Goal: Task Accomplishment & Management: Use online tool/utility

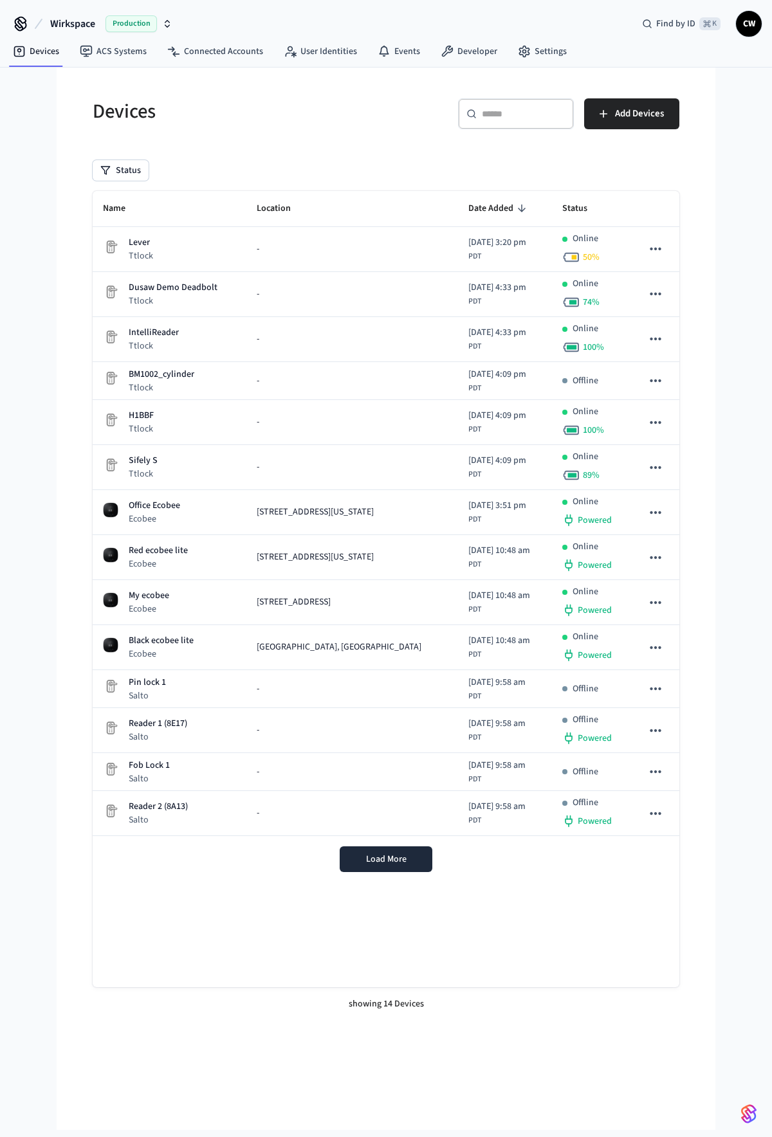
click at [25, 257] on div "Wirkspace Production Find by ID ⌘ K CW Devices ACS Systems Connected Accounts U…" at bounding box center [386, 565] width 772 height 1130
click at [542, 51] on link "Settings" at bounding box center [542, 51] width 69 height 23
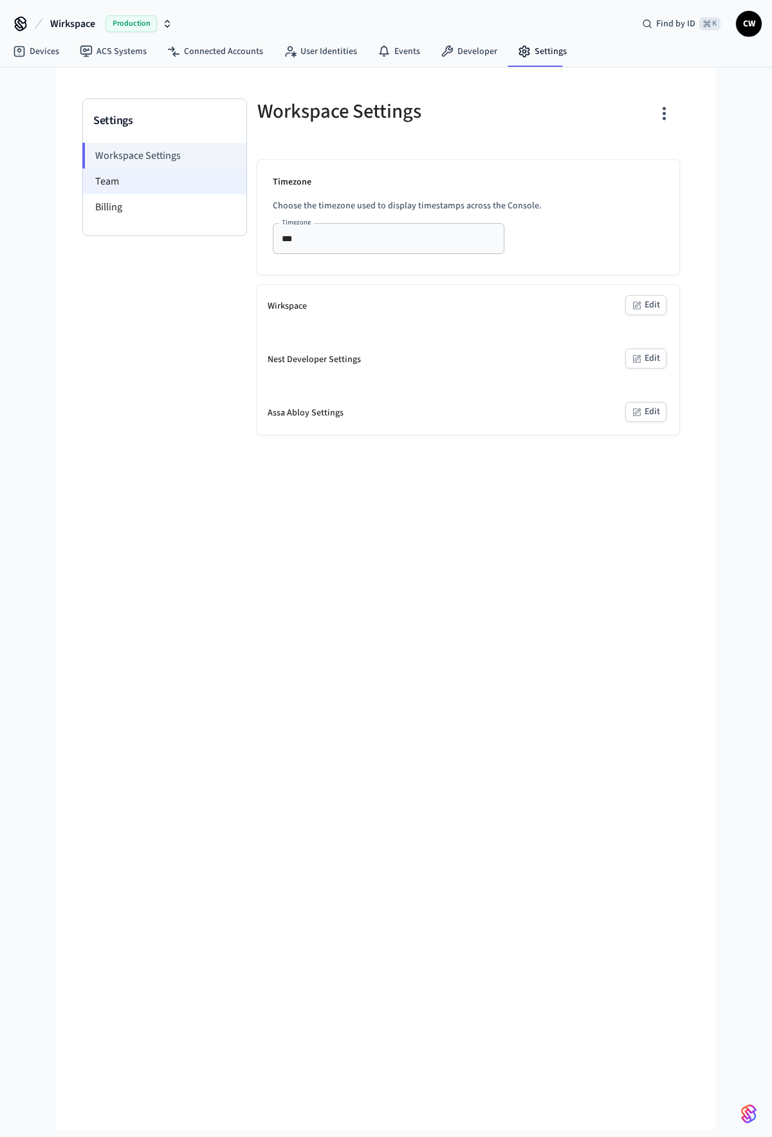
click at [140, 185] on li "Team" at bounding box center [164, 182] width 163 height 26
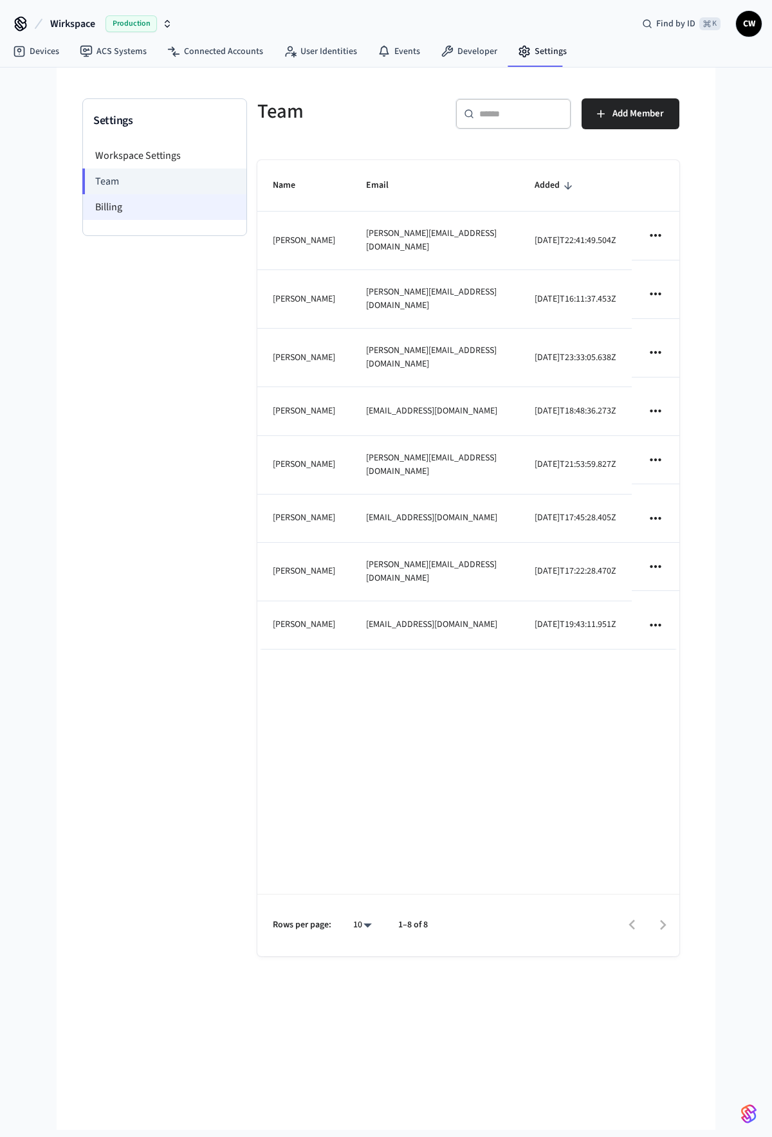
click at [152, 205] on li "Billing" at bounding box center [164, 207] width 163 height 26
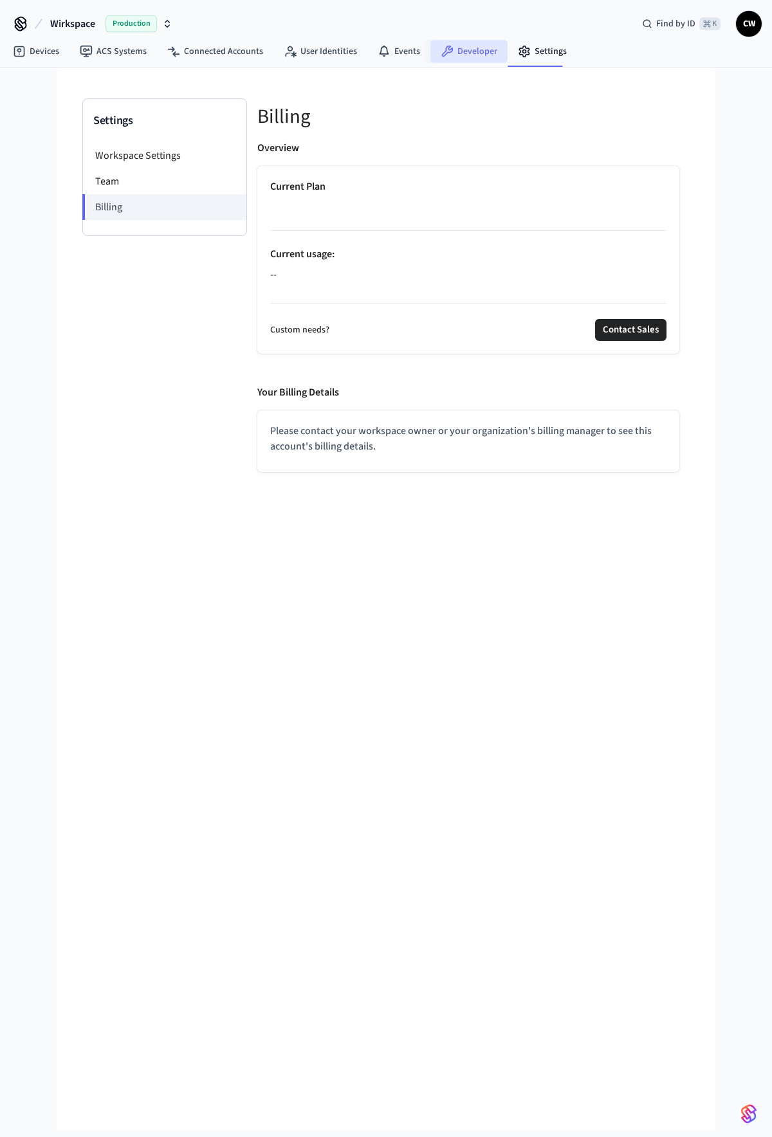
click at [473, 47] on link "Developer" at bounding box center [468, 51] width 77 height 23
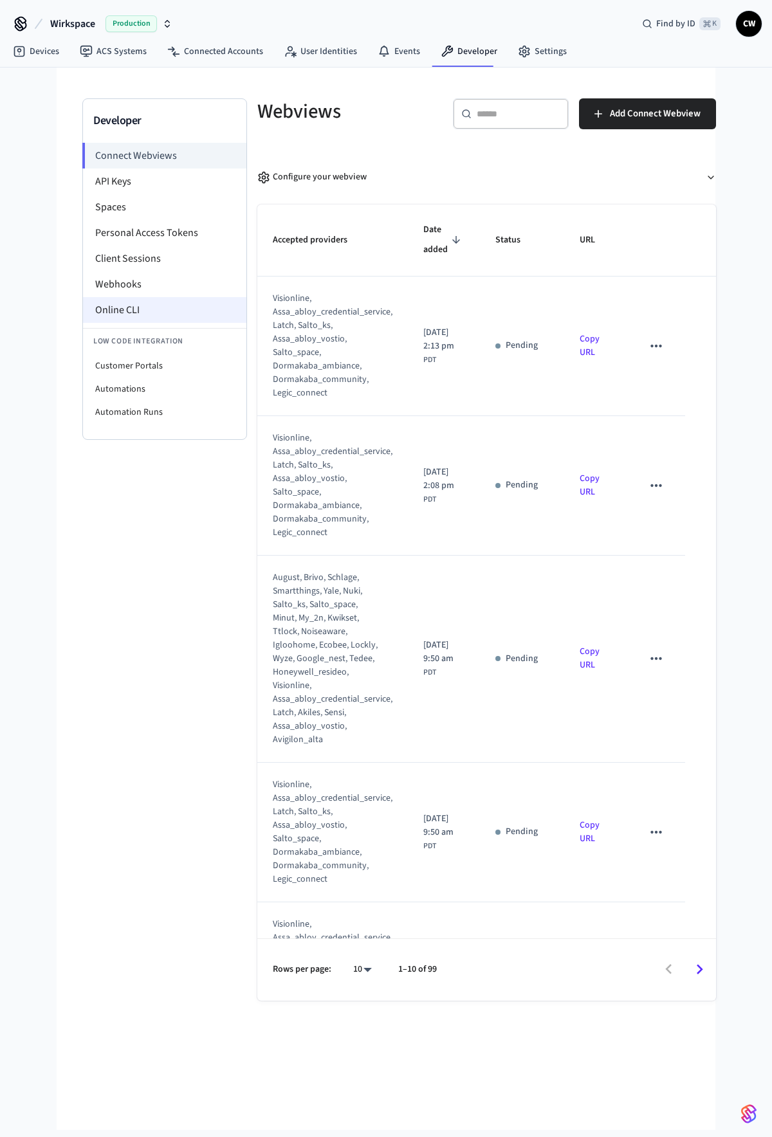
click at [142, 313] on li "Online CLI" at bounding box center [164, 310] width 163 height 26
click at [133, 181] on li "API Keys" at bounding box center [164, 182] width 163 height 26
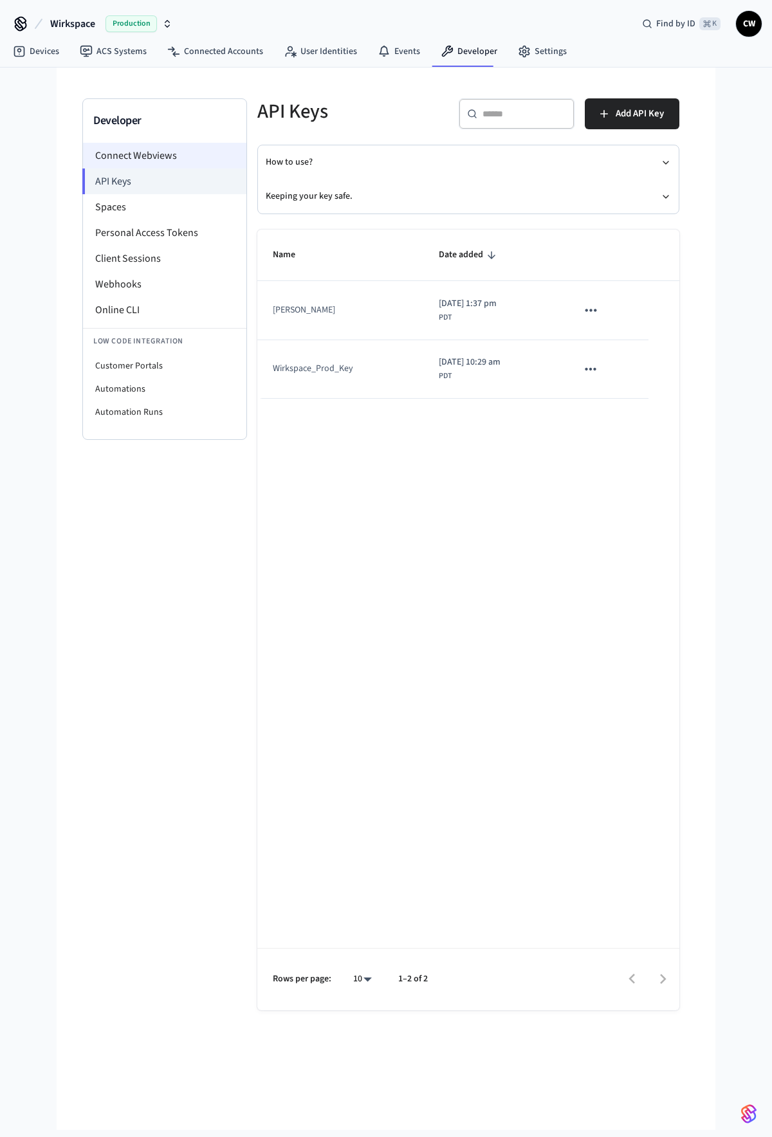
click at [150, 147] on li "Connect Webviews" at bounding box center [164, 156] width 163 height 26
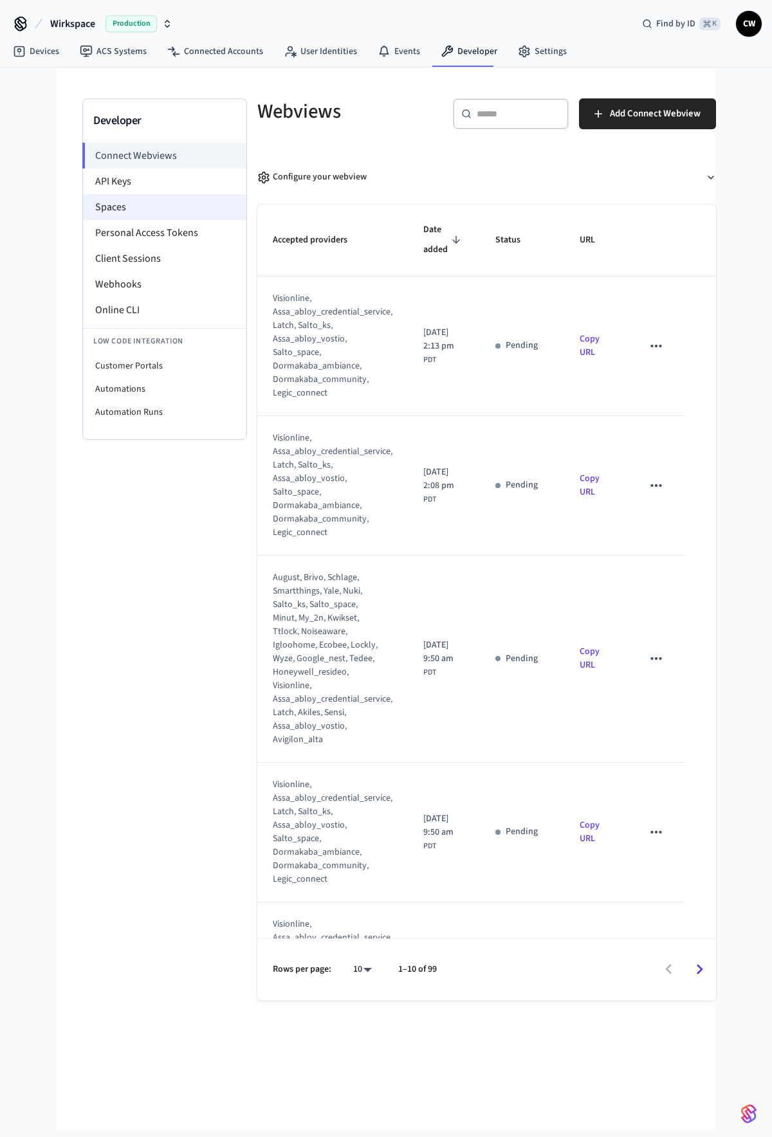
click at [150, 202] on li "Spaces" at bounding box center [164, 207] width 163 height 26
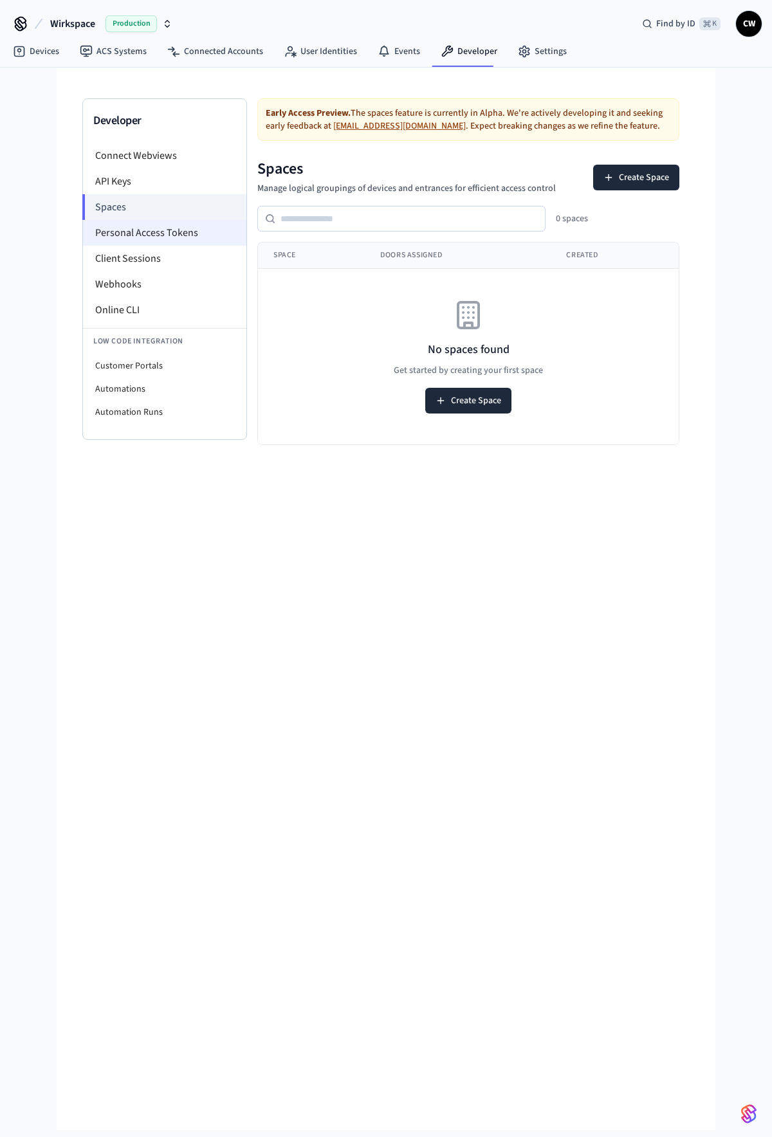
click at [151, 234] on li "Personal Access Tokens" at bounding box center [164, 233] width 163 height 26
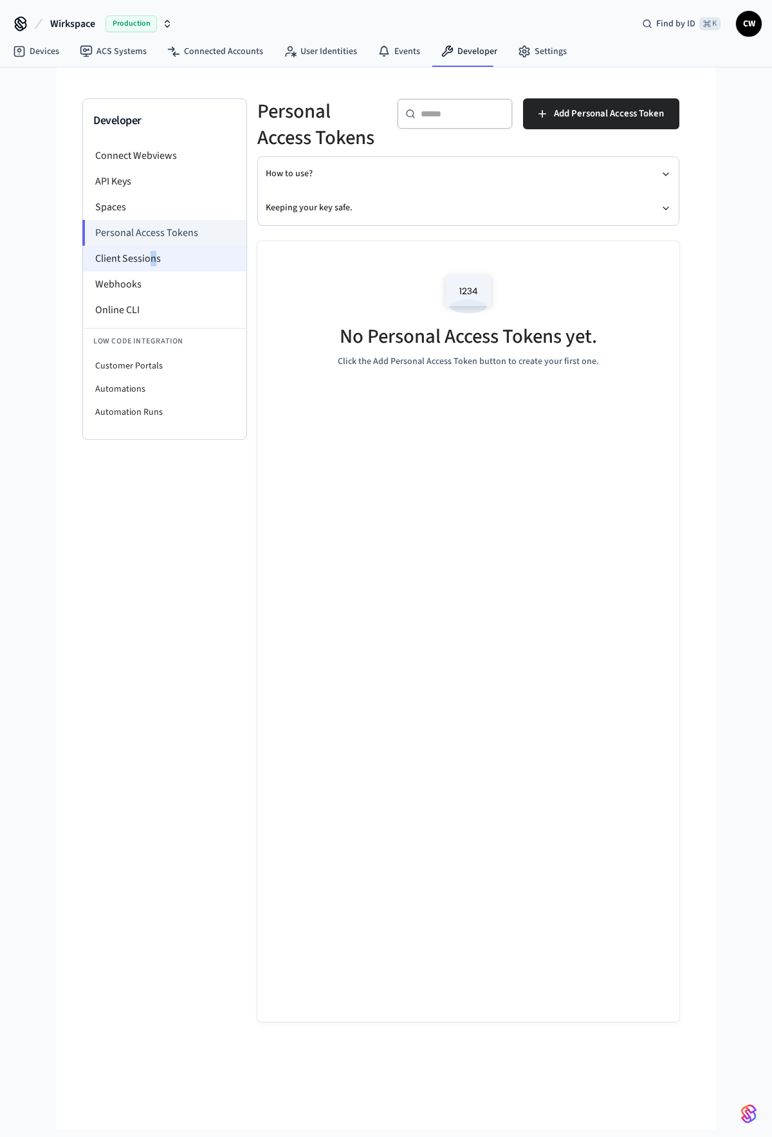
drag, startPoint x: 149, startPoint y: 256, endPoint x: 160, endPoint y: 253, distance: 10.6
click at [160, 253] on li "Client Sessions" at bounding box center [164, 259] width 163 height 26
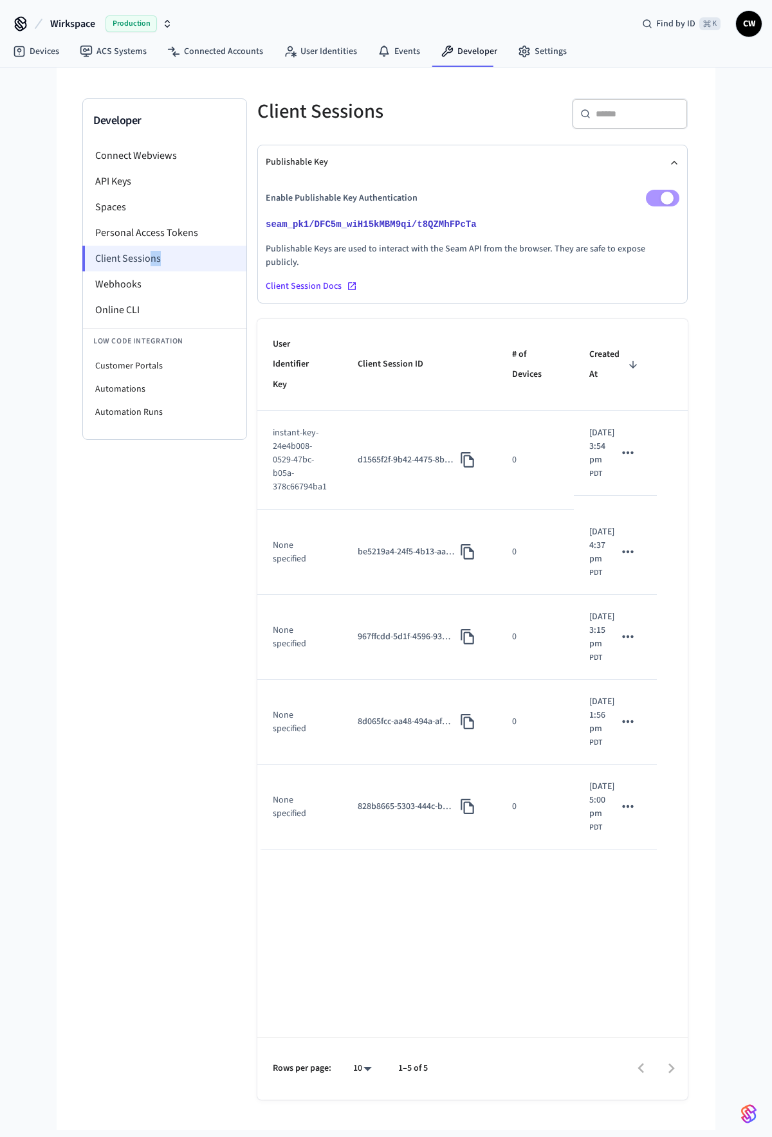
click at [192, 252] on li "Client Sessions" at bounding box center [164, 259] width 164 height 26
click at [188, 612] on div "Developer Connect Webviews API Keys Spaces Personal Access Tokens Client Sessio…" at bounding box center [164, 519] width 165 height 843
click at [173, 385] on li "Automations" at bounding box center [164, 389] width 163 height 23
select select "**********"
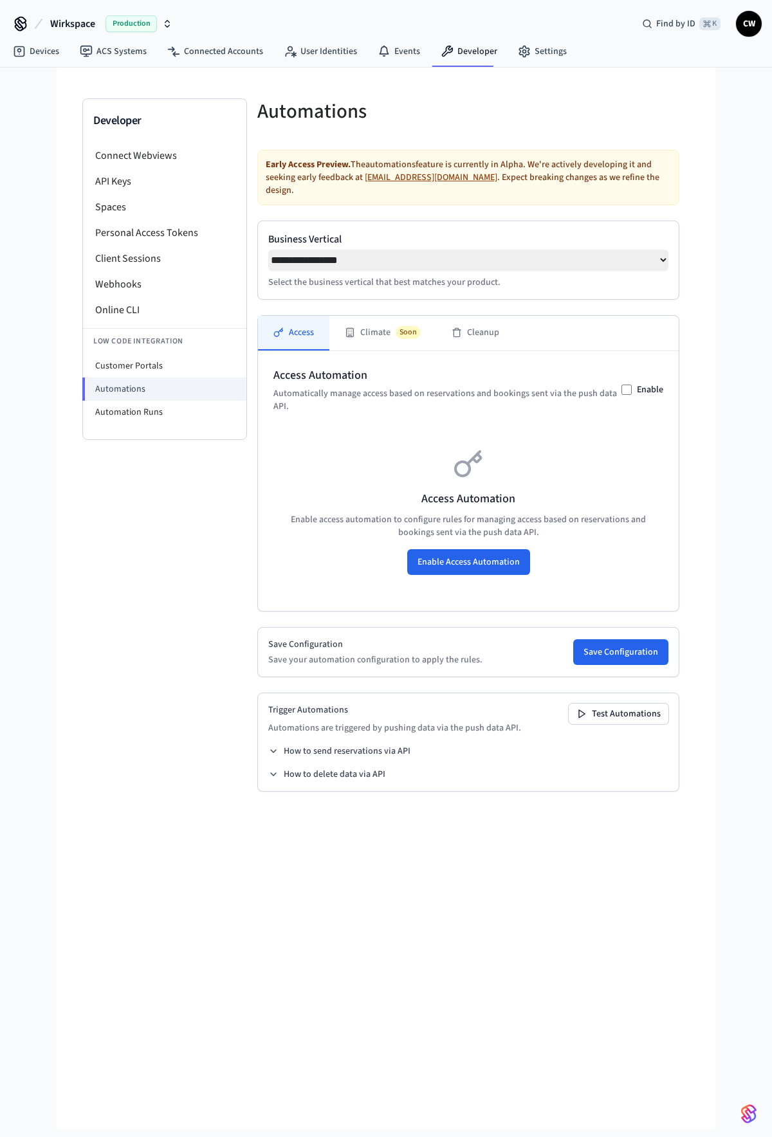
click at [161, 475] on div "Developer Connect Webviews API Keys Spaces Personal Access Tokens Client Sessio…" at bounding box center [164, 455] width 165 height 714
click at [167, 538] on div "Developer Connect Webviews API Keys Spaces Personal Access Tokens Client Sessio…" at bounding box center [164, 455] width 165 height 714
click at [753, 21] on span "CW" at bounding box center [748, 23] width 23 height 23
click at [755, 21] on span "CW" at bounding box center [748, 23] width 23 height 23
click at [399, 48] on link "Events" at bounding box center [398, 51] width 63 height 23
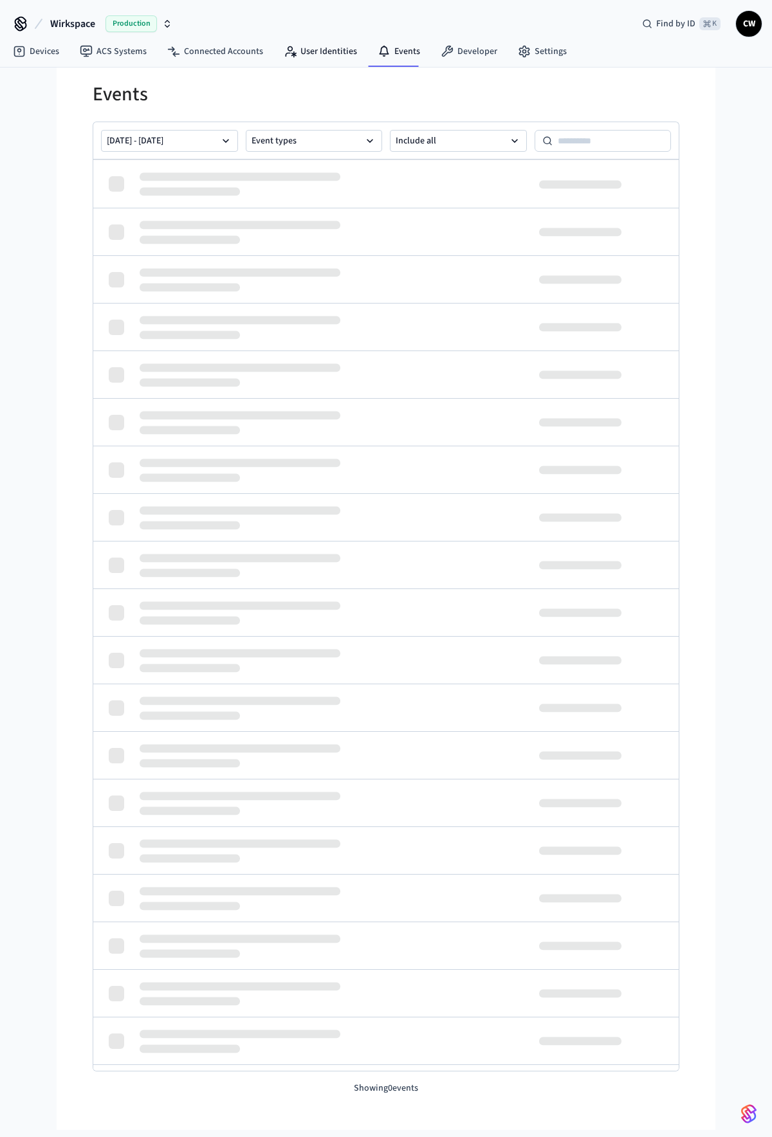
click at [329, 49] on link "User Identities" at bounding box center [320, 51] width 94 height 23
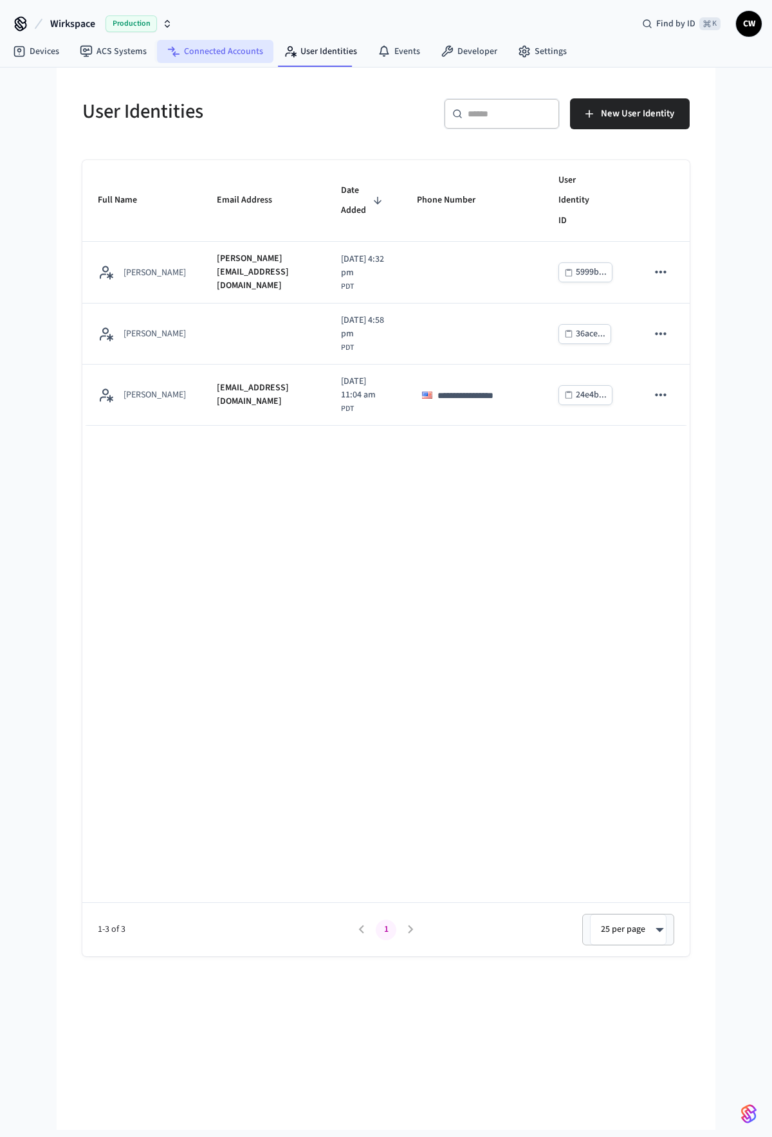
click at [208, 45] on link "Connected Accounts" at bounding box center [215, 51] width 116 height 23
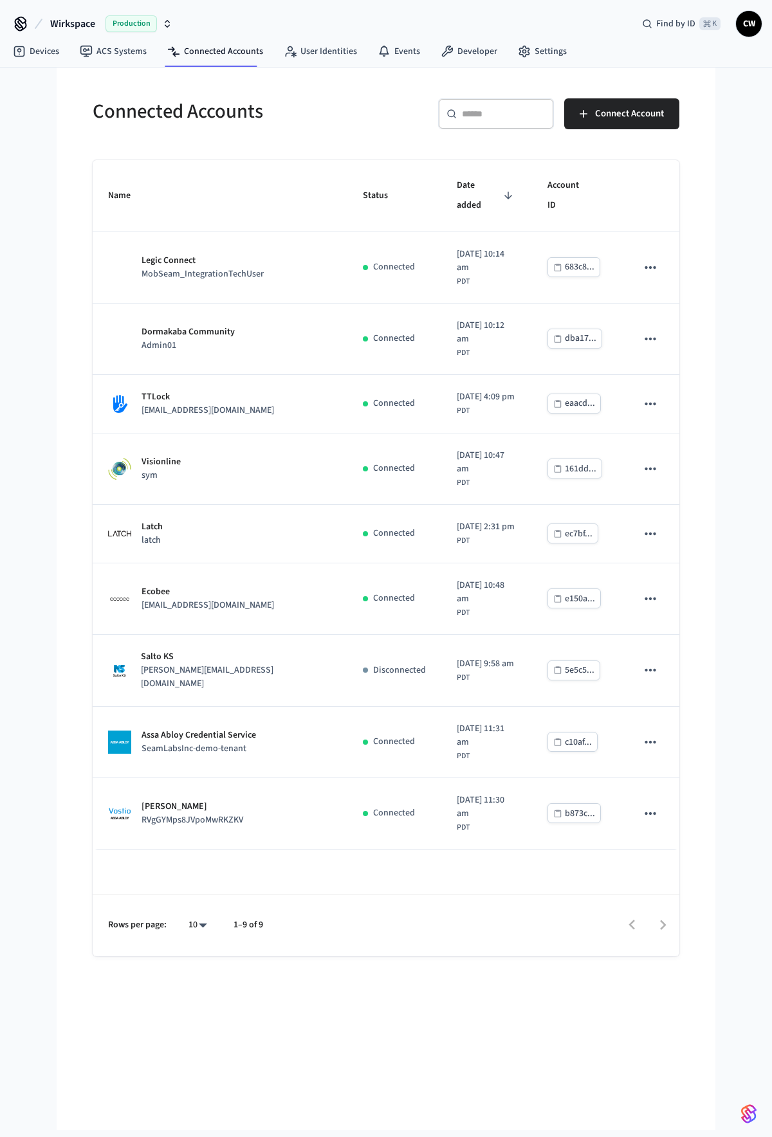
click at [191, 125] on div "Connected Accounts" at bounding box center [227, 111] width 301 height 57
click at [272, 116] on h5 "Connected Accounts" at bounding box center [236, 111] width 286 height 26
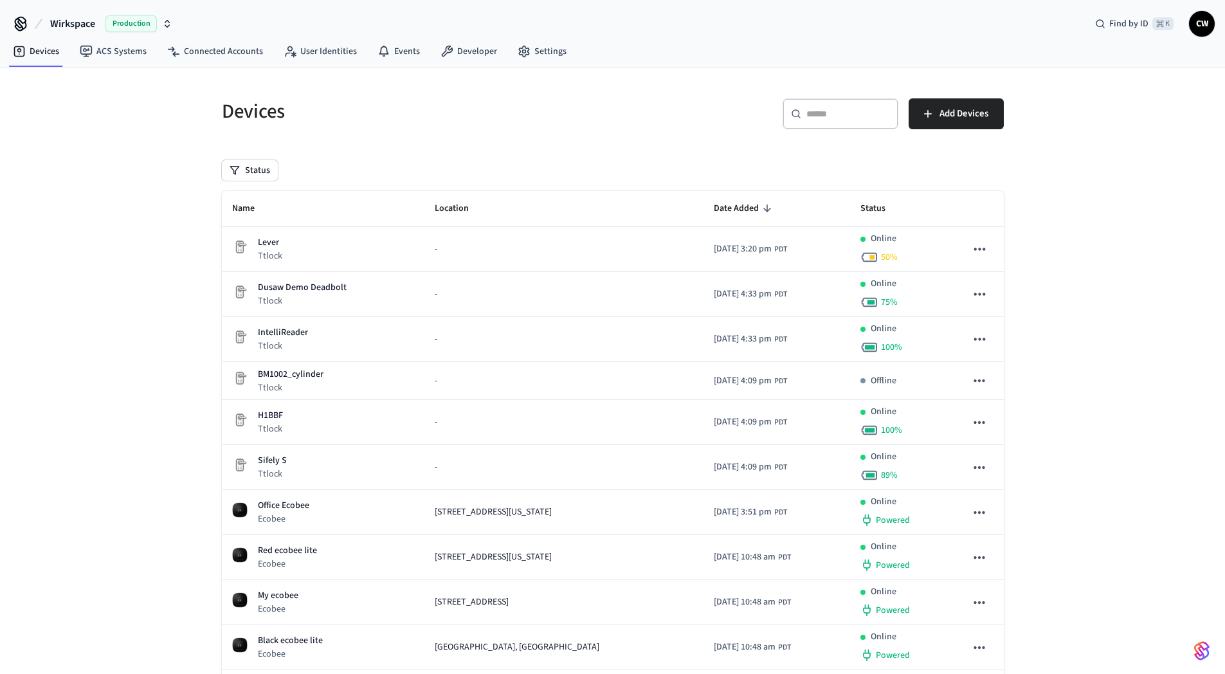
click at [134, 235] on div "Devices ​ ​ Add Devices Status Name Location Date Added Status Lever Ttlock - 2…" at bounding box center [612, 492] width 1225 height 849
click at [73, 23] on span "Wirkspace" at bounding box center [72, 23] width 45 height 15
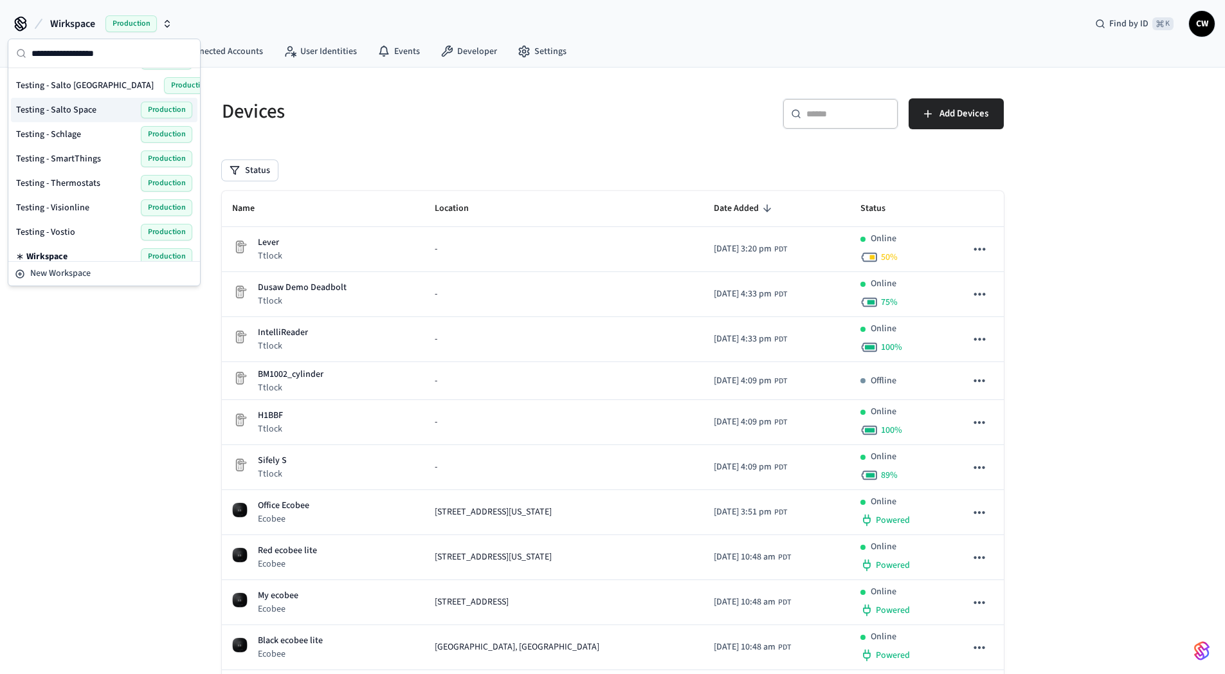
scroll to position [802, 0]
click at [77, 90] on span "Testing - Salto KS" at bounding box center [85, 88] width 138 height 13
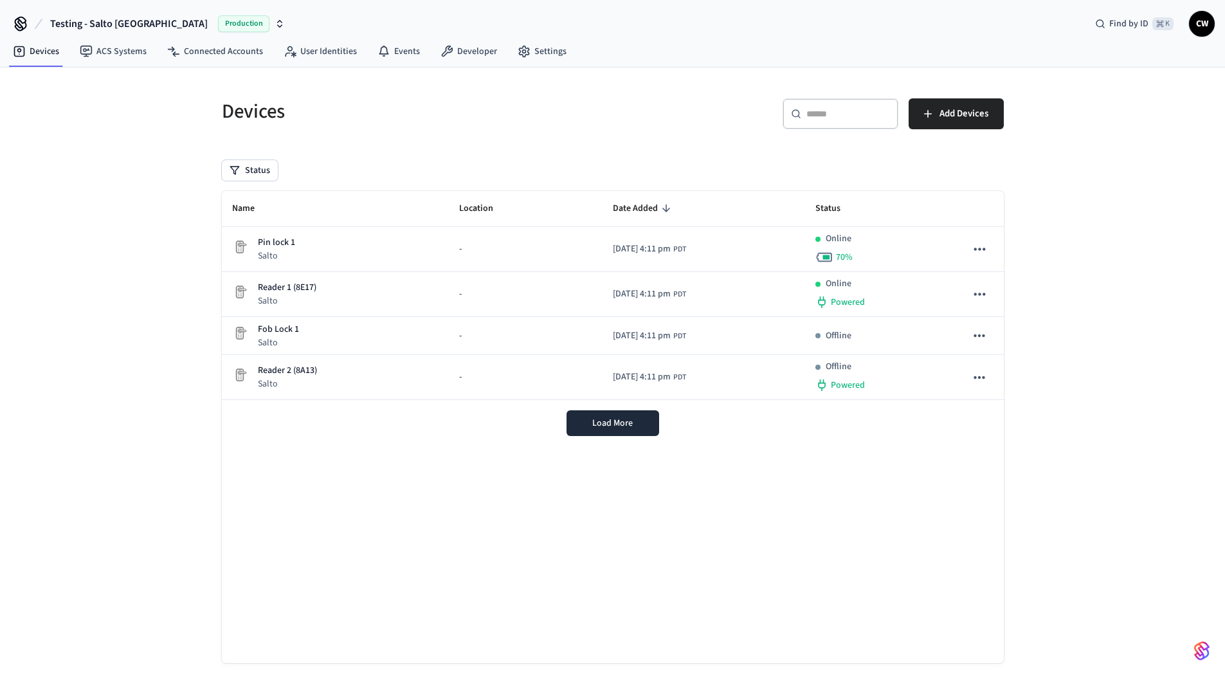
click at [131, 197] on div "Devices ​ ​ Add Devices Status Name Location Date Added Status Pin lock 1 Salto…" at bounding box center [612, 383] width 1225 height 630
click at [282, 44] on link "User Identities" at bounding box center [320, 51] width 94 height 23
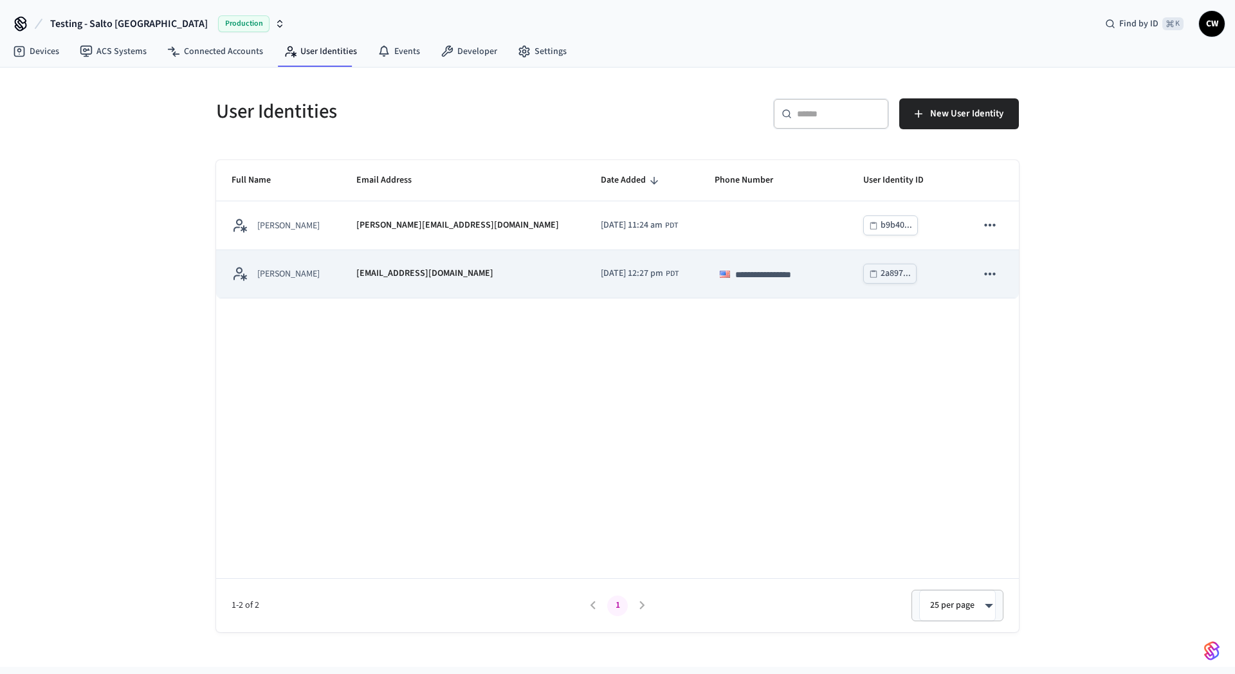
click at [326, 291] on td "[PERSON_NAME]" at bounding box center [278, 274] width 125 height 48
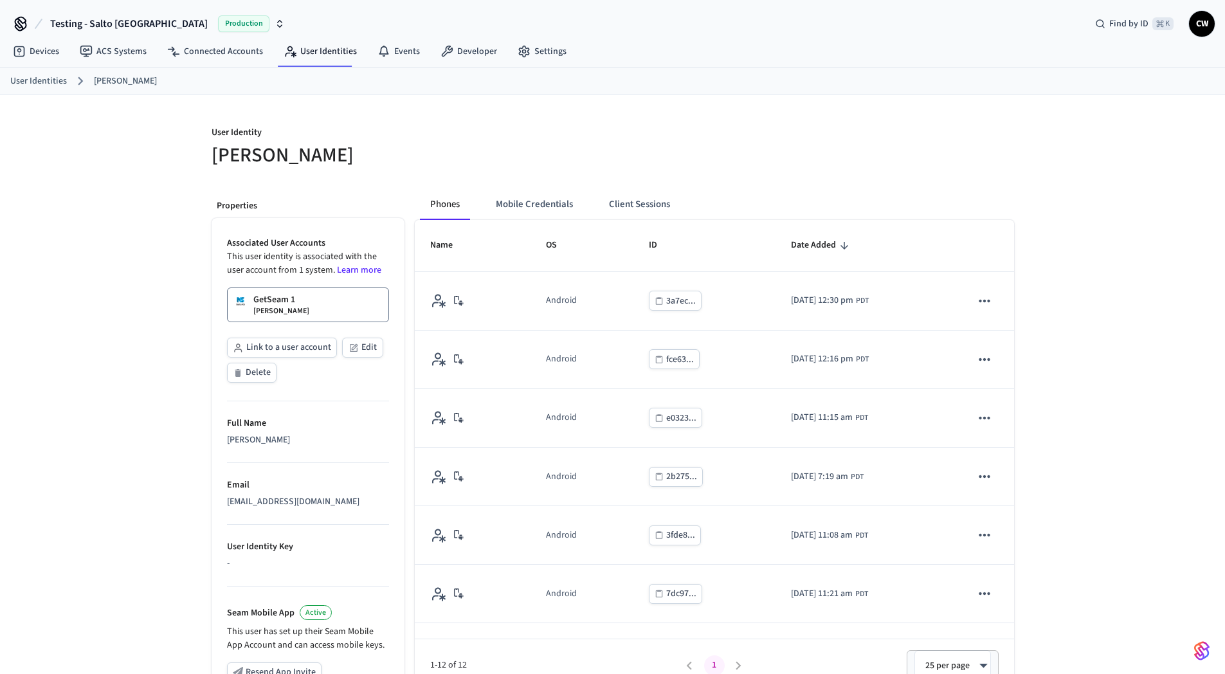
click at [116, 309] on div "User Identity Collin Wirkus Properties Associated User Accounts This user ident…" at bounding box center [612, 487] width 1225 height 784
click at [275, 317] on link "GetSeam 1 Collin Wirkus" at bounding box center [308, 305] width 162 height 35
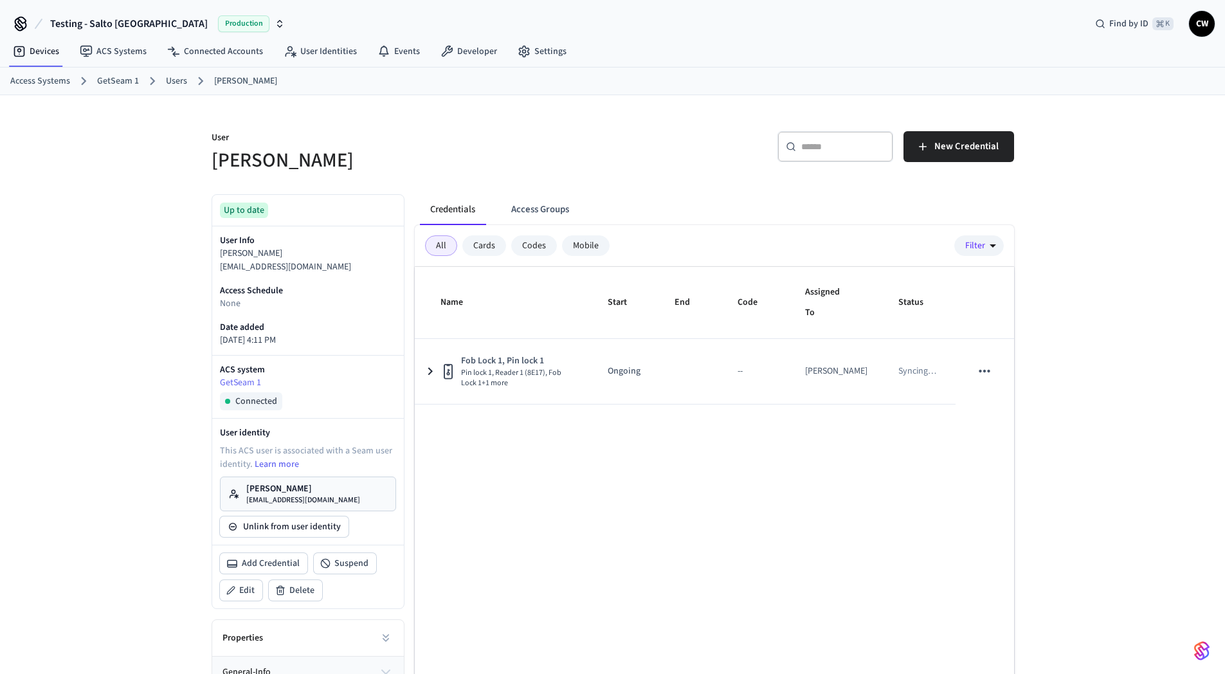
click at [615, 168] on div "​ ​ New Credential" at bounding box center [809, 145] width 409 height 58
click at [262, 481] on link "Collin Wirkus collin@getseam.com" at bounding box center [308, 494] width 176 height 35
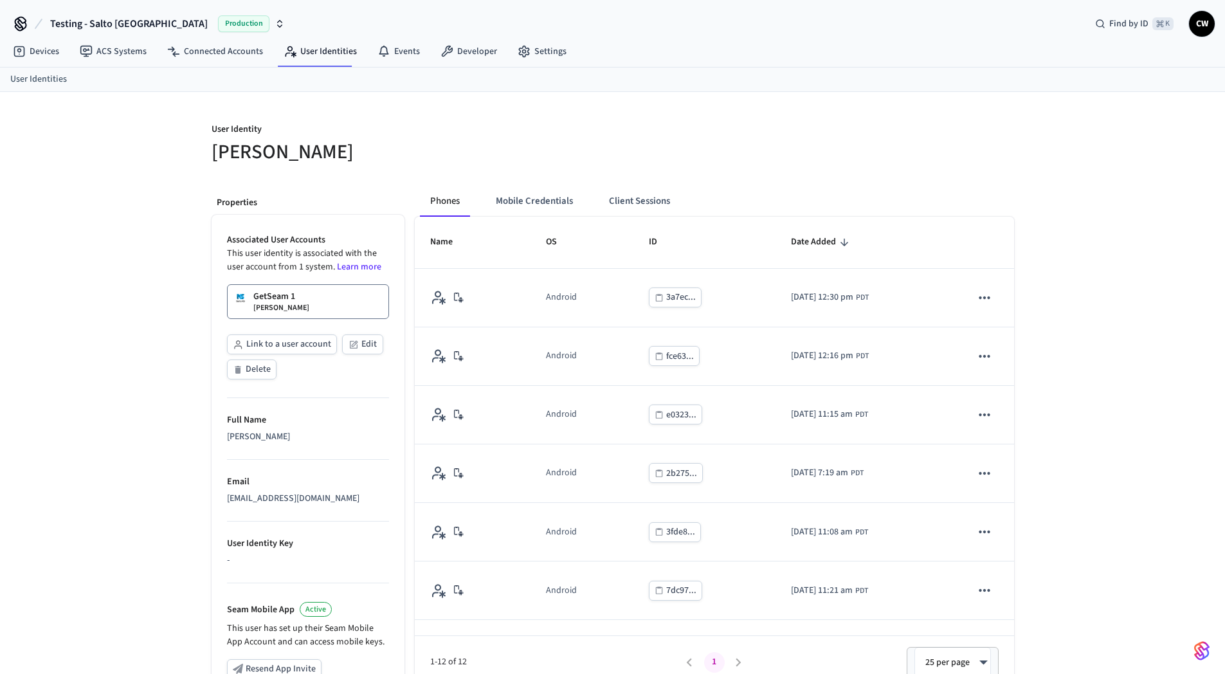
scroll to position [187, 0]
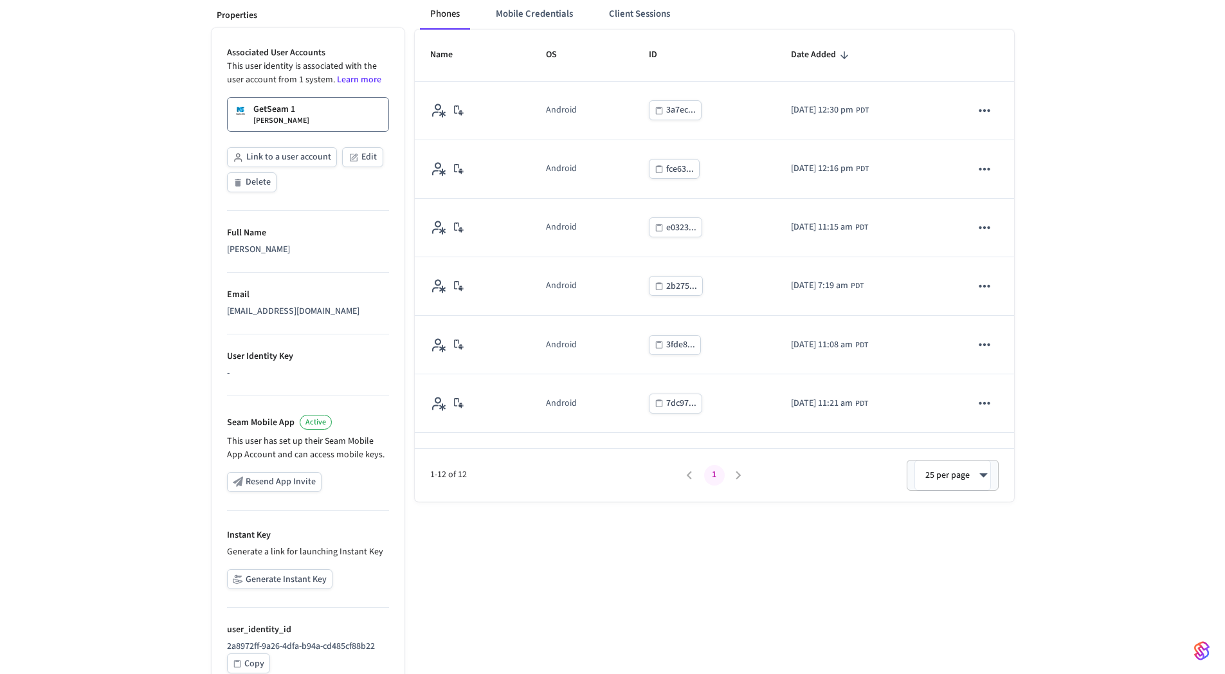
click at [298, 589] on button "Generate Instant Key" at bounding box center [279, 579] width 105 height 20
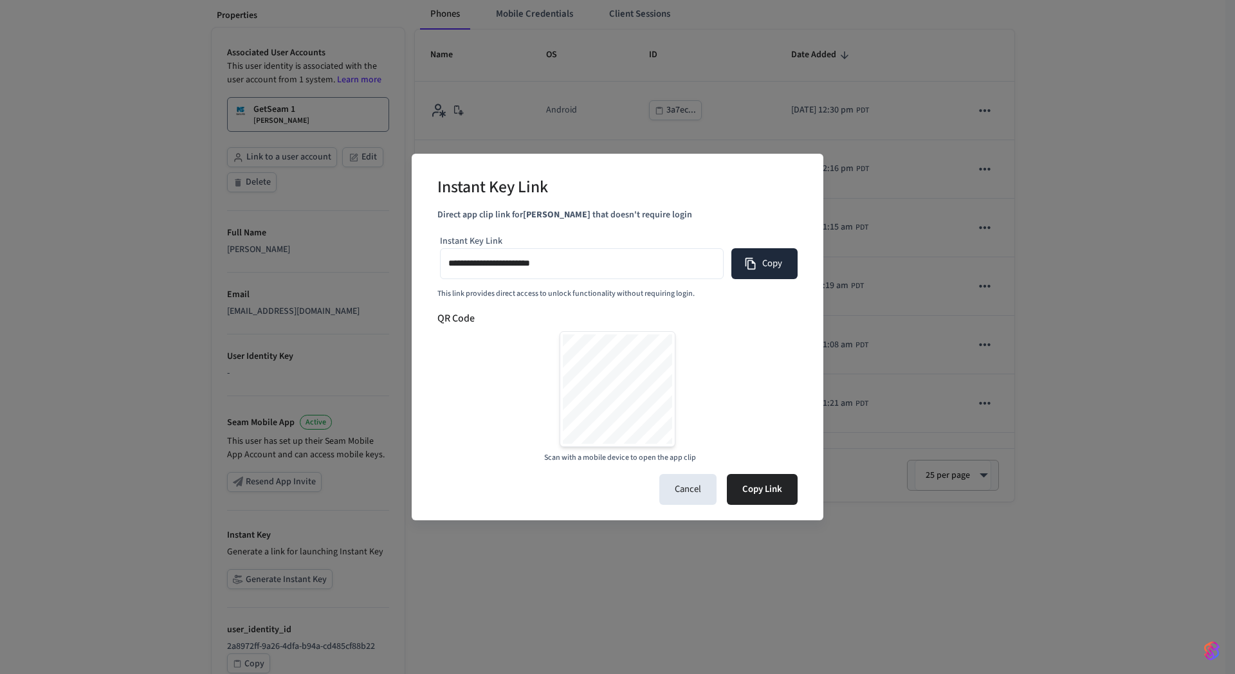
click at [763, 269] on button "Copy" at bounding box center [764, 263] width 66 height 31
click at [699, 491] on button "Cancel" at bounding box center [687, 489] width 57 height 31
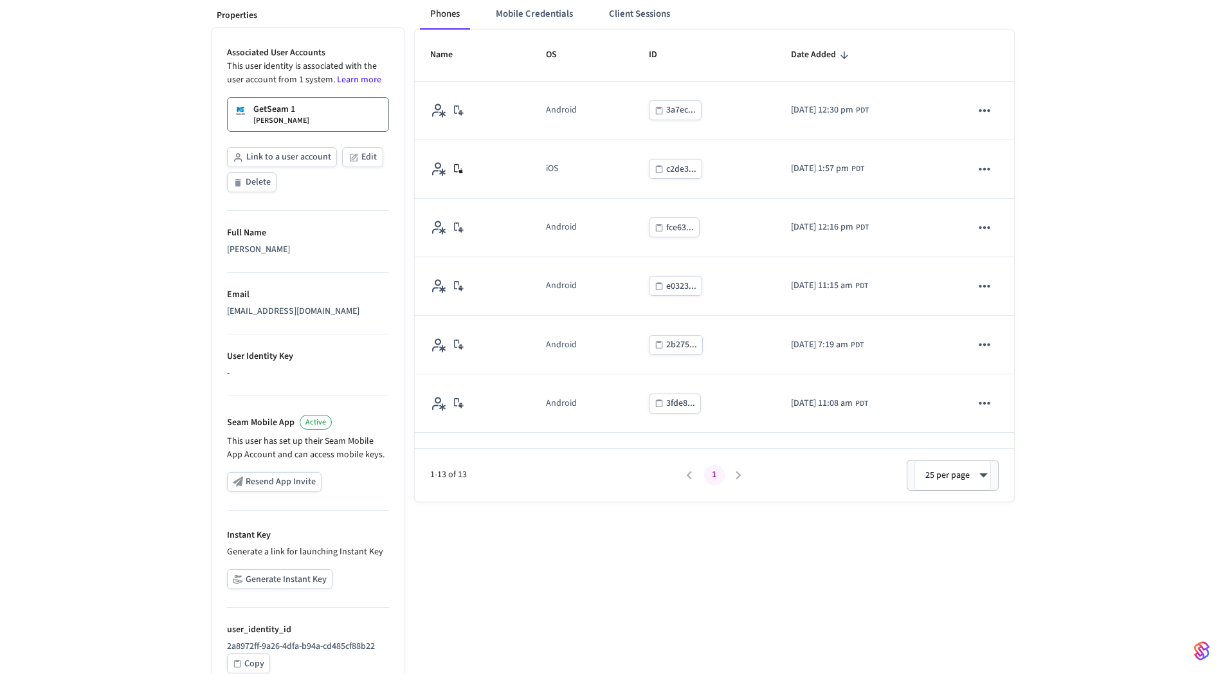
scroll to position [0, 0]
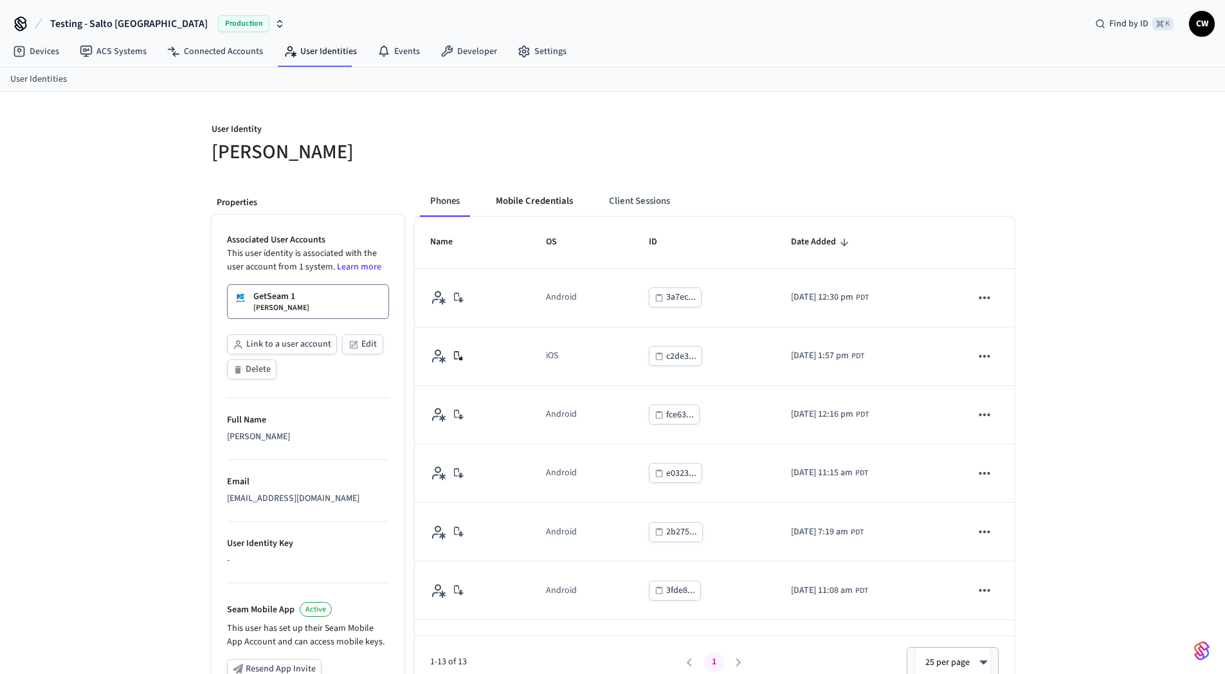
click at [550, 194] on button "Mobile Credentials" at bounding box center [535, 201] width 98 height 31
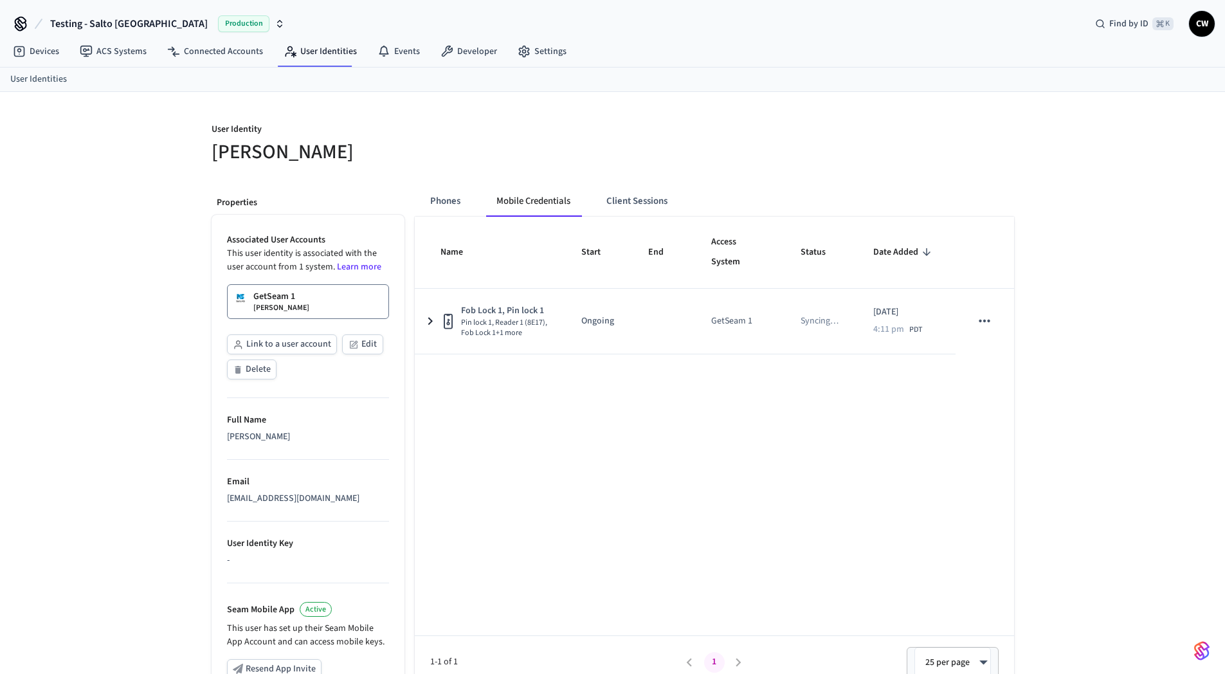
click at [497, 136] on p "User Identity" at bounding box center [409, 131] width 394 height 16
click at [267, 304] on p "[PERSON_NAME]" at bounding box center [281, 308] width 56 height 10
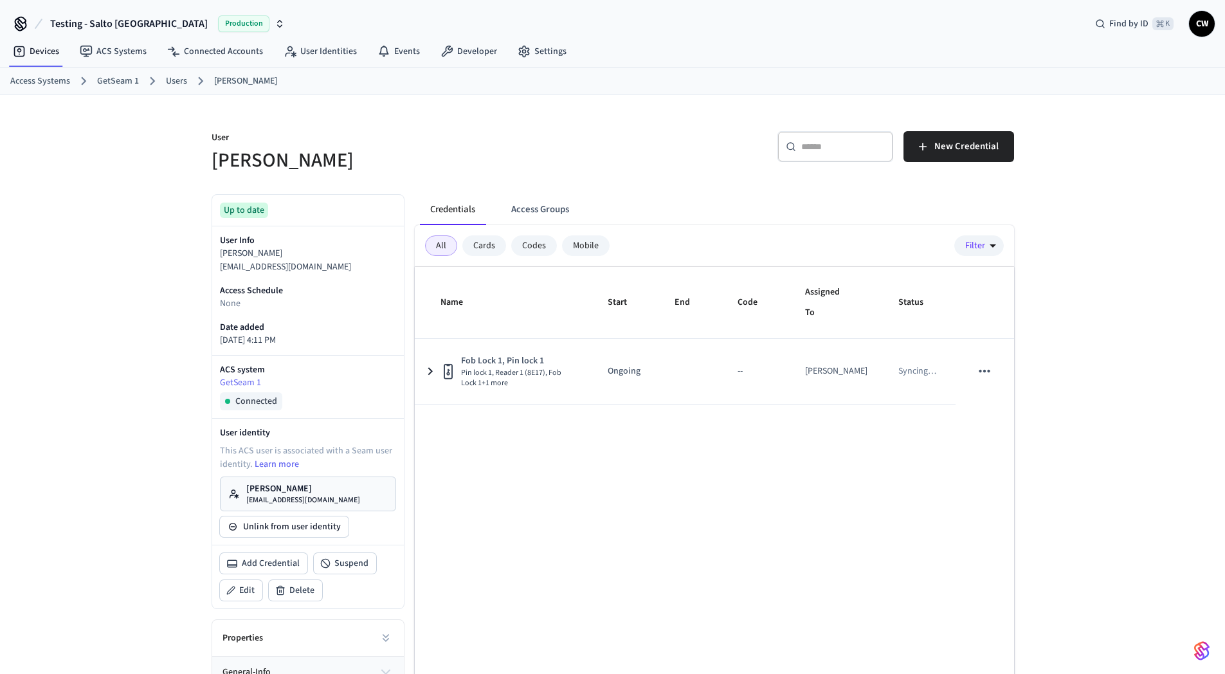
click at [697, 473] on div "Name Start End Code Assigned To Status Fob Lock 1, Pin lock 1 Pin lock 1, Reade…" at bounding box center [715, 503] width 600 height 472
click at [554, 170] on h5 "[PERSON_NAME]" at bounding box center [409, 160] width 394 height 26
click at [462, 172] on h5 "[PERSON_NAME]" at bounding box center [409, 160] width 394 height 26
click at [296, 52] on link "User Identities" at bounding box center [320, 51] width 94 height 23
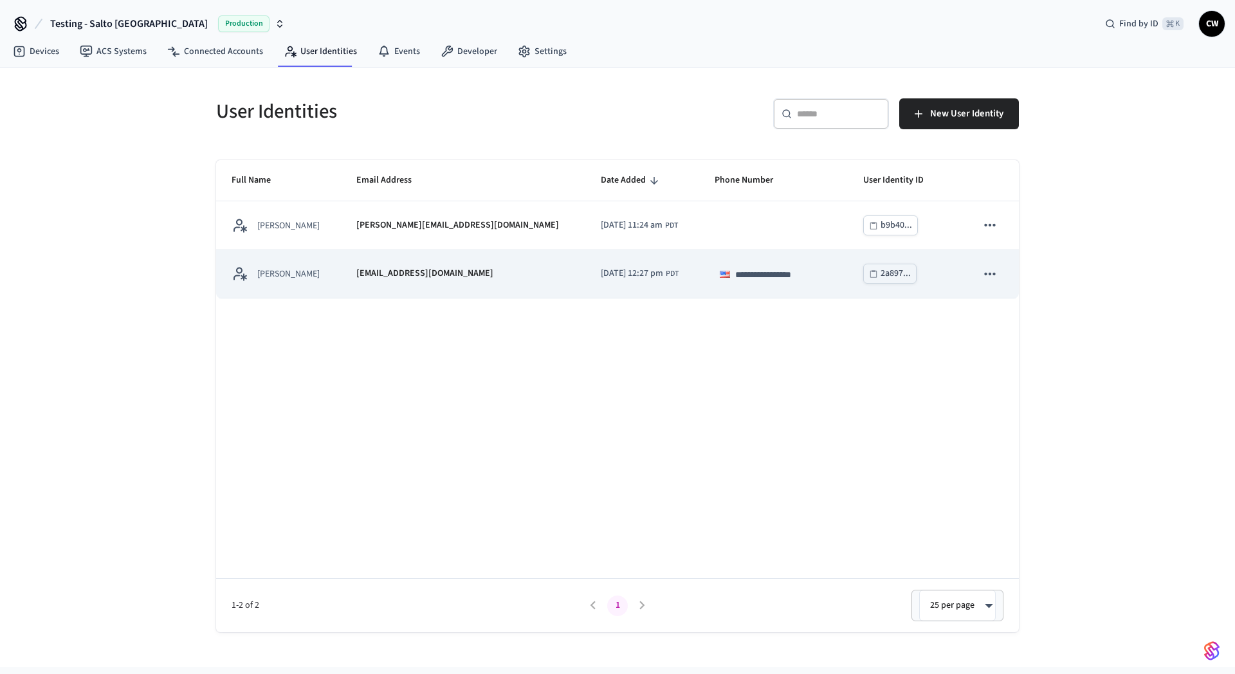
click at [341, 257] on td "[PERSON_NAME]" at bounding box center [278, 274] width 125 height 48
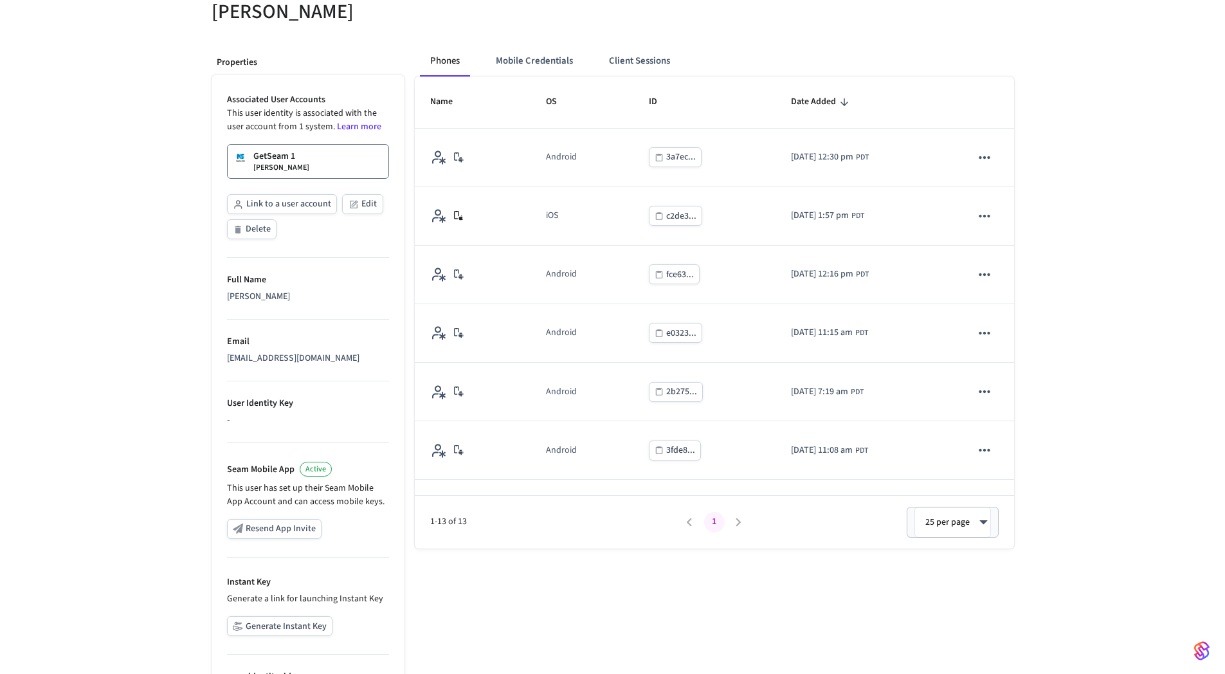
scroll to position [231, 0]
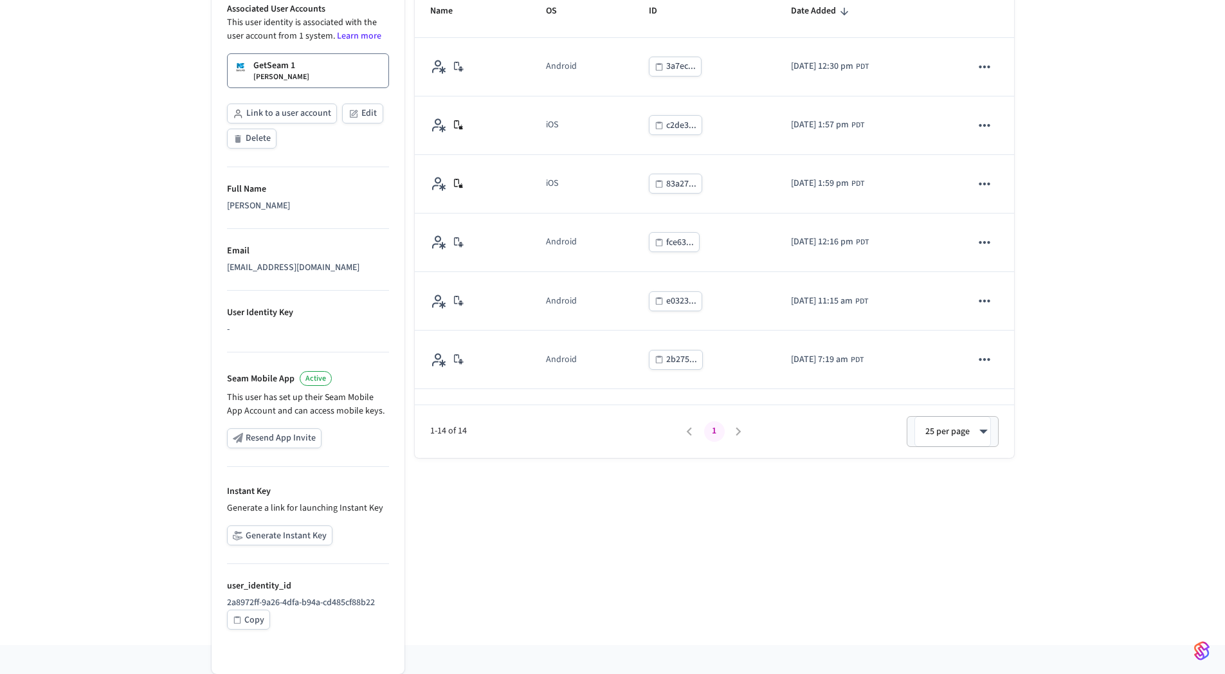
click at [498, 560] on div "Phones Mobile Credentials Client Sessions Name OS ID Date Added Android 3a7ec..…" at bounding box center [710, 295] width 610 height 701
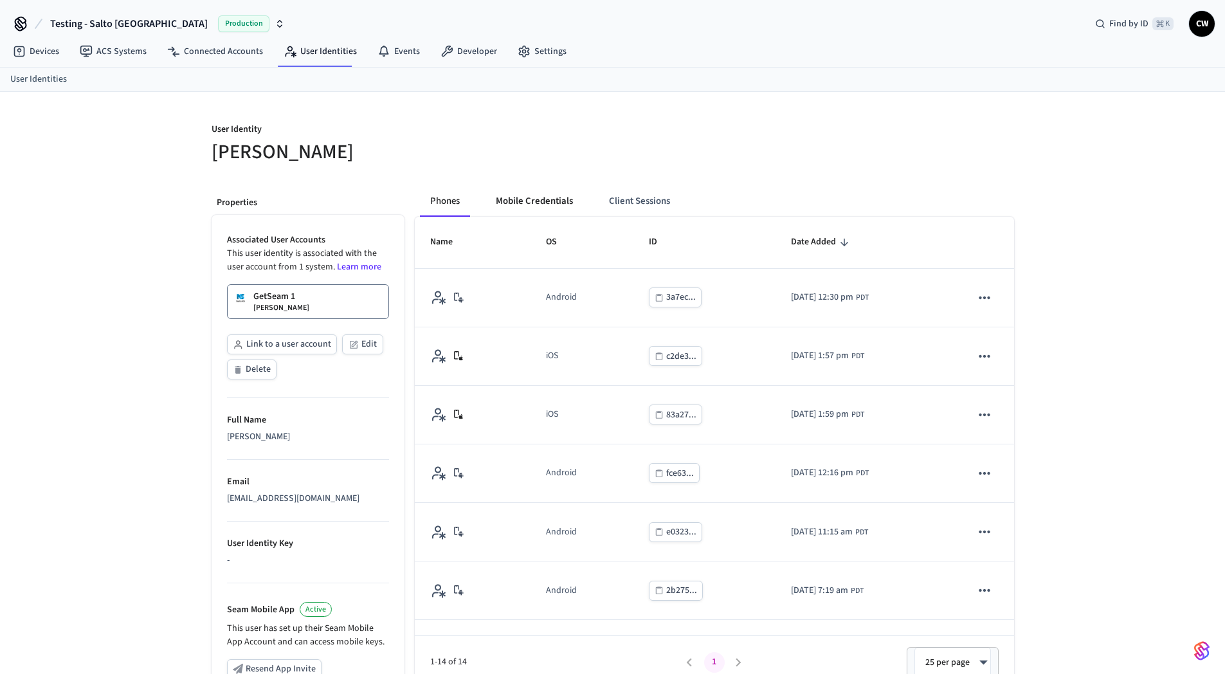
click at [534, 194] on button "Mobile Credentials" at bounding box center [535, 201] width 98 height 31
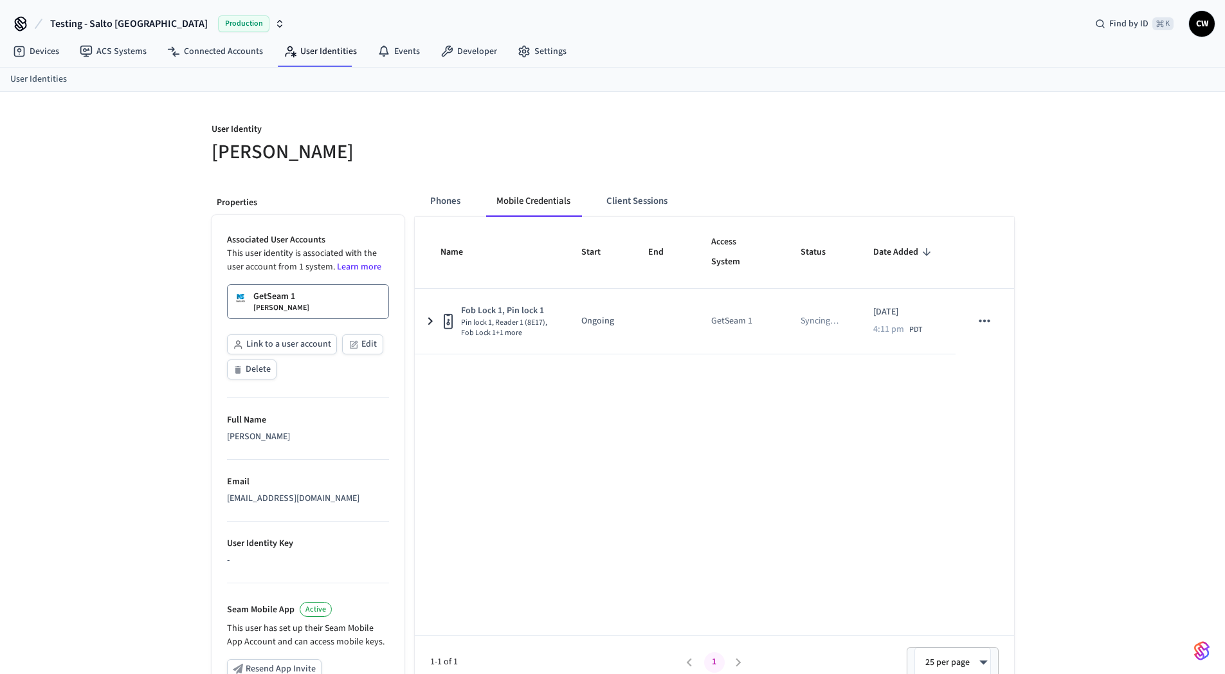
click at [588, 143] on h5 "Collin Wirkus" at bounding box center [409, 152] width 394 height 26
click at [582, 142] on h5 "Collin Wirkus" at bounding box center [409, 152] width 394 height 26
click at [188, 143] on div "User Identity Collin Wirkus Properties Associated User Accounts This user ident…" at bounding box center [612, 484] width 1225 height 784
click at [187, 128] on div "User Identity Collin Wirkus Properties Associated User Accounts This user ident…" at bounding box center [612, 484] width 1225 height 784
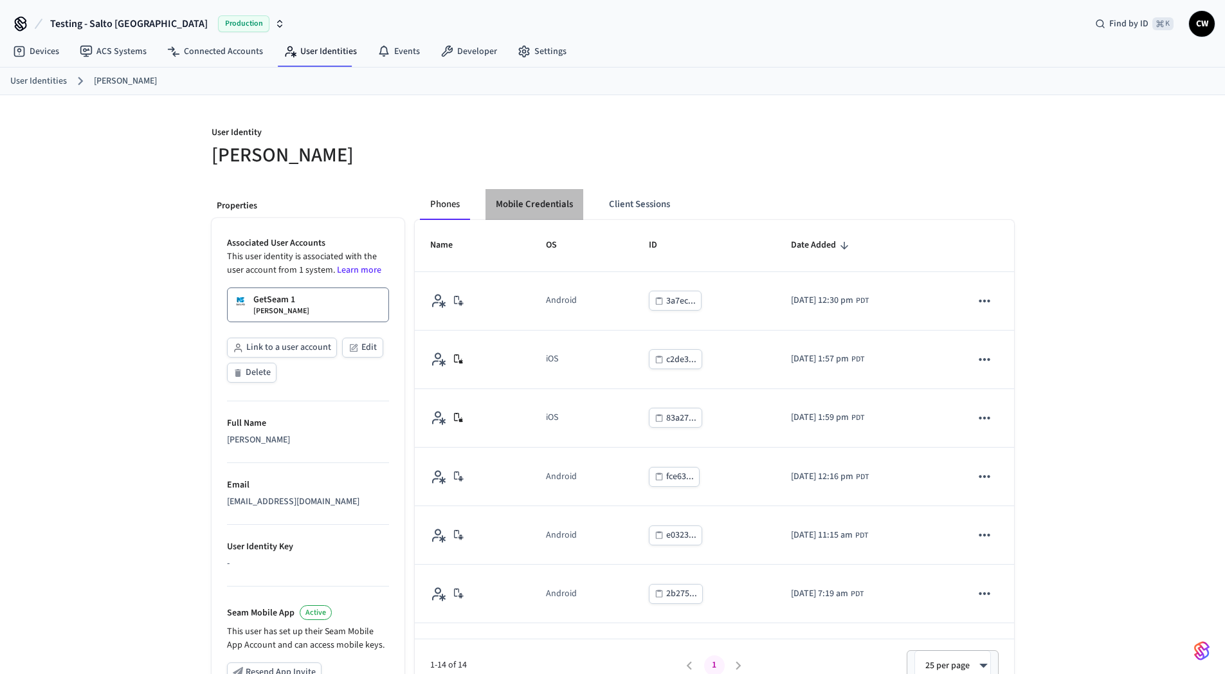
click at [568, 206] on button "Mobile Credentials" at bounding box center [535, 204] width 98 height 31
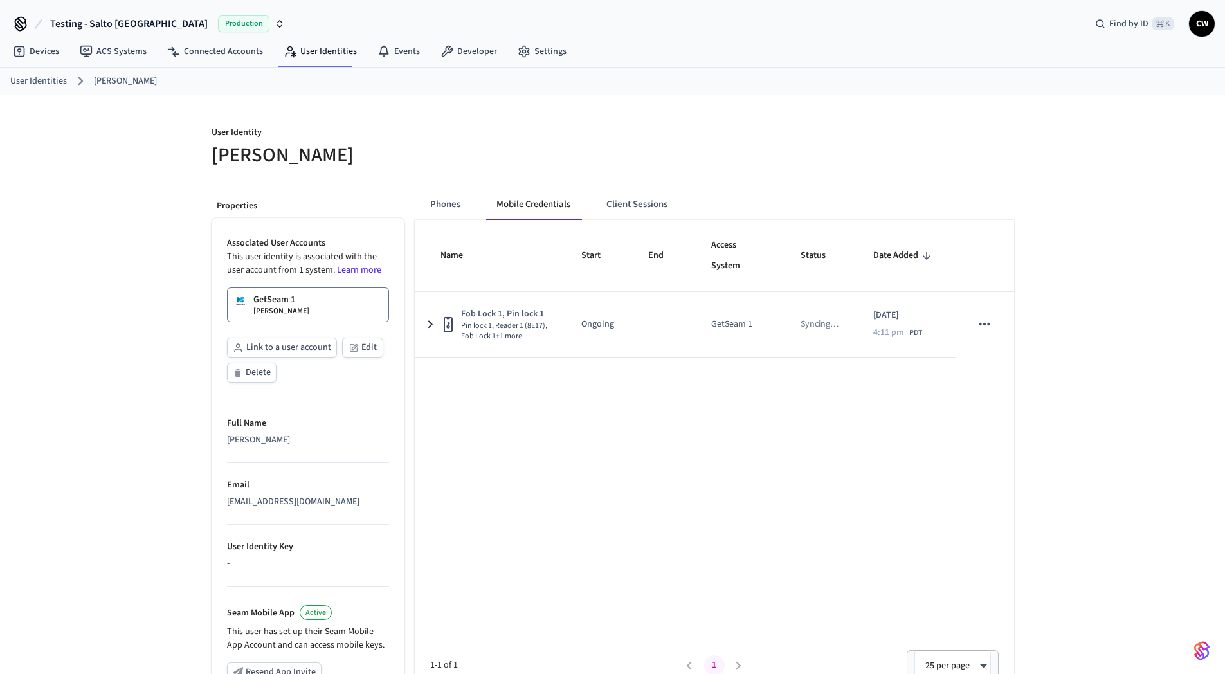
click at [417, 159] on h5 "[PERSON_NAME]" at bounding box center [409, 155] width 394 height 26
click at [78, 20] on span "Testing - Salto [GEOGRAPHIC_DATA]" at bounding box center [129, 23] width 158 height 15
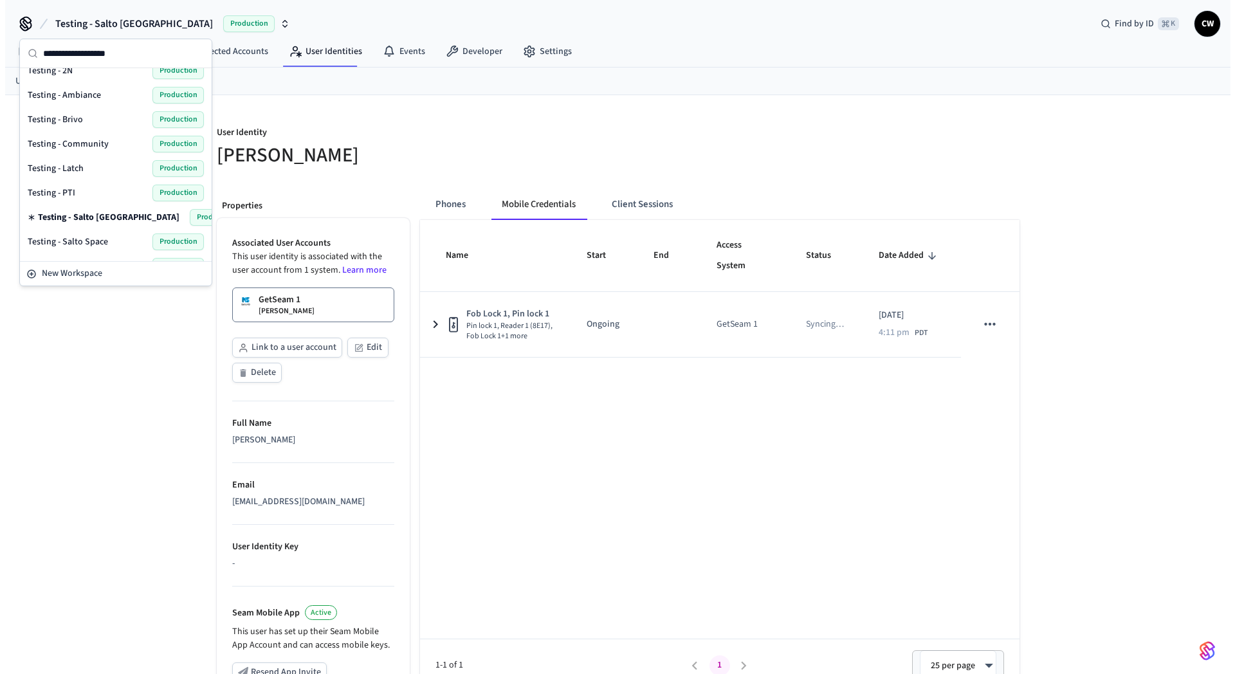
scroll to position [680, 0]
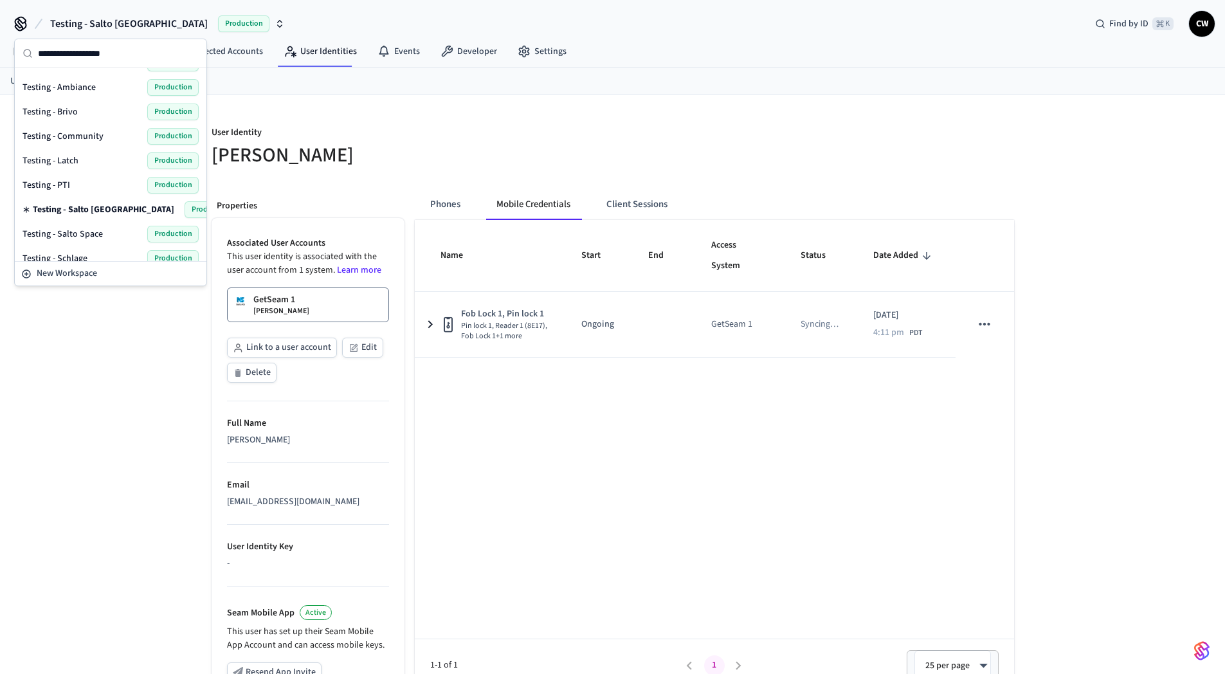
click at [104, 239] on div "Testing - Salto Space Production" at bounding box center [111, 234] width 176 height 17
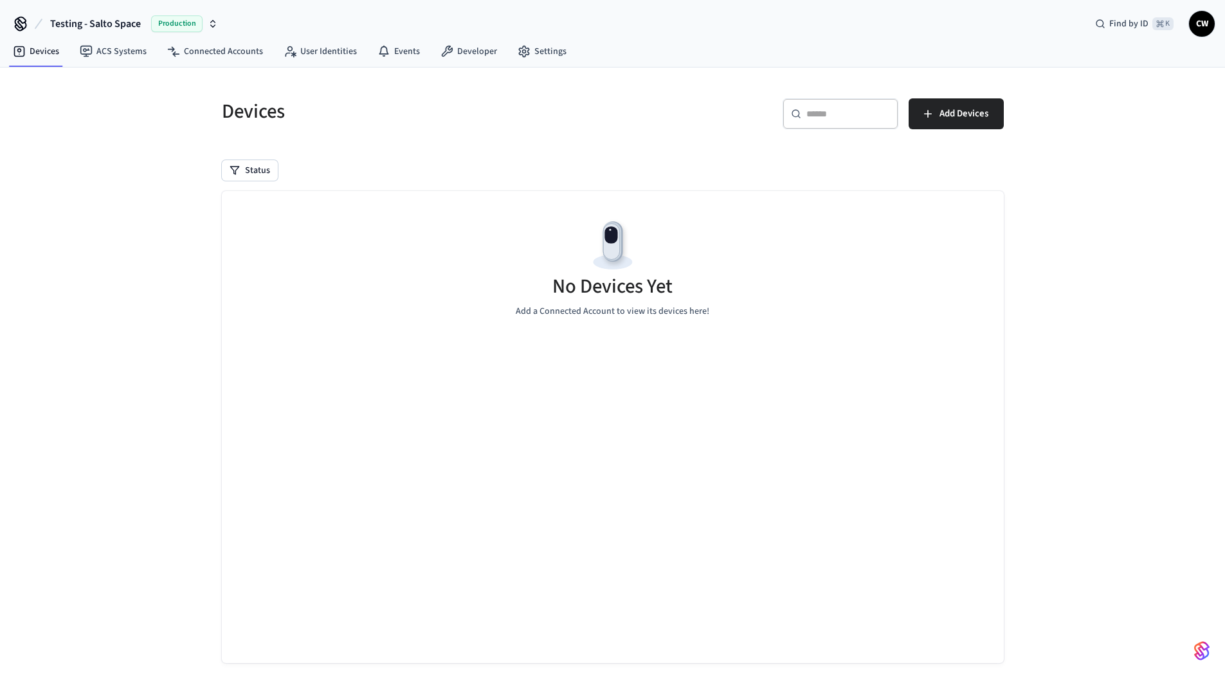
click at [154, 195] on div "Devices ​ ​ Add Devices Status No Devices Yet Add a Connected Account to view i…" at bounding box center [612, 383] width 1225 height 630
click at [108, 42] on link "ACS Systems" at bounding box center [112, 51] width 87 height 23
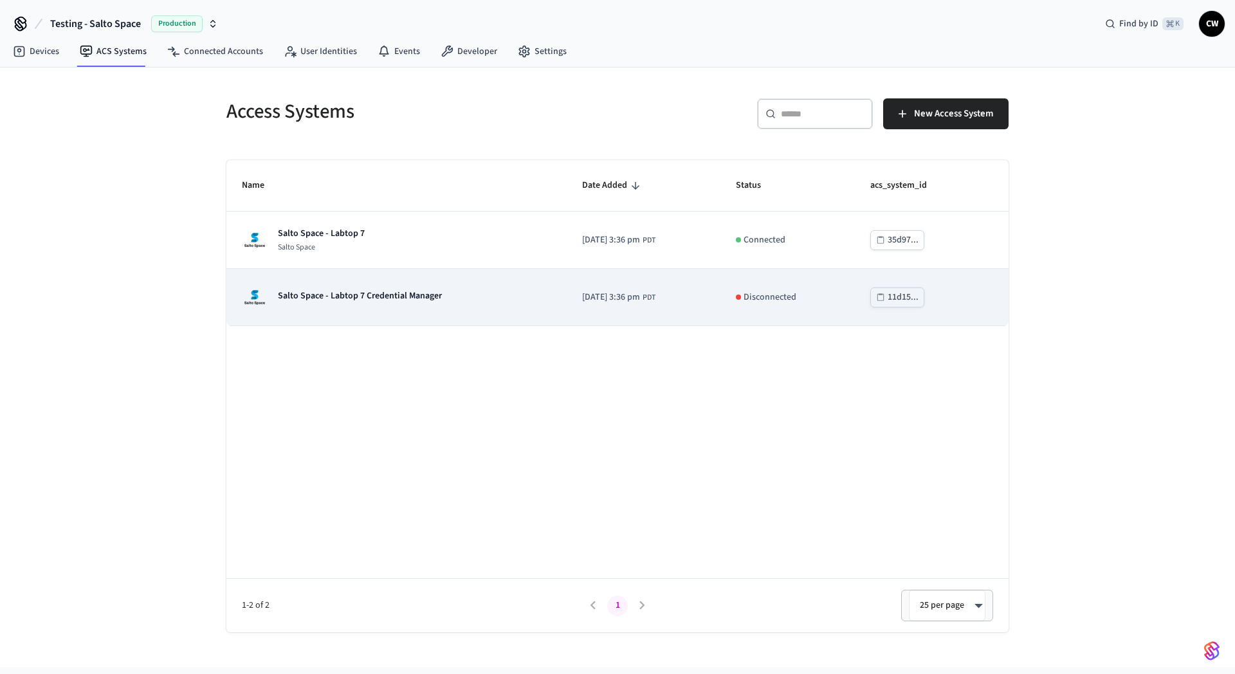
click at [416, 297] on p "Salto Space - Labtop 7 Credential Manager" at bounding box center [360, 295] width 164 height 13
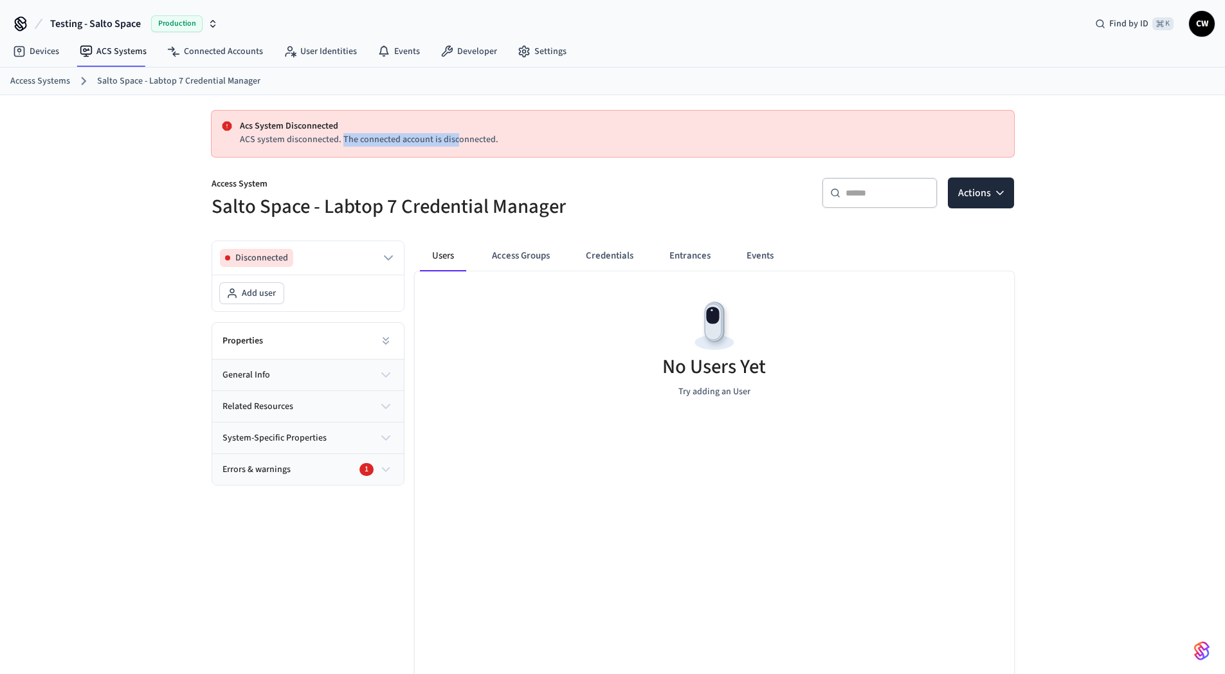
drag, startPoint x: 378, startPoint y: 142, endPoint x: 341, endPoint y: 145, distance: 37.4
click at [341, 145] on p "ACS system disconnected. The connected account is disconnected." at bounding box center [622, 140] width 764 height 14
click at [481, 205] on h5 "Salto Space - Labtop 7 Credential Manager" at bounding box center [409, 207] width 394 height 26
click at [229, 50] on link "Connected Accounts" at bounding box center [215, 51] width 116 height 23
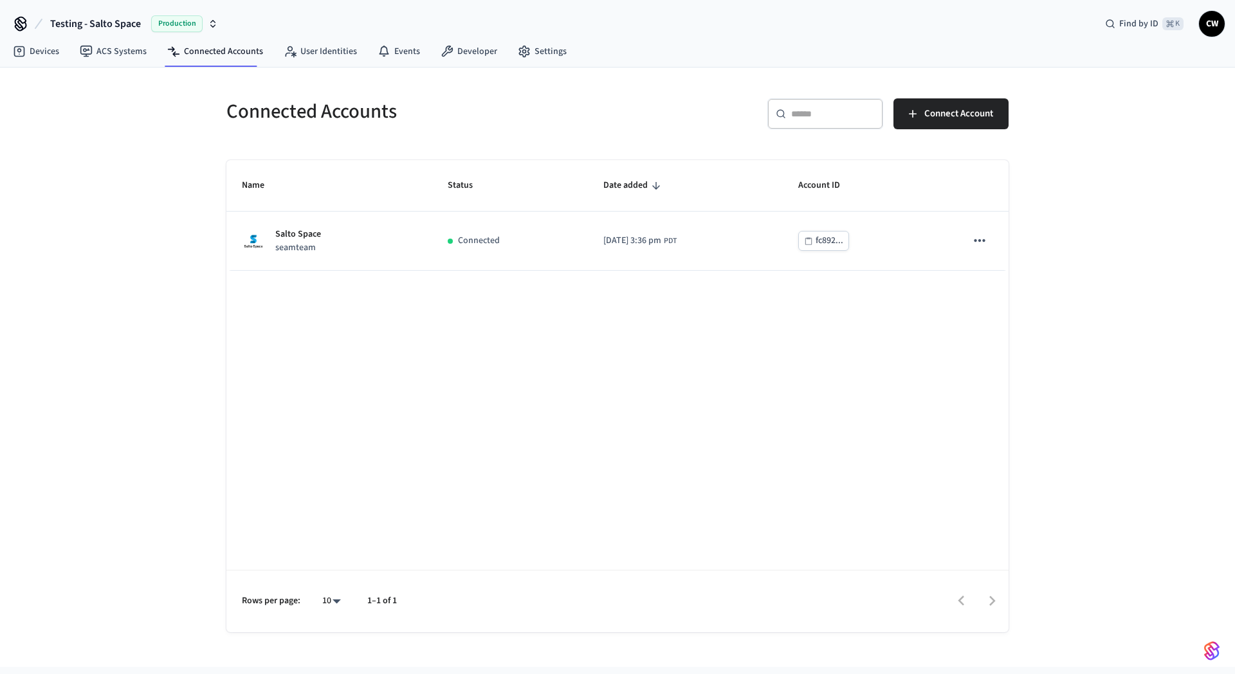
click at [129, 306] on div "Connected Accounts ​ ​ Connect Account Name Status Date added Account ID Salto …" at bounding box center [617, 368] width 1235 height 600
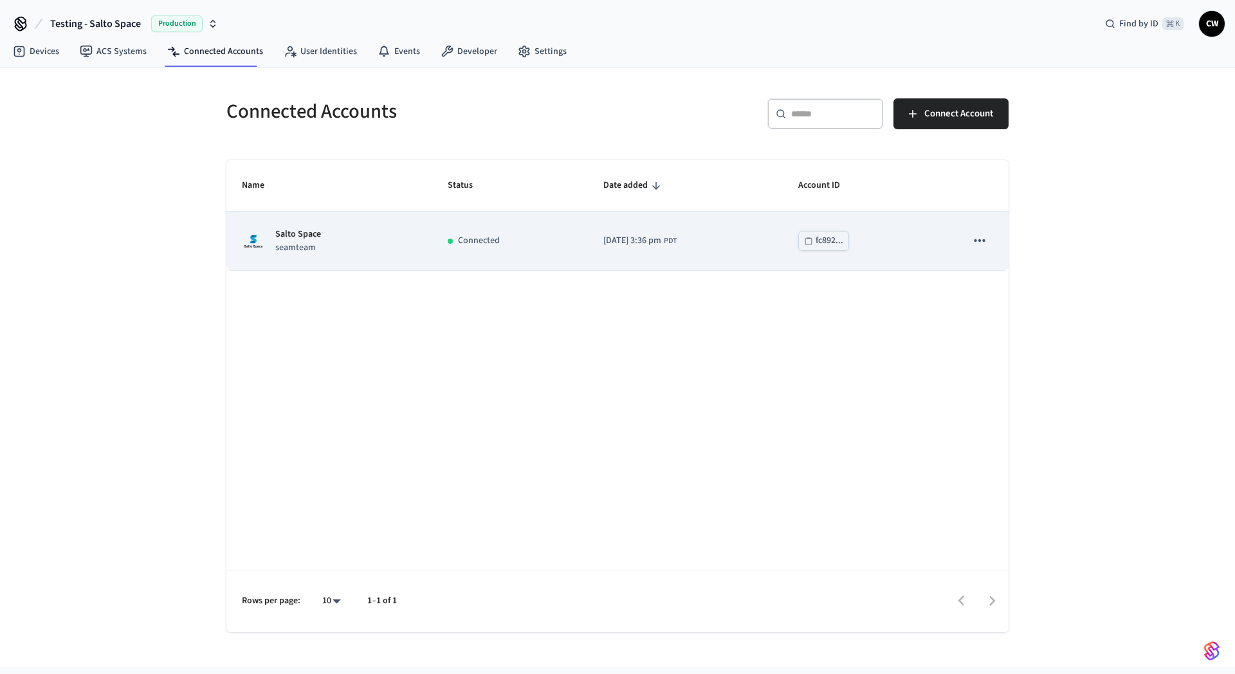
click at [973, 236] on icon "sticky table" at bounding box center [979, 240] width 17 height 17
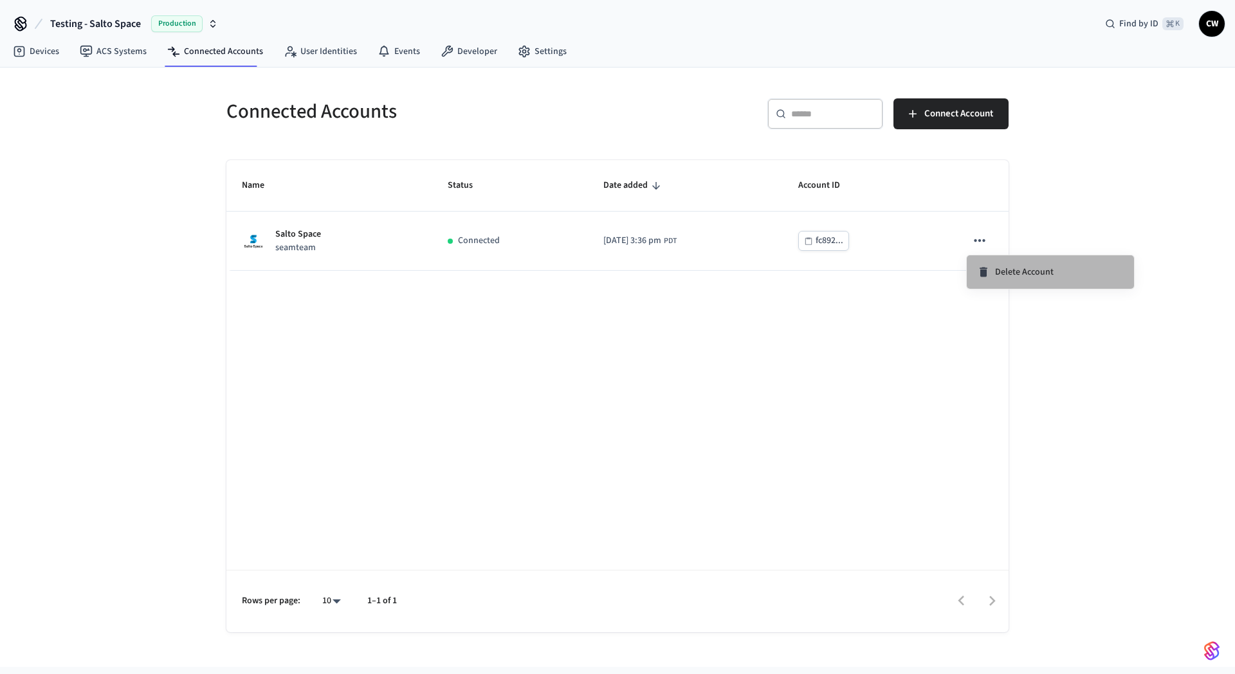
click at [1034, 270] on span "Delete Account" at bounding box center [1024, 272] width 59 height 13
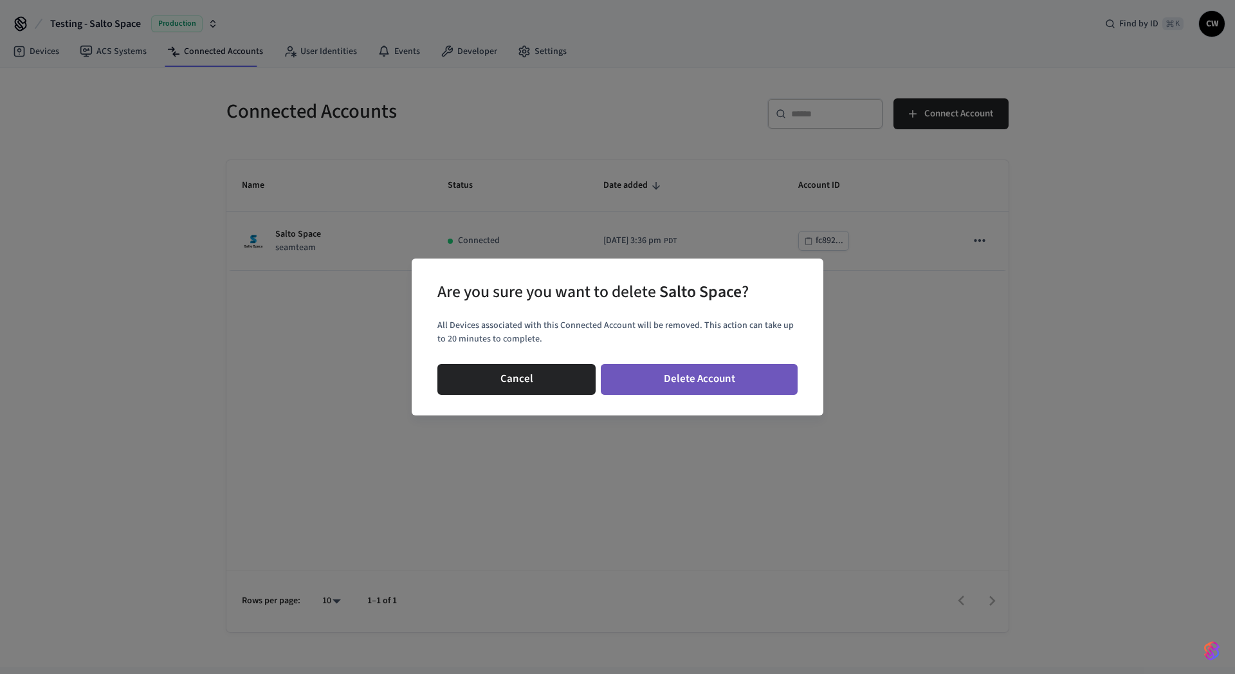
click at [687, 379] on button "Delete Account" at bounding box center [699, 379] width 197 height 31
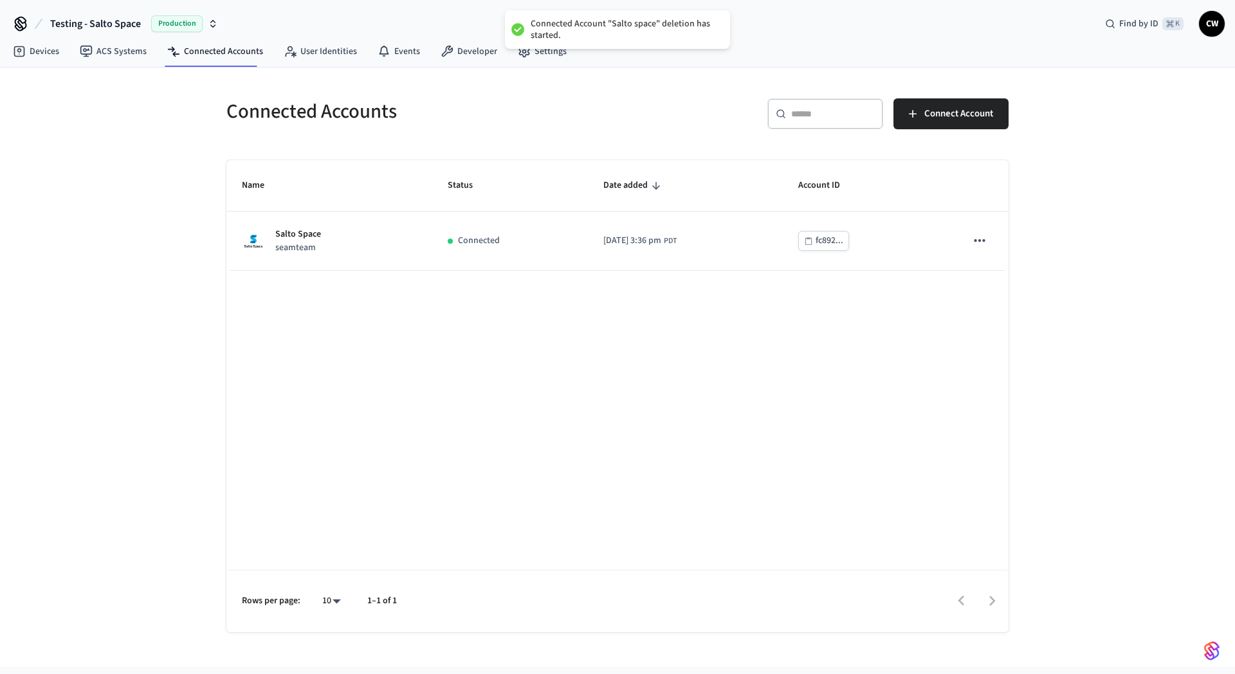
click at [477, 376] on div "Name Status Date added Account ID Salto Space seamteam Connected 2025/08/22 at …" at bounding box center [617, 396] width 782 height 472
click at [113, 26] on span "Testing - Salto Space" at bounding box center [95, 23] width 91 height 15
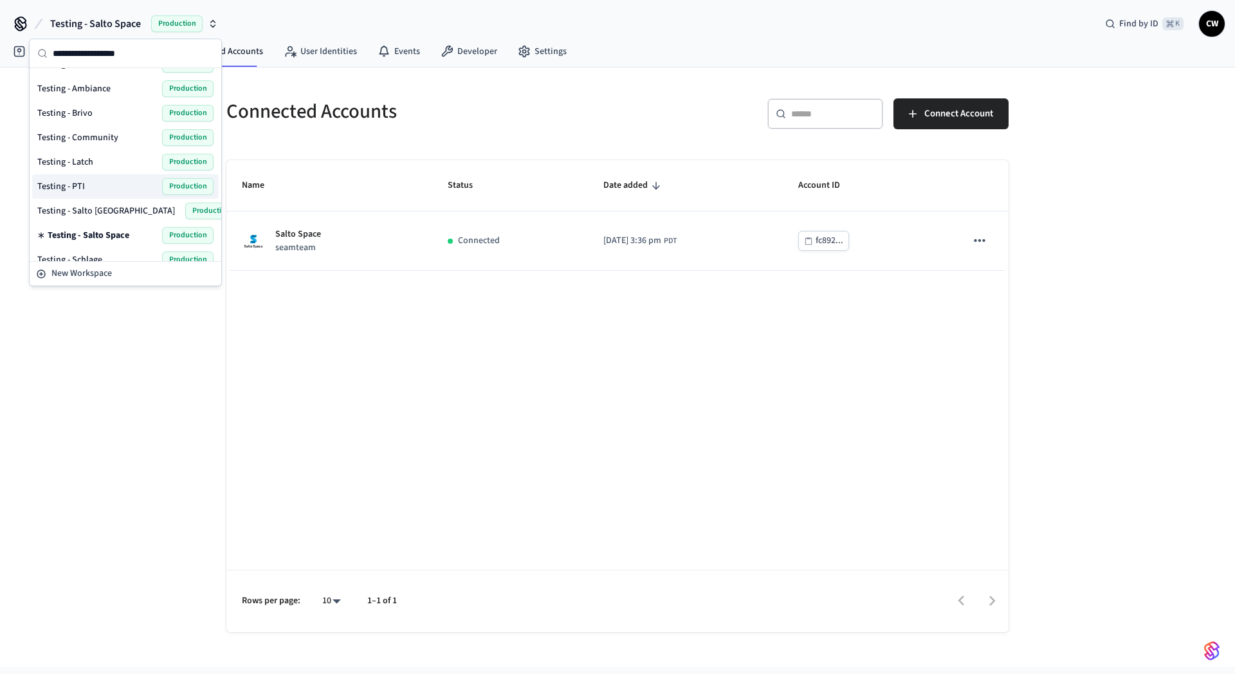
scroll to position [684, 0]
click at [109, 199] on div "Testing - Salto KS Production" at bounding box center [125, 205] width 176 height 17
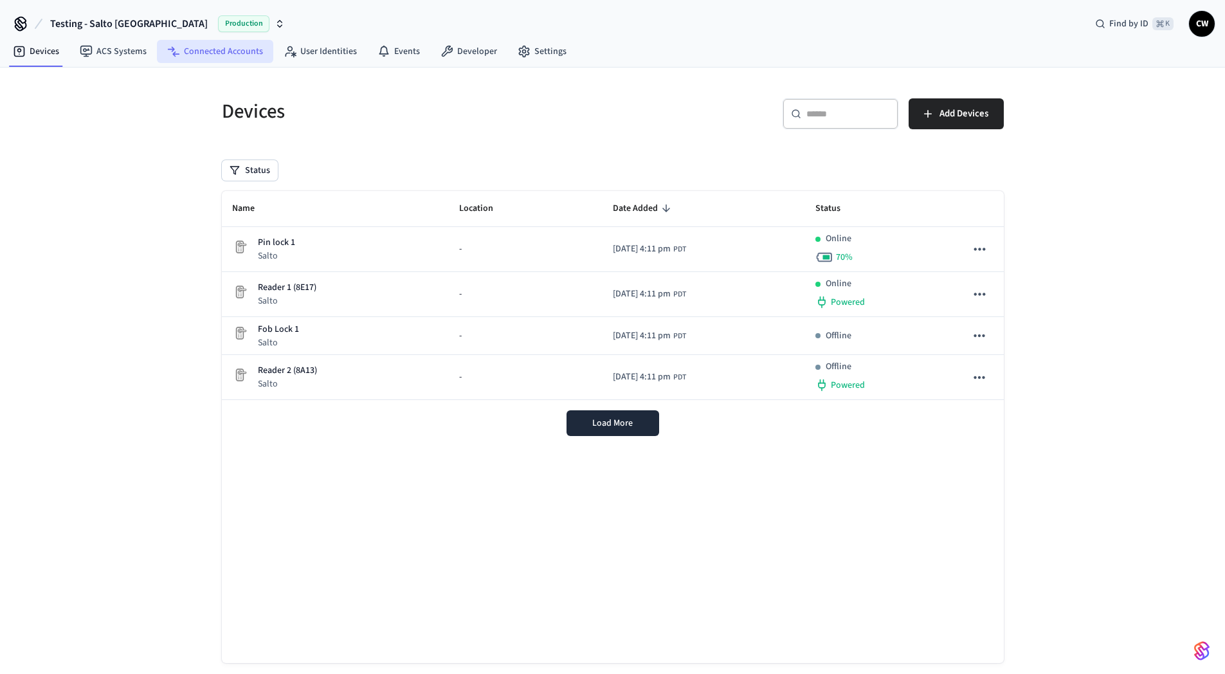
click at [199, 53] on link "Connected Accounts" at bounding box center [215, 51] width 116 height 23
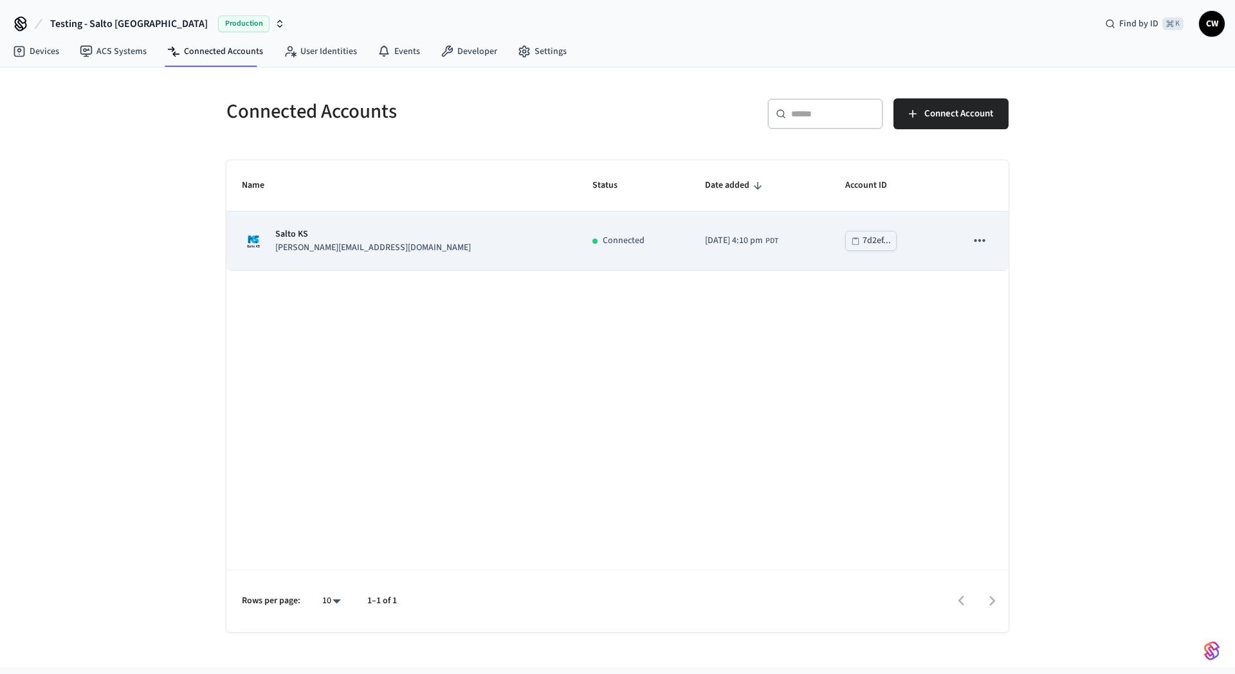
click at [975, 244] on icon "sticky table" at bounding box center [979, 240] width 17 height 17
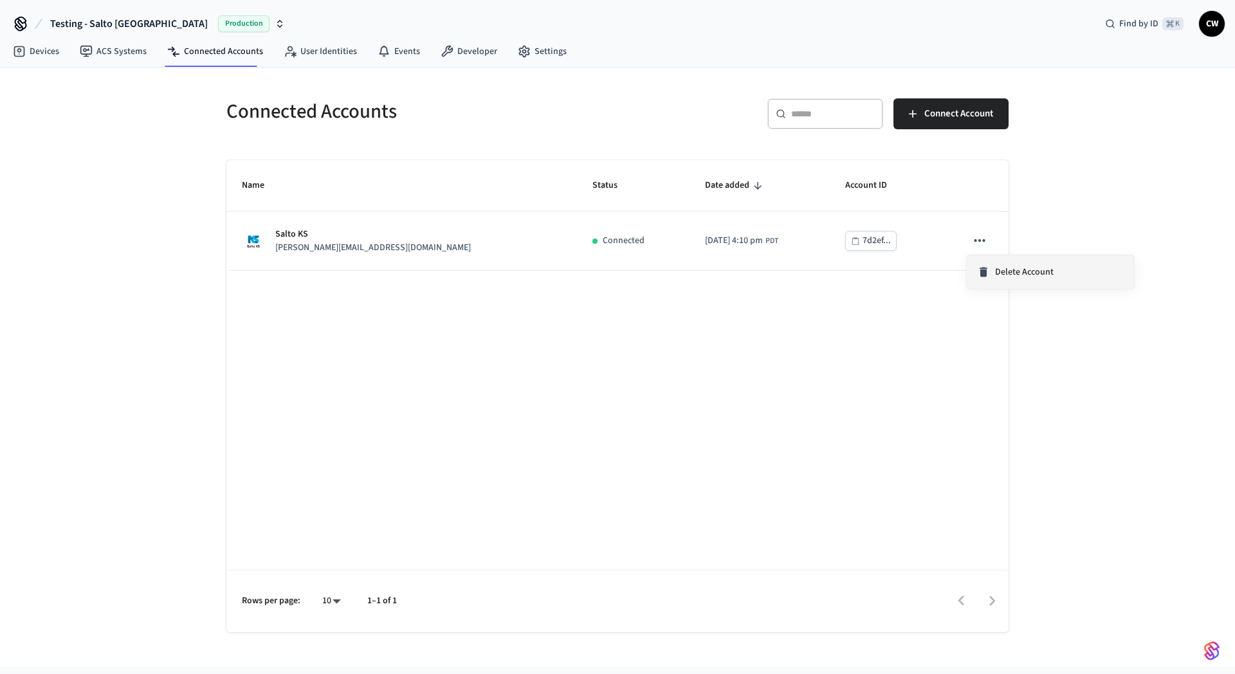
click at [1032, 275] on span "Delete Account" at bounding box center [1024, 272] width 59 height 13
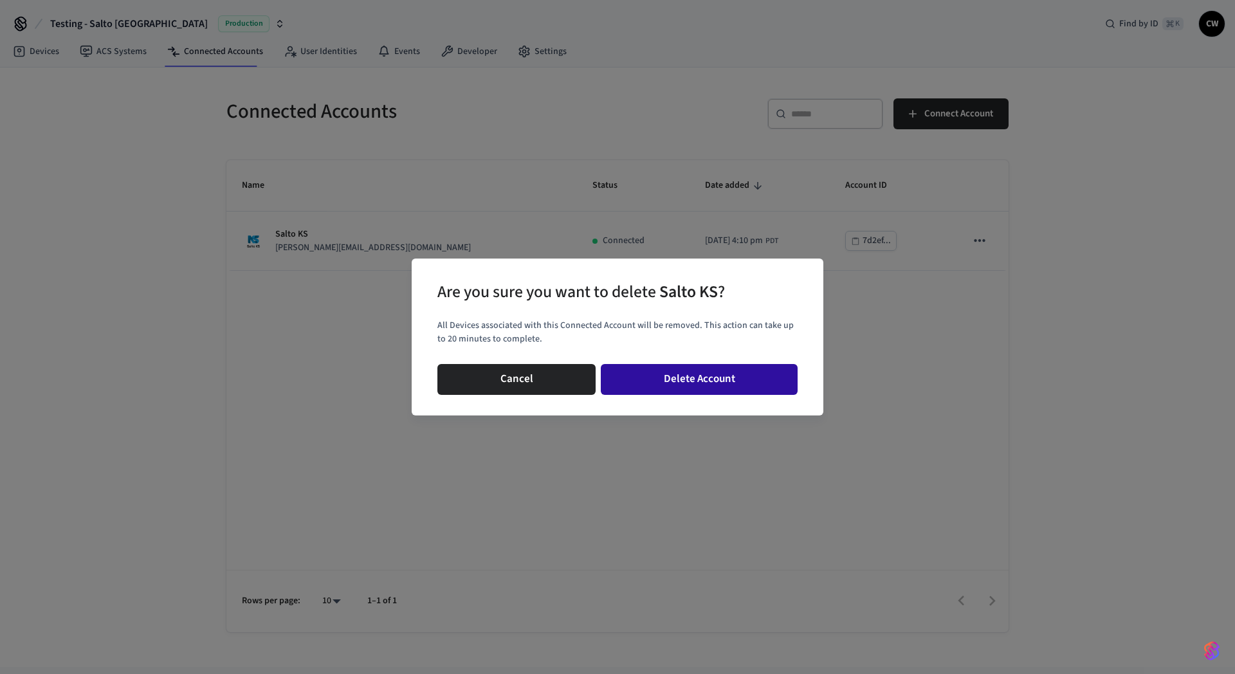
click at [708, 369] on button "Delete Account" at bounding box center [699, 379] width 197 height 31
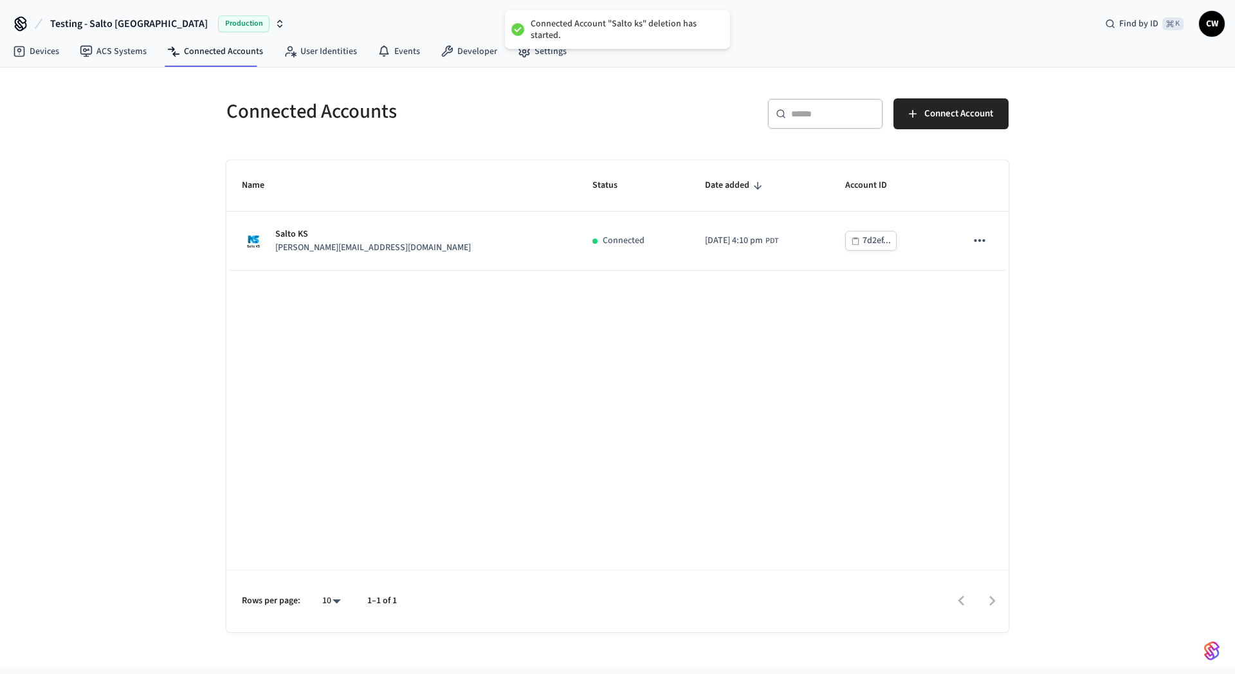
click at [93, 32] on button "Testing - Salto KS Production" at bounding box center [167, 23] width 243 height 27
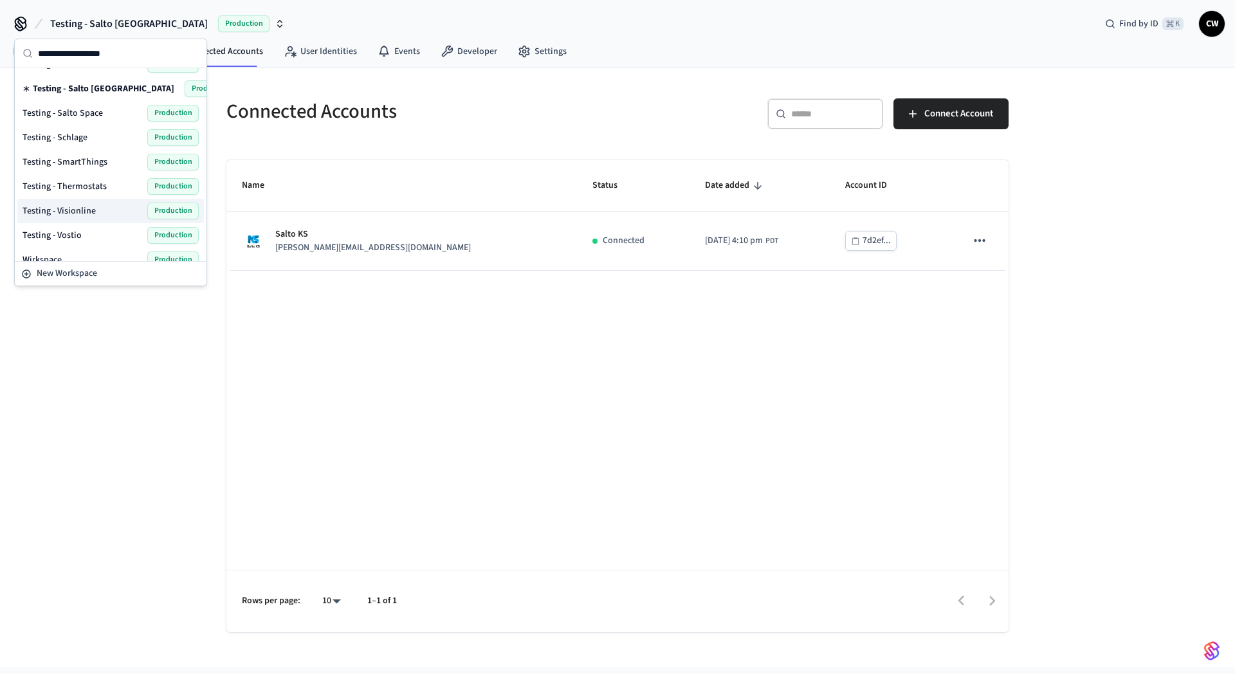
scroll to position [805, 0]
click at [96, 210] on div "Testing - Visionline Production" at bounding box center [111, 207] width 176 height 17
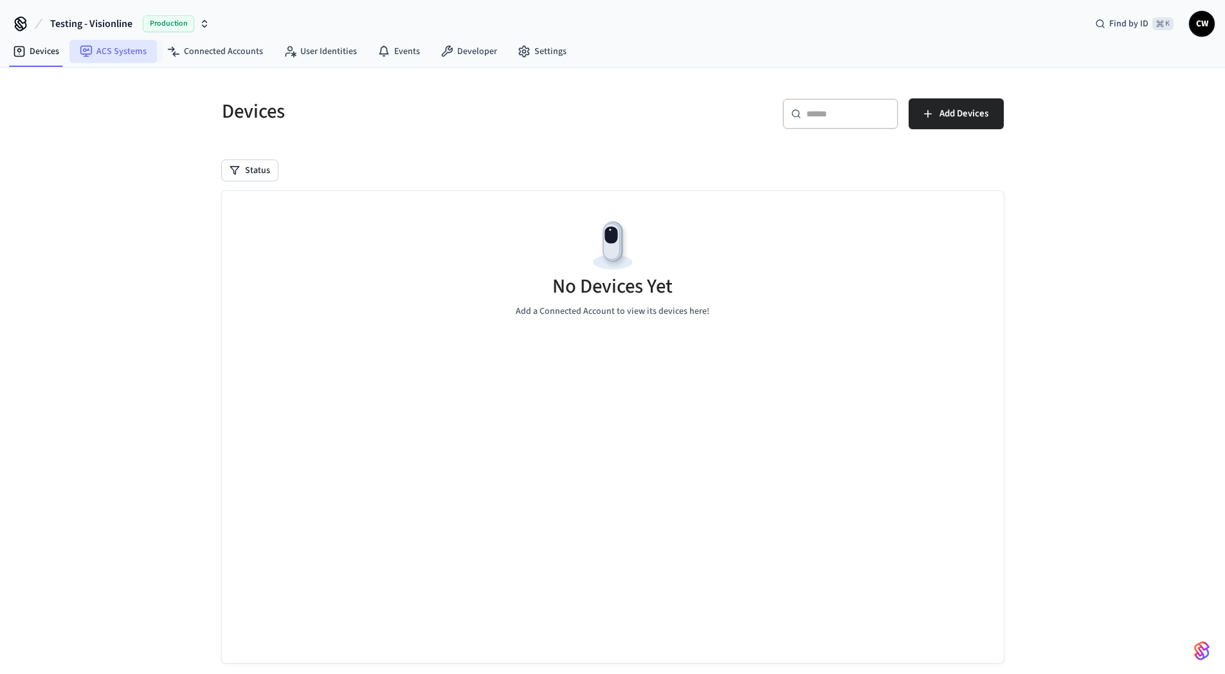
click at [141, 59] on link "ACS Systems" at bounding box center [112, 51] width 87 height 23
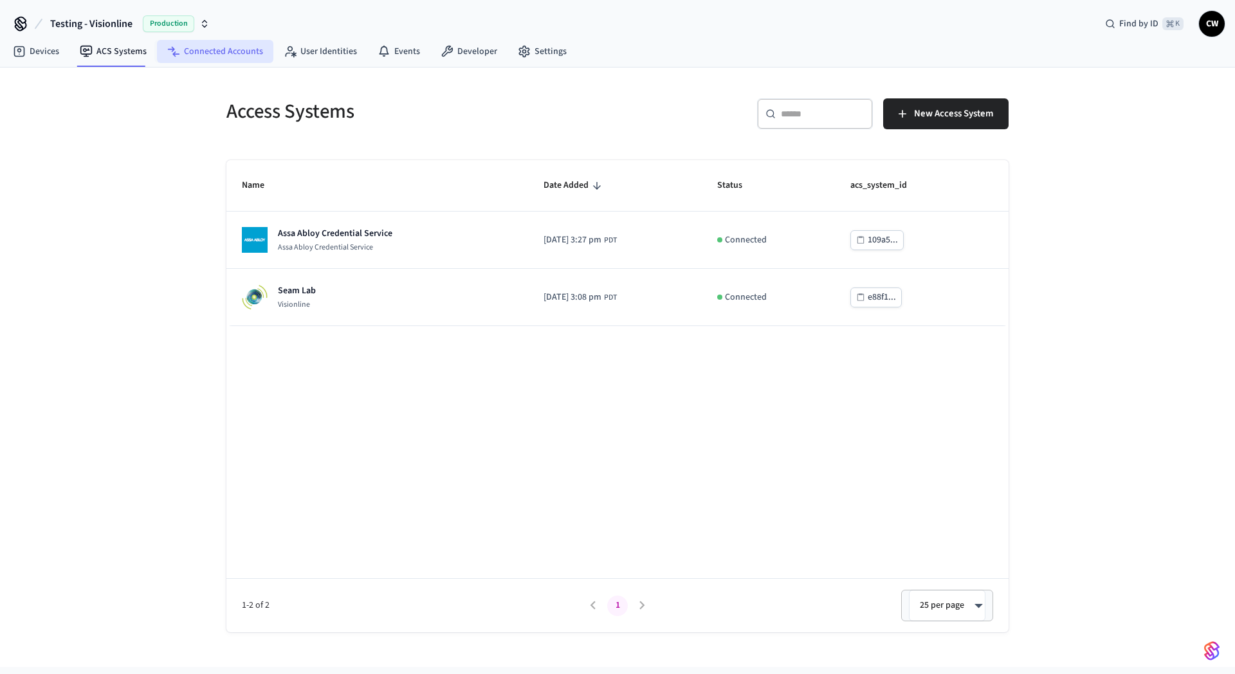
click at [190, 55] on link "Connected Accounts" at bounding box center [215, 51] width 116 height 23
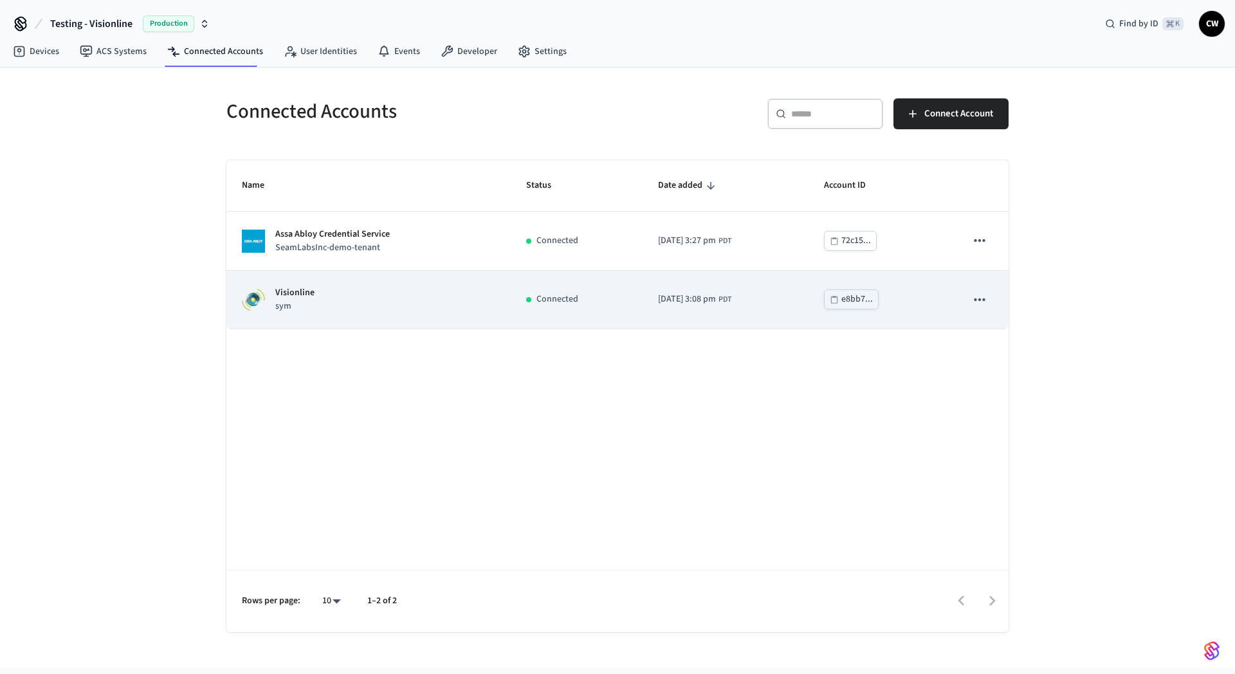
click at [980, 298] on icon "sticky table" at bounding box center [979, 299] width 17 height 17
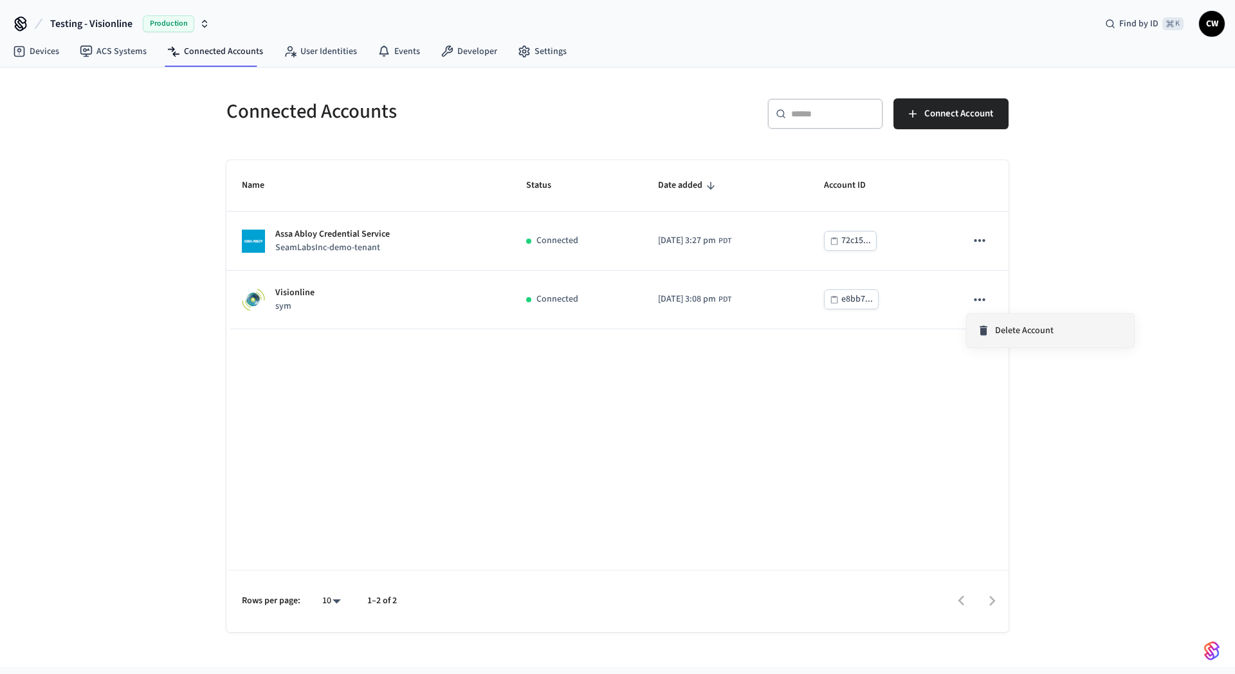
click at [998, 329] on span "Delete Account" at bounding box center [1024, 330] width 59 height 13
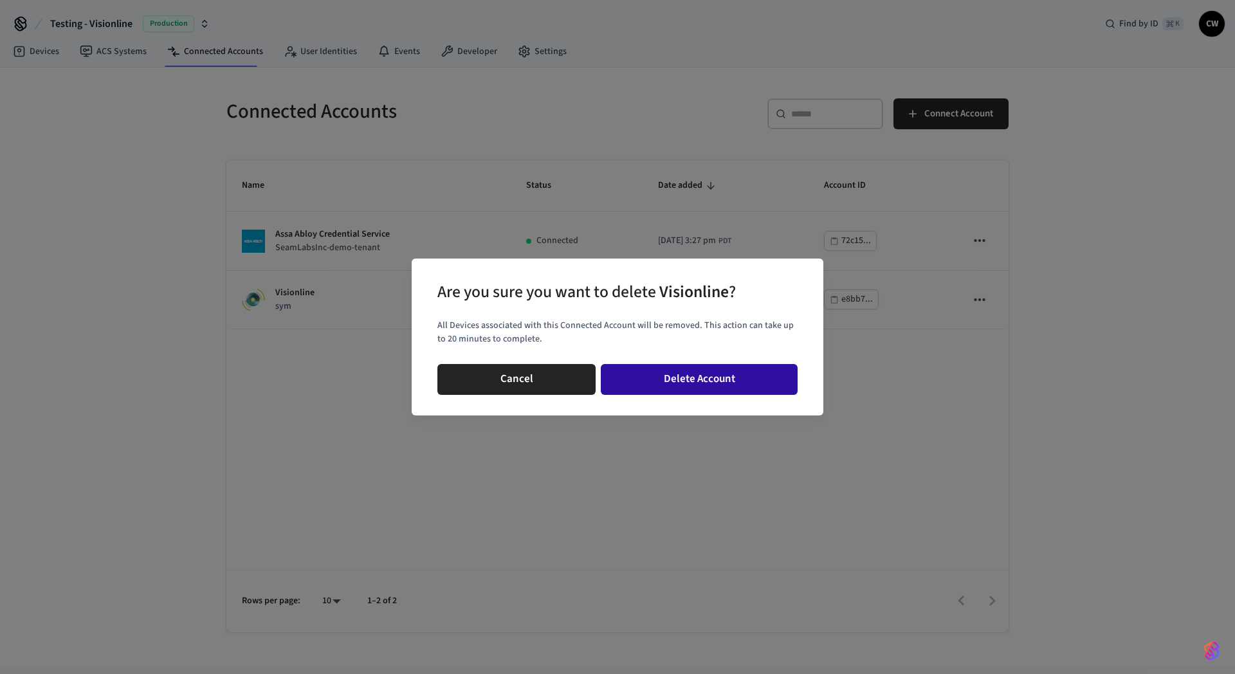
click at [737, 378] on button "Delete Account" at bounding box center [699, 379] width 197 height 31
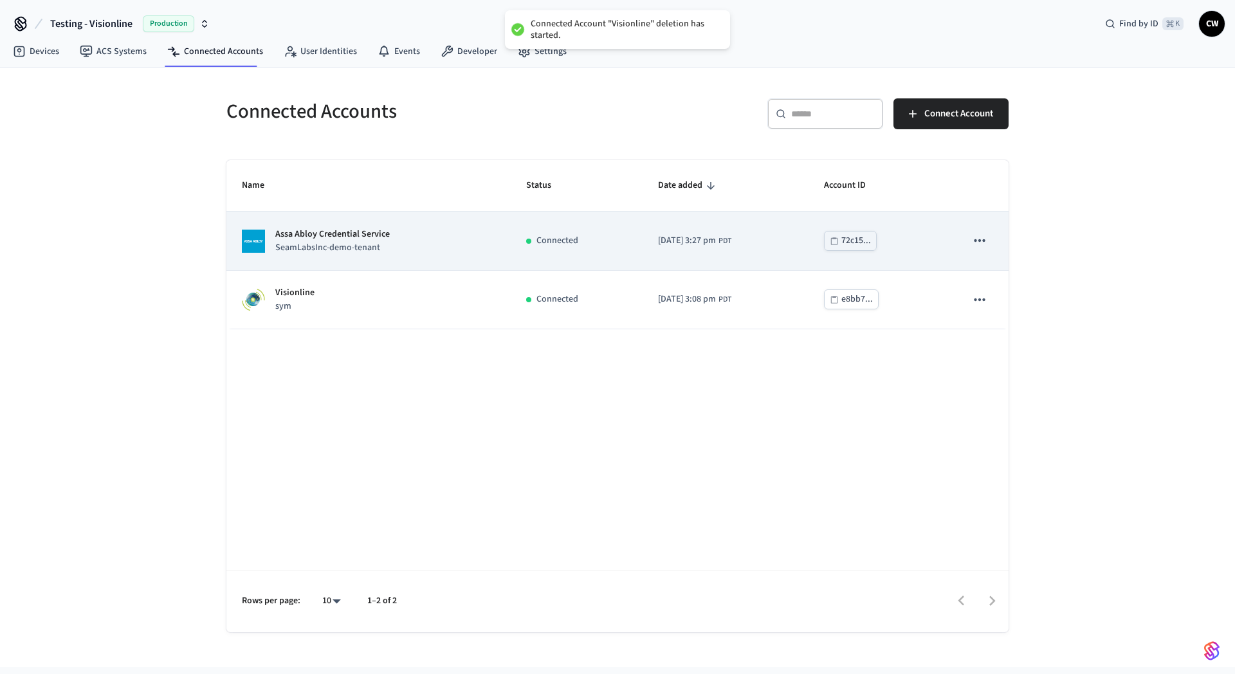
click at [978, 244] on icon "sticky table" at bounding box center [979, 240] width 17 height 17
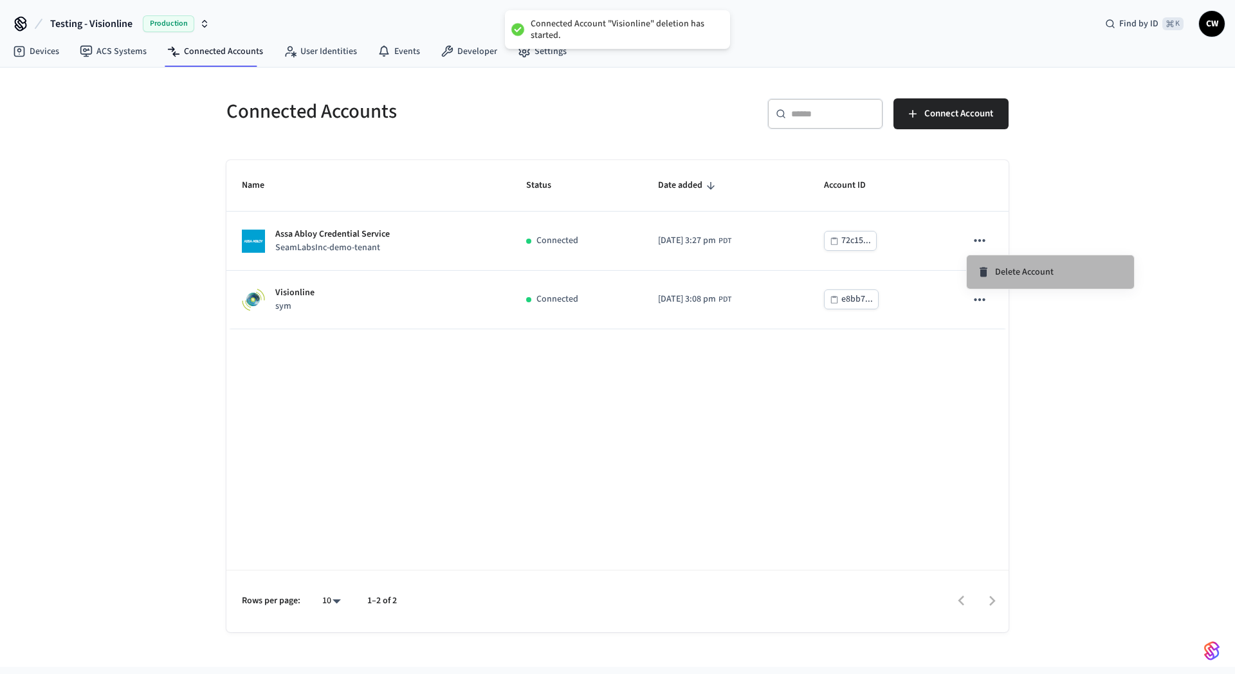
click at [991, 266] on div "Delete Account" at bounding box center [1015, 272] width 77 height 13
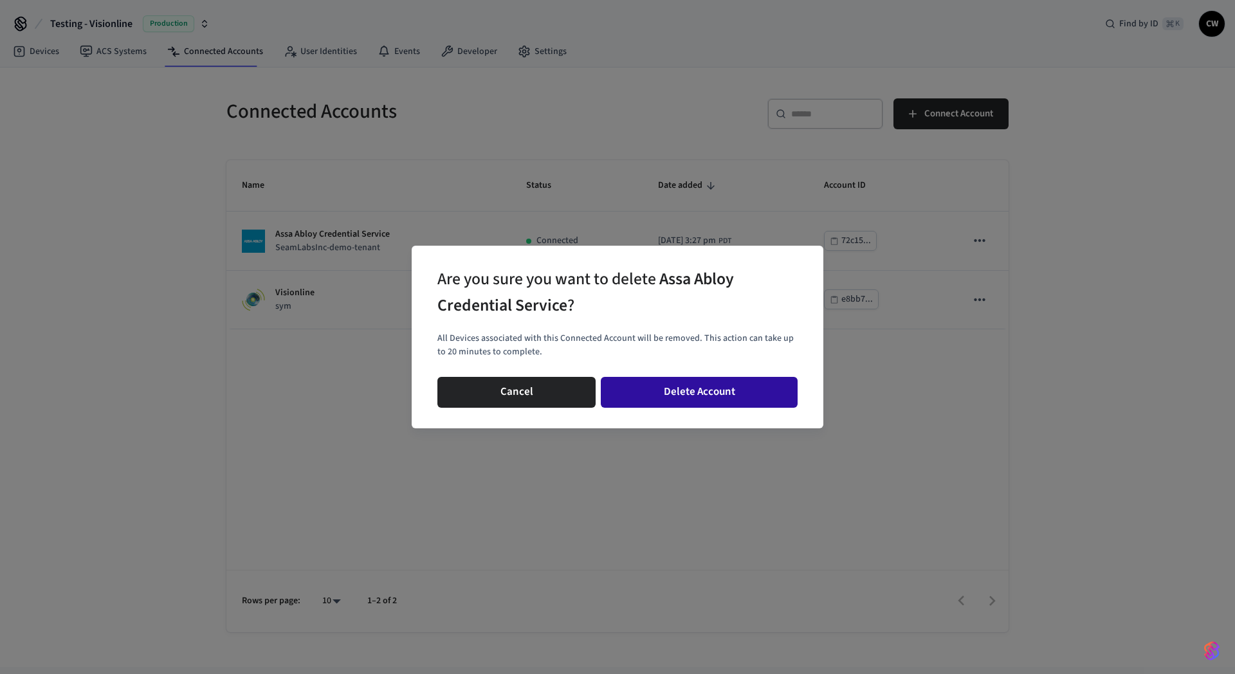
click at [703, 389] on button "Delete Account" at bounding box center [699, 392] width 197 height 31
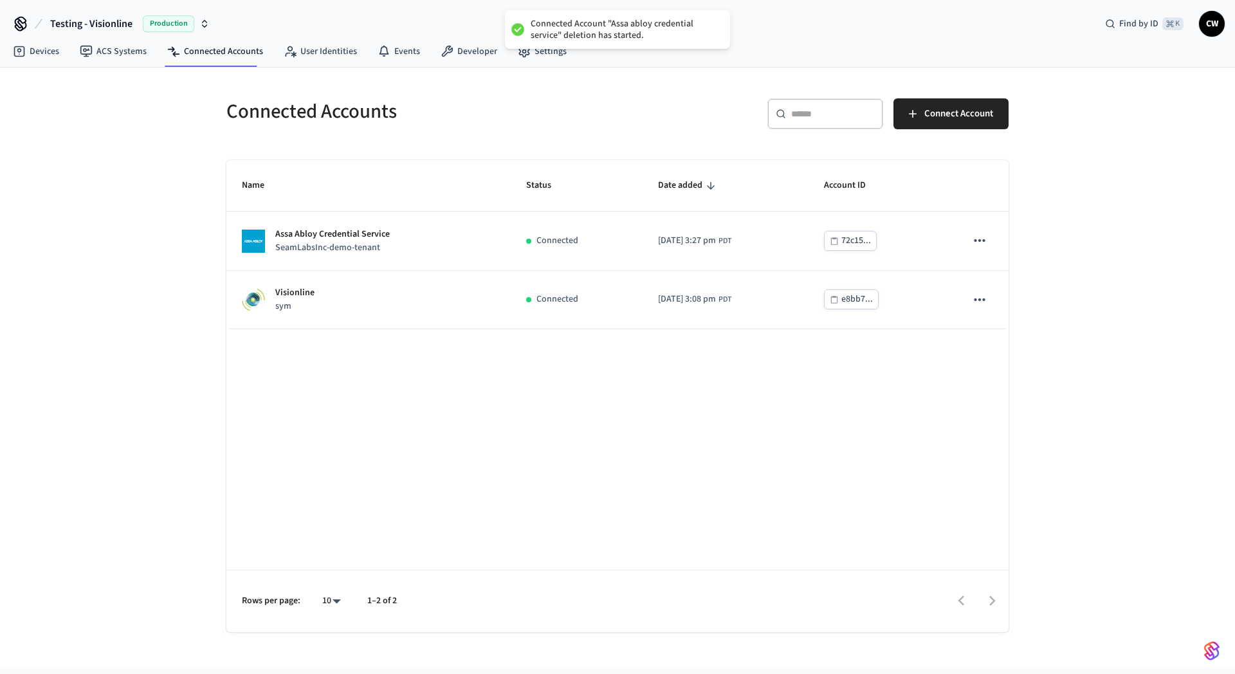
click at [88, 28] on span "Testing - Visionline" at bounding box center [91, 23] width 82 height 15
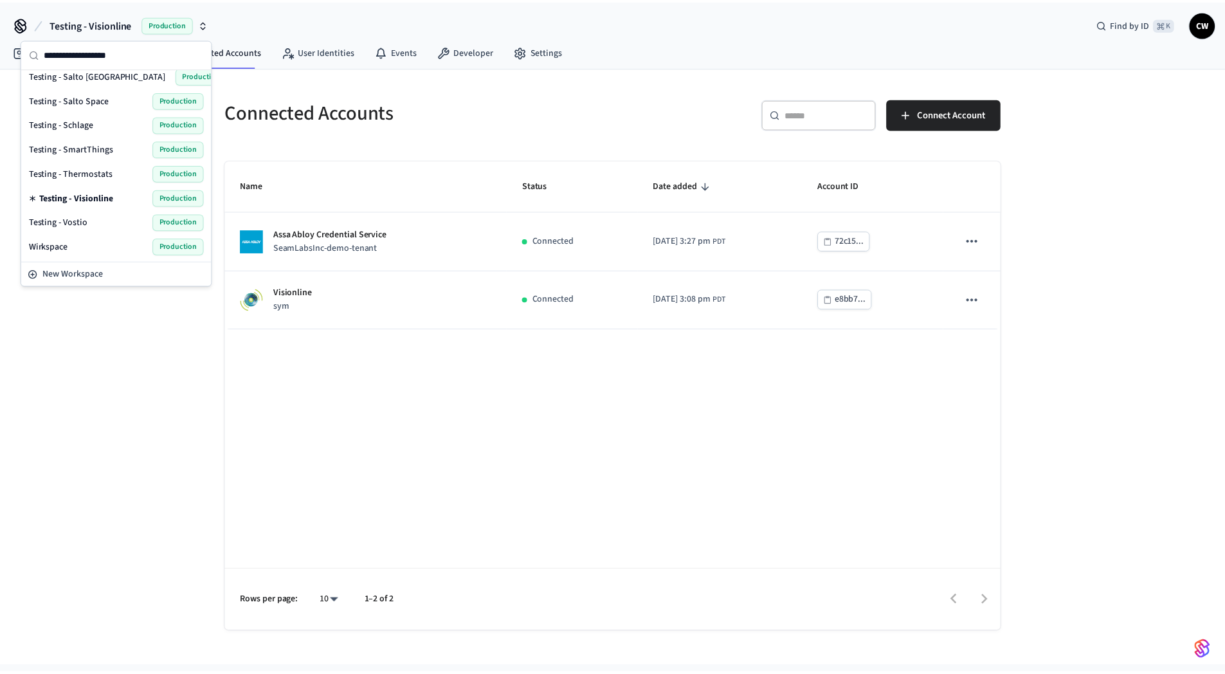
scroll to position [839, 0]
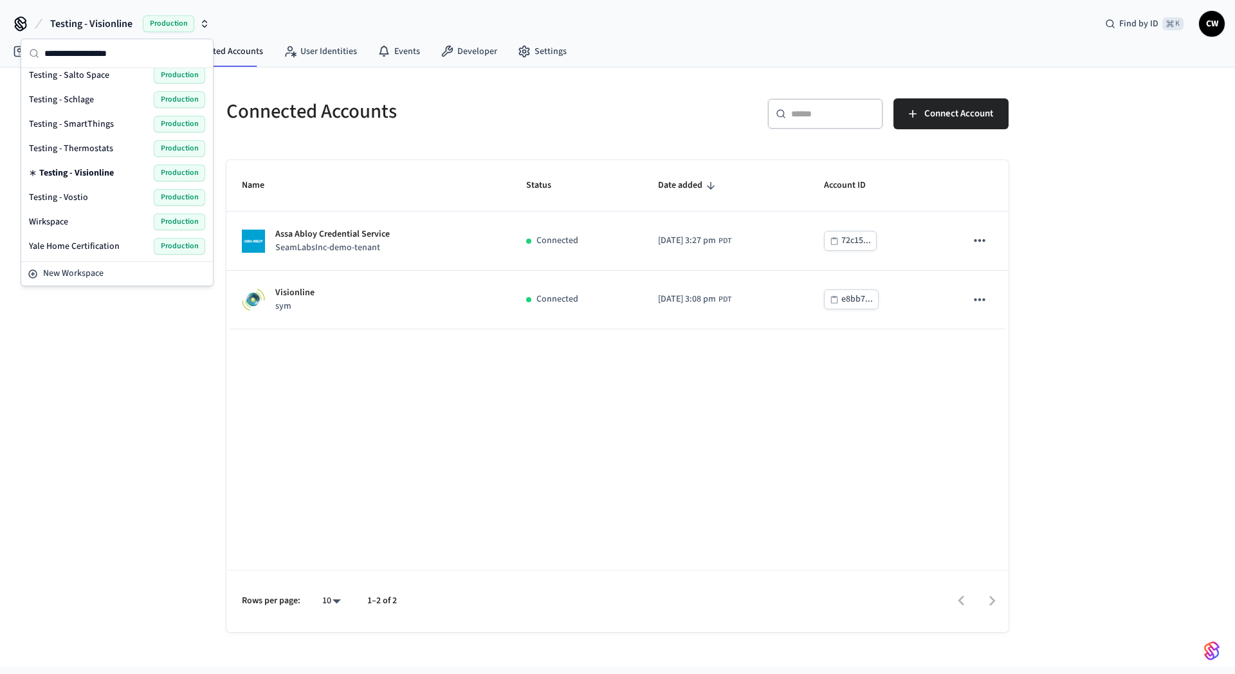
click at [87, 197] on div "Testing - Vostio Production" at bounding box center [117, 197] width 176 height 17
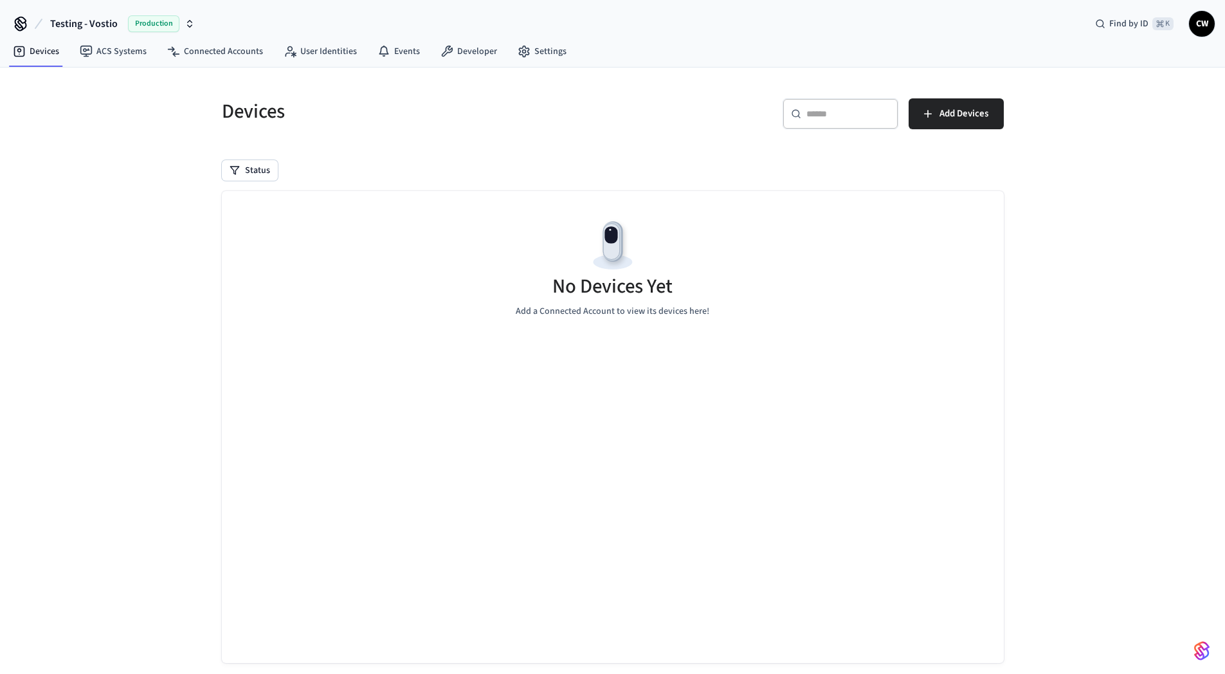
click at [192, 35] on button "Testing - Vostio Production" at bounding box center [122, 23] width 152 height 27
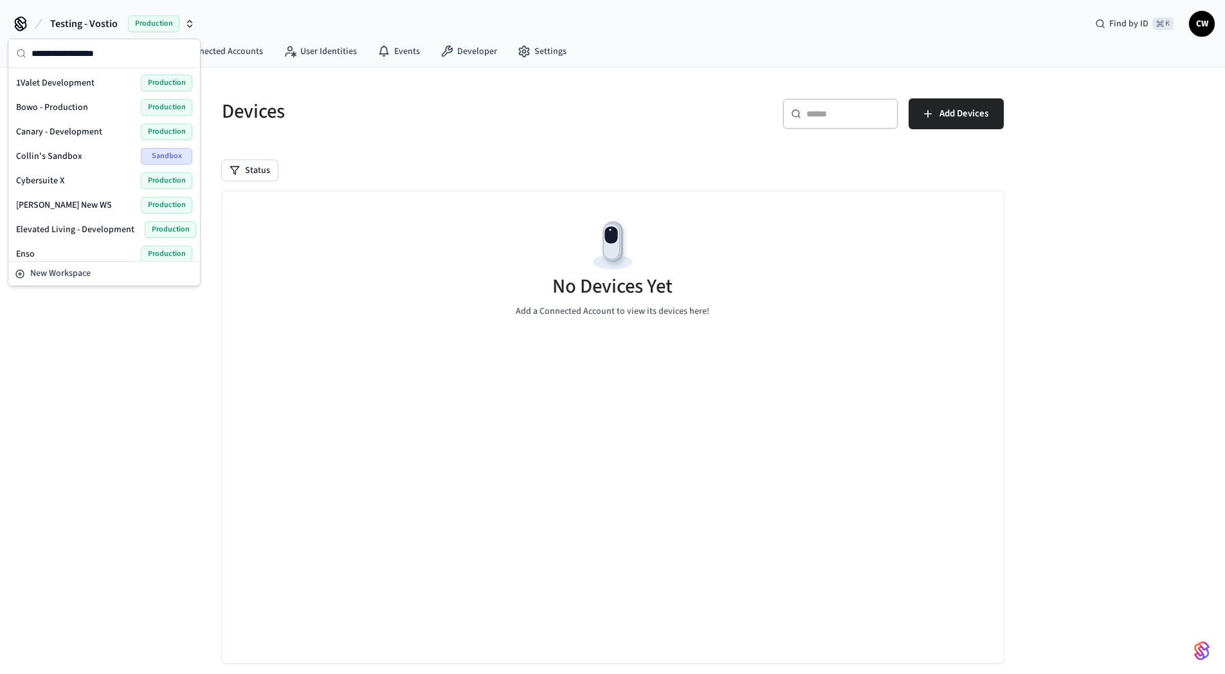
click at [197, 48] on div at bounding box center [104, 53] width 192 height 29
click at [224, 46] on link "Connected Accounts" at bounding box center [215, 51] width 116 height 23
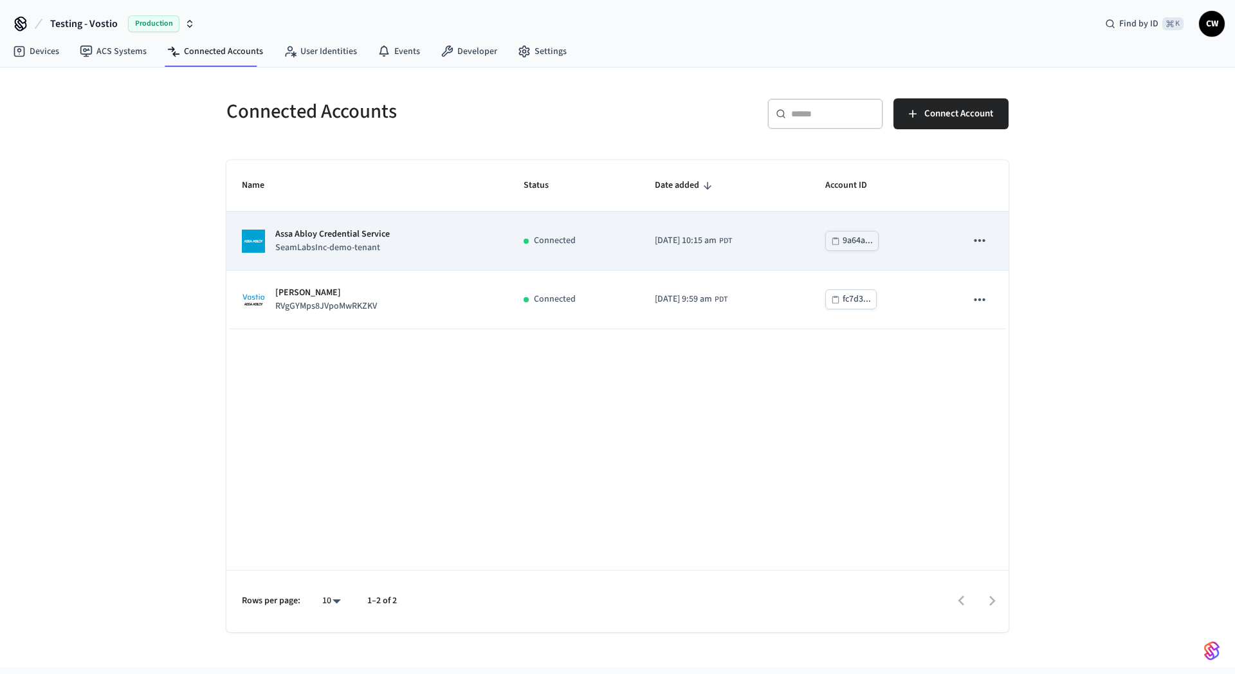
click at [984, 238] on icon "sticky table" at bounding box center [979, 240] width 17 height 17
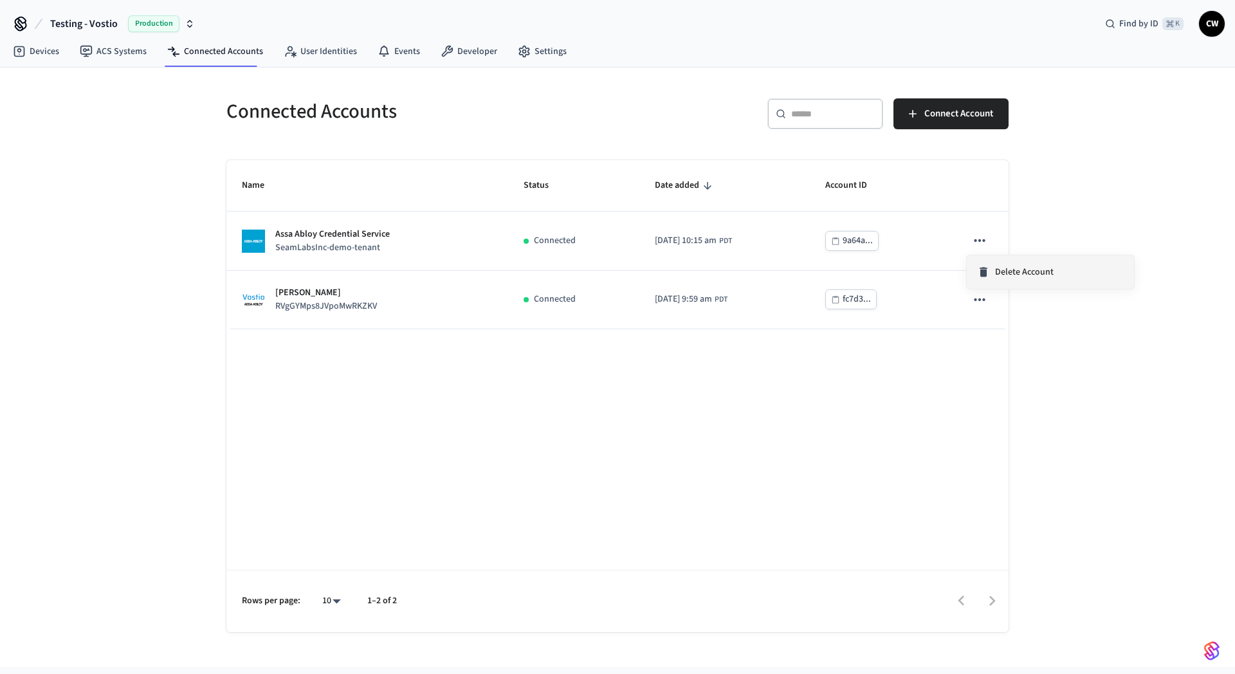
click at [1022, 284] on li "Delete Account" at bounding box center [1050, 271] width 167 height 33
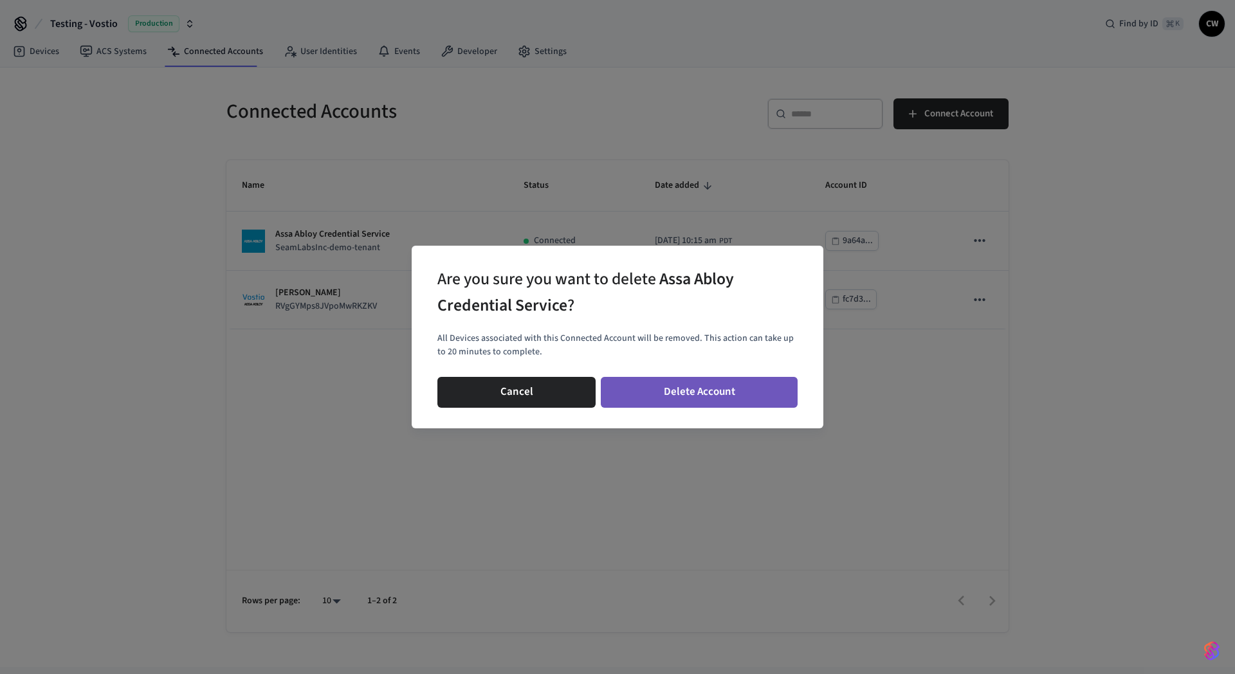
click at [714, 392] on button "Delete Account" at bounding box center [699, 392] width 197 height 31
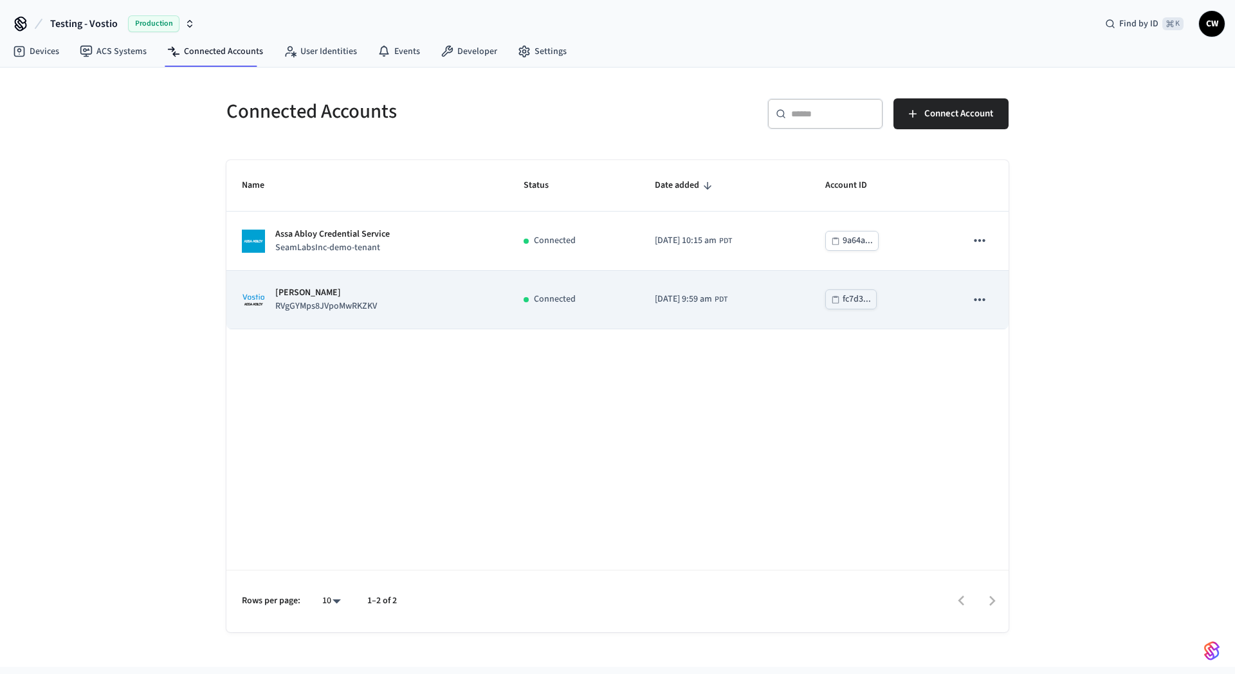
click at [977, 298] on icon "sticky table" at bounding box center [979, 299] width 17 height 17
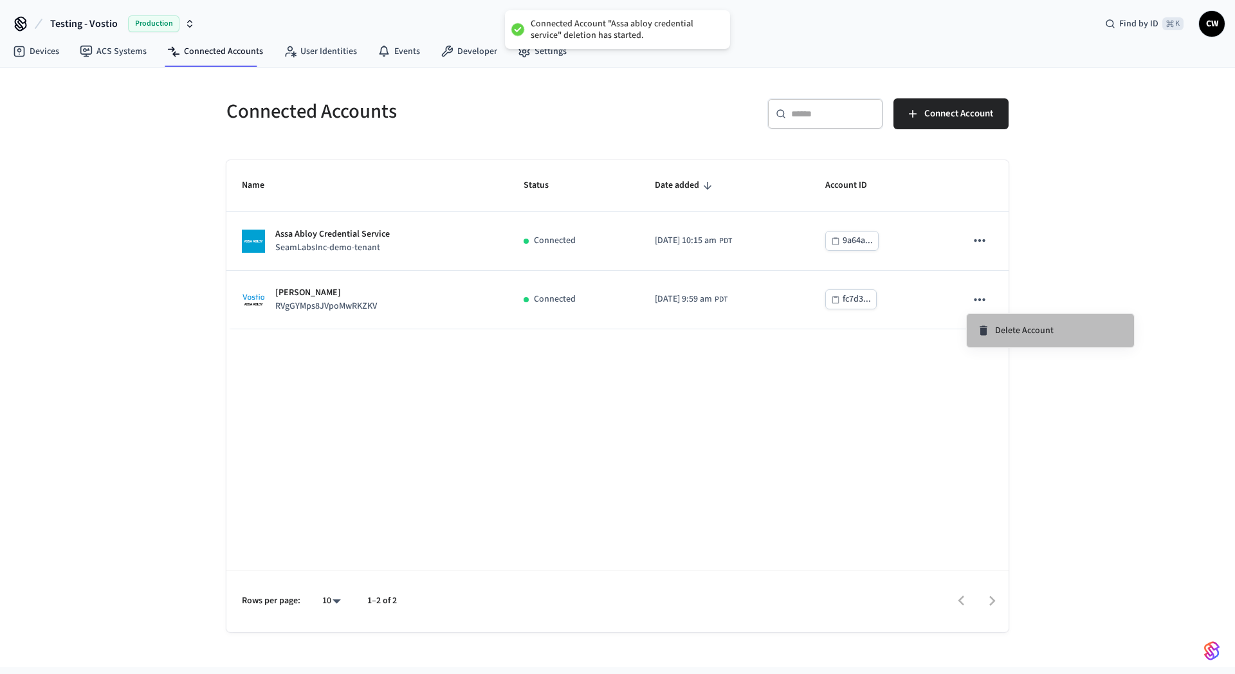
click at [1032, 325] on span "Delete Account" at bounding box center [1024, 330] width 59 height 13
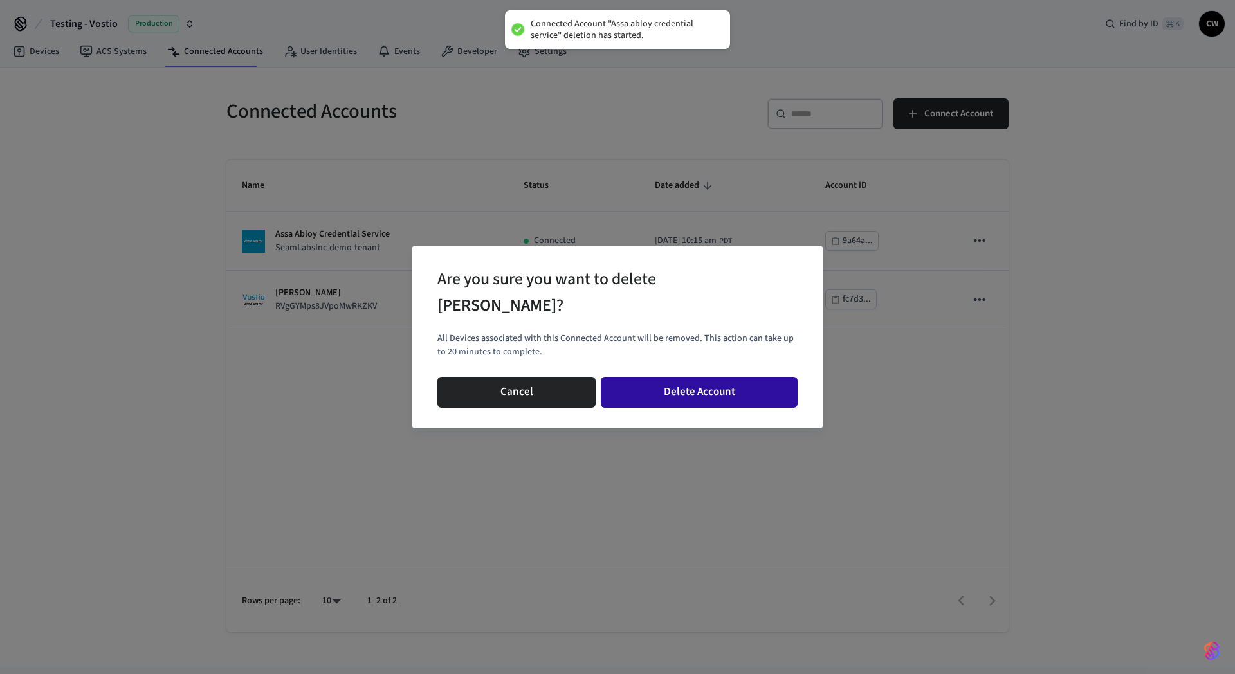
click at [722, 383] on button "Delete Account" at bounding box center [699, 392] width 197 height 31
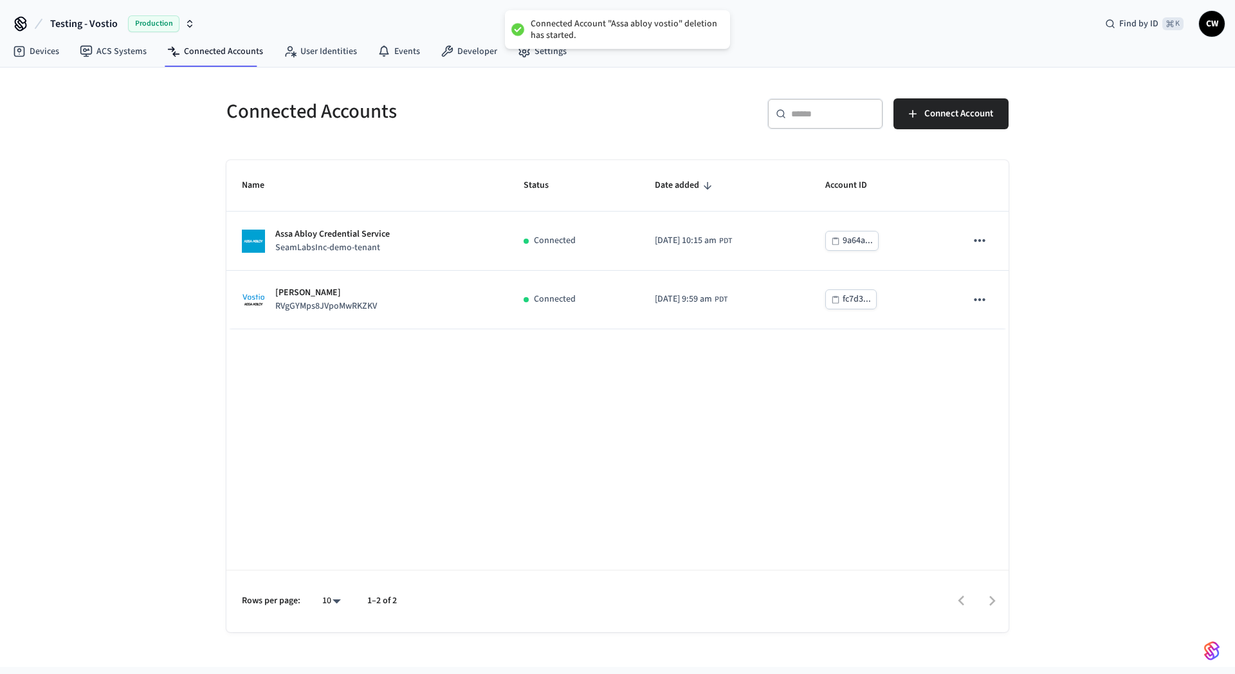
click at [663, 419] on div "Name Status Date added Account ID Assa Abloy Credential Service SeamLabsInc-dem…" at bounding box center [617, 396] width 782 height 472
click at [147, 353] on div "Connected Accounts ​ ​ Connect Account Name Status Date added Account ID Assa A…" at bounding box center [617, 368] width 1235 height 600
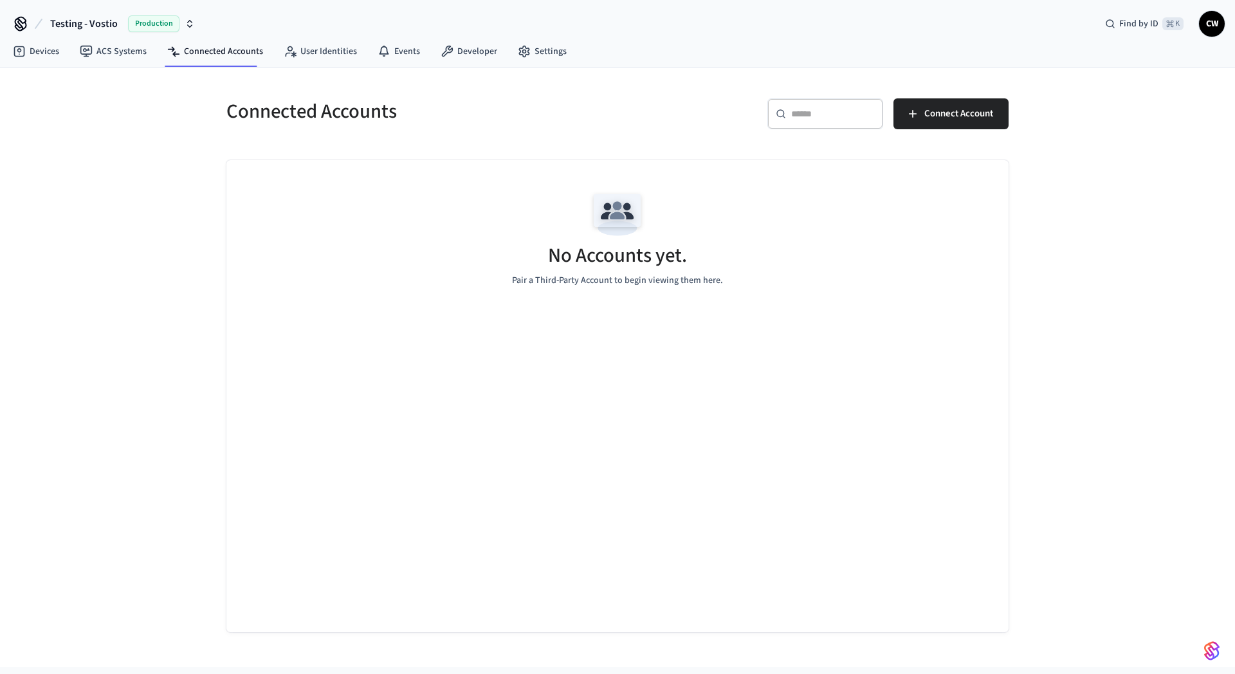
click at [133, 210] on div "Connected Accounts ​ ​ Connect Account No Accounts yet. Pair a Third-Party Acco…" at bounding box center [617, 368] width 1235 height 600
click at [971, 125] on button "Connect Account" at bounding box center [951, 113] width 115 height 31
click at [118, 56] on link "ACS Systems" at bounding box center [112, 51] width 87 height 23
click at [102, 163] on div "Access Systems ​ ​ New Access System No Access Systems Try adding an Access Sys…" at bounding box center [617, 368] width 1235 height 600
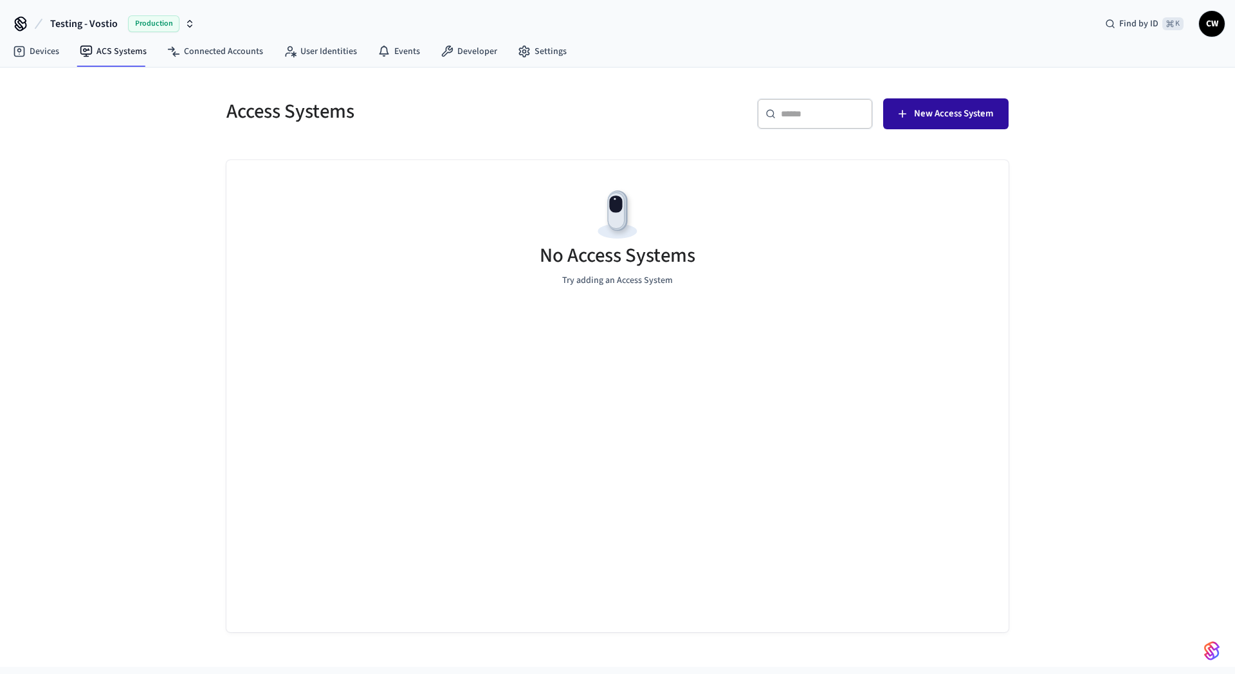
click at [974, 113] on span "New Access System" at bounding box center [953, 113] width 79 height 17
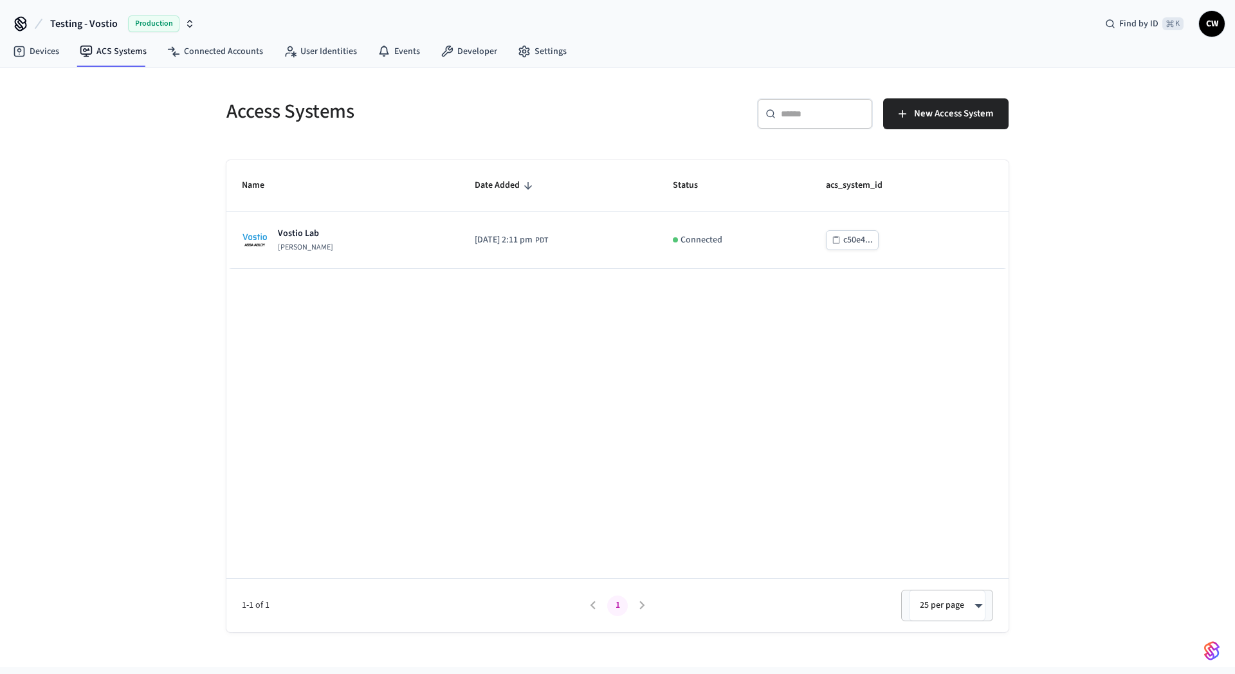
click at [343, 120] on h5 "Access Systems" at bounding box center [417, 111] width 383 height 26
click at [203, 27] on div "Testing - Vostio Production Find by ID ⌘ K CW" at bounding box center [617, 18] width 1235 height 37
click at [229, 46] on link "Connected Accounts" at bounding box center [215, 51] width 116 height 23
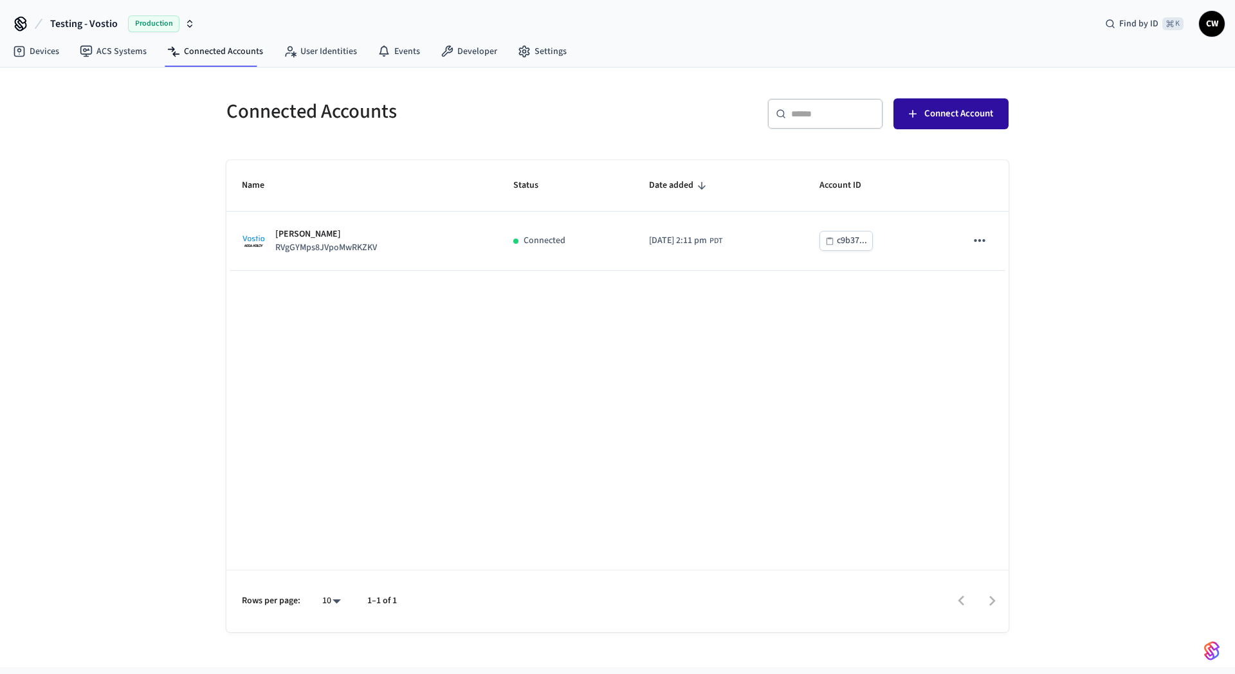
click at [970, 107] on span "Connect Account" at bounding box center [958, 113] width 69 height 17
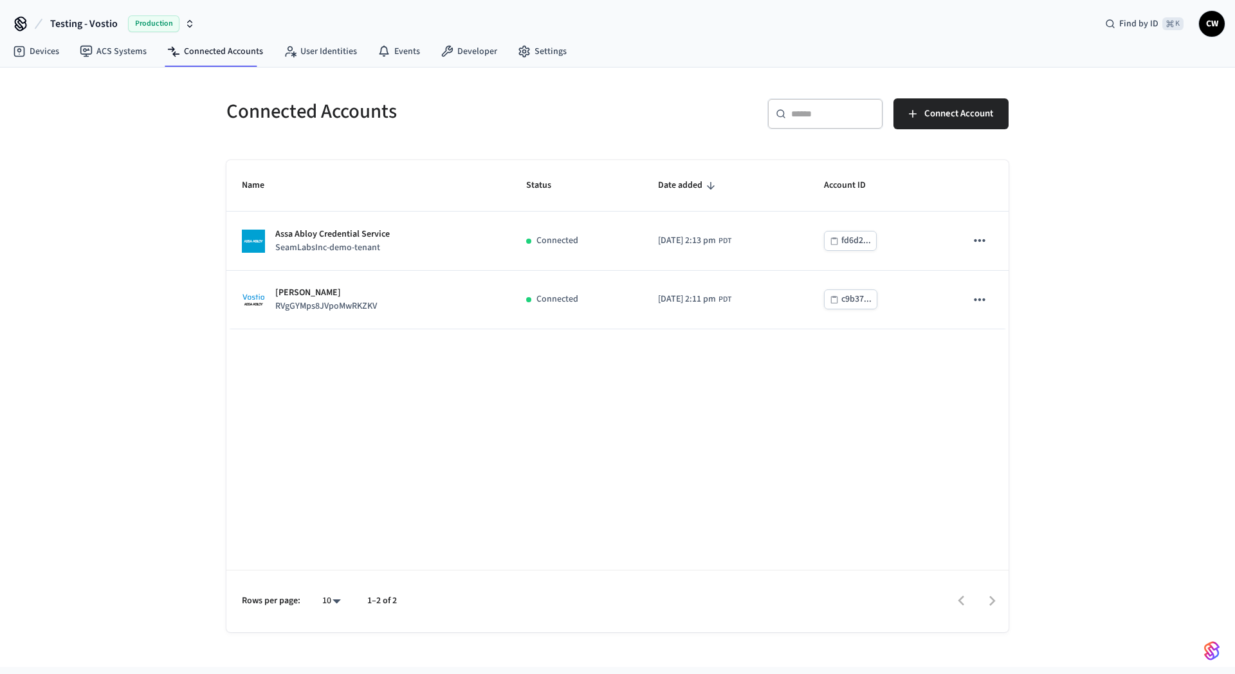
click at [392, 392] on div "Name Status Date added Account ID Assa Abloy Credential Service SeamLabsInc-dem…" at bounding box center [617, 396] width 782 height 472
click at [104, 365] on div "Connected Accounts ​ ​ Connect Account Name Status Date added Account ID Assa A…" at bounding box center [617, 368] width 1235 height 600
click at [327, 48] on link "User Identities" at bounding box center [320, 51] width 94 height 23
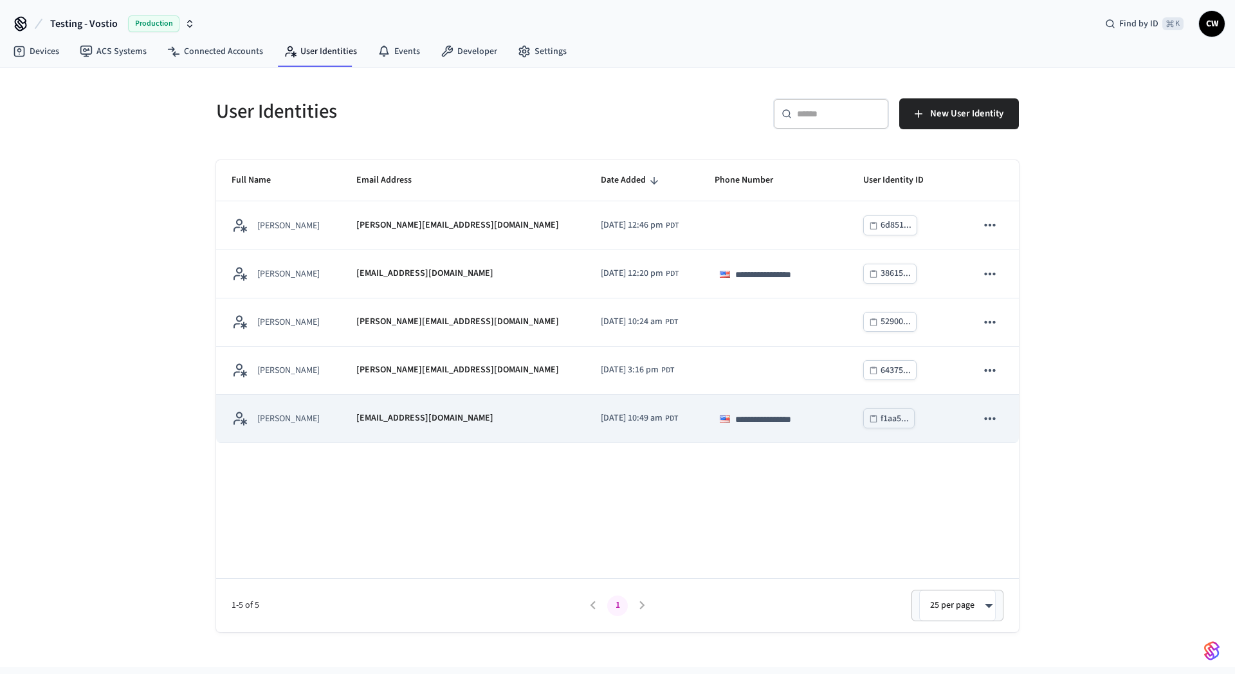
click at [325, 413] on div "Collin Wirkus" at bounding box center [279, 418] width 94 height 16
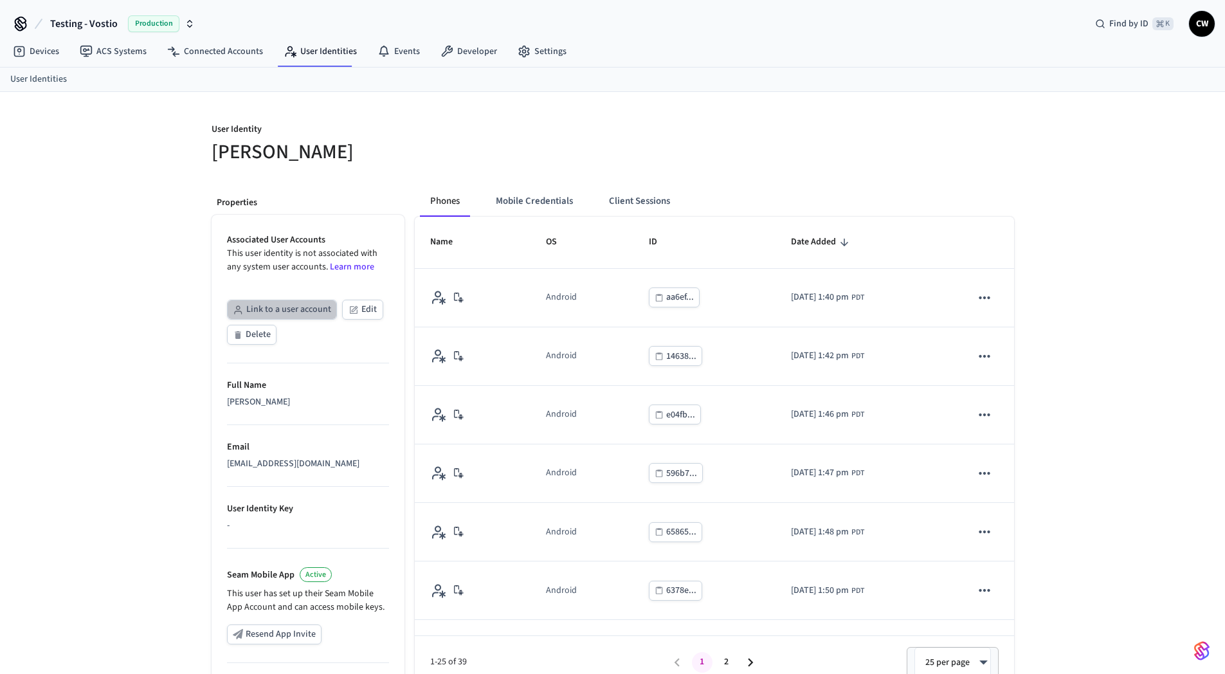
click at [286, 304] on button "Link to a user account" at bounding box center [282, 310] width 110 height 20
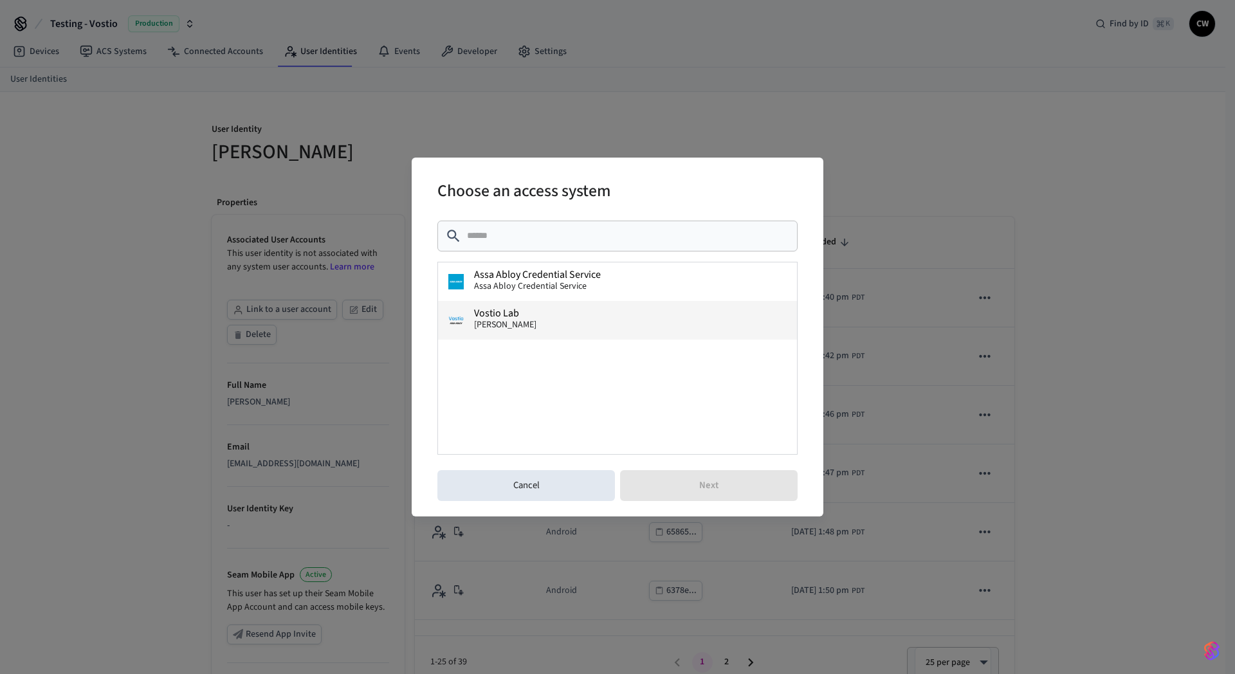
click at [556, 319] on button "Vostio Lab Assa Abloy Vostio" at bounding box center [617, 320] width 359 height 39
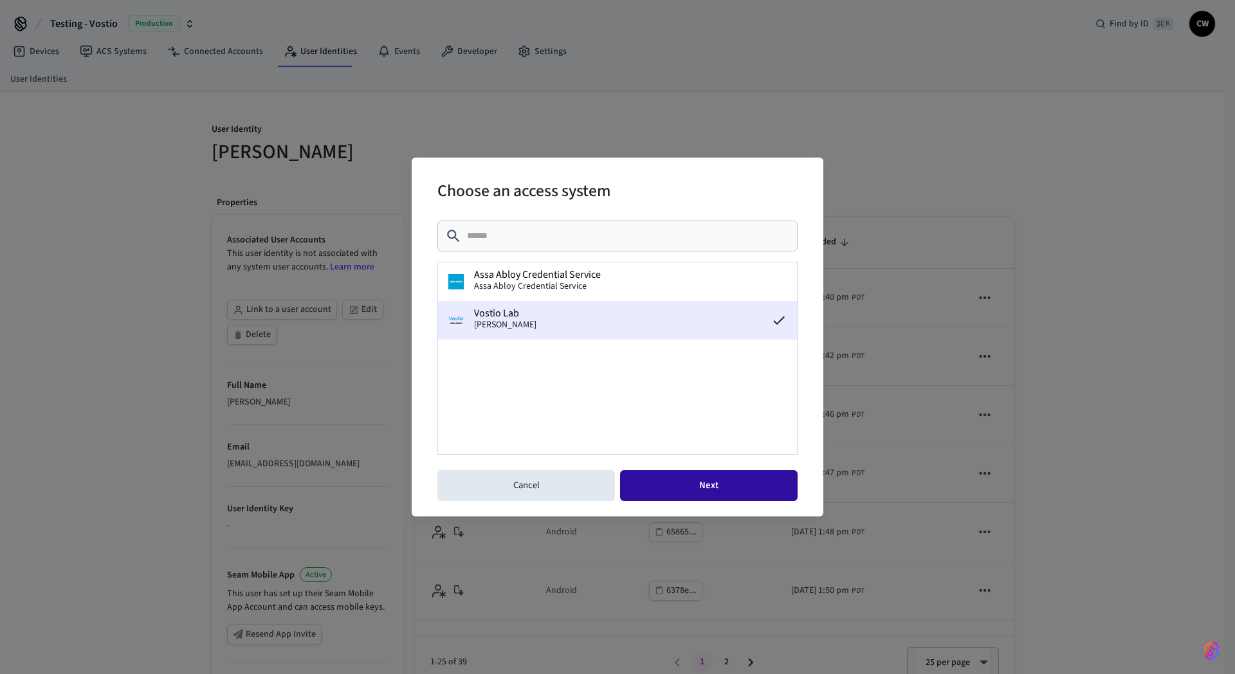
click at [767, 482] on button "Next" at bounding box center [709, 485] width 178 height 31
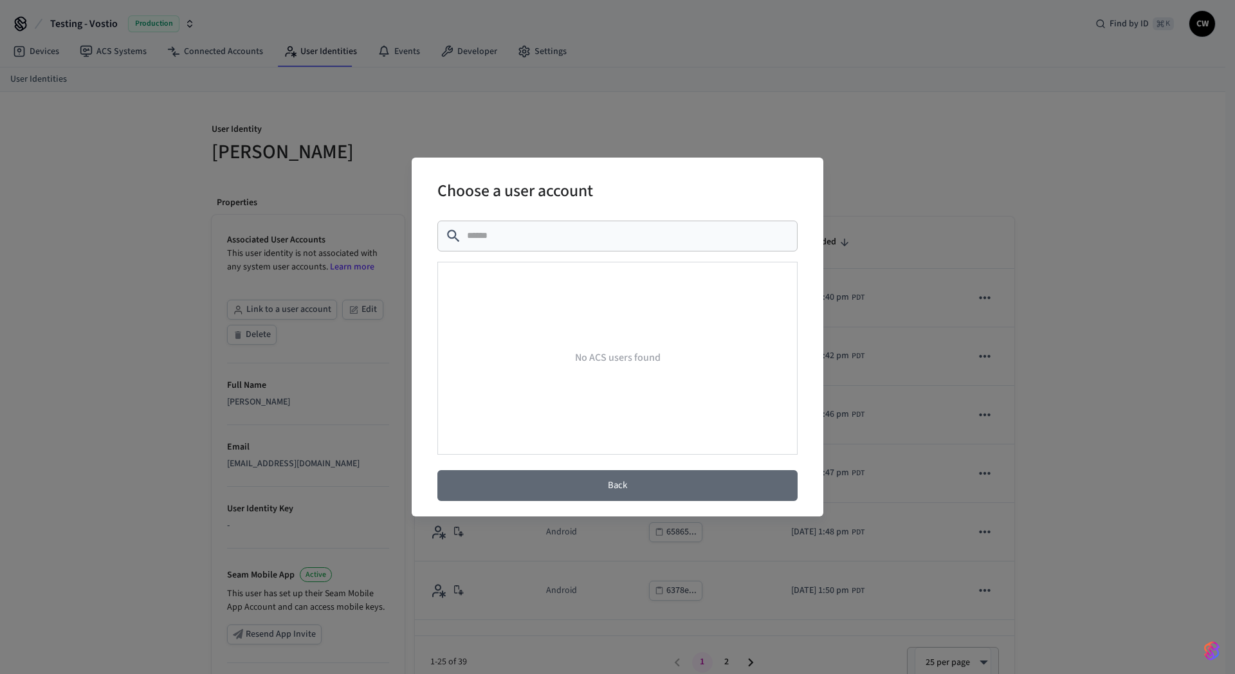
click at [621, 474] on button "Back" at bounding box center [617, 485] width 360 height 31
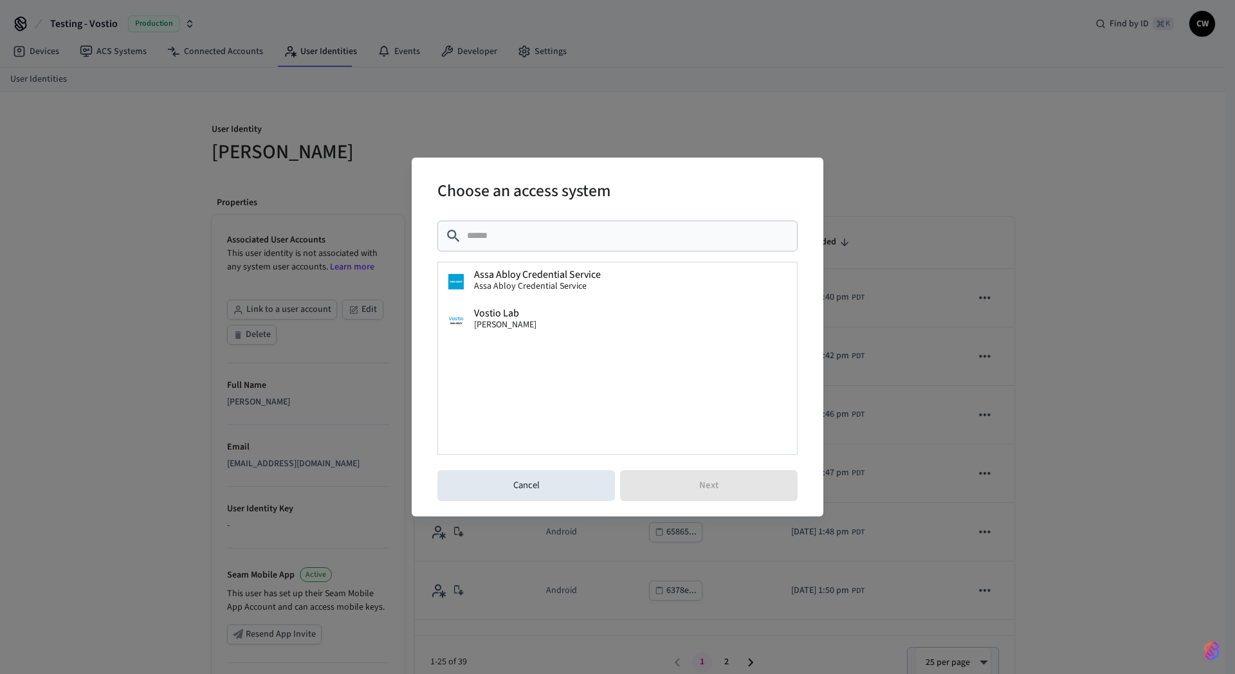
click at [621, 474] on div "Cancel Next" at bounding box center [617, 485] width 360 height 31
click at [580, 480] on button "Cancel" at bounding box center [526, 485] width 178 height 31
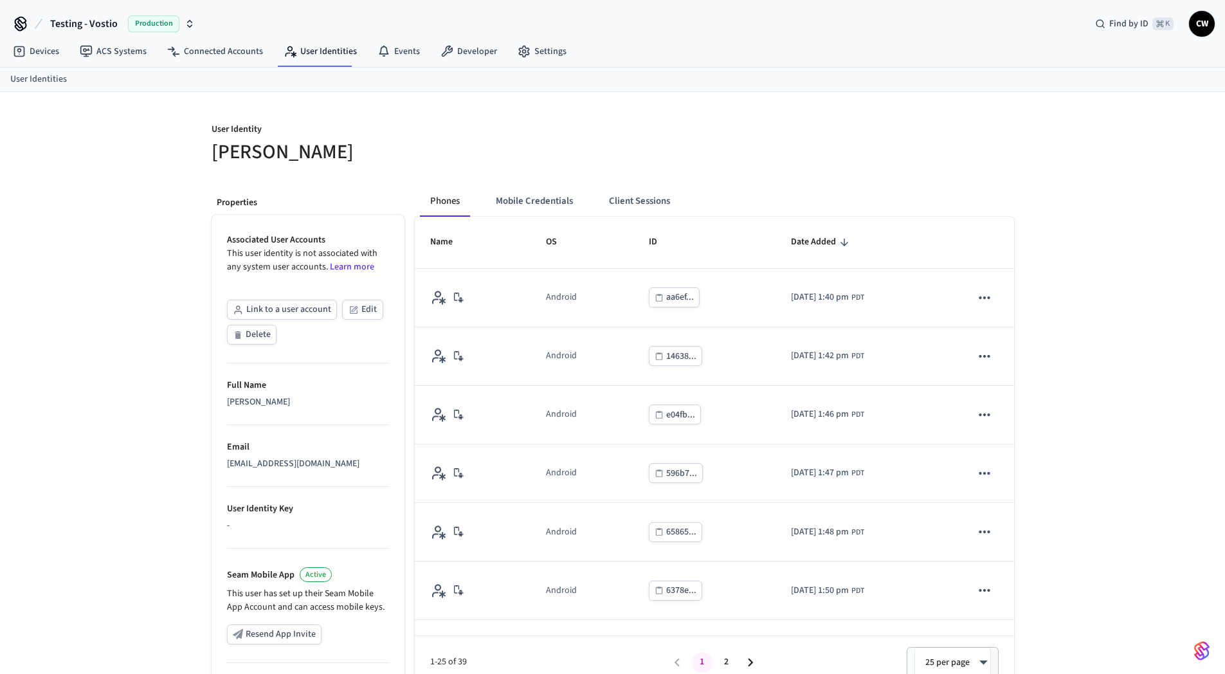
click at [95, 260] on div "User Identity Collin Wirkus Properties Associated User Accounts This user ident…" at bounding box center [612, 466] width 1225 height 749
click at [108, 50] on link "ACS Systems" at bounding box center [112, 51] width 87 height 23
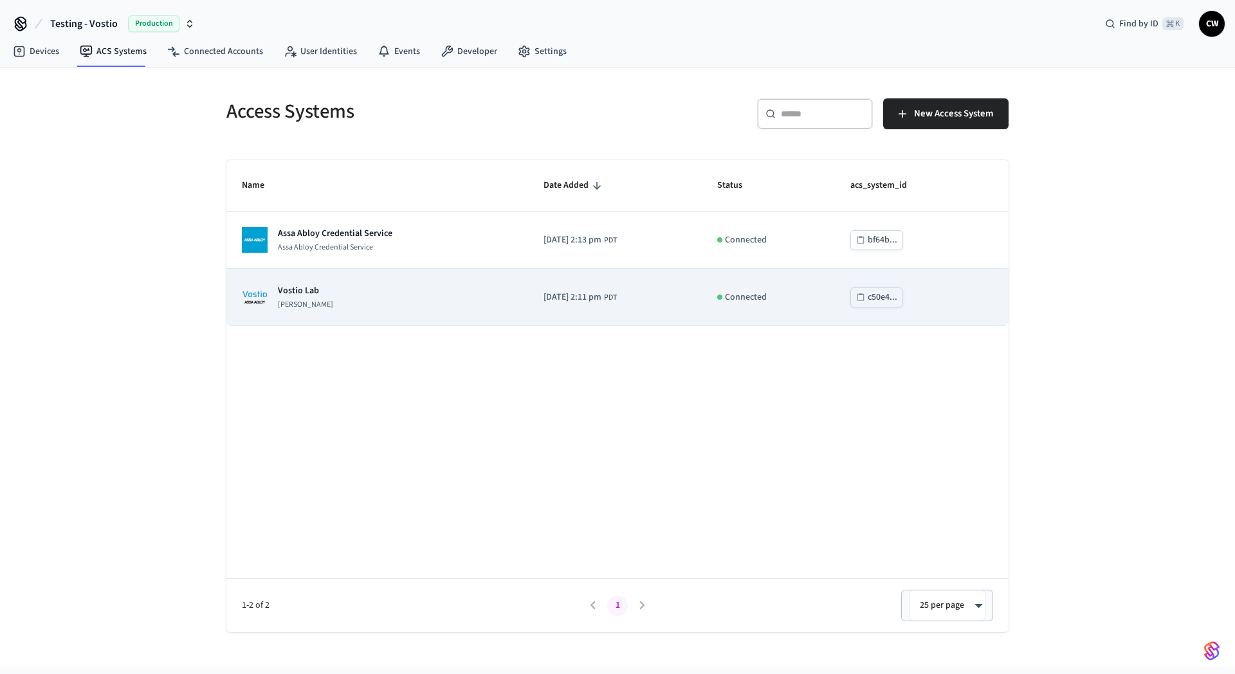
click at [390, 300] on div "Vostio Lab Assa Abloy Vostio" at bounding box center [377, 297] width 271 height 26
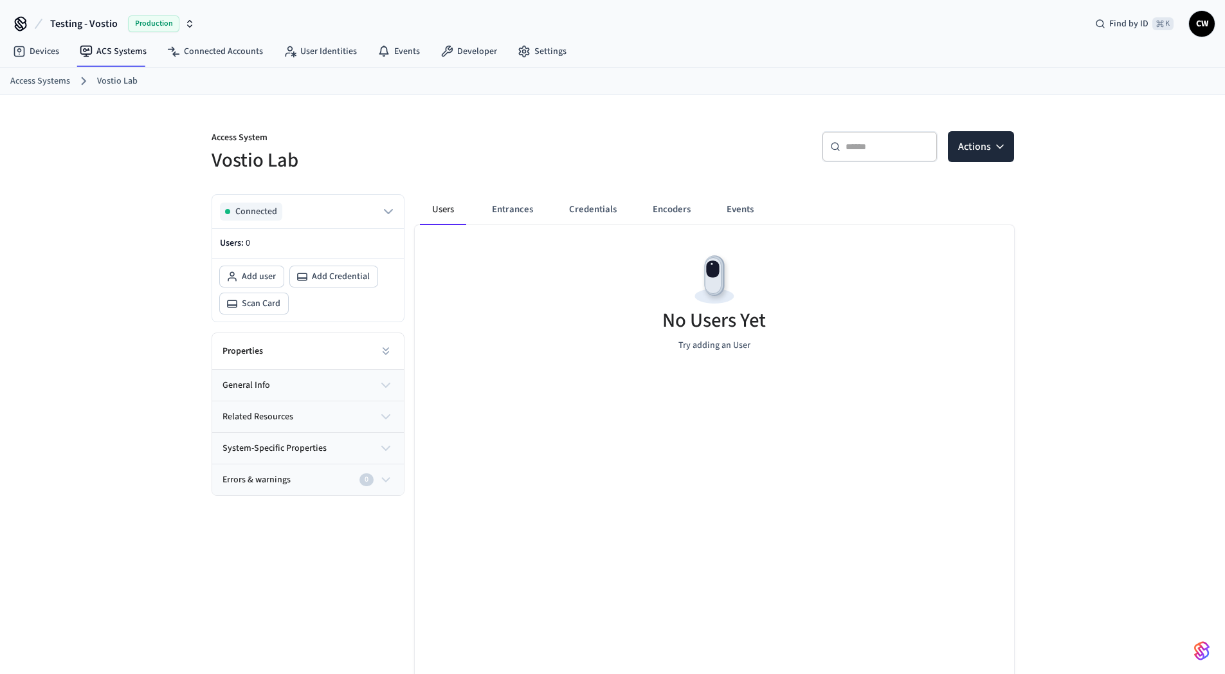
click at [143, 290] on div "Access System Vostio Lab ​ ​ Actions Connected Users: 0 Add user Add Credential…" at bounding box center [612, 413] width 1225 height 636
click at [565, 154] on h5 "Vostio Lab" at bounding box center [409, 160] width 394 height 26
click at [966, 151] on button "Actions" at bounding box center [981, 146] width 66 height 31
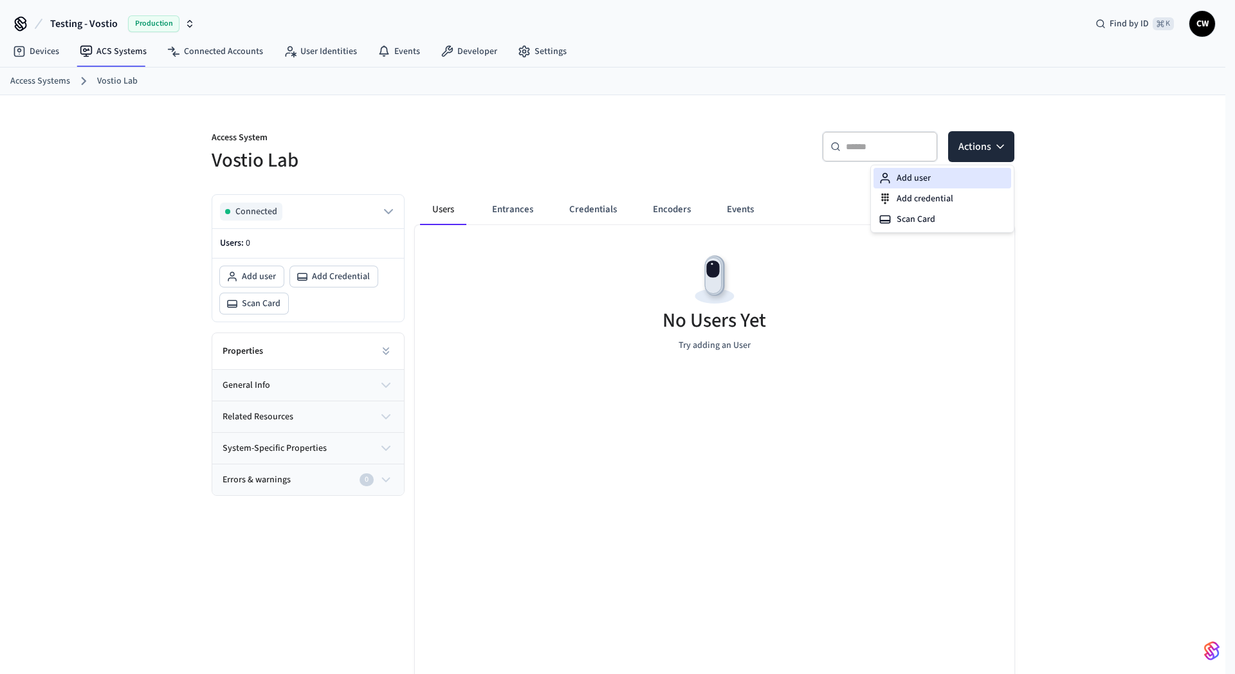
click at [957, 179] on div "Add user" at bounding box center [943, 178] width 138 height 21
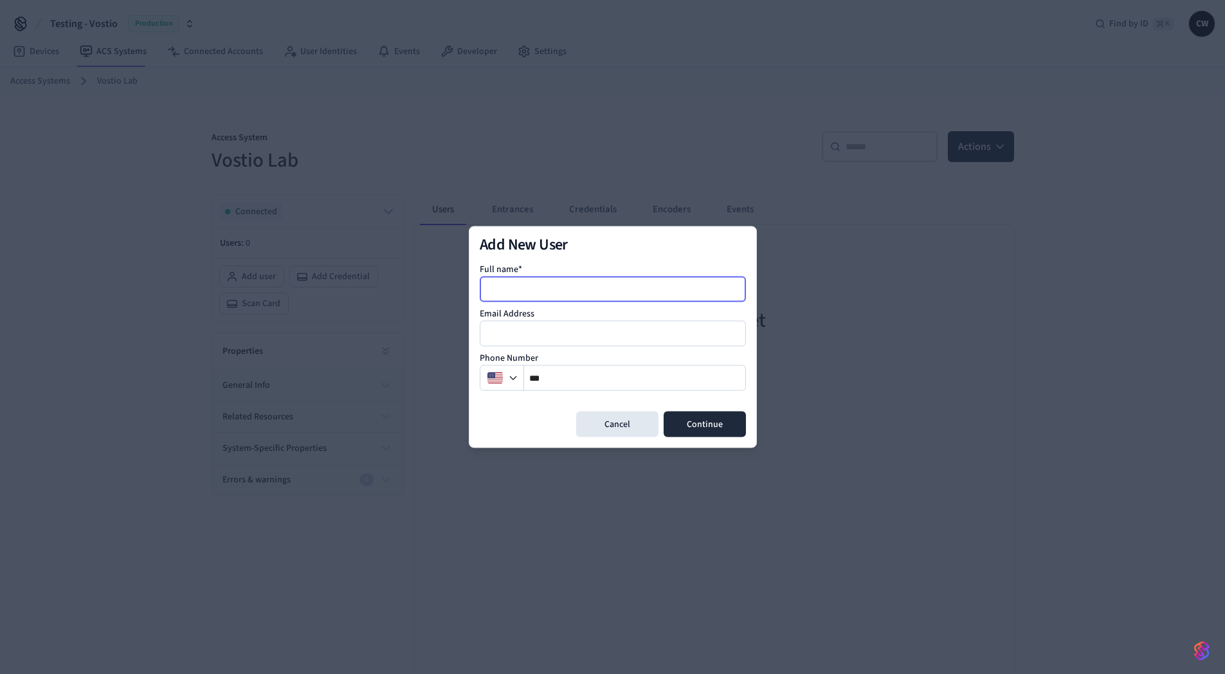
click at [595, 288] on input at bounding box center [613, 289] width 265 height 15
type input "**********"
click at [711, 423] on button "Continue" at bounding box center [705, 425] width 82 height 26
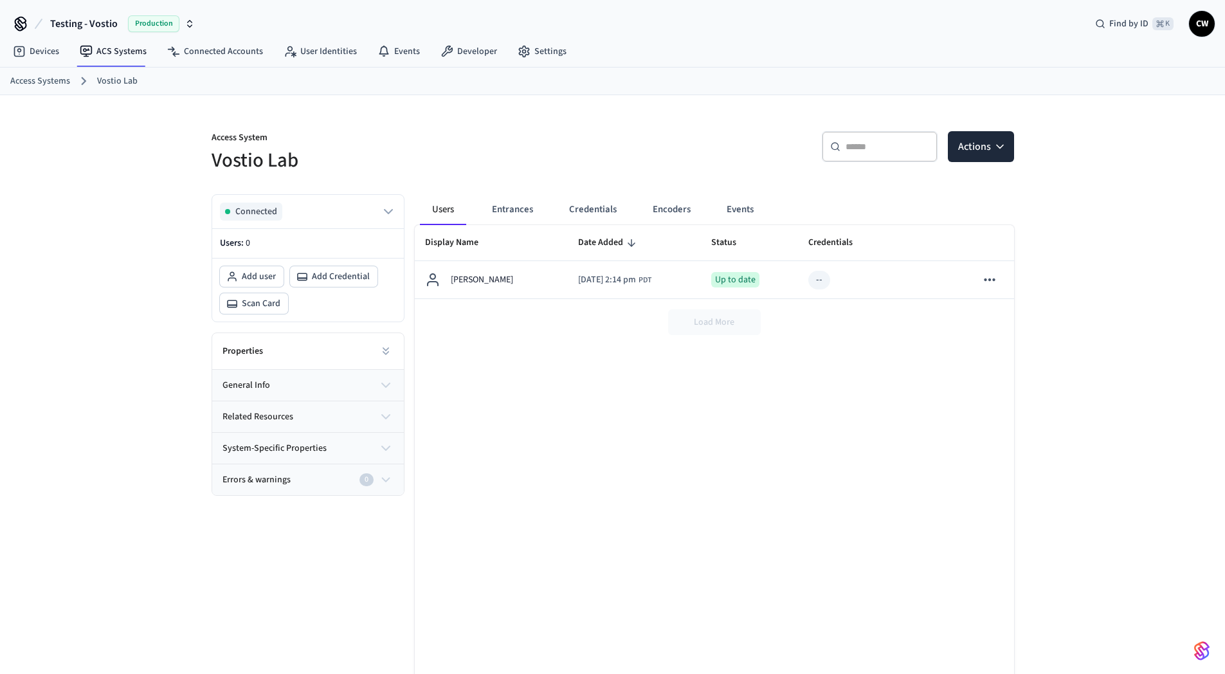
click at [586, 528] on div "Display Name Date Added Status Credentials Errors And Warnings Collin Wirkus 20…" at bounding box center [715, 461] width 600 height 472
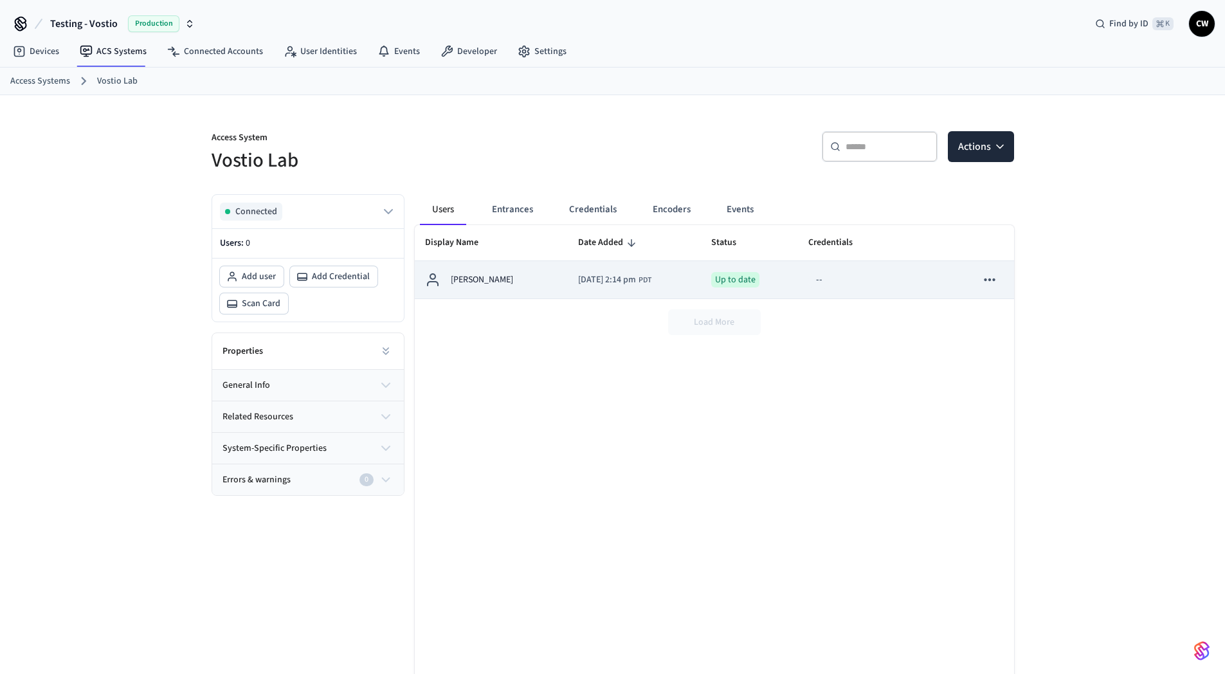
click at [518, 279] on div "Collin Wirkus" at bounding box center [491, 279] width 133 height 15
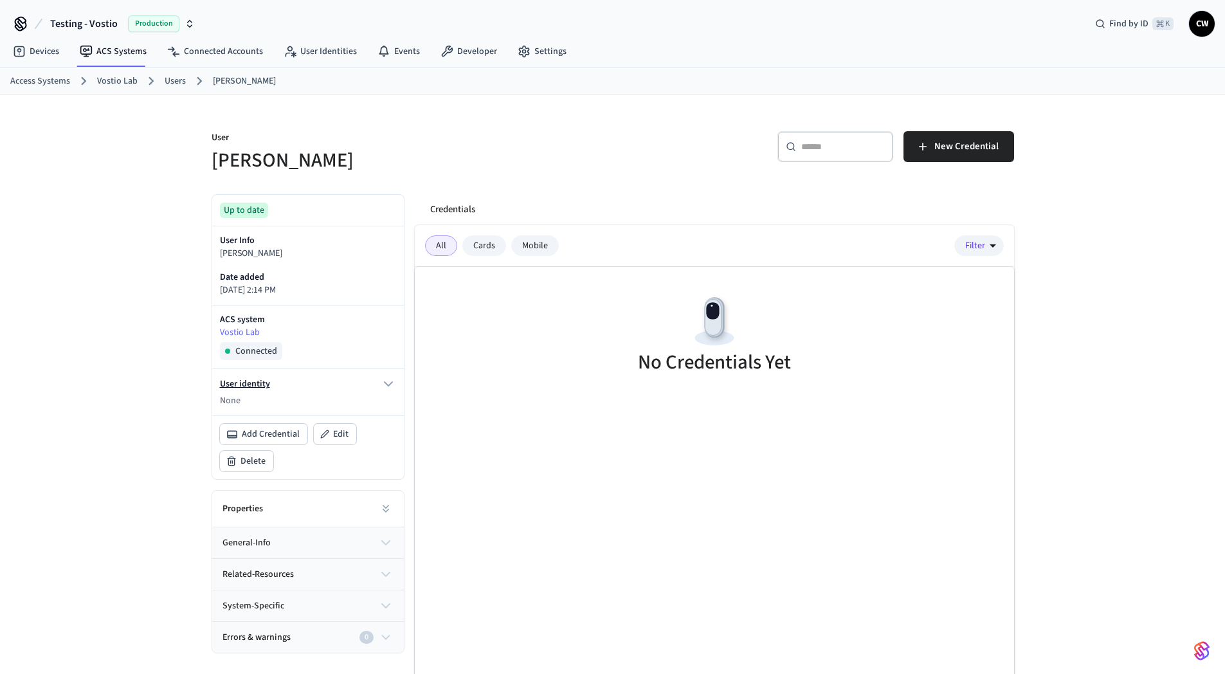
click at [390, 383] on icon "button" at bounding box center [389, 384] width 8 height 4
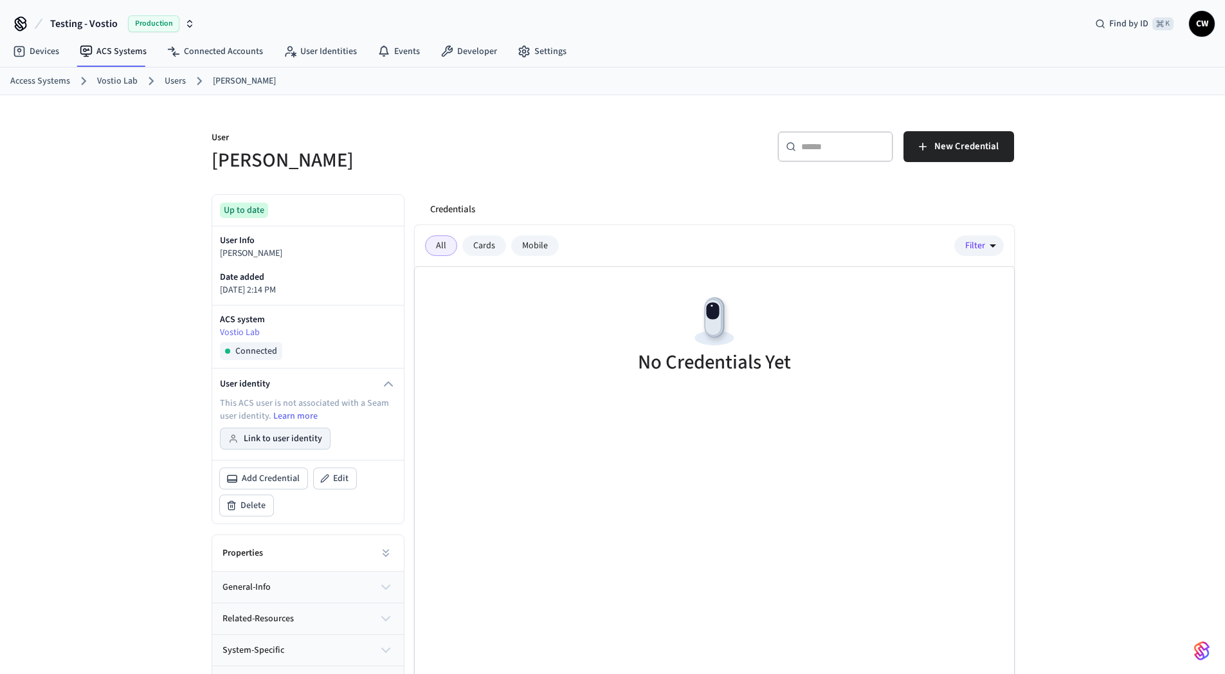
click at [262, 437] on button "Link to user identity" at bounding box center [275, 438] width 109 height 21
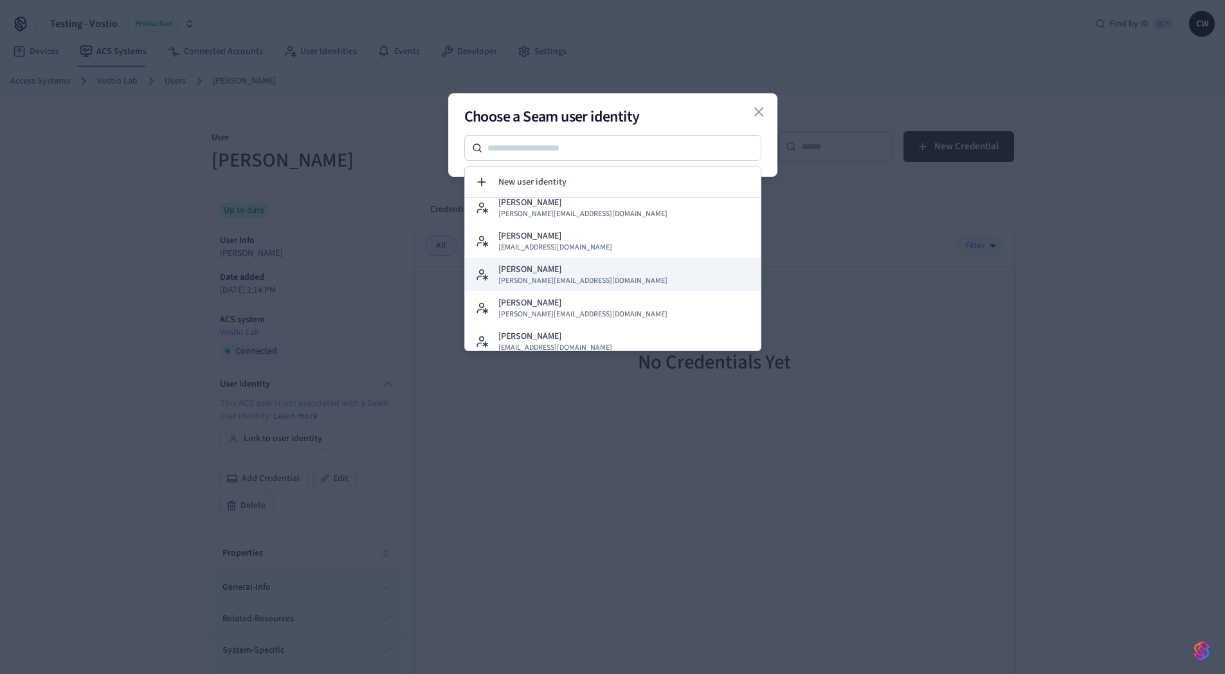
scroll to position [15, 0]
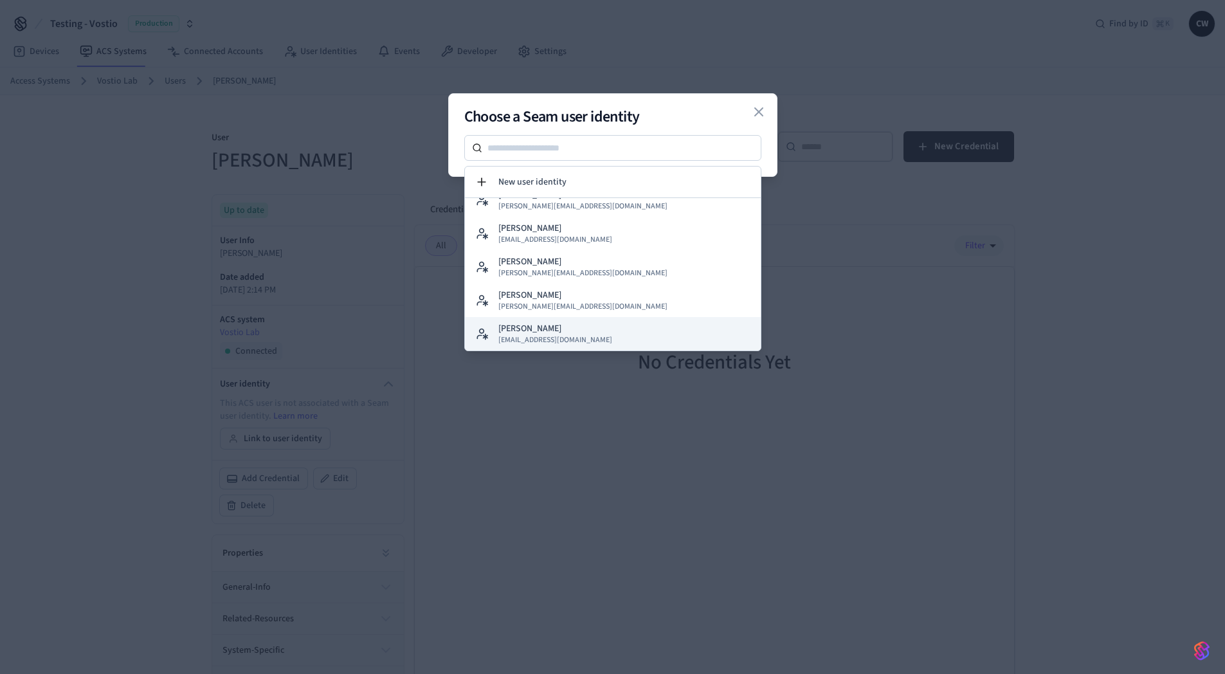
click at [562, 335] on span "collin@getseam.com" at bounding box center [556, 340] width 114 height 10
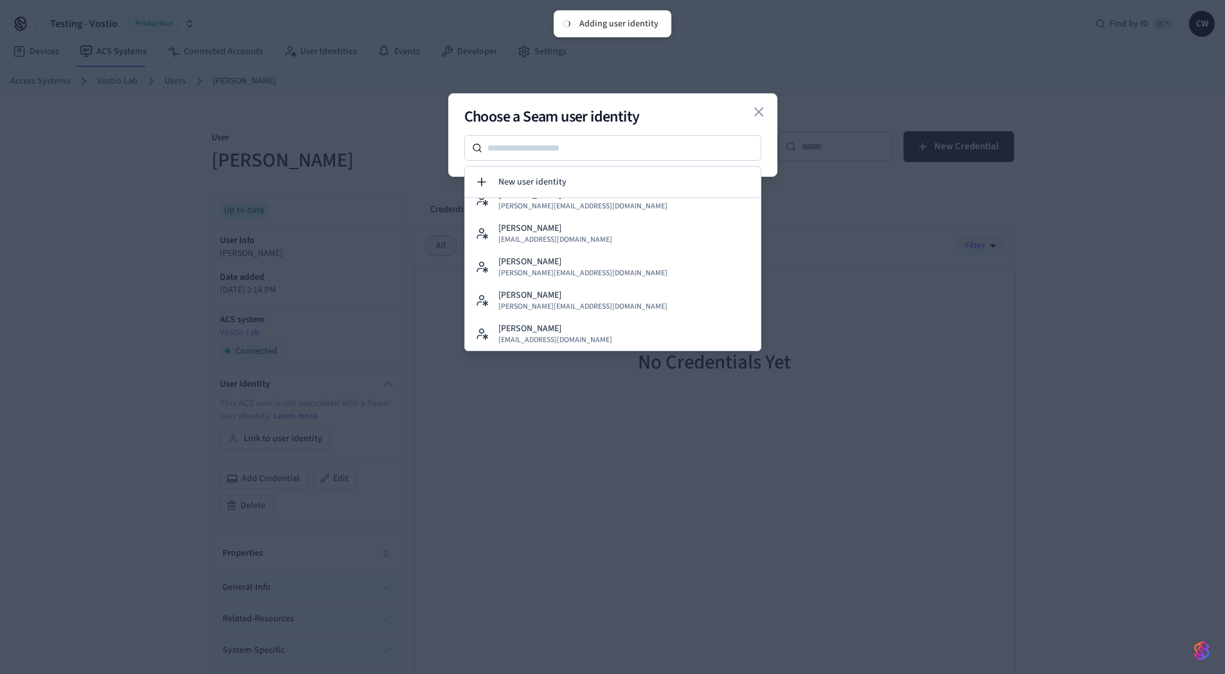
scroll to position [0, 0]
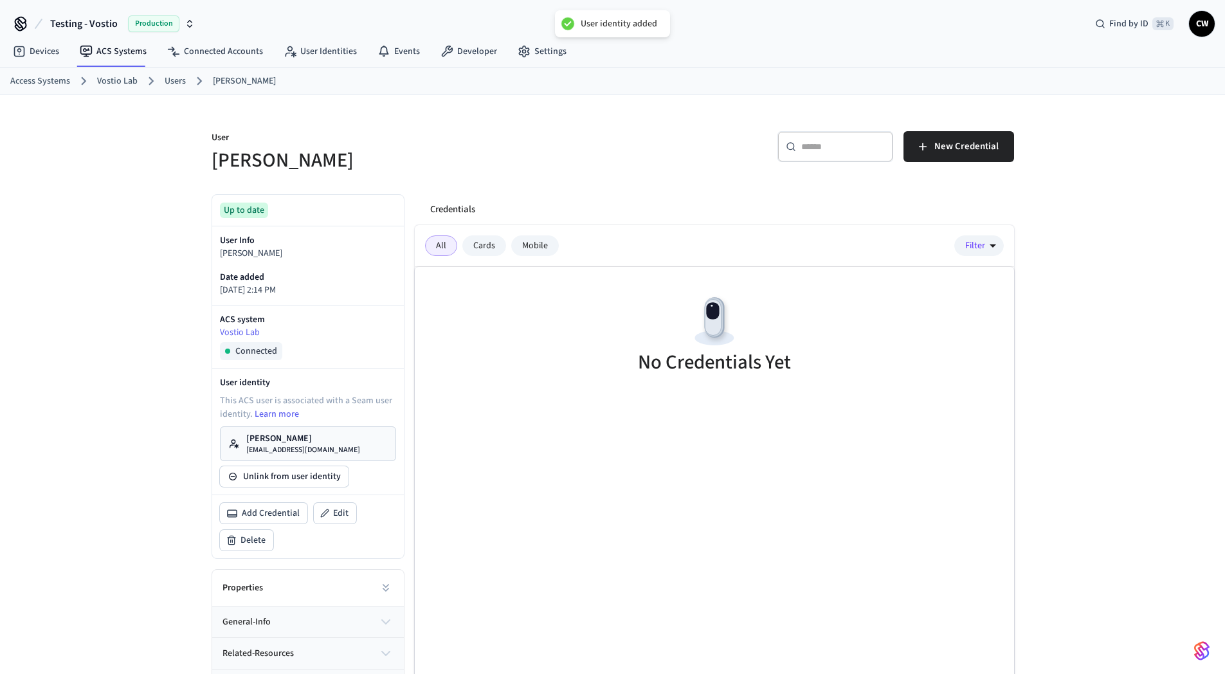
click at [551, 370] on div "No Credentials Yet" at bounding box center [715, 337] width 600 height 140
click at [958, 149] on span "New Credential" at bounding box center [967, 146] width 64 height 17
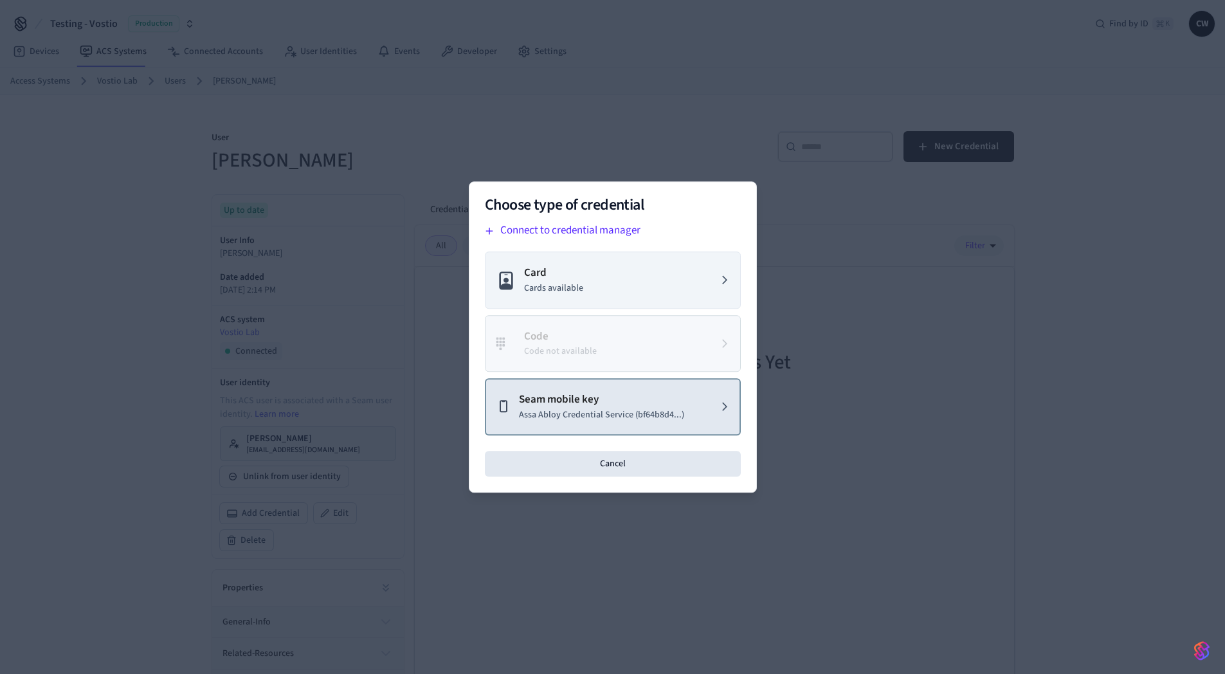
click at [657, 421] on p "Assa Abloy Credential Service (bf64b8d4...)" at bounding box center [601, 415] width 165 height 14
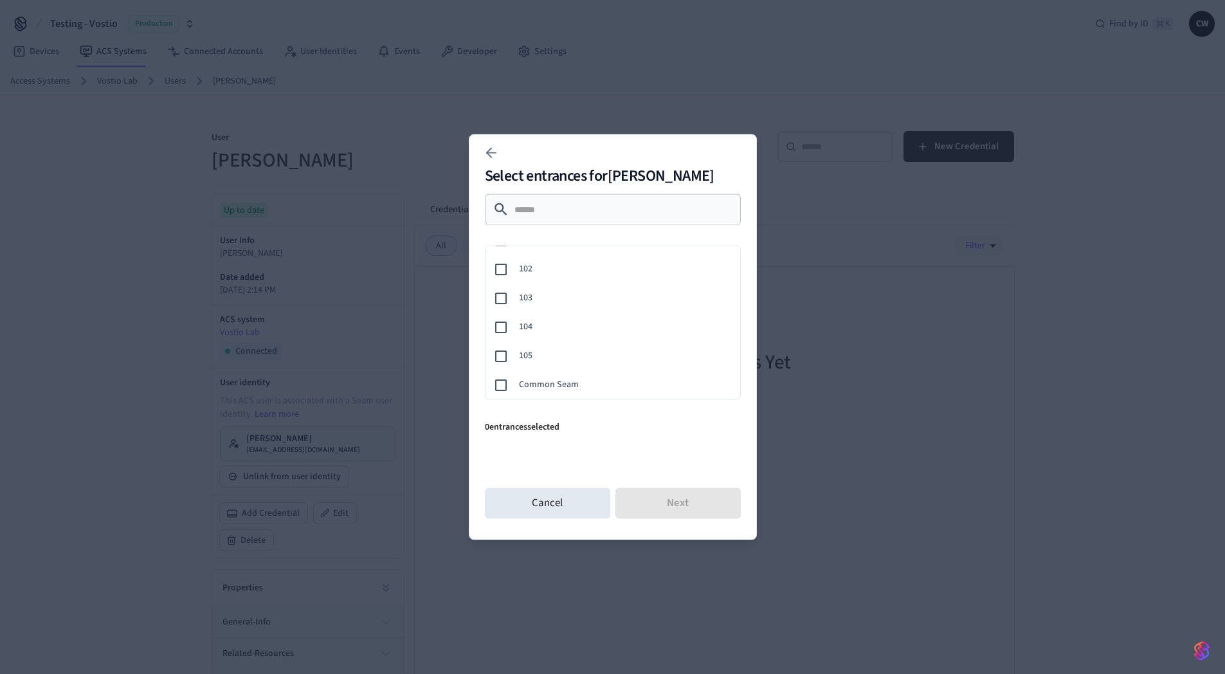
scroll to position [146, 0]
click at [527, 291] on span "103" at bounding box center [624, 298] width 211 height 14
click at [682, 504] on button "Next" at bounding box center [678, 503] width 125 height 31
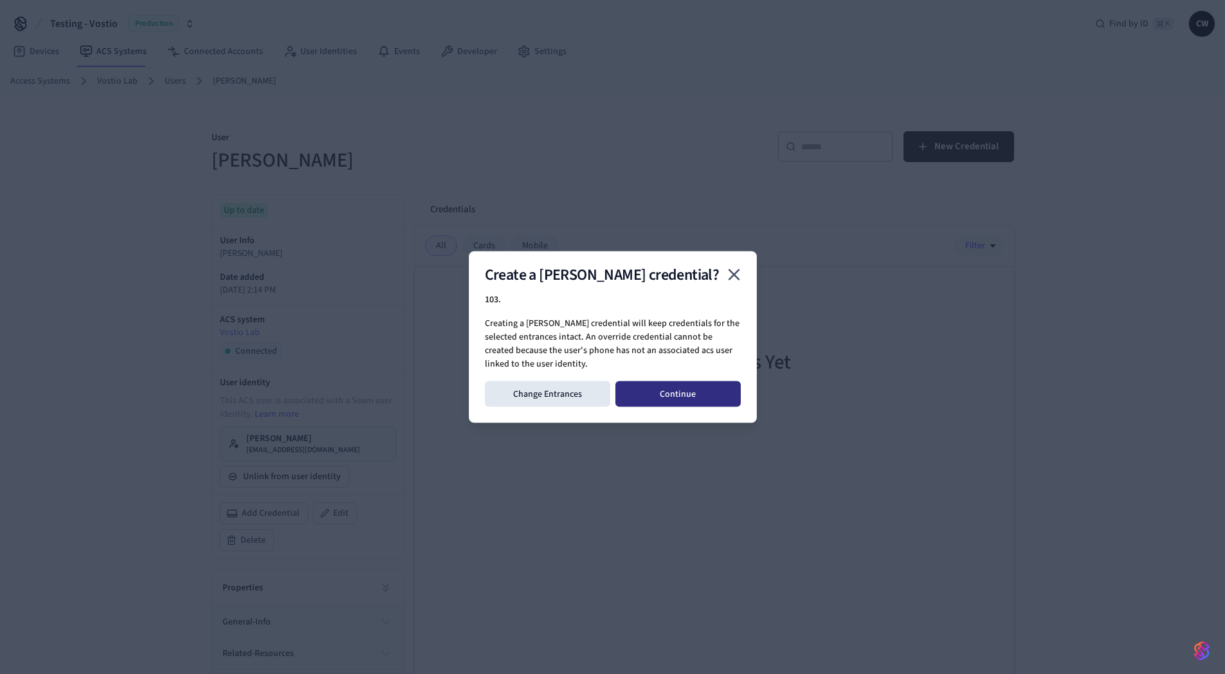
click at [697, 396] on button "Continue" at bounding box center [678, 394] width 125 height 26
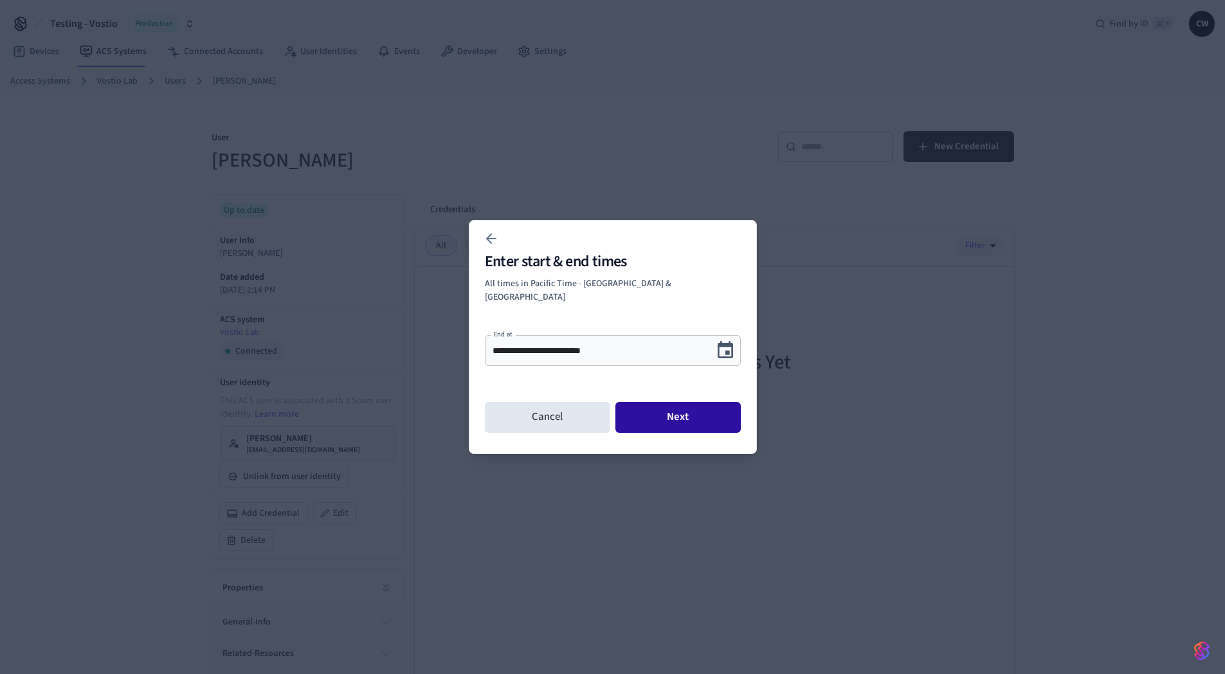
click at [682, 414] on button "Next" at bounding box center [678, 417] width 125 height 31
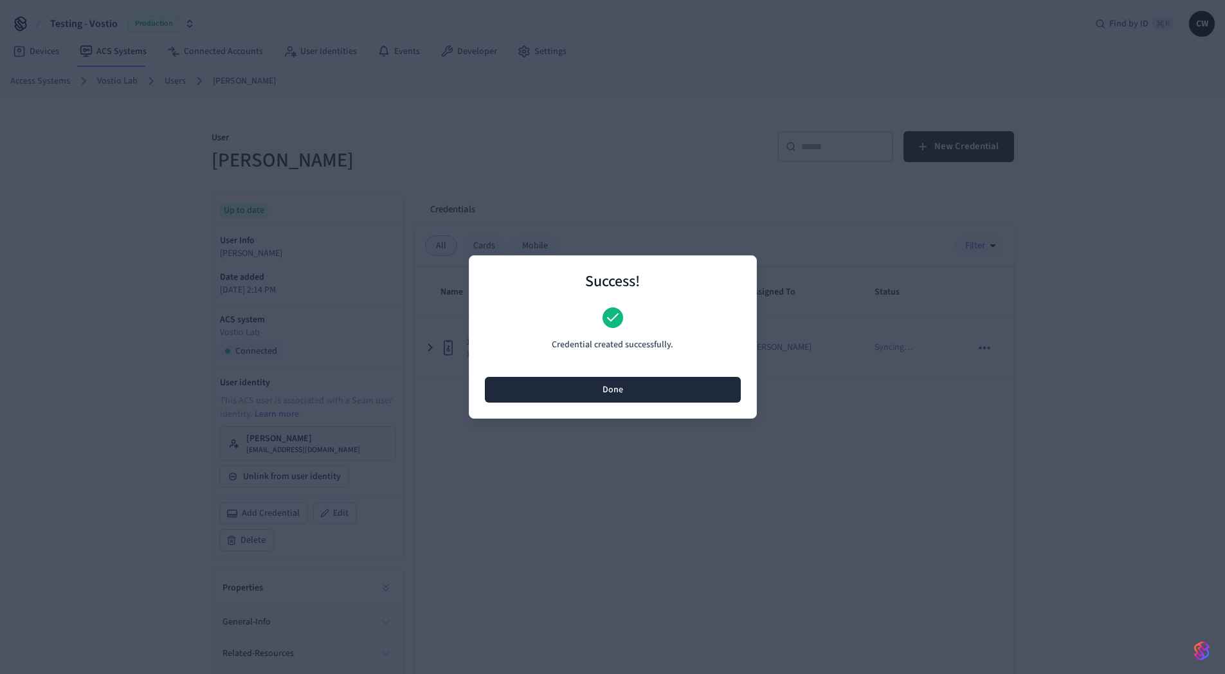
click at [613, 390] on button "Done" at bounding box center [613, 390] width 256 height 26
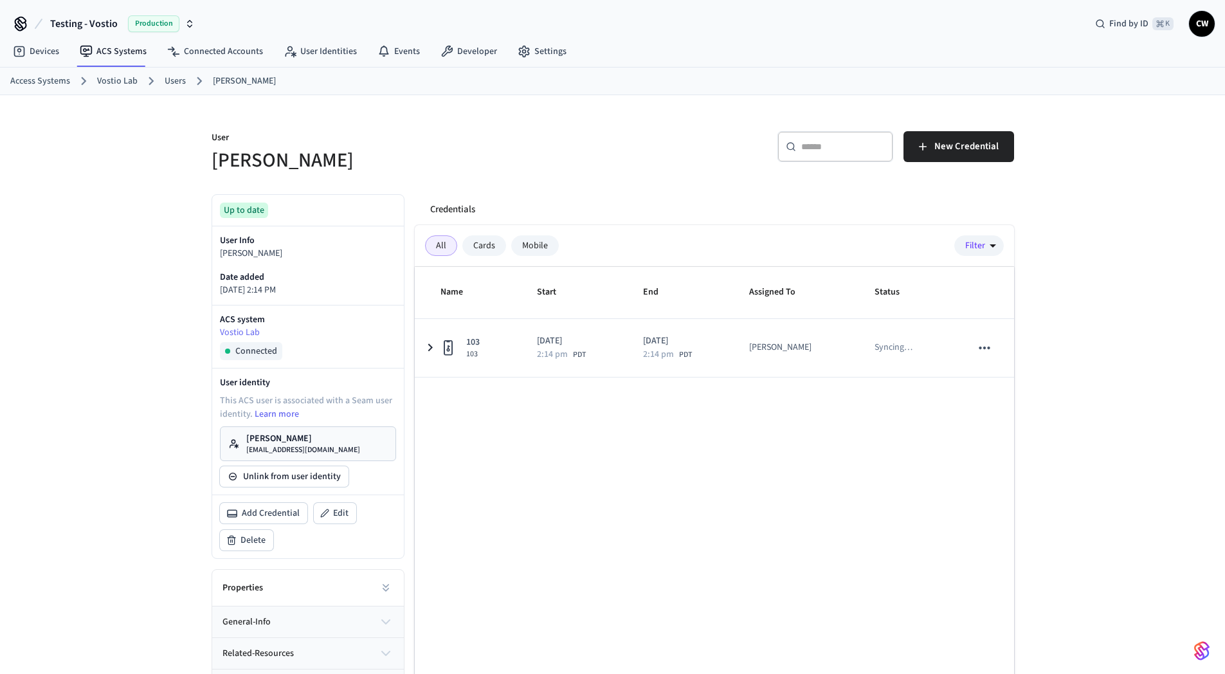
click at [638, 413] on div "Name Start End Assigned To Status 103 103 2025/10/08 2:14 pm PDT 2025/10/09 2:1…" at bounding box center [715, 503] width 600 height 472
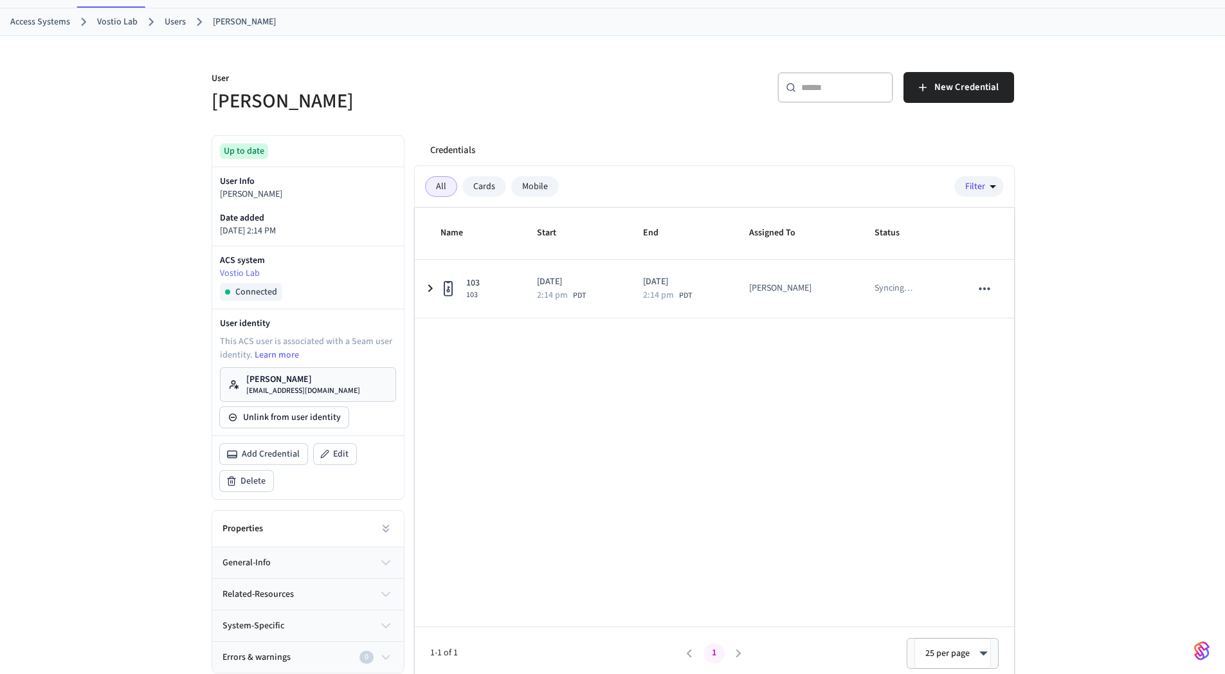
scroll to position [65, 0]
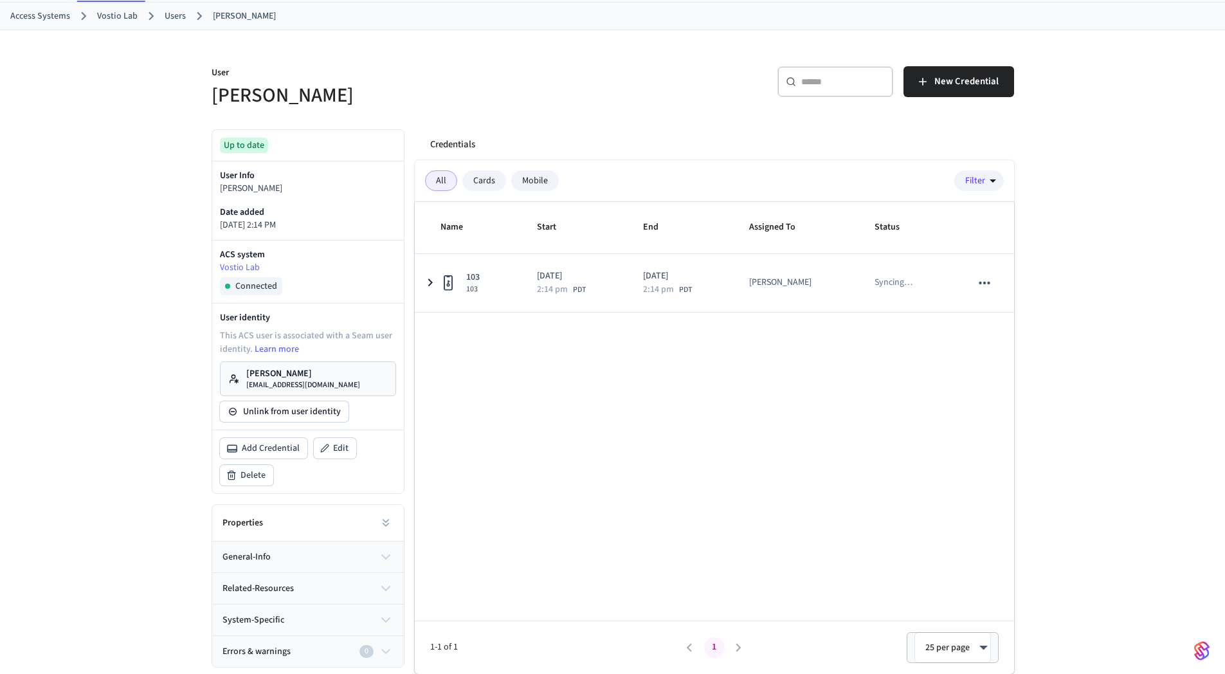
click at [325, 370] on link "Collin Wirkus collin@getseam.com" at bounding box center [308, 379] width 176 height 35
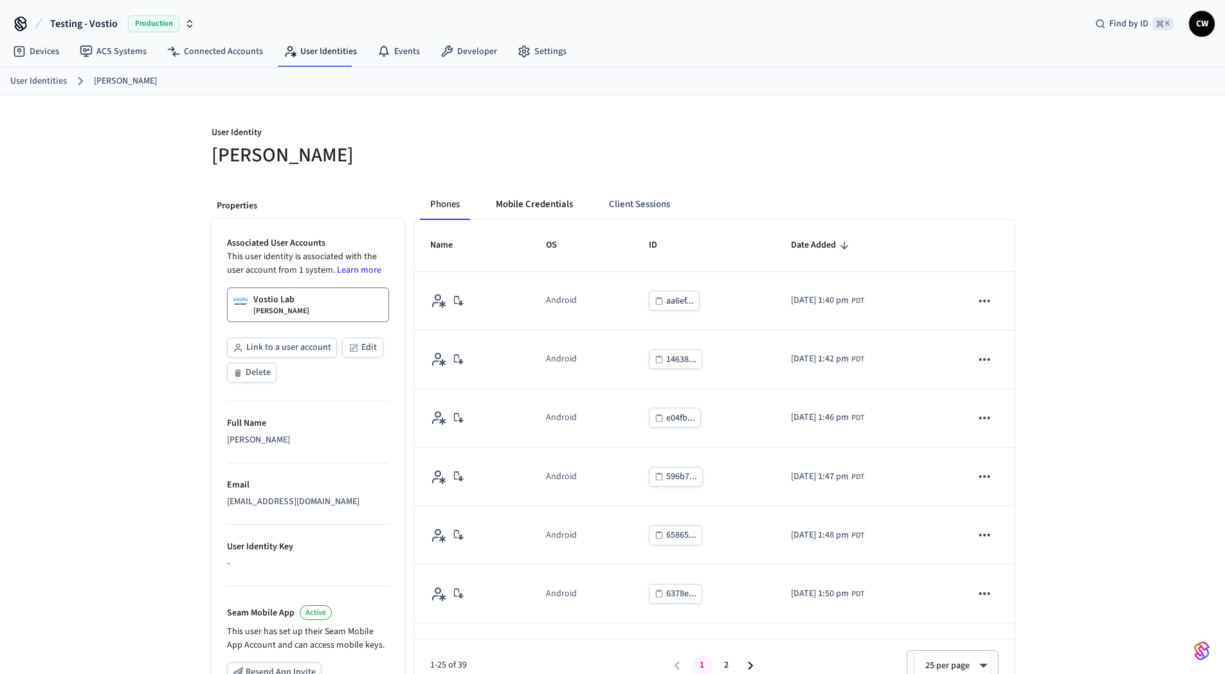
click at [526, 201] on button "Mobile Credentials" at bounding box center [535, 204] width 98 height 31
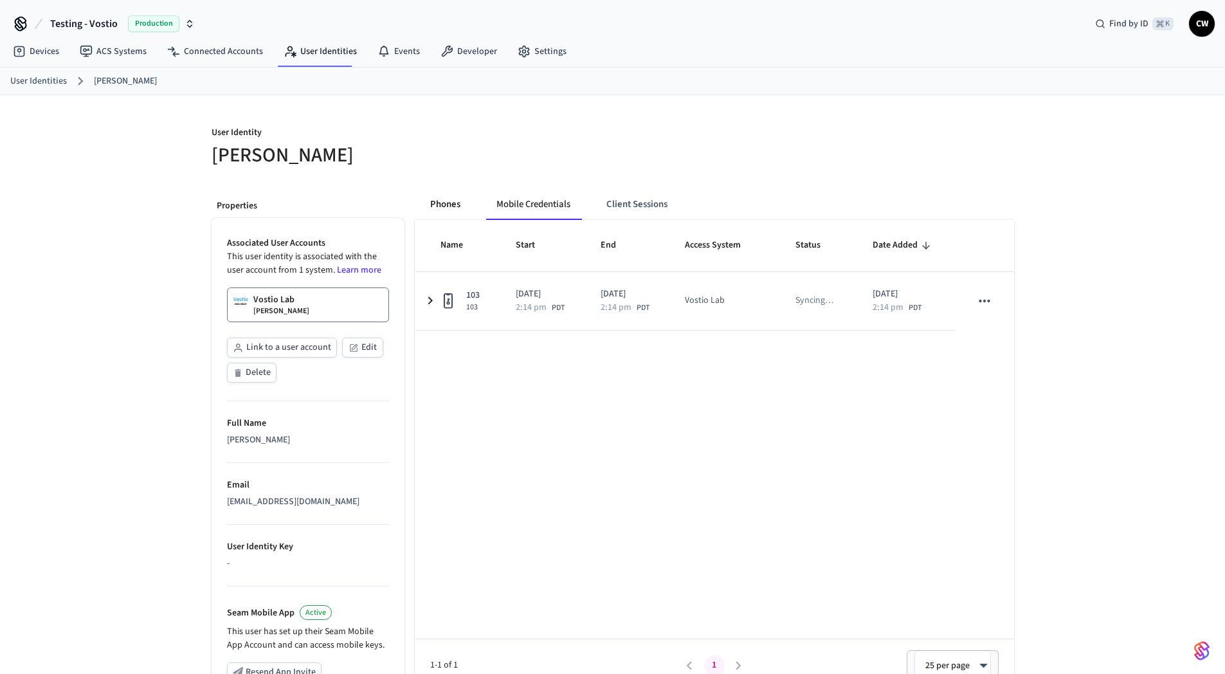
click at [452, 210] on button "Phones" at bounding box center [445, 204] width 51 height 31
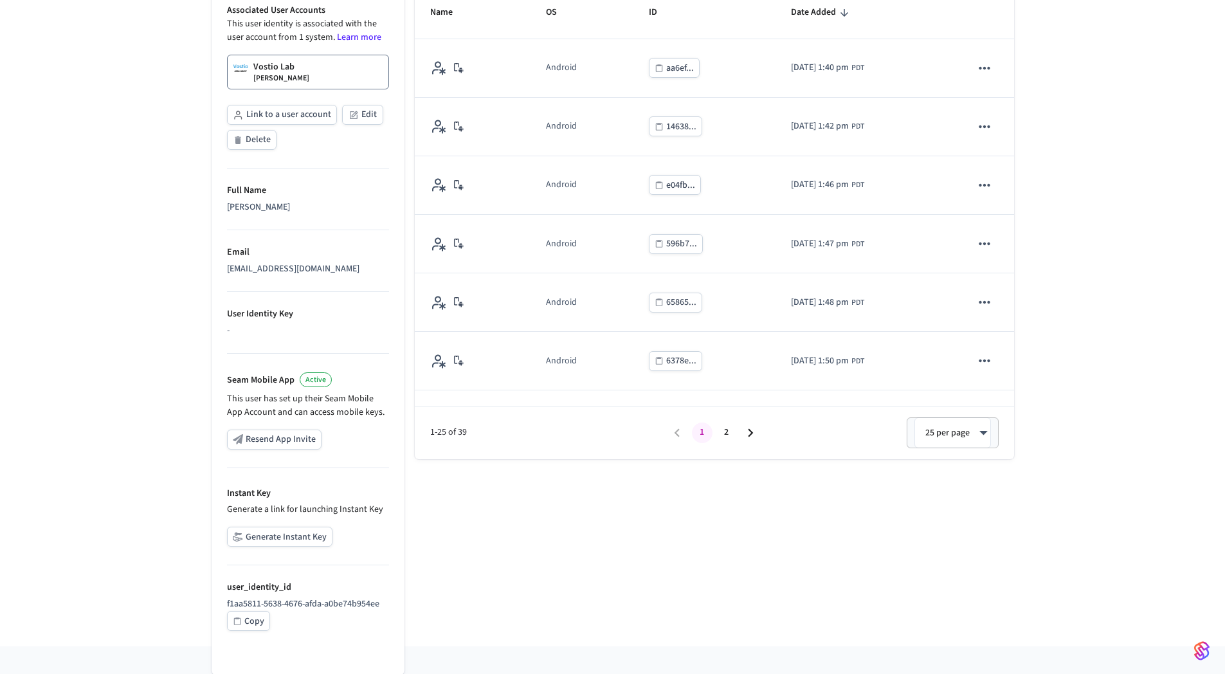
scroll to position [234, 0]
click at [291, 542] on button "Generate Instant Key" at bounding box center [279, 536] width 105 height 20
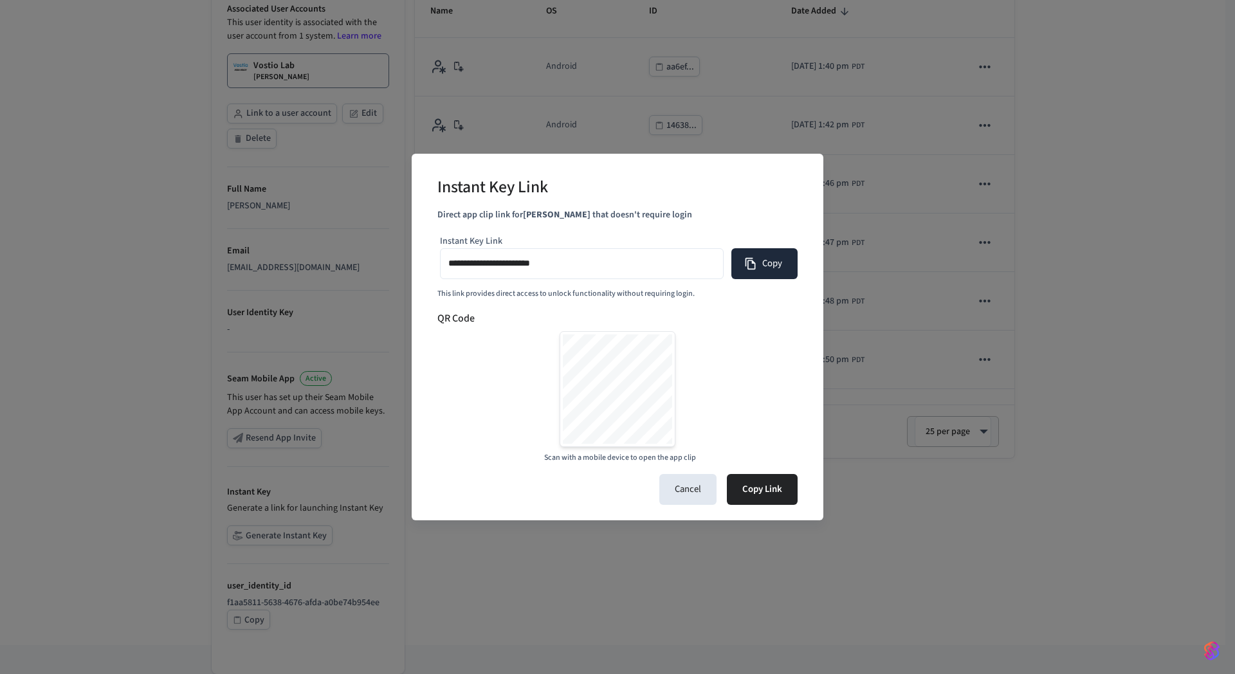
click at [767, 257] on button "Copy" at bounding box center [764, 263] width 66 height 31
click at [690, 495] on button "Cancel" at bounding box center [687, 489] width 57 height 31
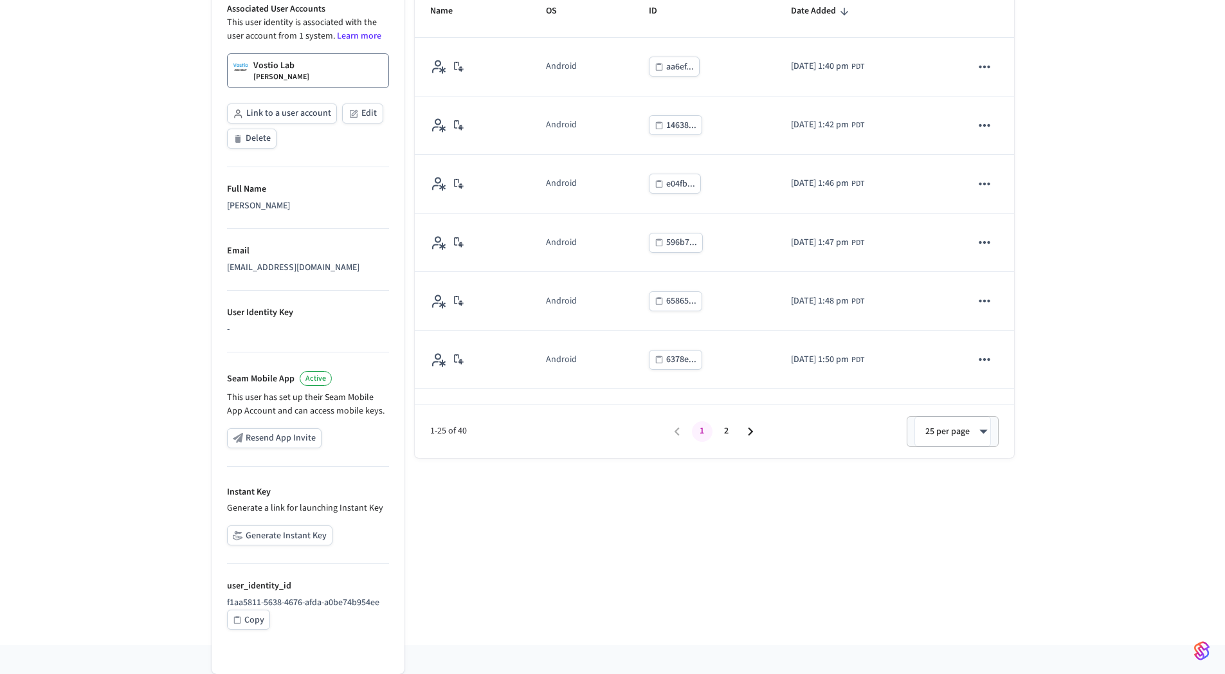
click at [202, 316] on div "Properties Associated User Accounts This user identity is associated with the u…" at bounding box center [302, 295] width 203 height 701
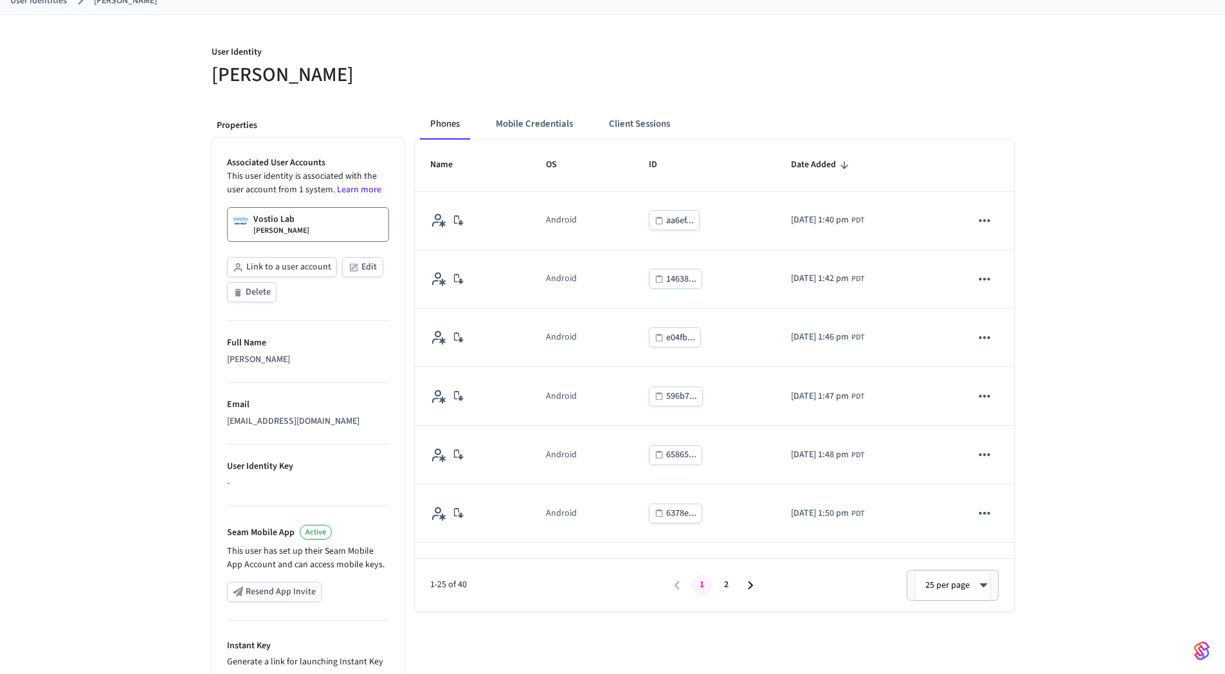
scroll to position [0, 0]
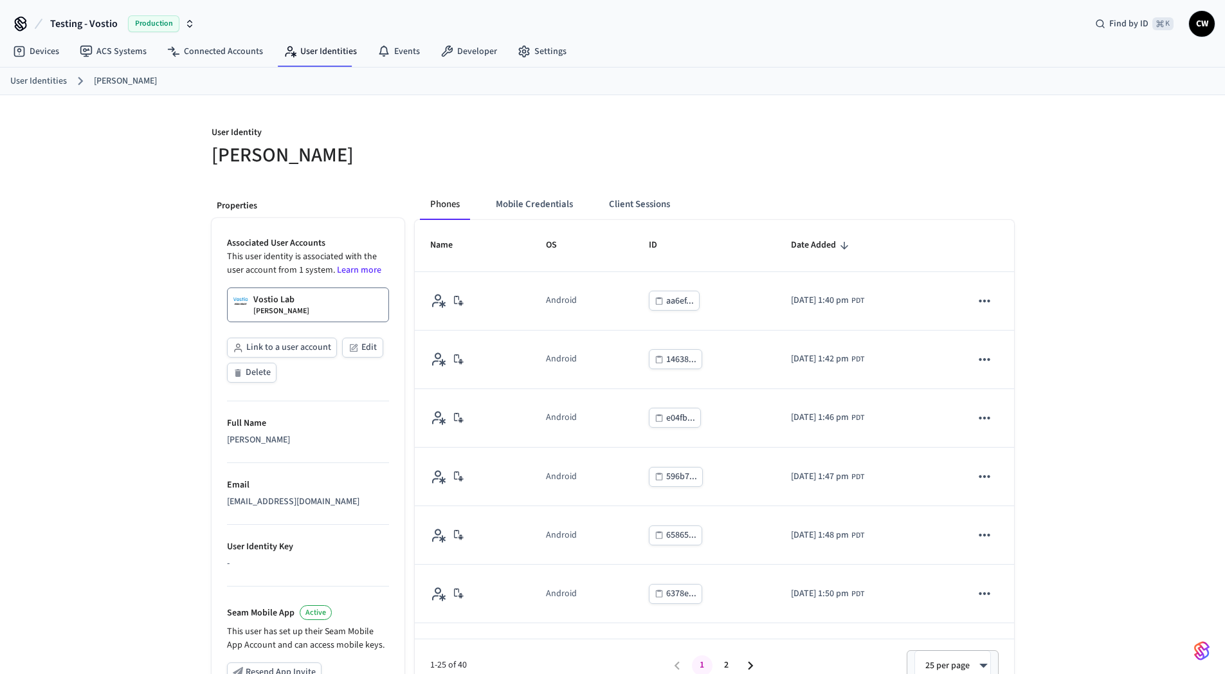
click at [91, 26] on span "Testing - Vostio" at bounding box center [84, 23] width 68 height 15
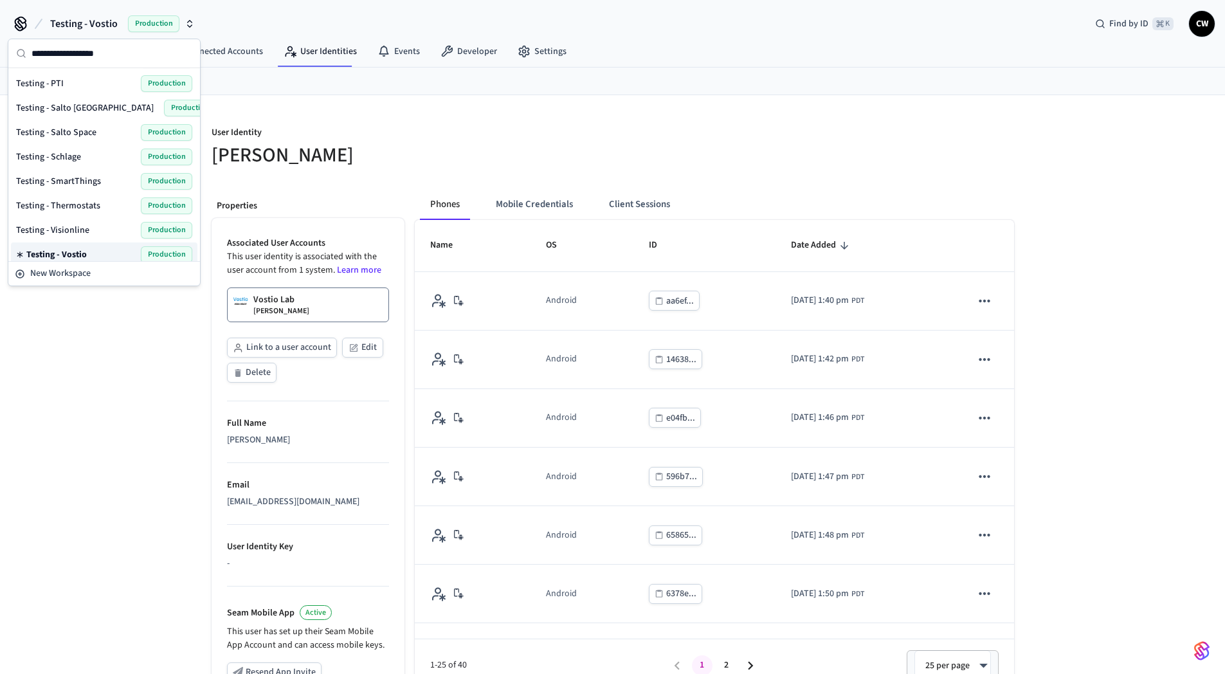
scroll to position [839, 0]
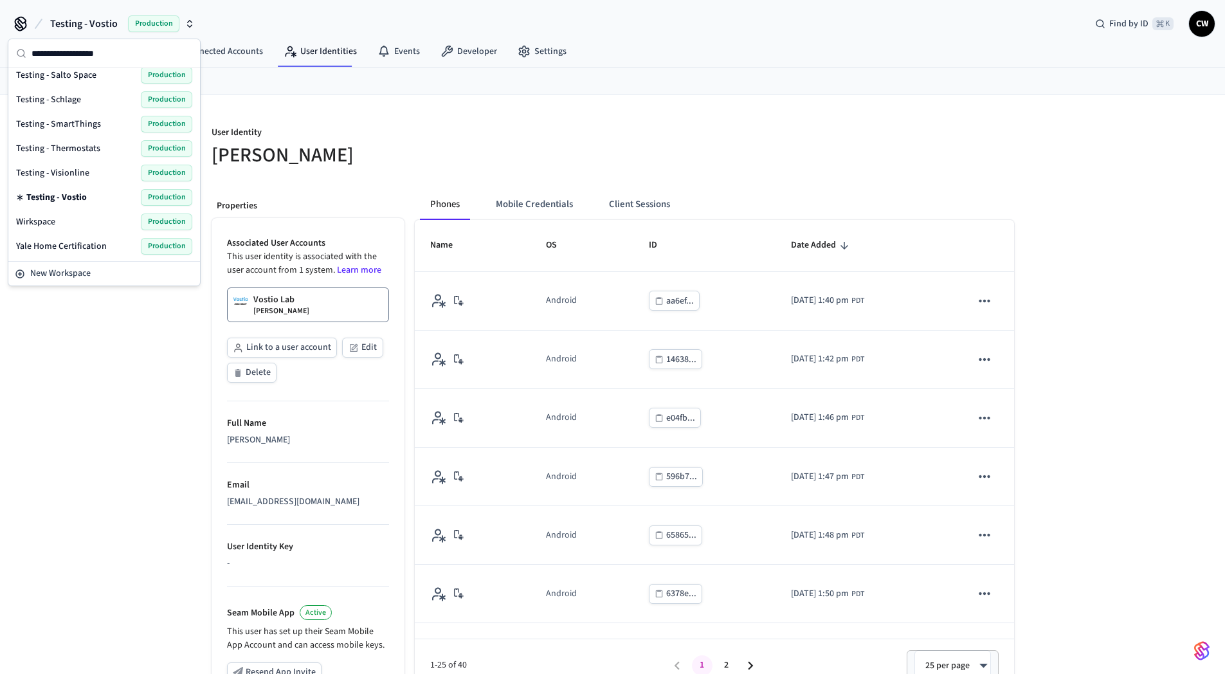
click at [85, 177] on span "Testing - Visionline" at bounding box center [52, 173] width 73 height 13
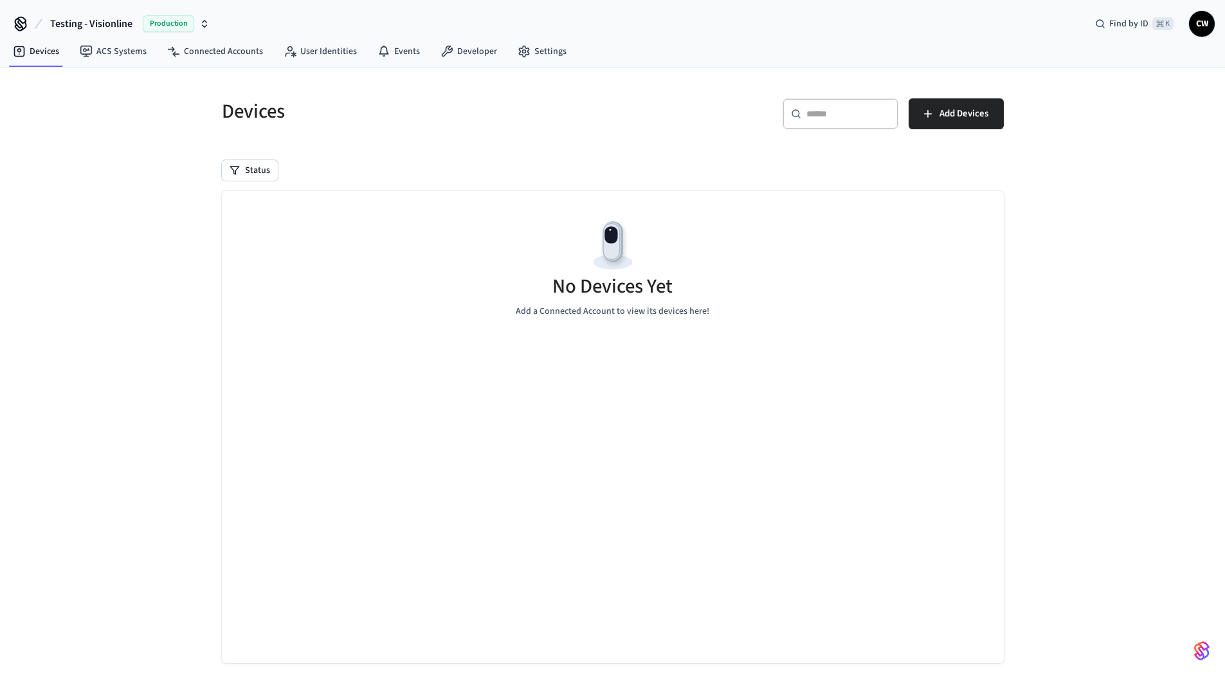
click at [95, 203] on div "Devices ​ ​ Add Devices Status No Devices Yet Add a Connected Account to view i…" at bounding box center [612, 383] width 1225 height 630
click at [108, 46] on link "ACS Systems" at bounding box center [112, 51] width 87 height 23
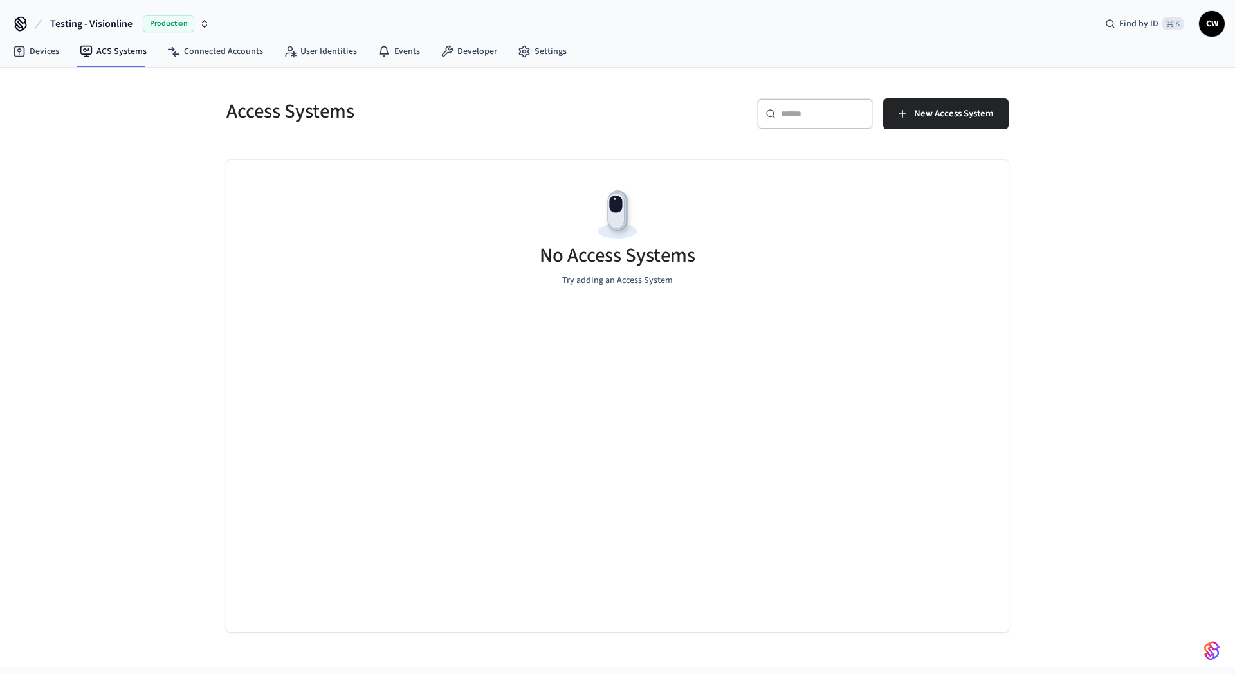
click at [113, 240] on div "Access Systems ​ ​ New Access System No Access Systems Try adding an Access Sys…" at bounding box center [617, 368] width 1235 height 600
click at [969, 119] on span "New Access System" at bounding box center [953, 113] width 79 height 17
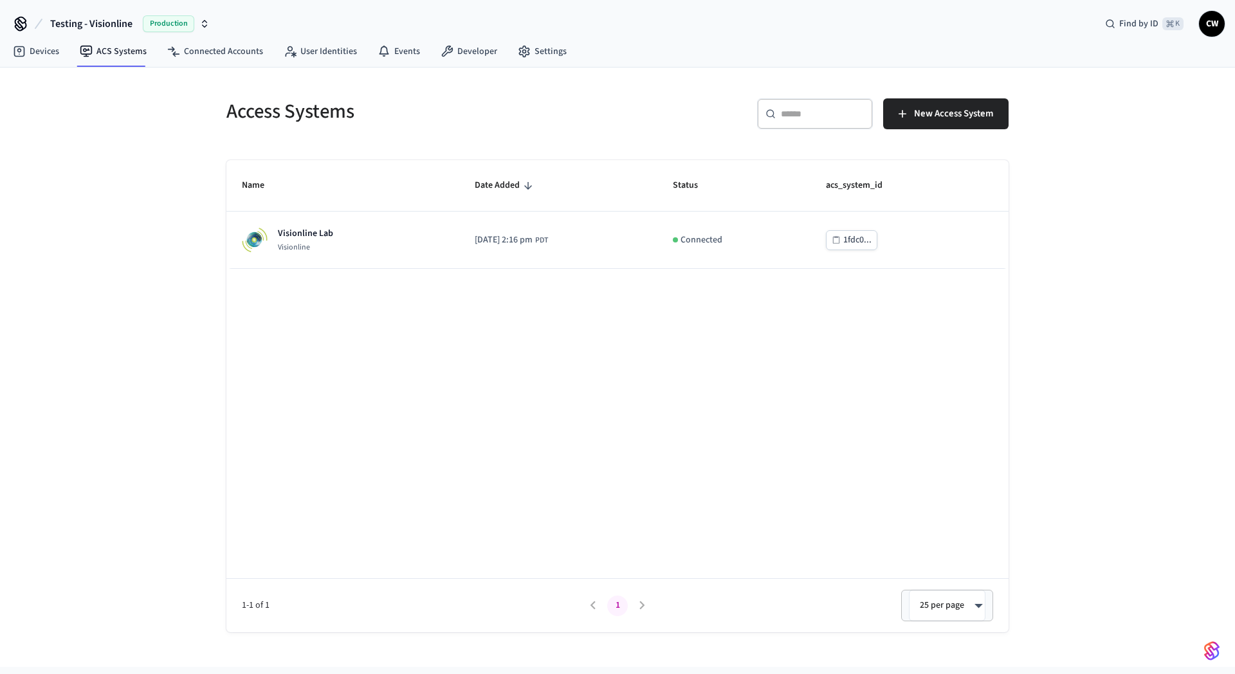
click at [385, 360] on div "Name Date Added Status acs_system_id Visionline Lab Visionline 2025/10/08 at 2:…" at bounding box center [617, 396] width 782 height 472
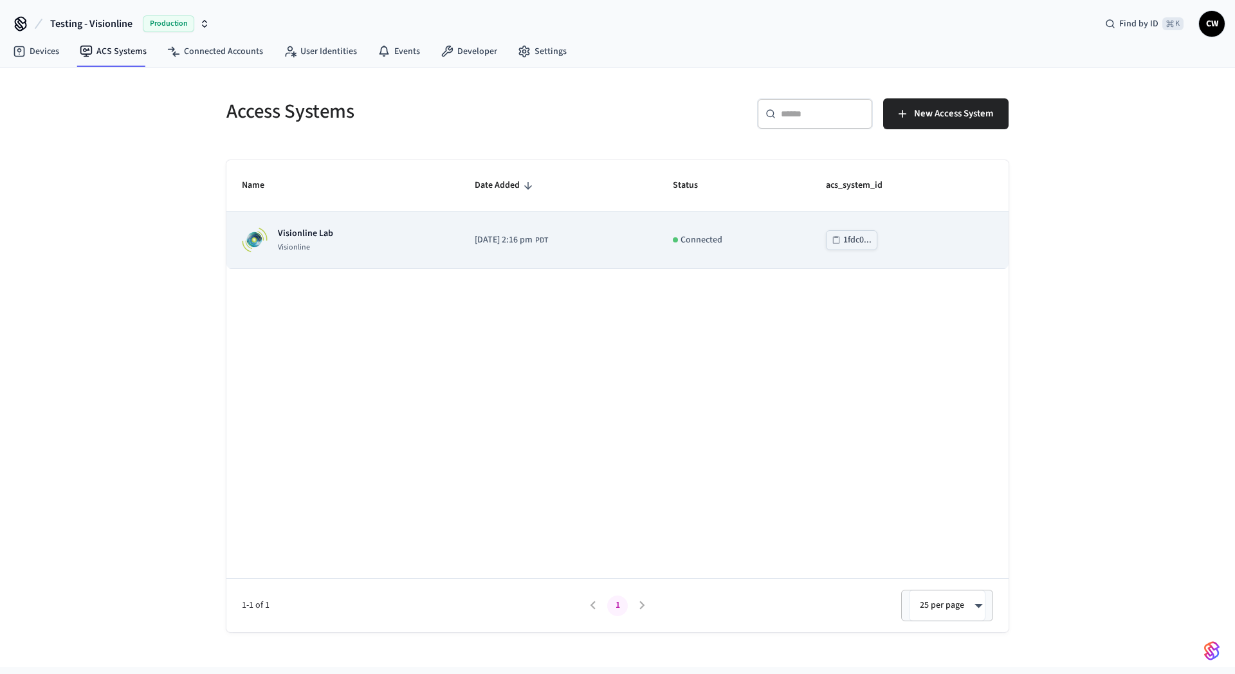
click at [357, 250] on div "Visionline Lab Visionline" at bounding box center [343, 240] width 202 height 26
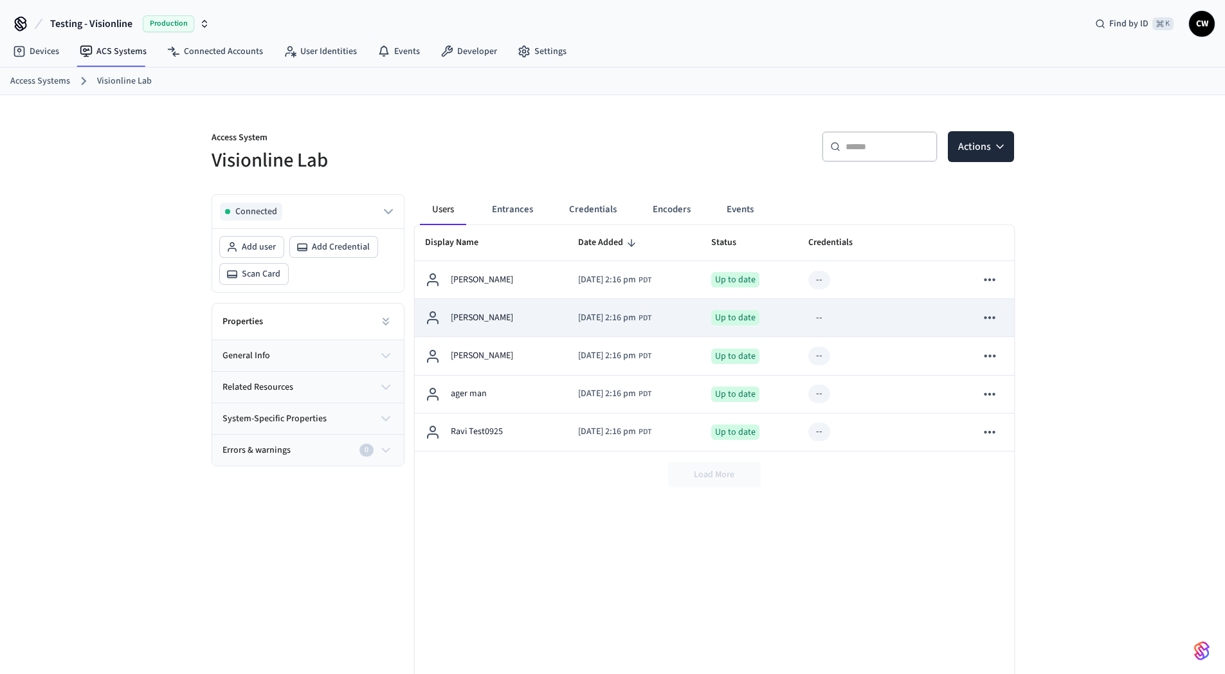
click at [521, 325] on div "Collin Wirkus" at bounding box center [491, 317] width 133 height 15
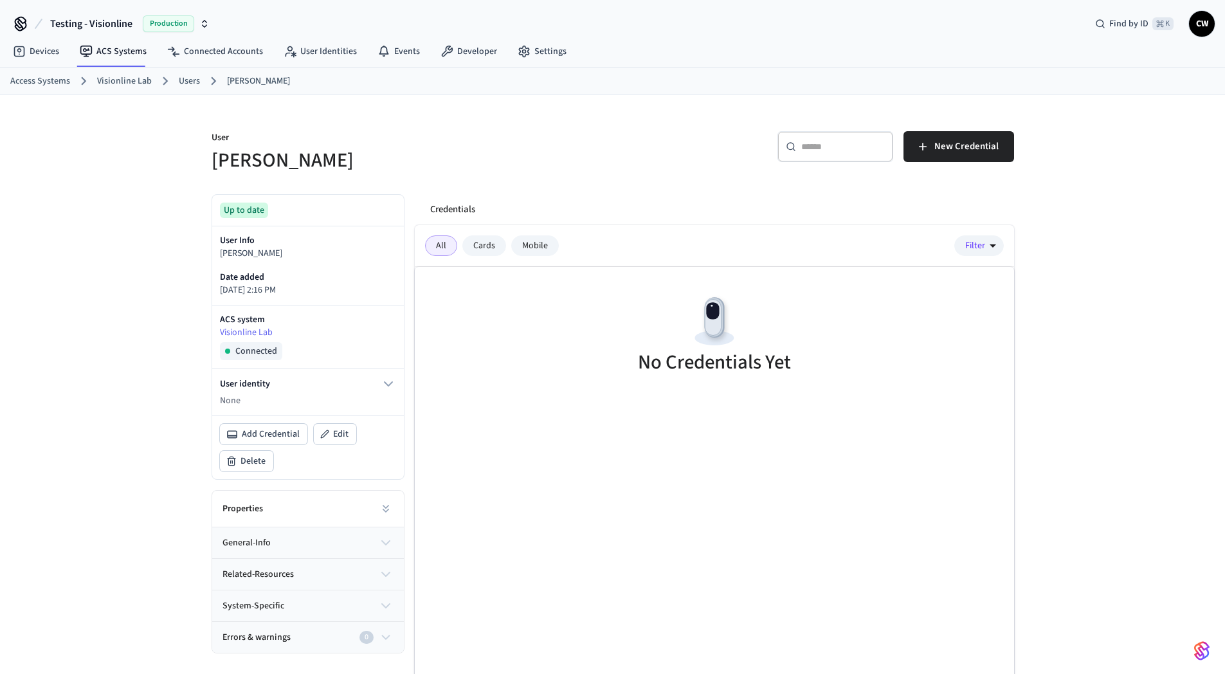
click at [320, 395] on p "None" at bounding box center [308, 401] width 176 height 14
click at [394, 388] on icon "button" at bounding box center [388, 383] width 15 height 15
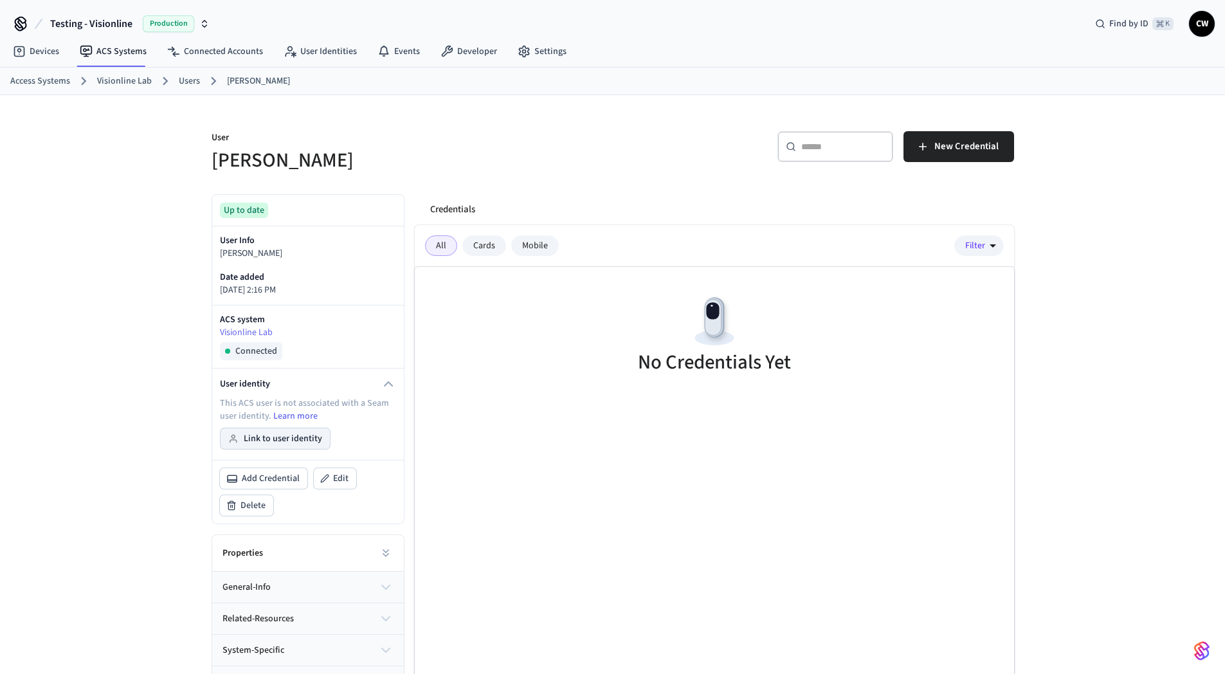
click at [307, 435] on button "Link to user identity" at bounding box center [275, 438] width 109 height 21
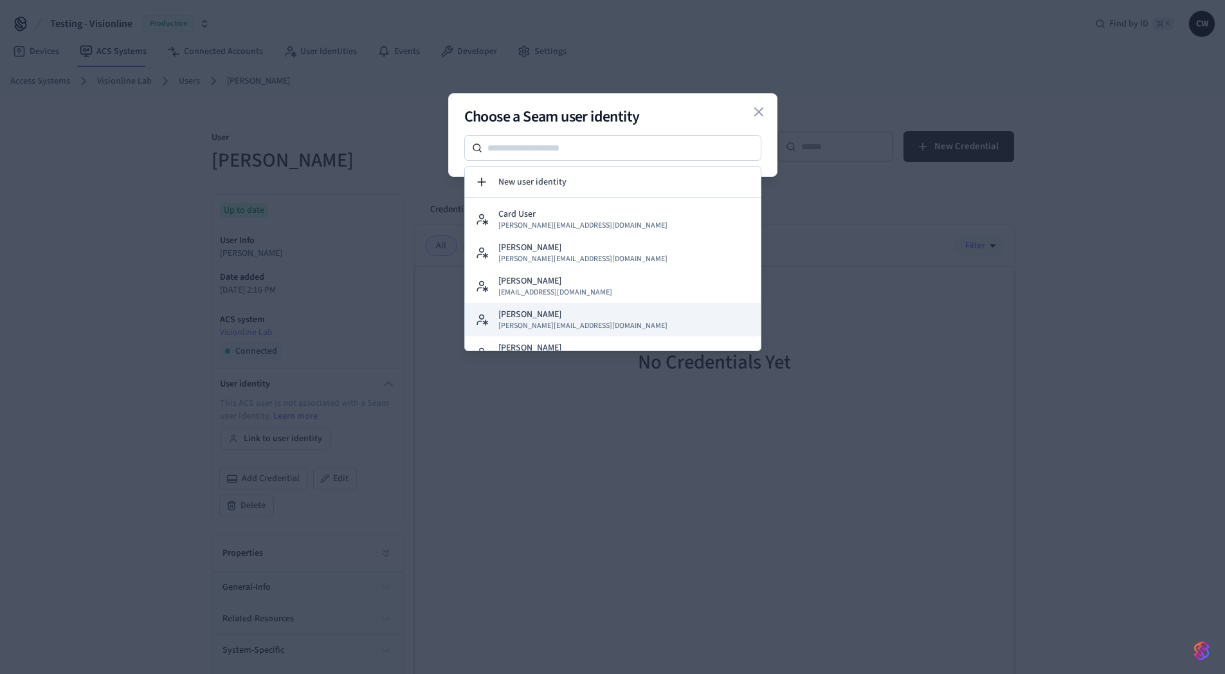
scroll to position [149, 0]
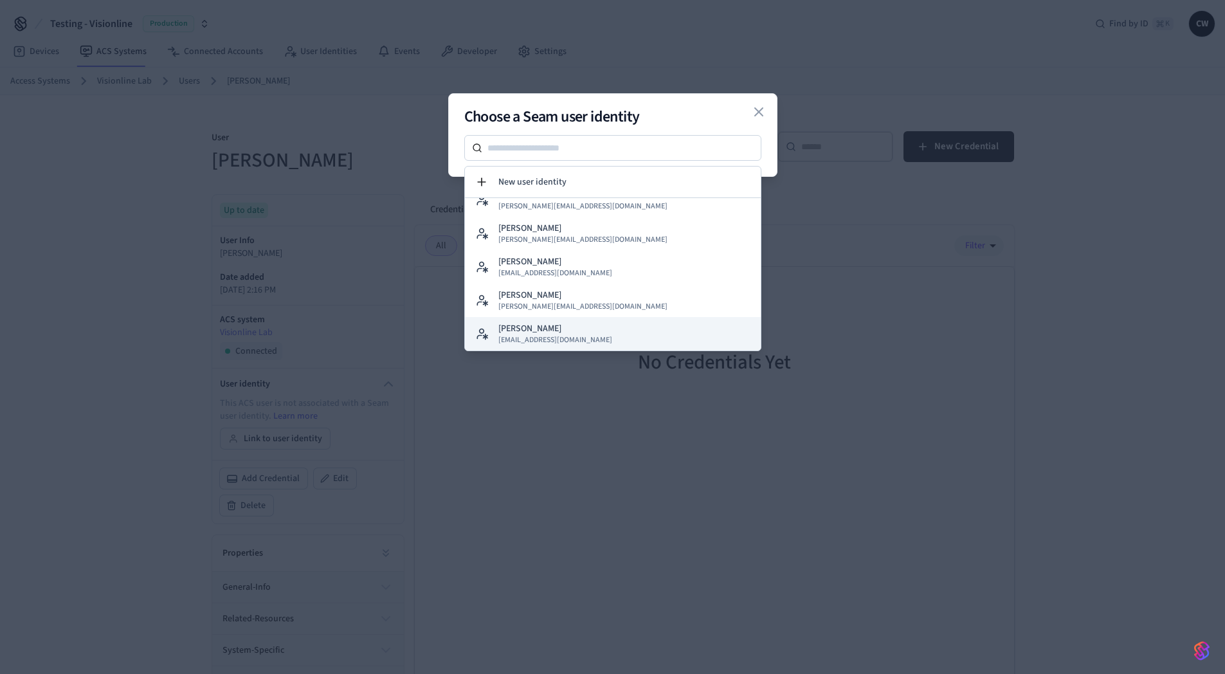
click at [576, 333] on button "Collin Wirkus collin@getseam.com" at bounding box center [613, 333] width 296 height 33
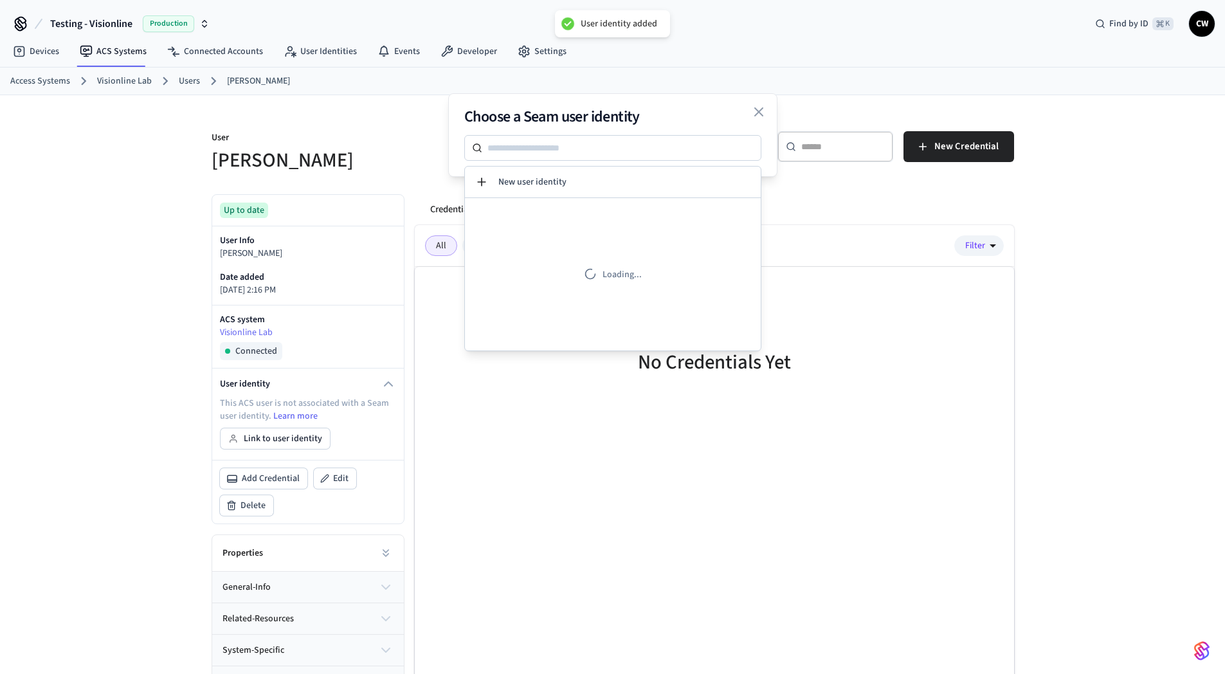
scroll to position [0, 0]
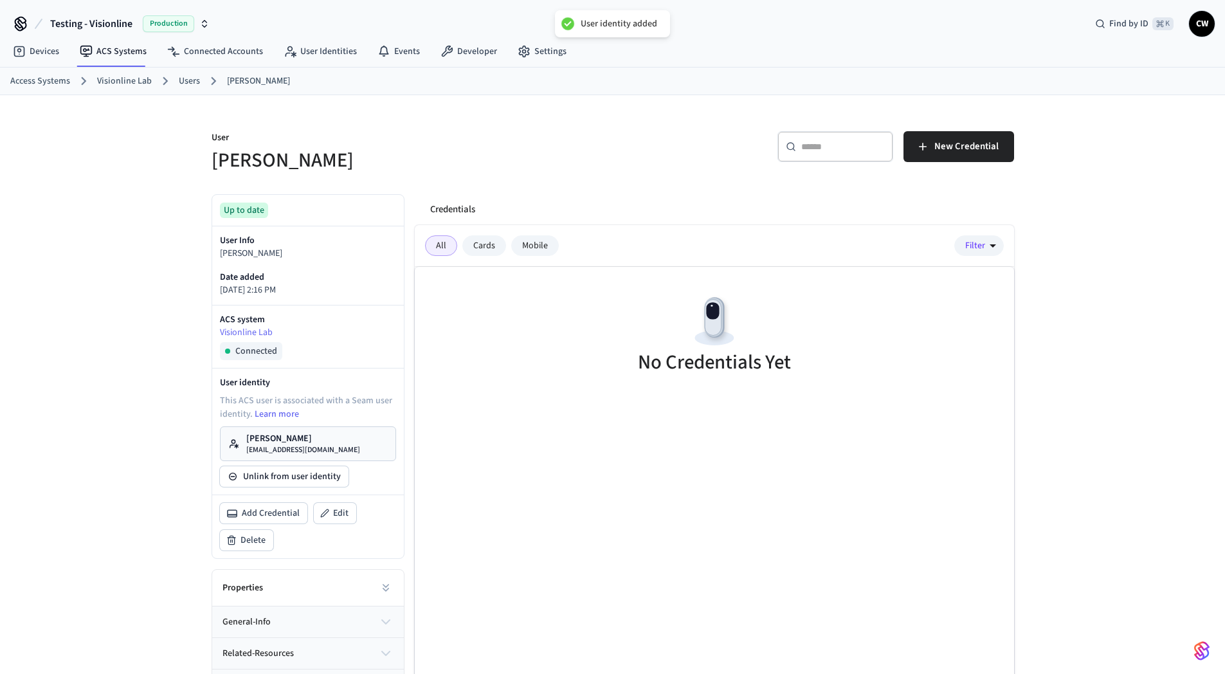
click at [522, 381] on div "No Credentials Yet" at bounding box center [715, 337] width 600 height 140
click at [962, 153] on span "New Credential" at bounding box center [967, 146] width 64 height 17
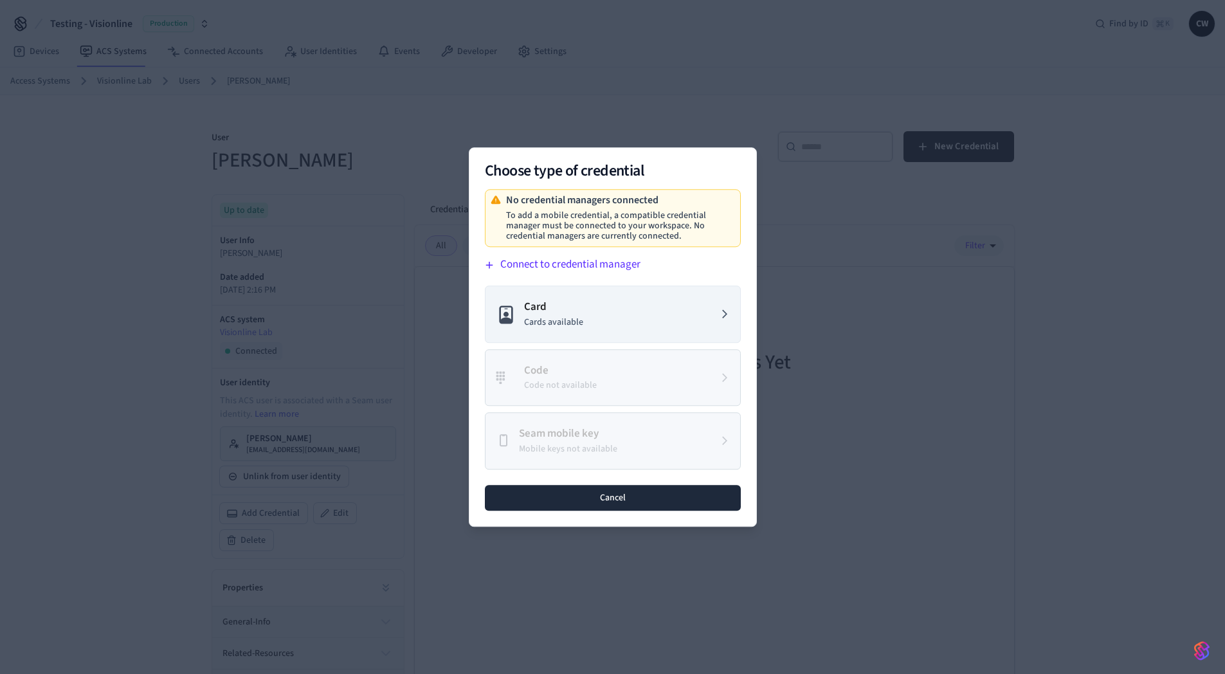
click at [601, 491] on button "Cancel" at bounding box center [613, 498] width 256 height 26
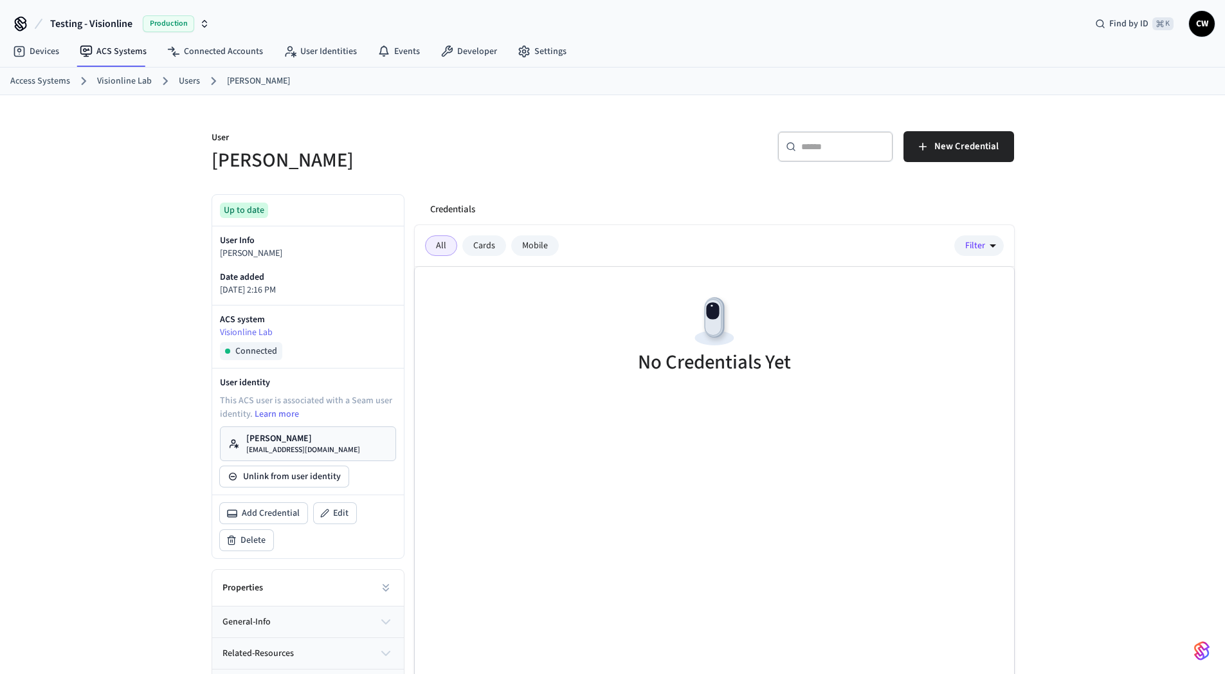
click at [431, 158] on h5 "Collin Wirkus" at bounding box center [409, 160] width 394 height 26
click at [214, 44] on link "Connected Accounts" at bounding box center [215, 51] width 116 height 23
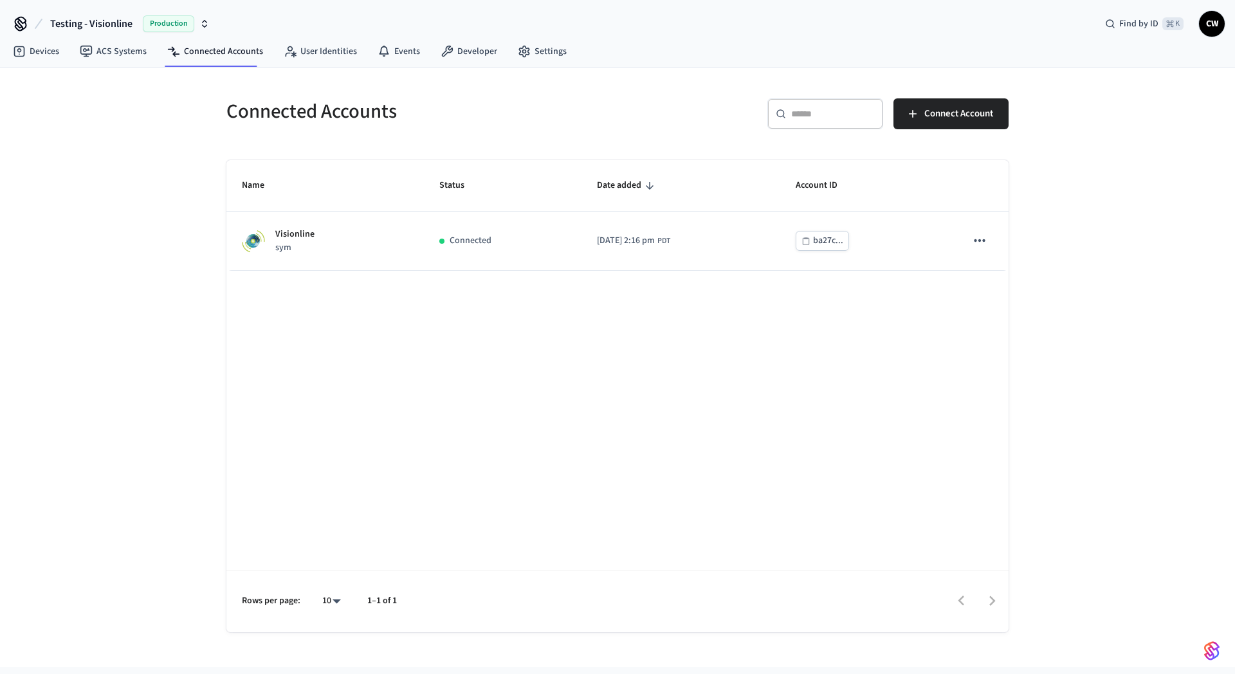
drag, startPoint x: 133, startPoint y: 212, endPoint x: 318, endPoint y: 189, distance: 186.6
click at [136, 212] on div "Connected Accounts ​ ​ Connect Account Name Status Date added Account ID Vision…" at bounding box center [617, 368] width 1235 height 600
click at [923, 122] on button "Connect Account" at bounding box center [951, 113] width 115 height 31
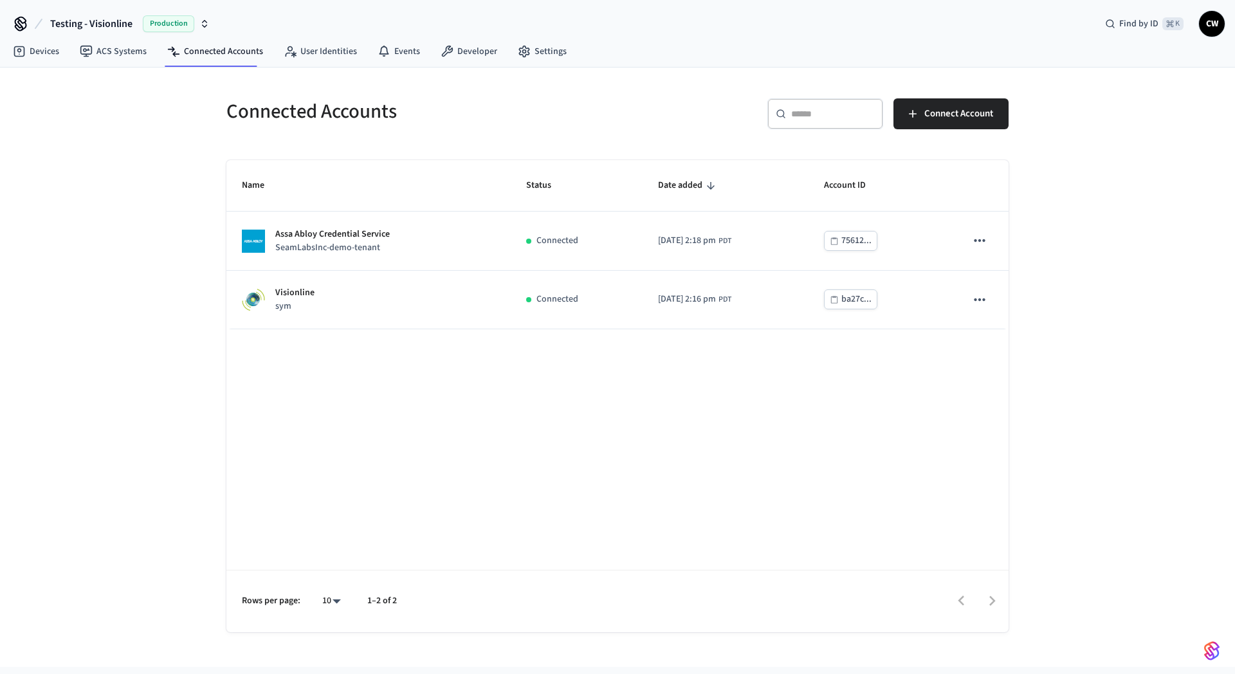
click at [242, 410] on div "Name Status Date added Account ID Assa Abloy Credential Service SeamLabsInc-dem…" at bounding box center [617, 396] width 782 height 472
click at [131, 54] on link "ACS Systems" at bounding box center [112, 51] width 87 height 23
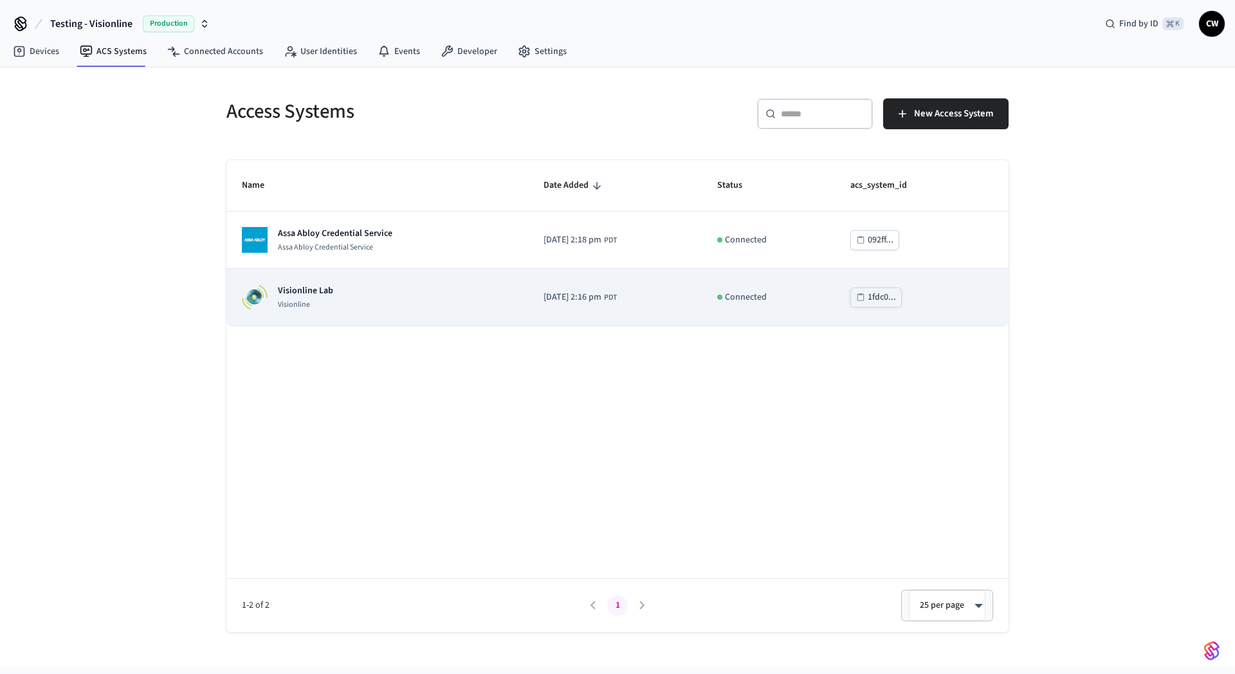
click at [376, 300] on div "Visionline Lab Visionline" at bounding box center [377, 297] width 271 height 26
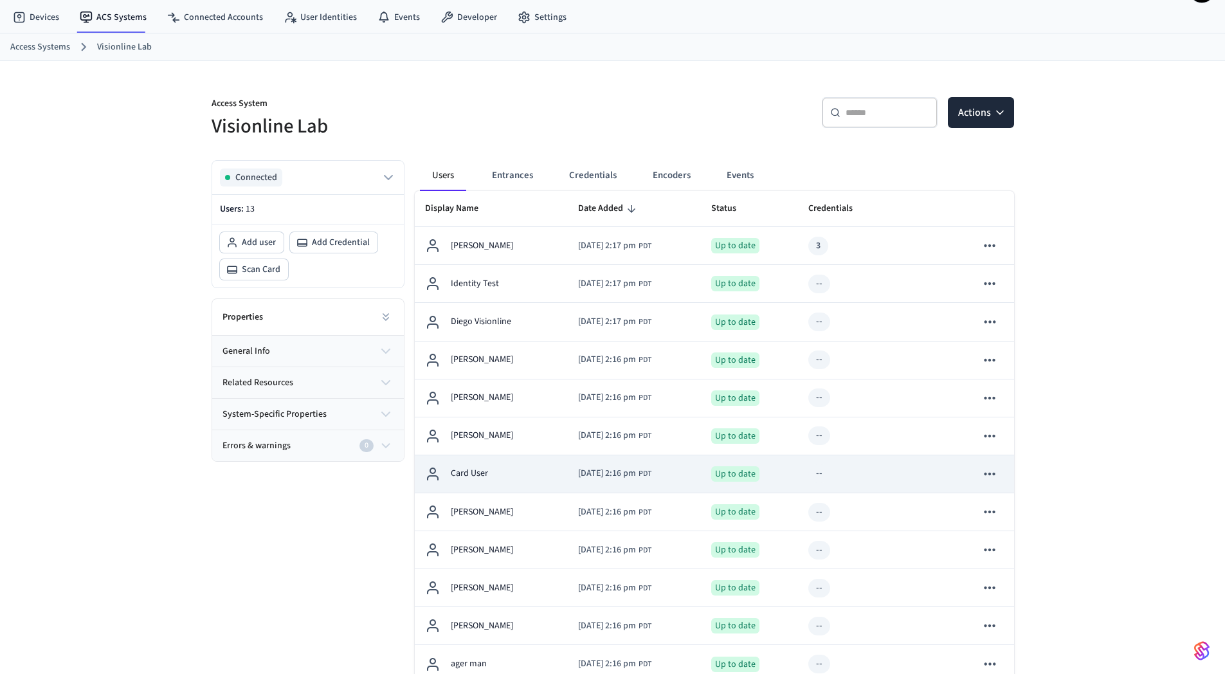
scroll to position [162, 0]
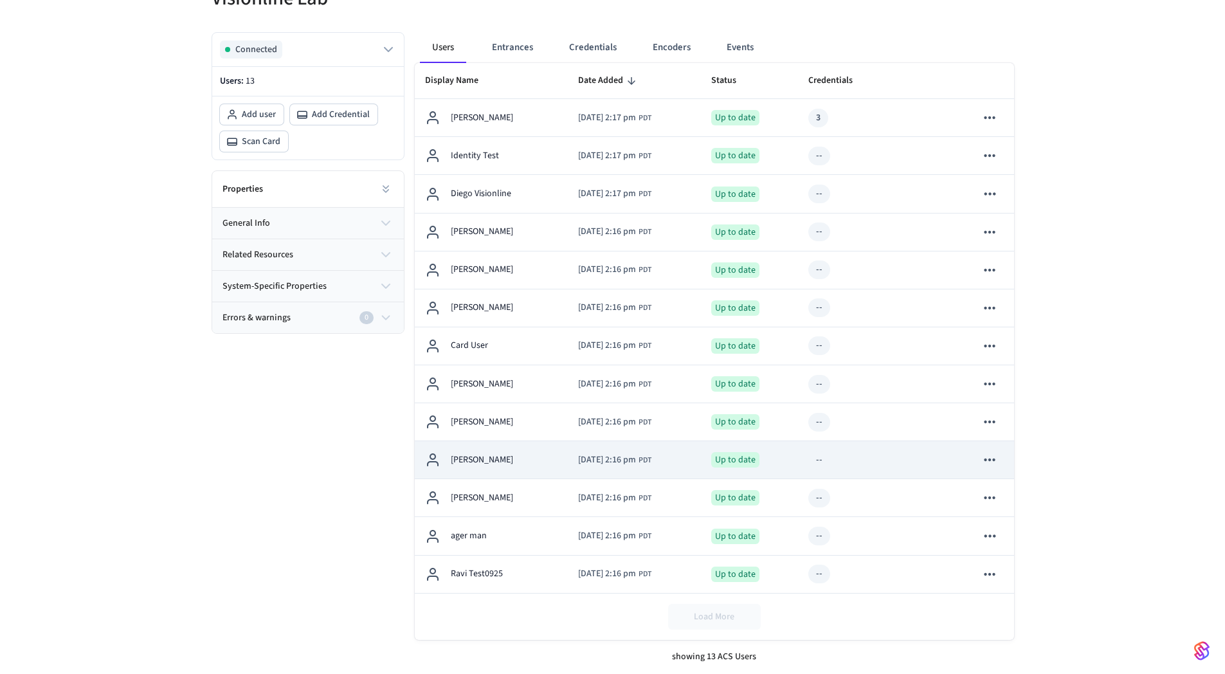
click at [521, 461] on div "Collin Wirkus" at bounding box center [491, 459] width 133 height 15
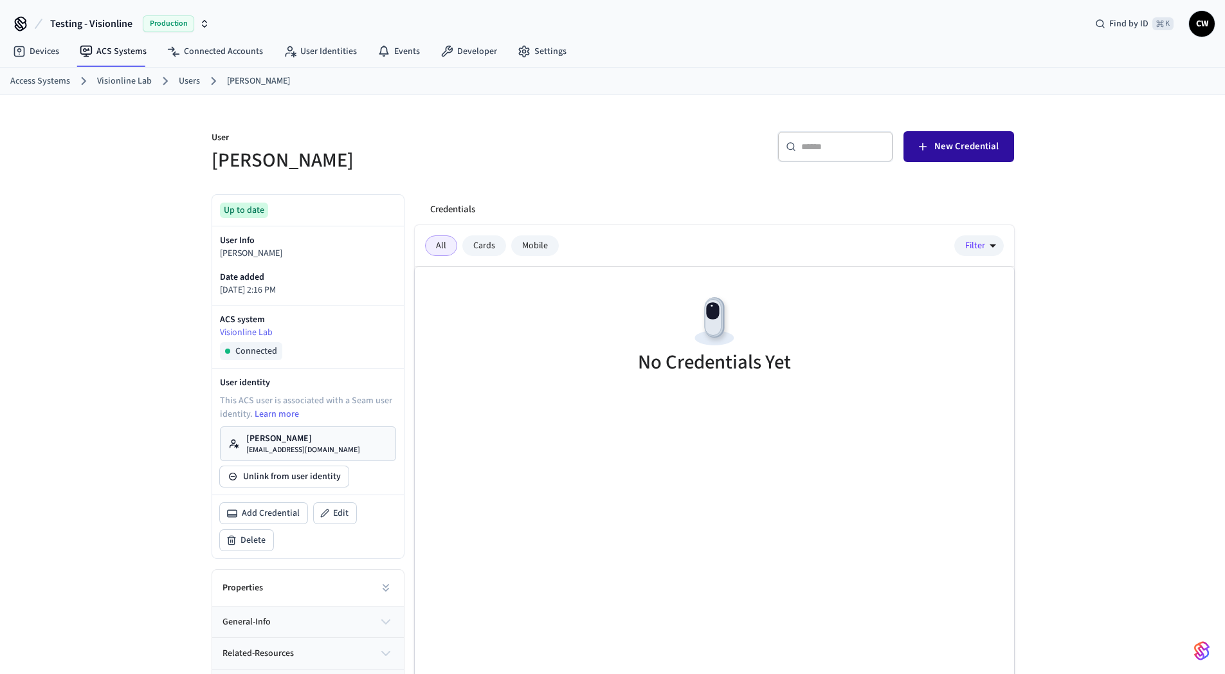
click at [950, 144] on span "New Credential" at bounding box center [967, 146] width 64 height 17
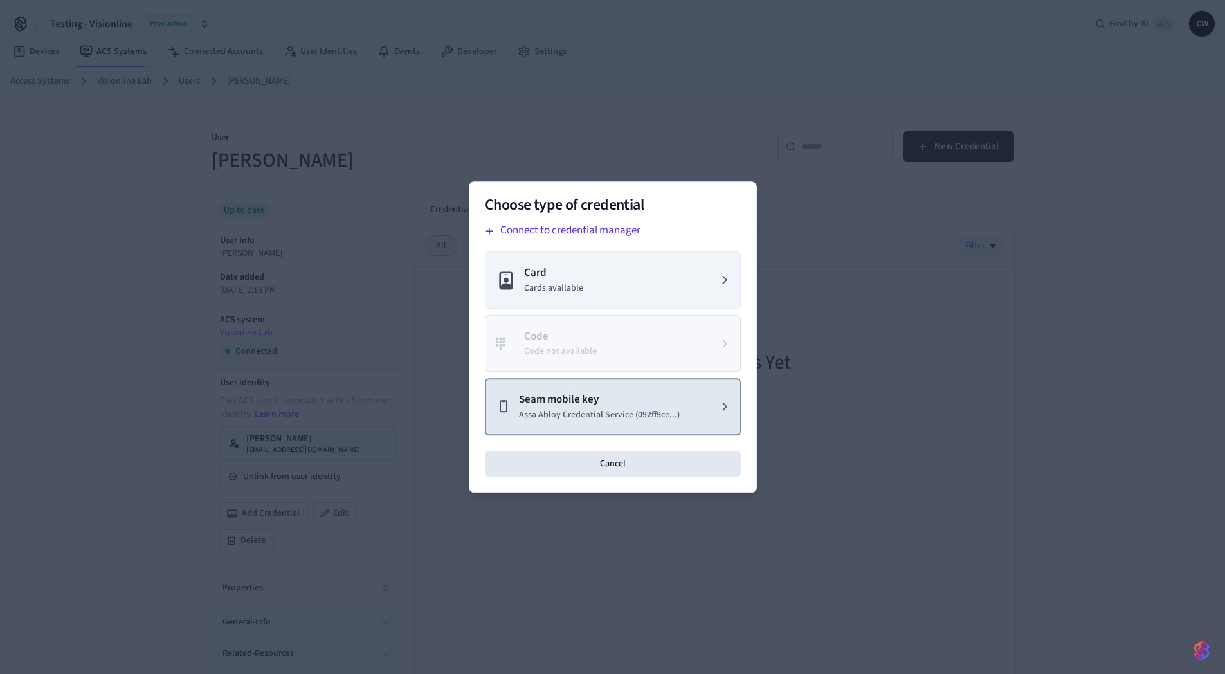
click at [677, 408] on p "Assa Abloy Credential Service (092ff9ce...)" at bounding box center [599, 415] width 161 height 14
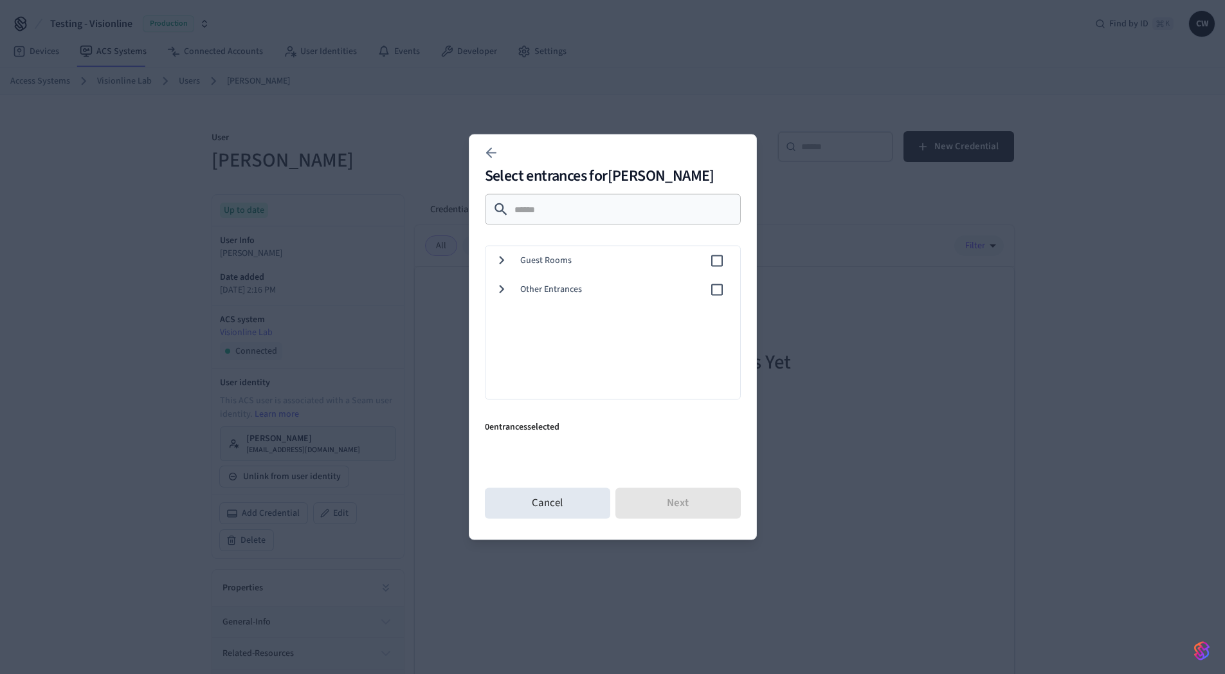
click at [562, 263] on span "Guest Rooms" at bounding box center [614, 261] width 189 height 14
click at [574, 313] on span "102" at bounding box center [637, 319] width 185 height 14
click at [660, 503] on button "Next" at bounding box center [678, 503] width 125 height 31
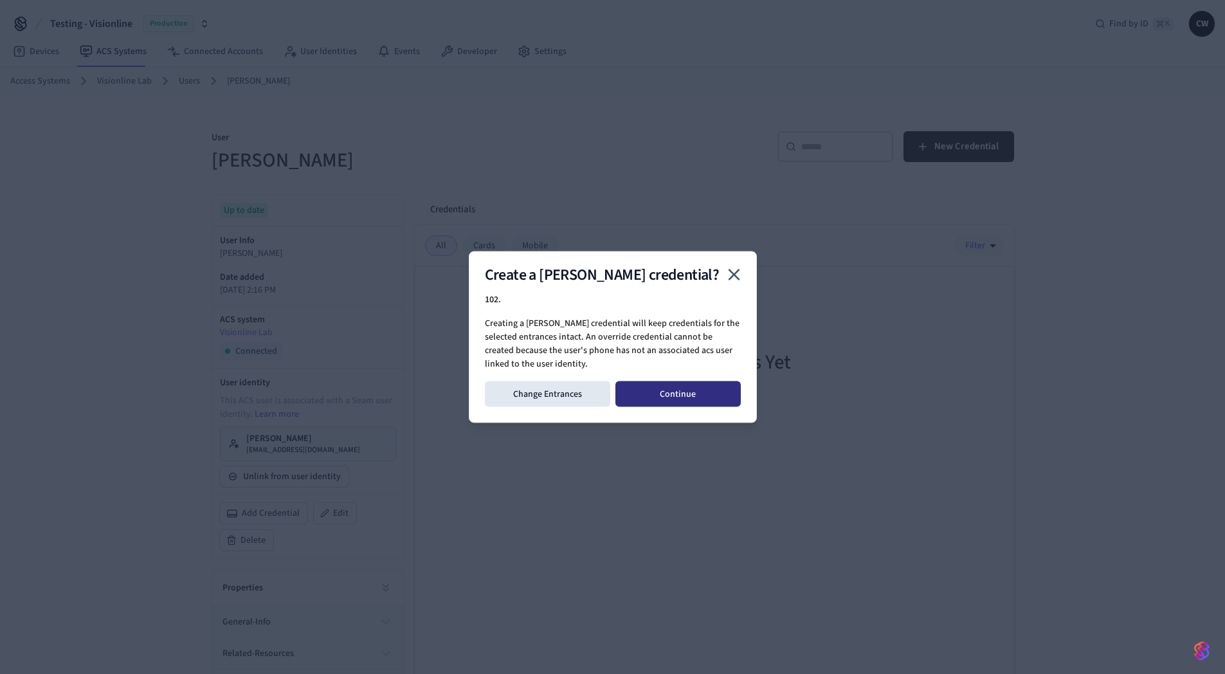
click at [679, 393] on button "Continue" at bounding box center [678, 394] width 125 height 26
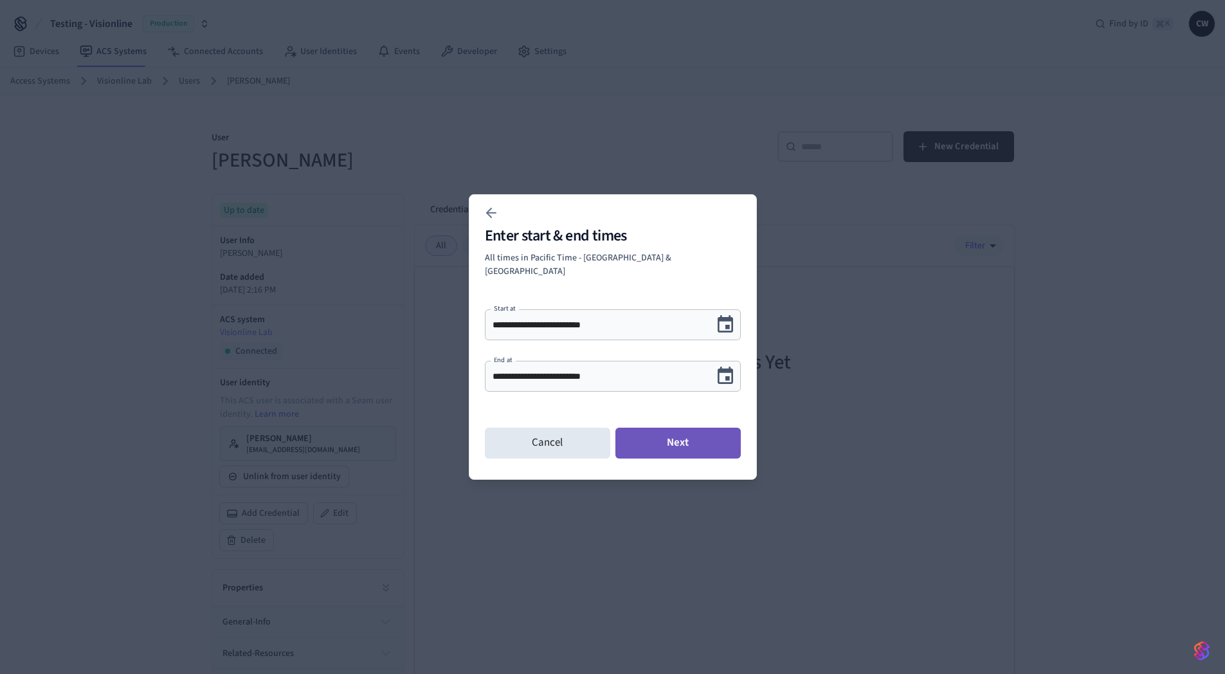
click at [699, 437] on button "Next" at bounding box center [678, 443] width 125 height 31
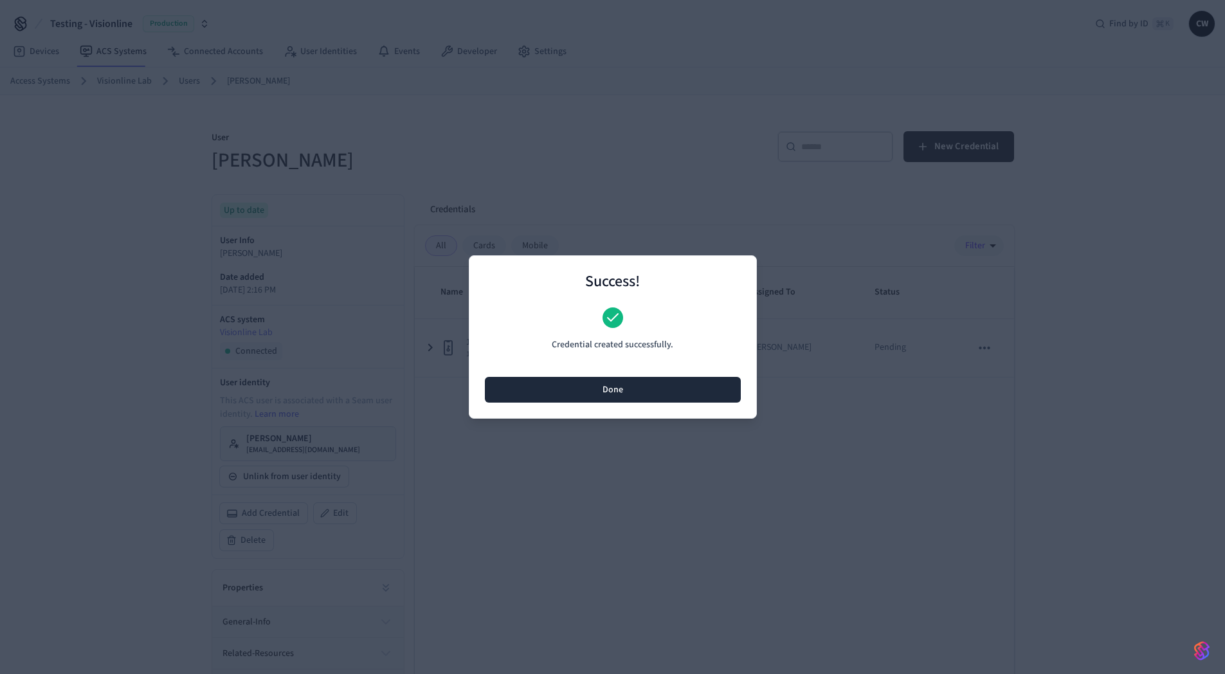
click at [659, 386] on button "Done" at bounding box center [613, 390] width 256 height 26
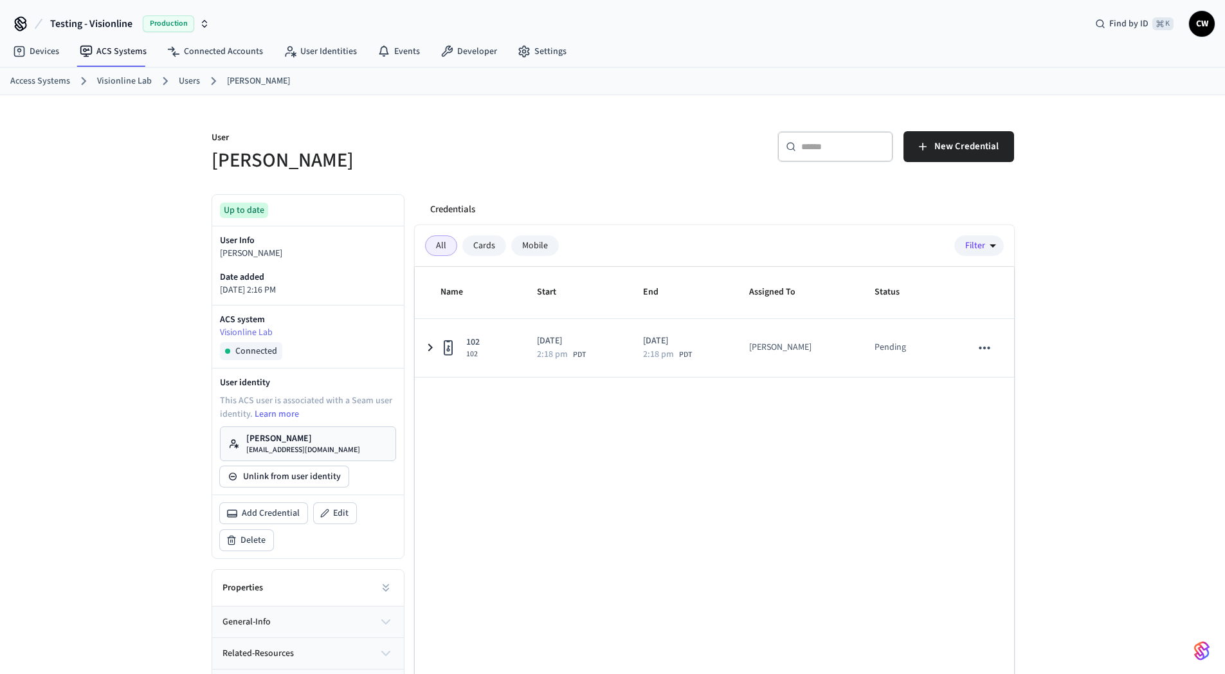
click at [523, 463] on div "Name Start End Assigned To Status 102 102 2025/10/08 2:18 pm PDT 2025/10/09 2:1…" at bounding box center [715, 503] width 600 height 472
click at [342, 444] on link "Collin Wirkus collin@getseam.com" at bounding box center [308, 443] width 176 height 35
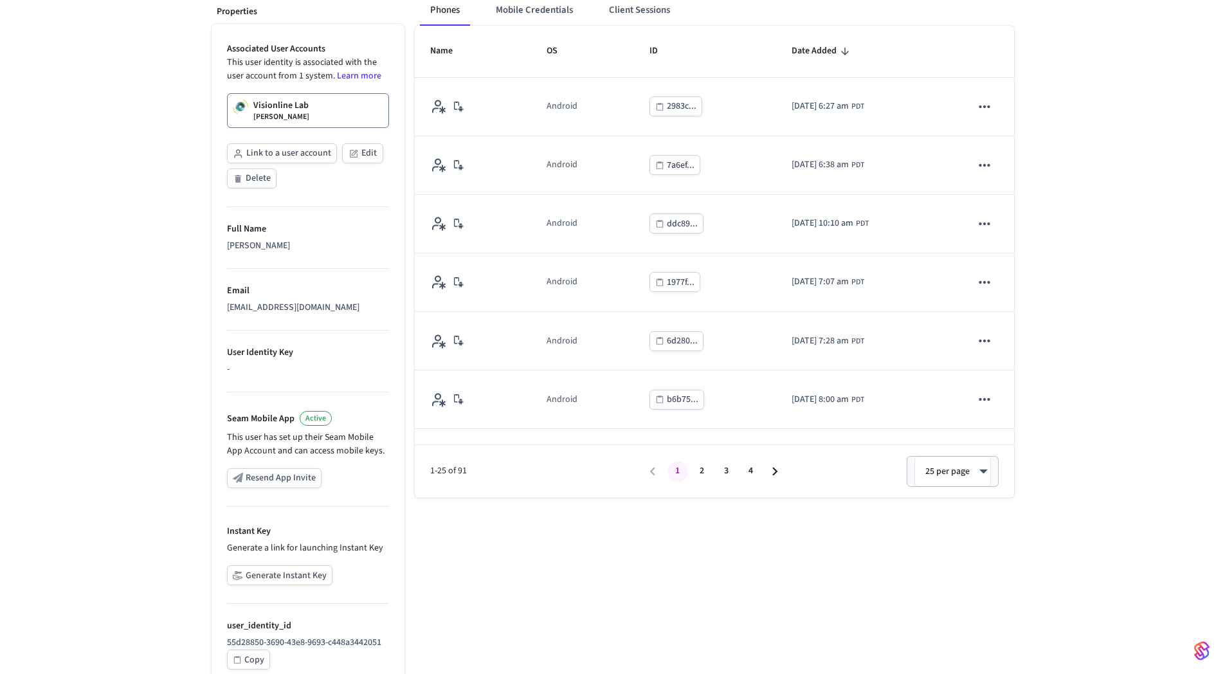
scroll to position [231, 0]
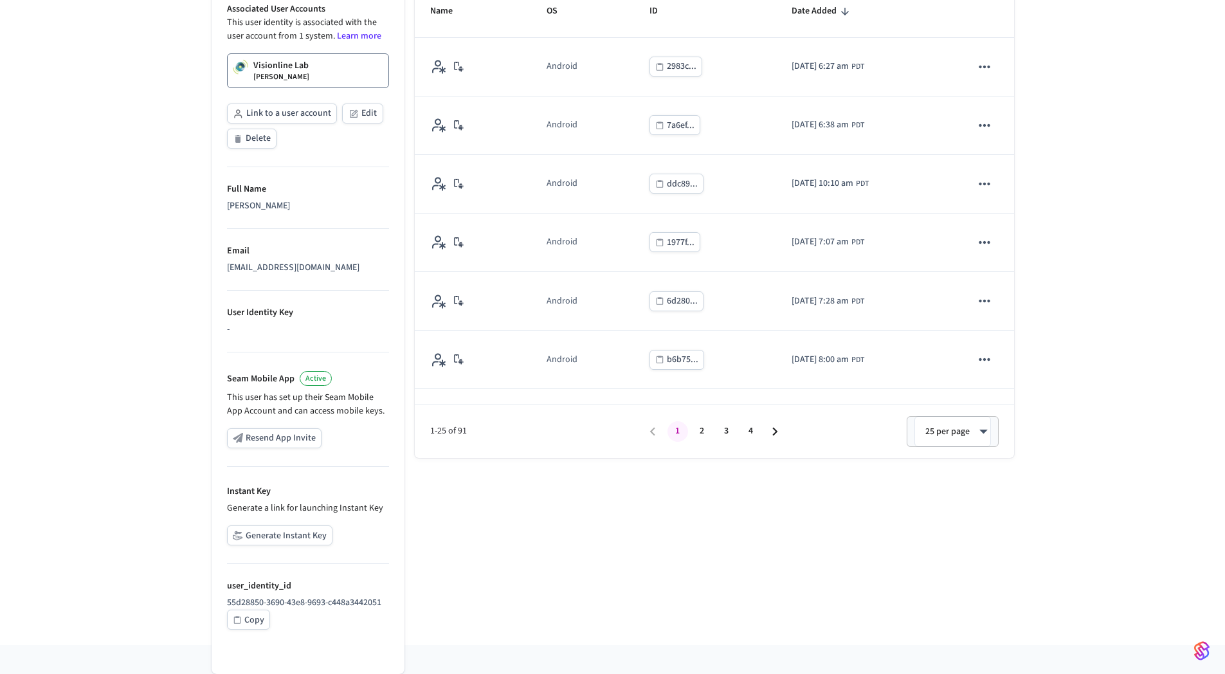
click at [296, 543] on button "Generate Instant Key" at bounding box center [279, 536] width 105 height 20
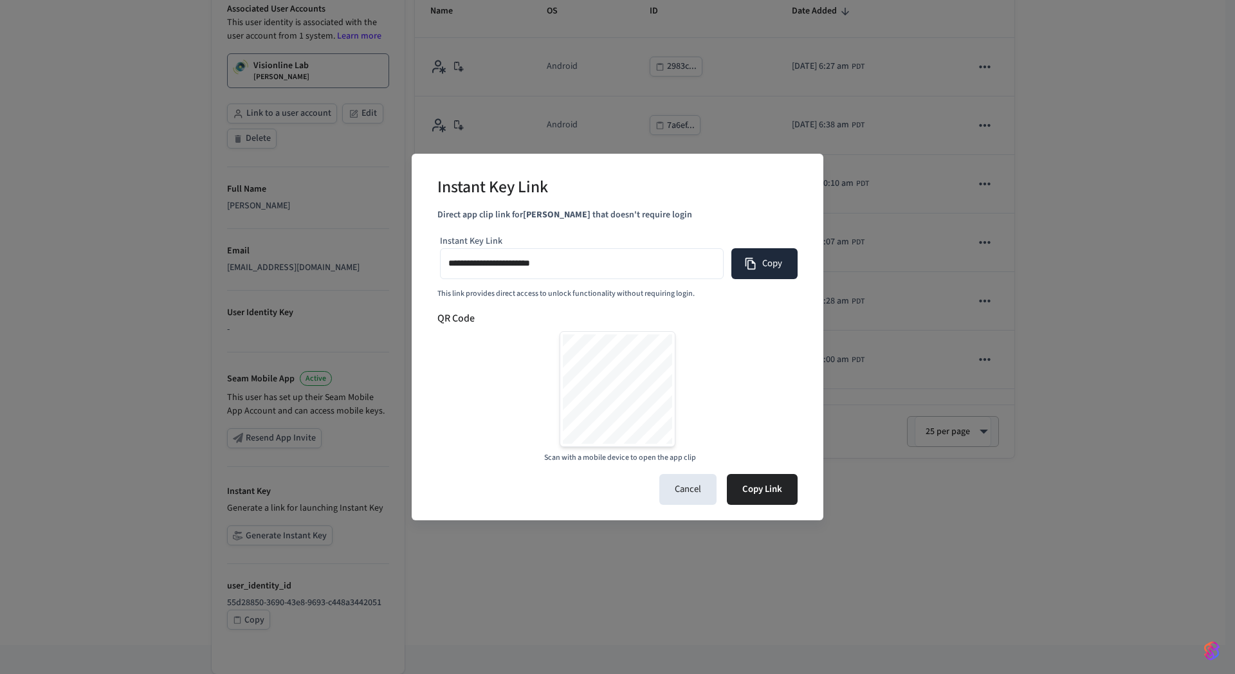
click at [785, 267] on button "Copy" at bounding box center [764, 263] width 66 height 31
type input "**********"
click at [776, 253] on button "Copy" at bounding box center [764, 263] width 66 height 31
click at [773, 270] on button "Copy" at bounding box center [764, 263] width 66 height 31
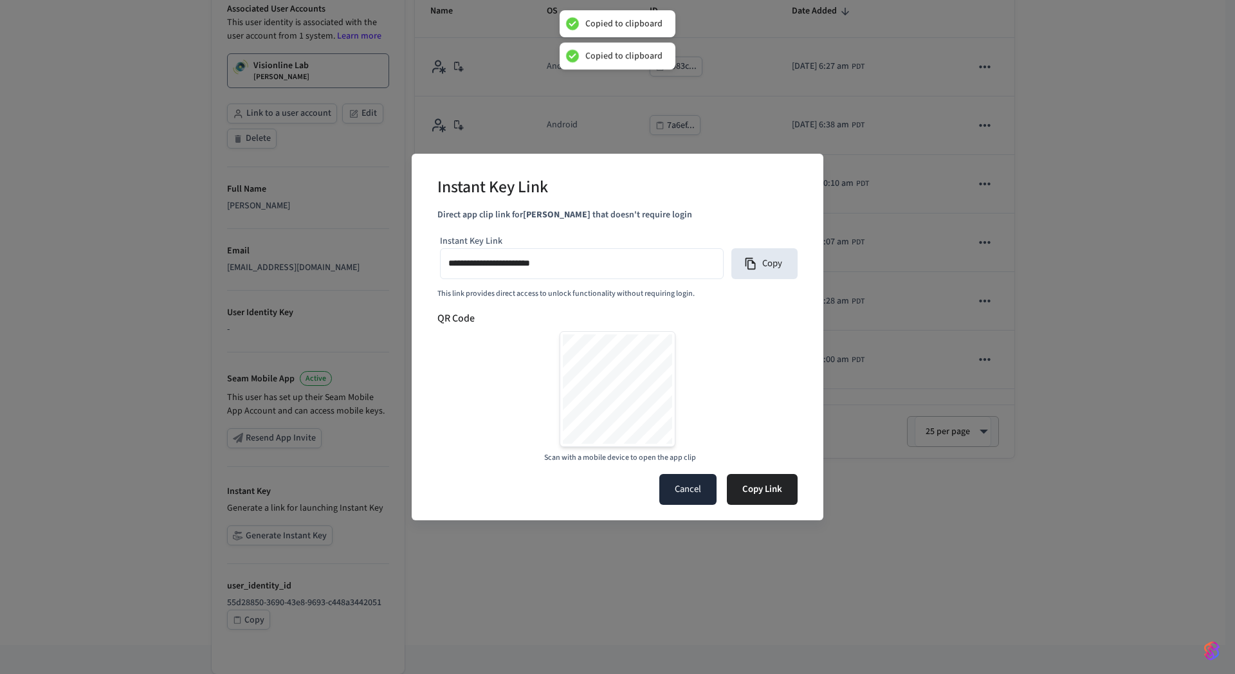
click at [674, 490] on button "Cancel" at bounding box center [687, 489] width 57 height 31
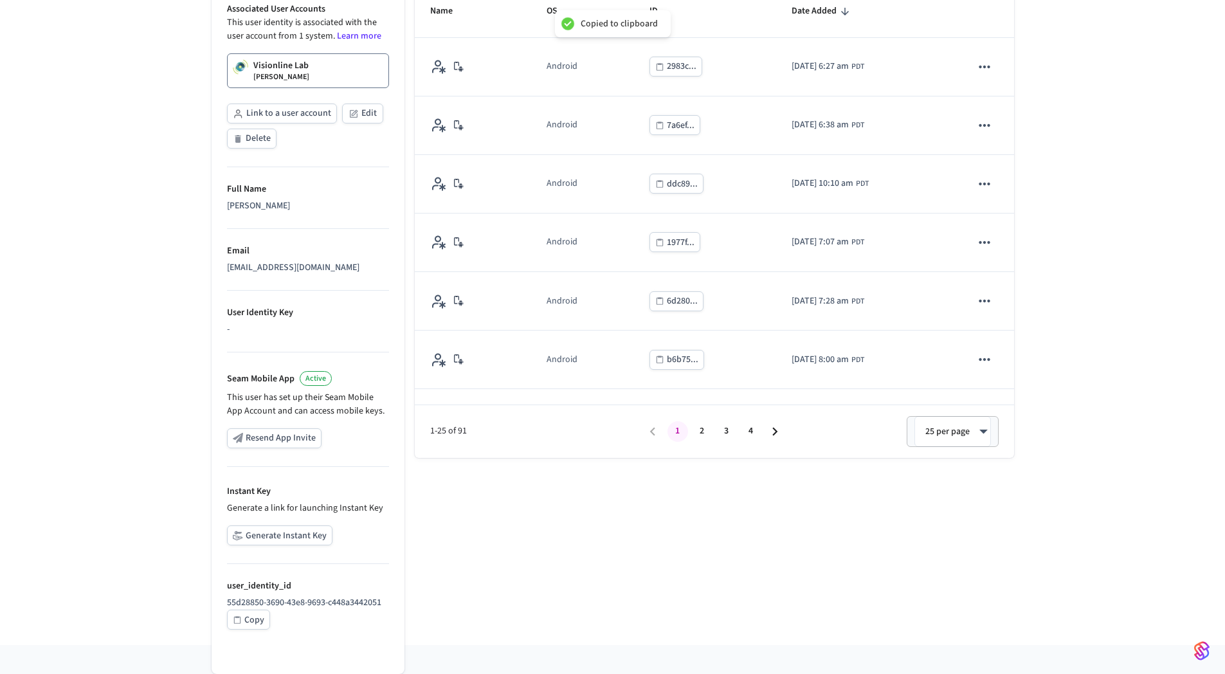
click at [301, 538] on button "Generate Instant Key" at bounding box center [279, 536] width 105 height 20
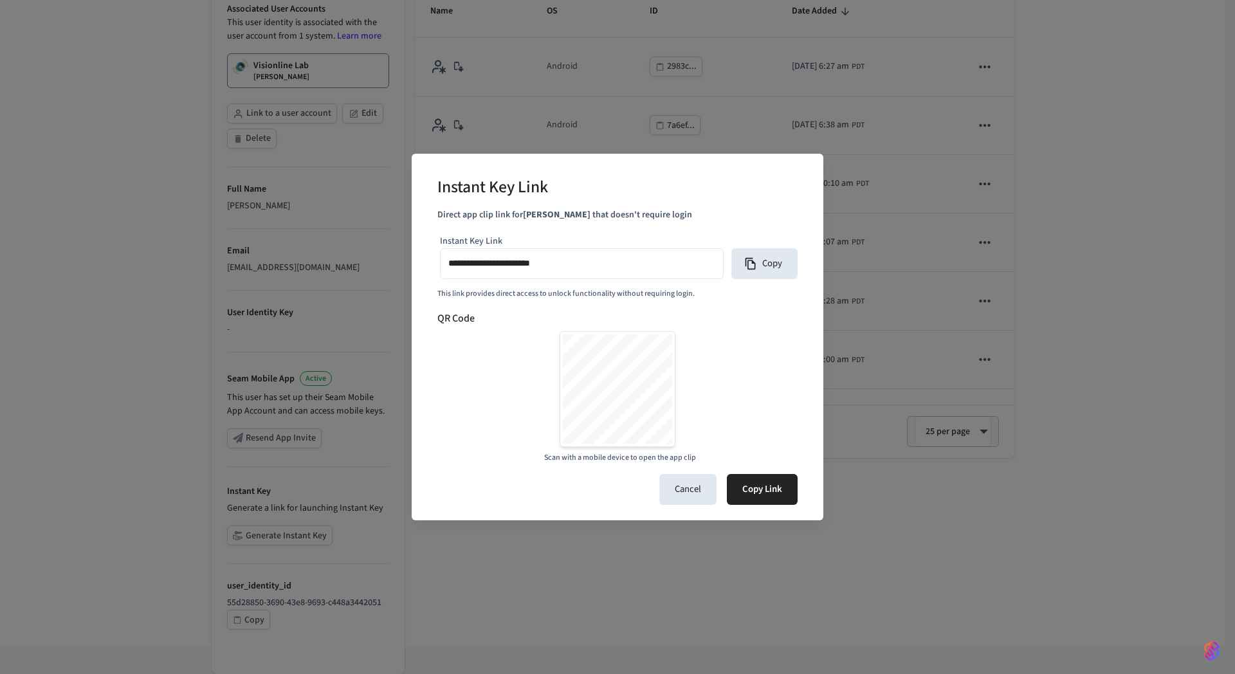
type input "**********"
click at [769, 264] on button "Copy" at bounding box center [764, 263] width 66 height 31
click at [683, 488] on button "Cancel" at bounding box center [687, 489] width 57 height 31
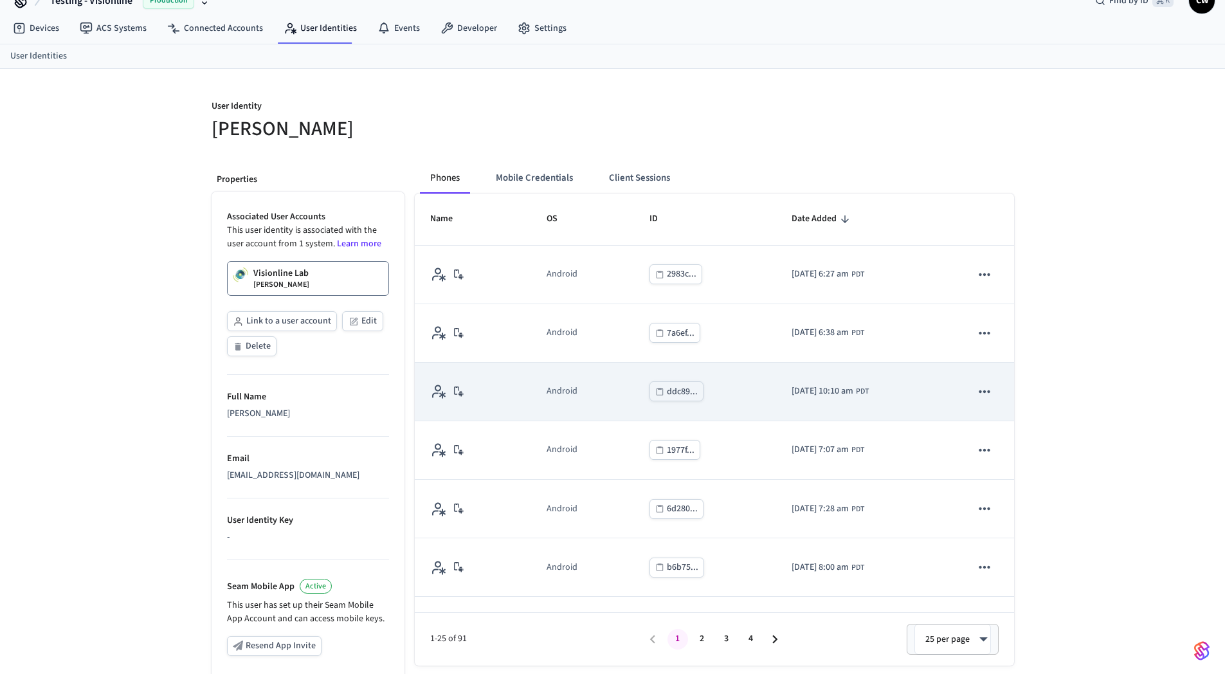
scroll to position [0, 0]
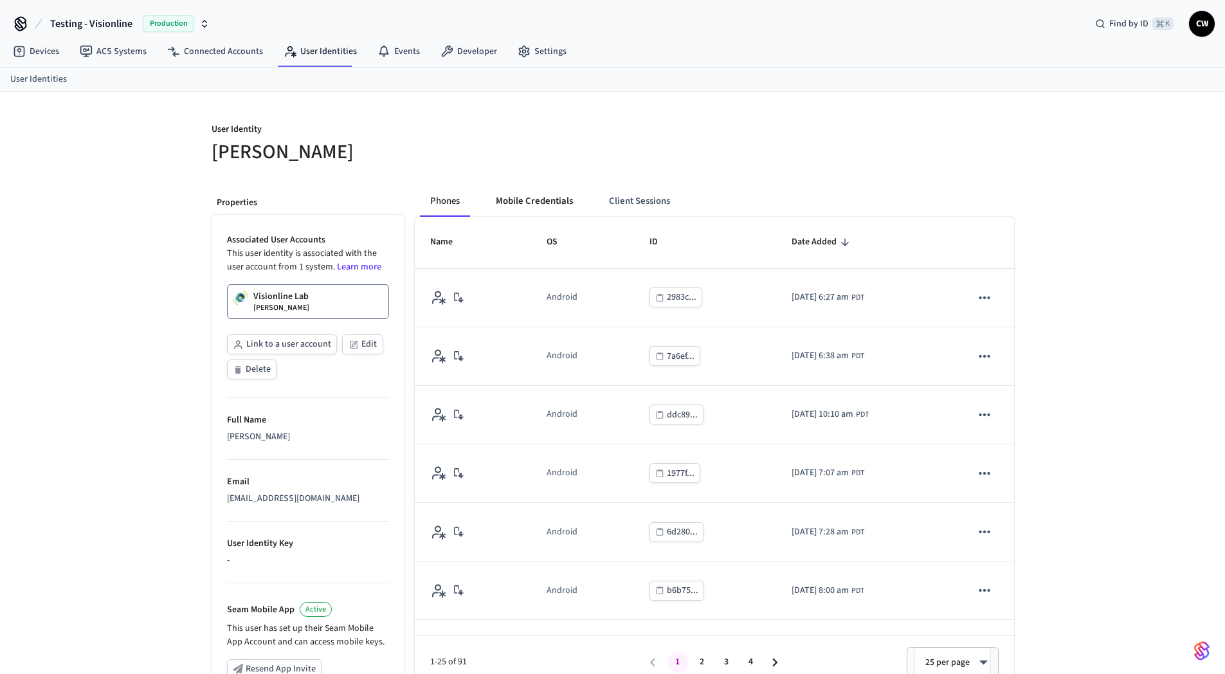
drag, startPoint x: 524, startPoint y: 170, endPoint x: 524, endPoint y: 213, distance: 43.1
click at [524, 172] on div "User Identity Collin Wirkus Properties Associated User Accounts This user ident…" at bounding box center [612, 484] width 823 height 784
click at [524, 215] on button "Mobile Credentials" at bounding box center [535, 201] width 98 height 31
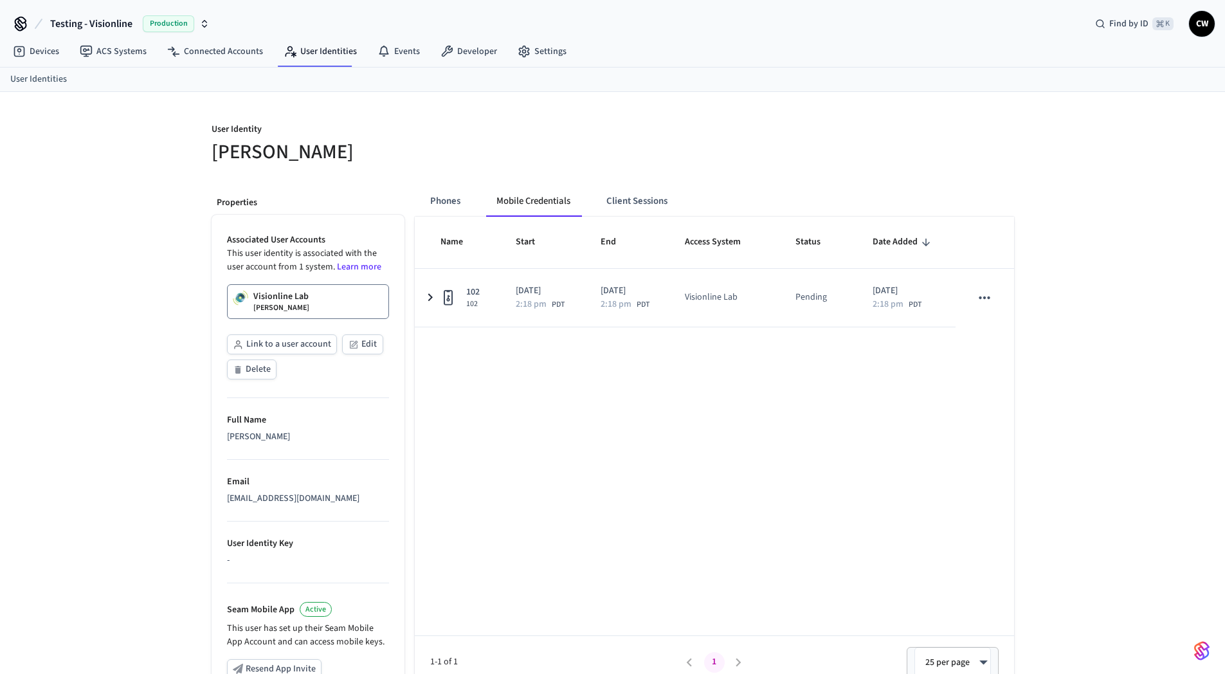
click at [518, 163] on h5 "Collin Wirkus" at bounding box center [409, 152] width 394 height 26
click at [517, 163] on h5 "Collin Wirkus" at bounding box center [409, 152] width 394 height 26
click at [136, 154] on div "User Identity Collin Wirkus Properties Associated User Accounts This user ident…" at bounding box center [612, 484] width 1225 height 784
click at [116, 17] on span "Testing - Visionline" at bounding box center [91, 23] width 82 height 15
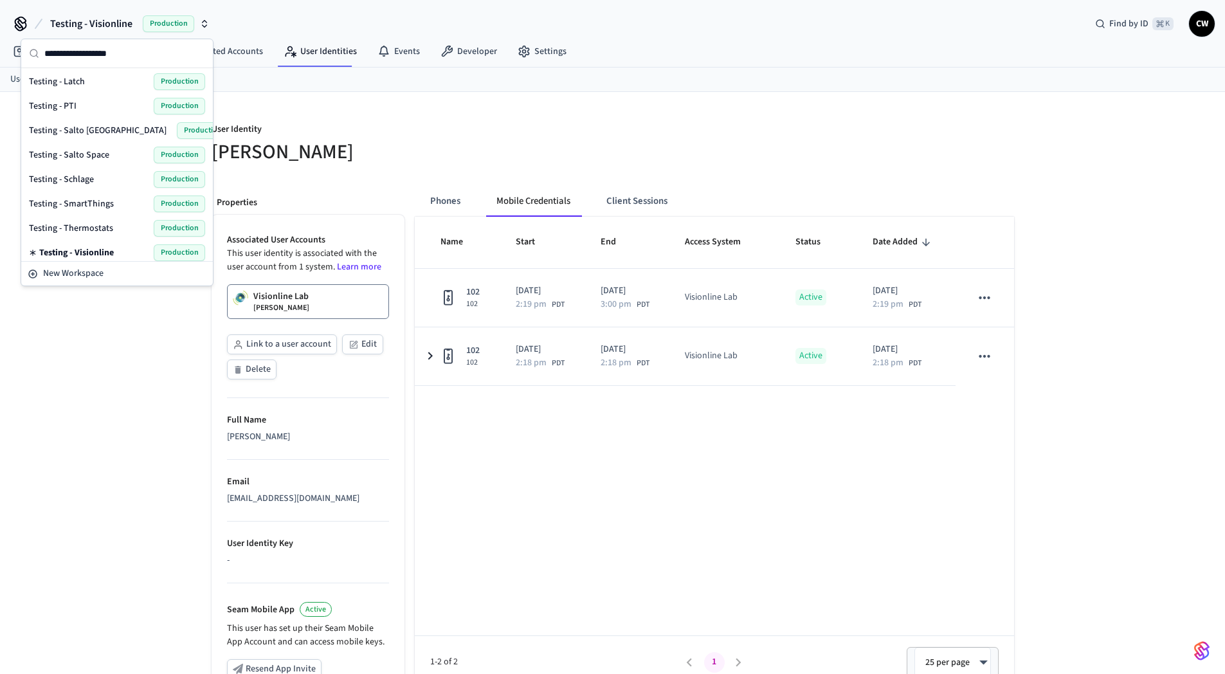
scroll to position [839, 0]
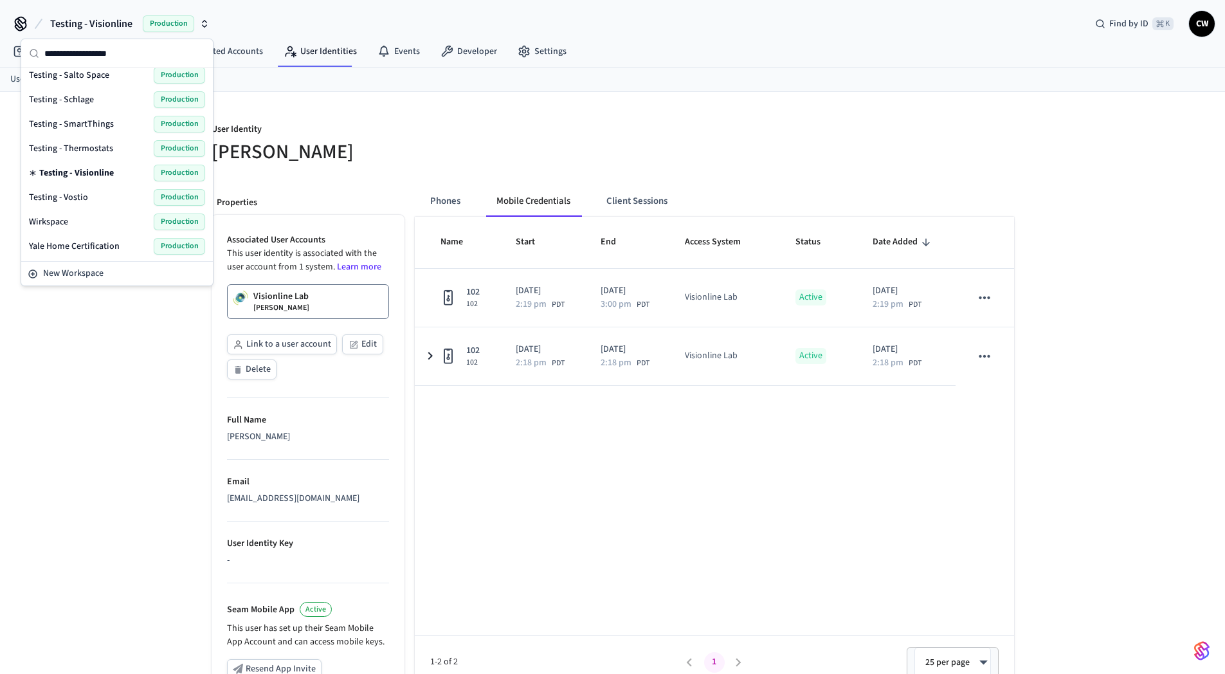
click at [96, 199] on div "Testing - Vostio Production" at bounding box center [117, 197] width 176 height 17
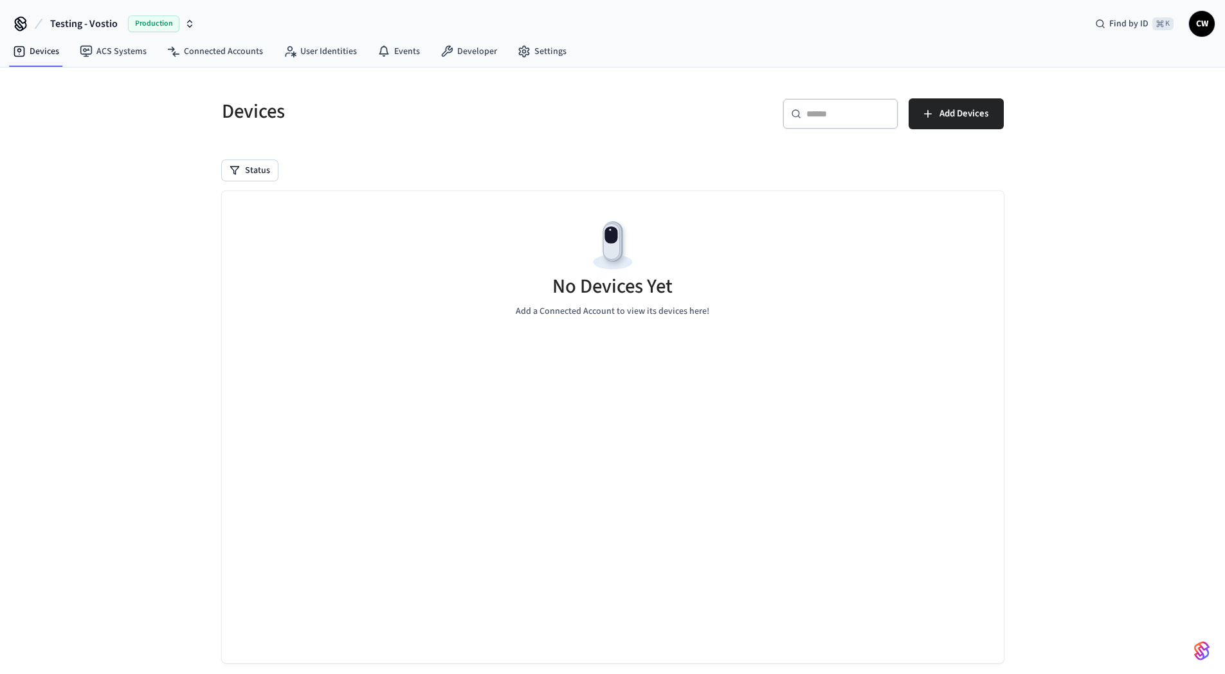
click at [104, 217] on div "Devices ​ ​ Add Devices Status No Devices Yet Add a Connected Account to view i…" at bounding box center [612, 383] width 1225 height 630
click at [129, 60] on link "ACS Systems" at bounding box center [112, 51] width 87 height 23
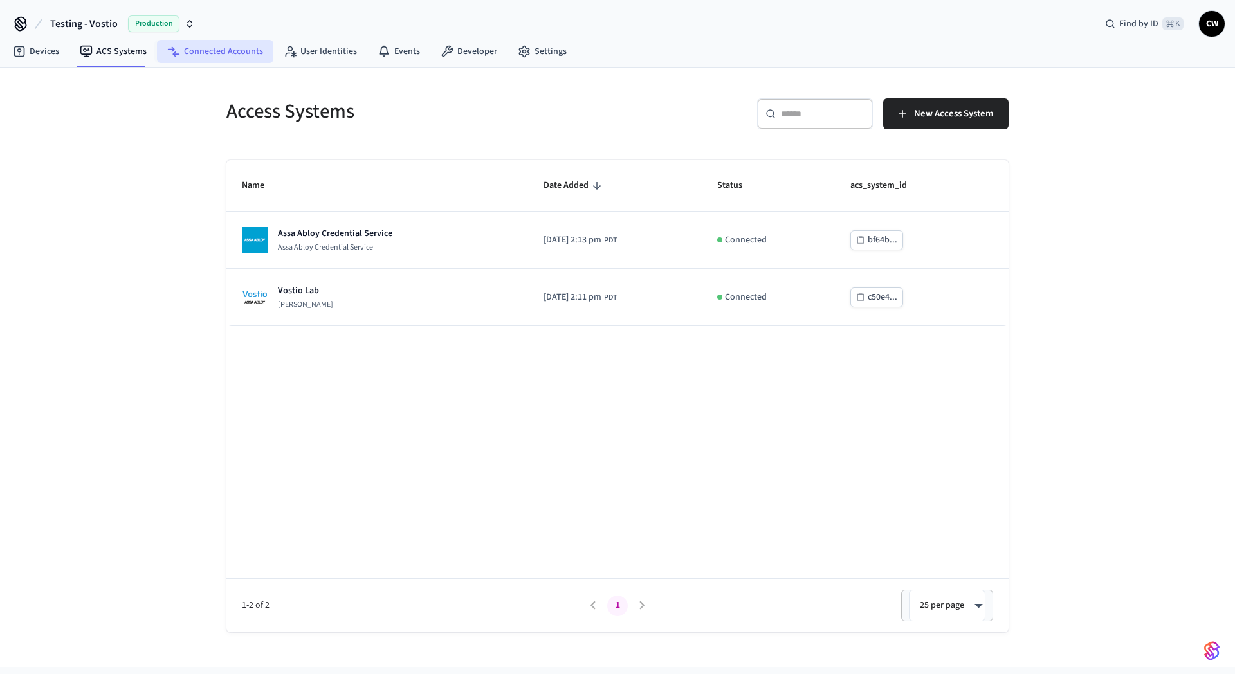
click at [193, 49] on link "Connected Accounts" at bounding box center [215, 51] width 116 height 23
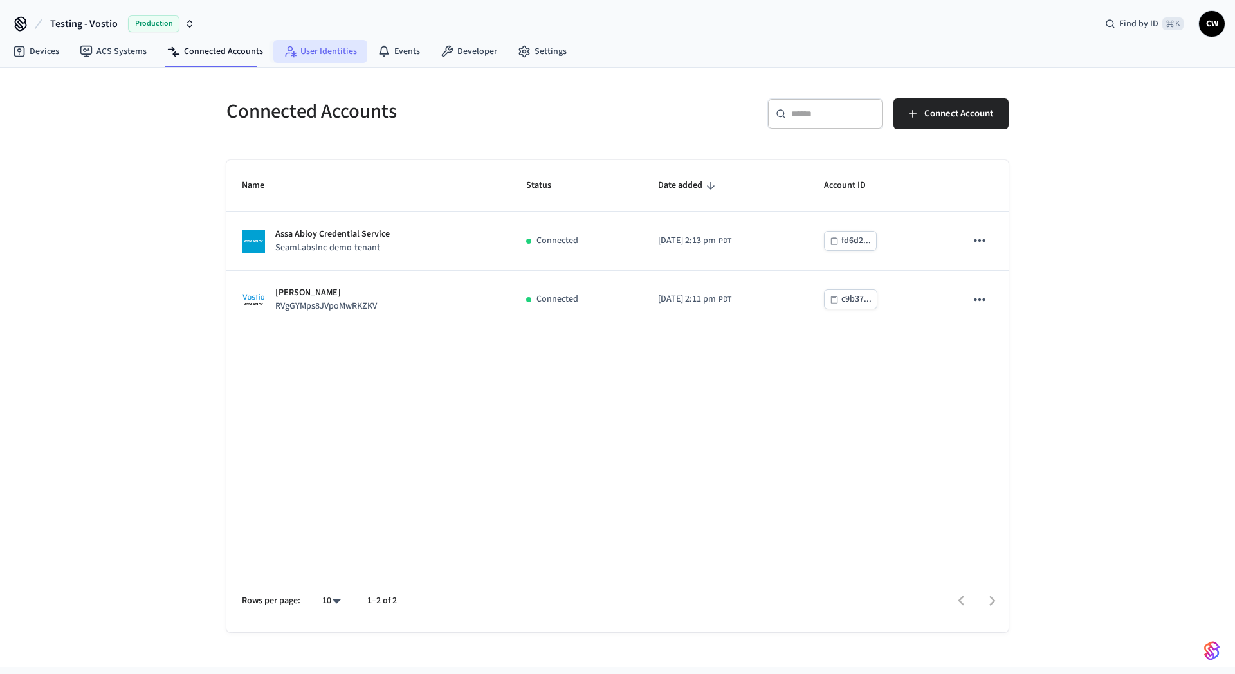
click at [303, 49] on link "User Identities" at bounding box center [320, 51] width 94 height 23
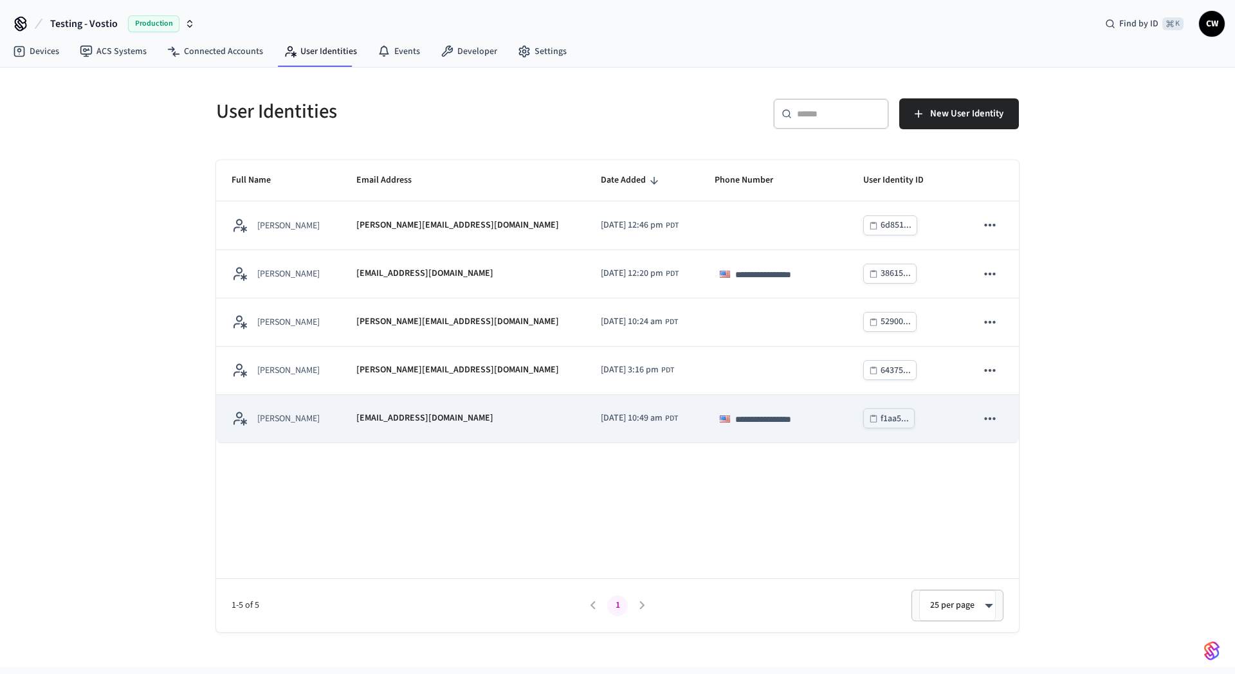
click at [341, 407] on td "Collin Wirkus" at bounding box center [278, 419] width 125 height 48
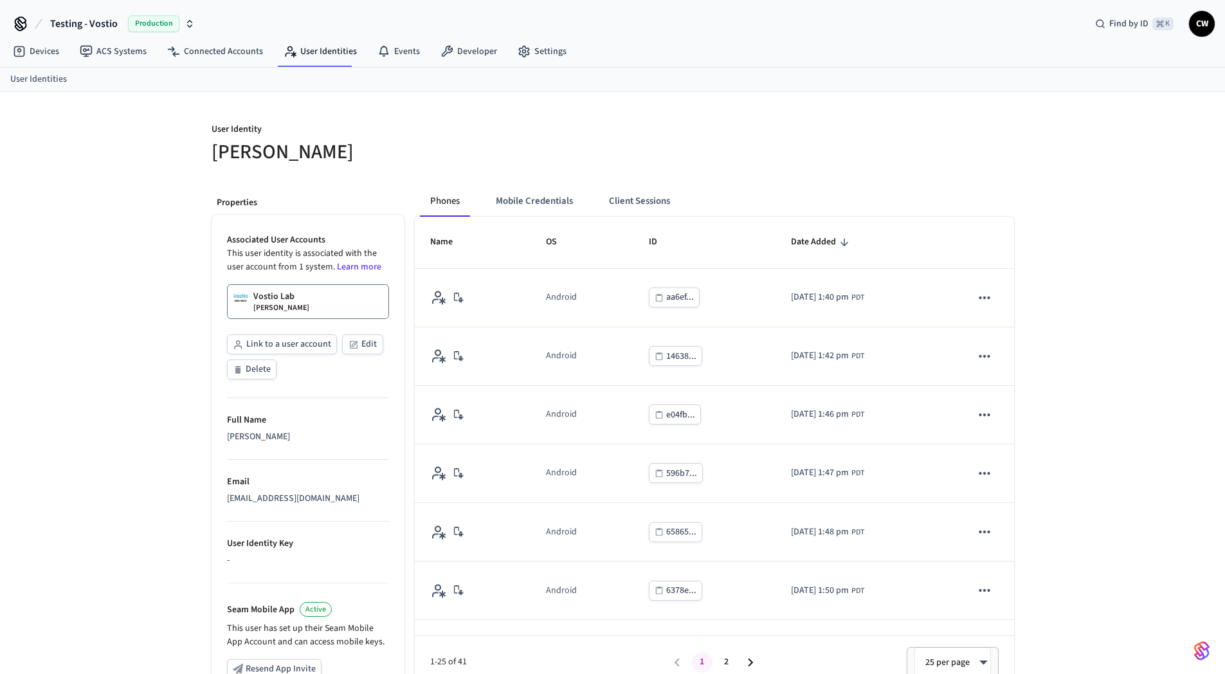
click at [121, 377] on div "User Identity Collin Wirkus Properties Associated User Accounts This user ident…" at bounding box center [612, 484] width 1225 height 784
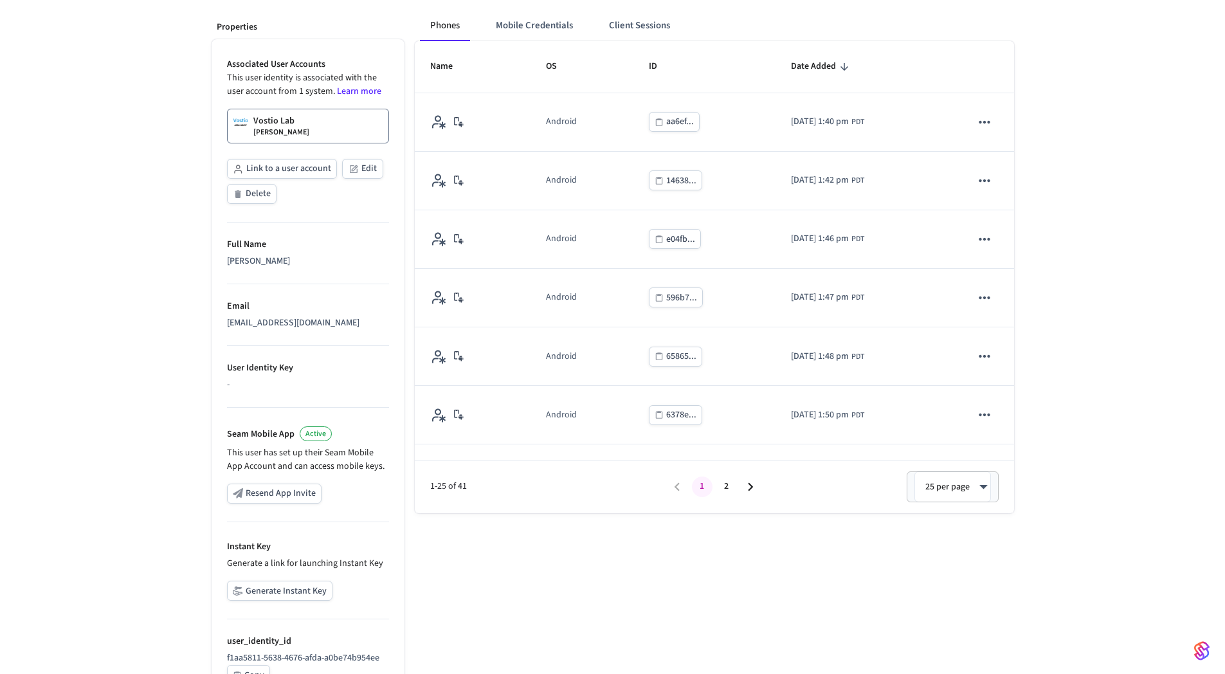
scroll to position [231, 0]
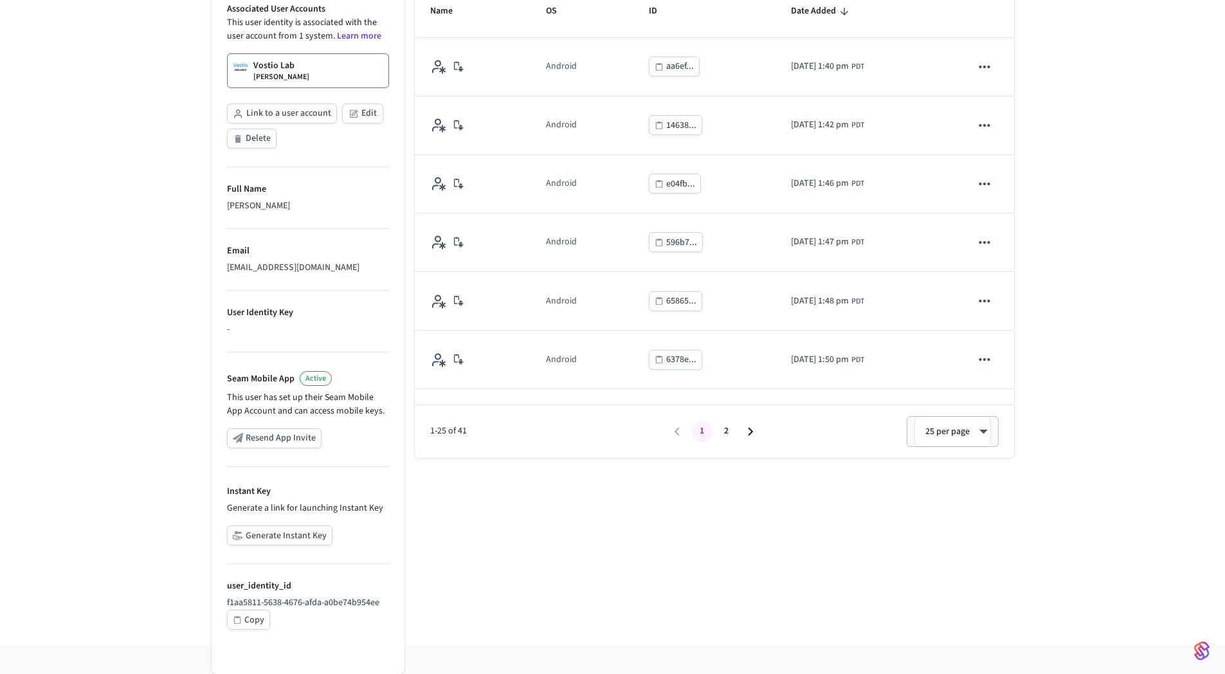
click at [286, 530] on button "Generate Instant Key" at bounding box center [279, 536] width 105 height 20
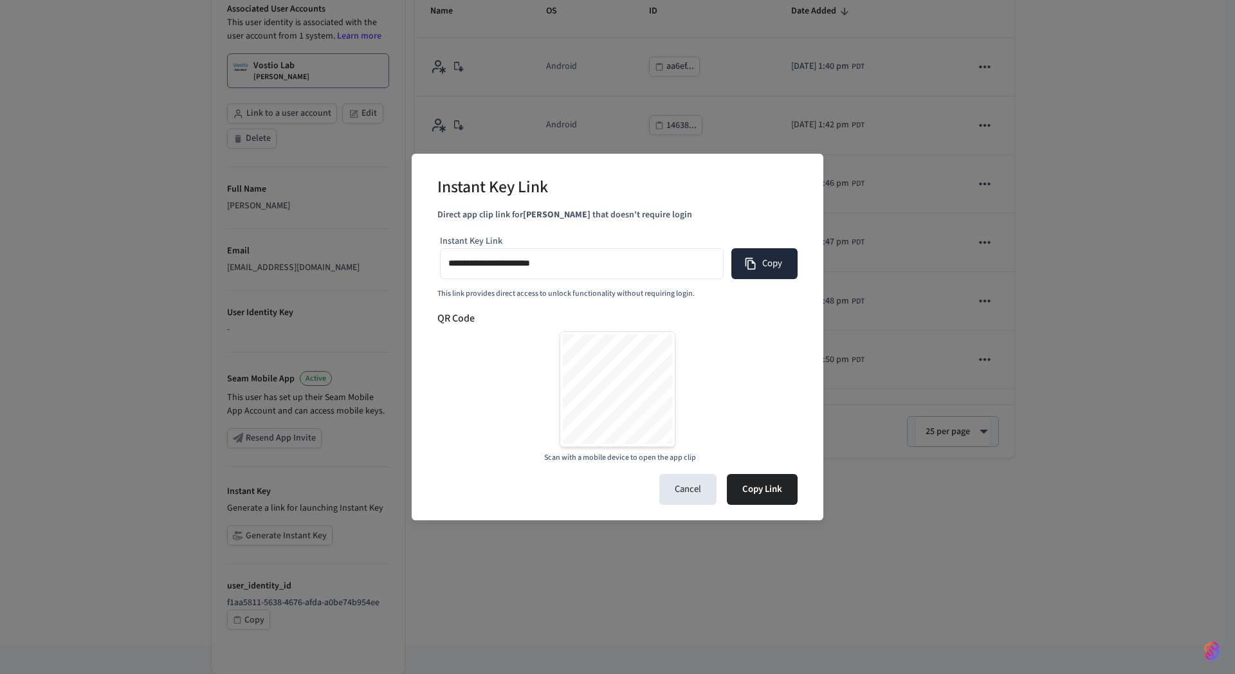
click at [776, 266] on button "Copy" at bounding box center [764, 263] width 66 height 31
click at [150, 240] on div "**********" at bounding box center [617, 337] width 1235 height 674
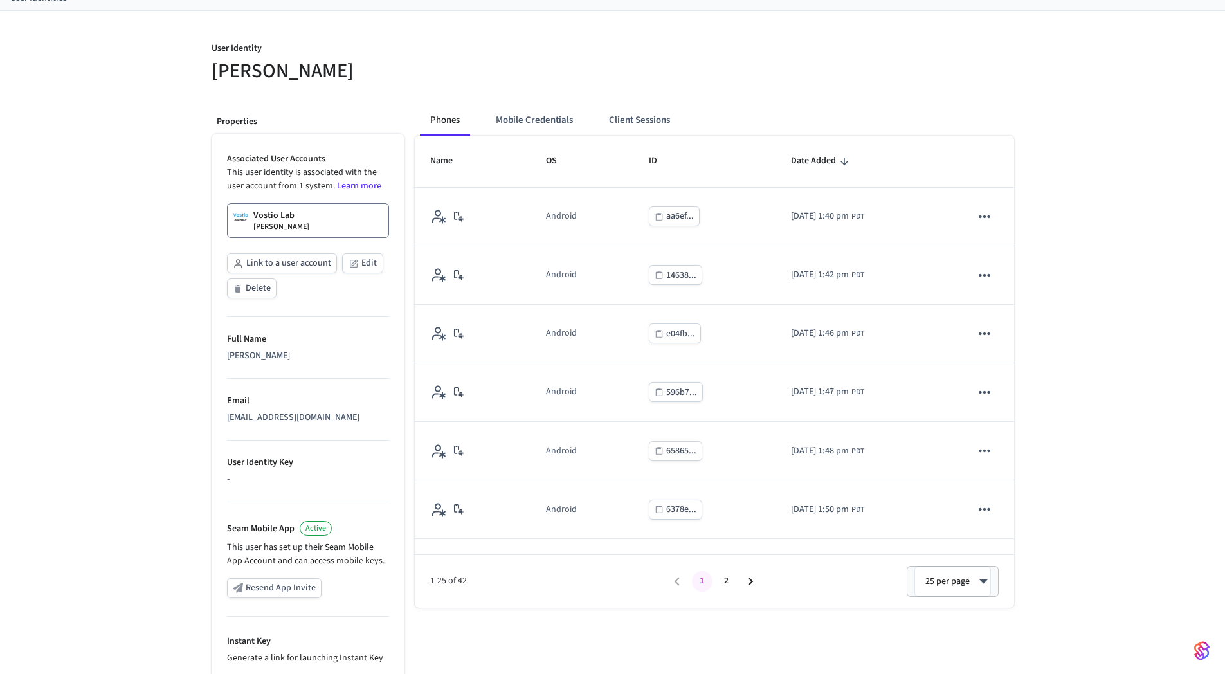
scroll to position [0, 0]
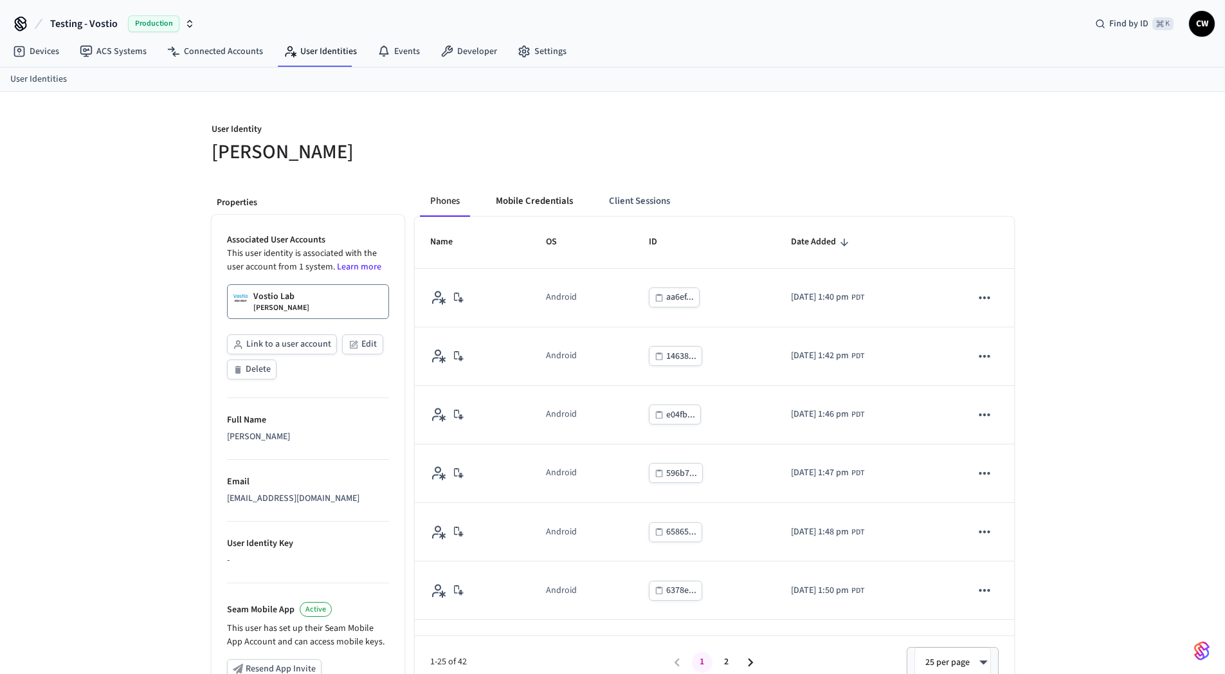
click at [551, 201] on button "Mobile Credentials" at bounding box center [535, 201] width 98 height 31
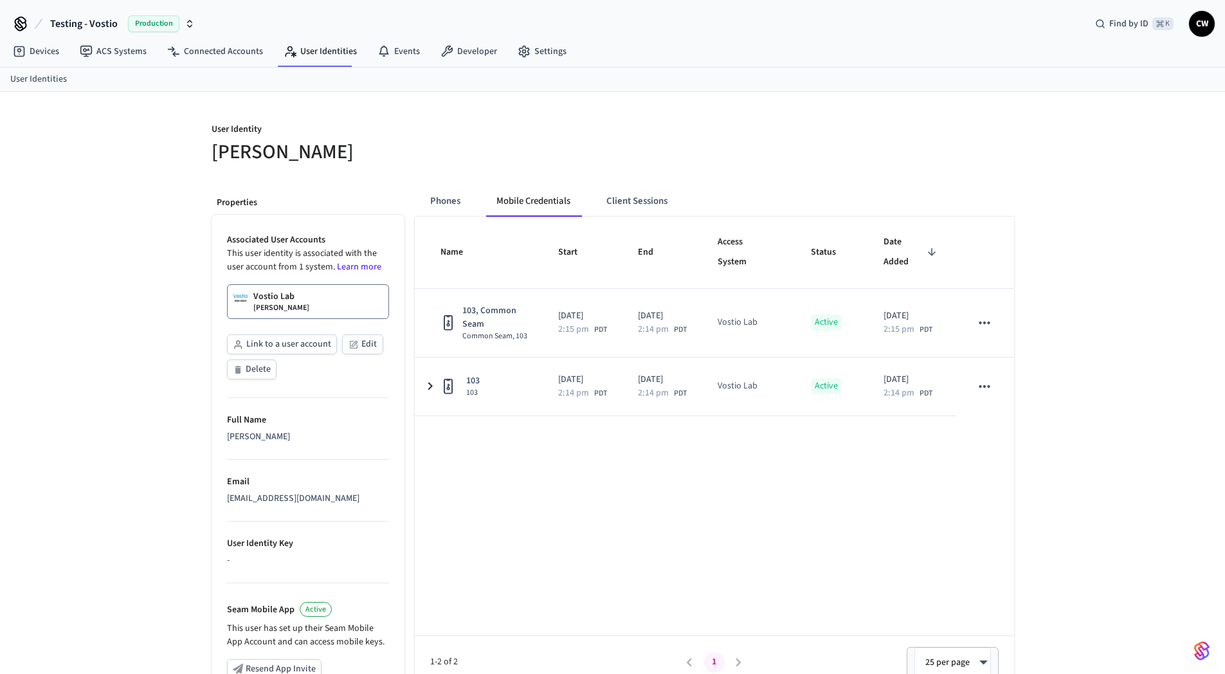
click at [535, 499] on div "Name Start End Access System Status Date Added 103, Common Seam Common Seam, 10…" at bounding box center [715, 453] width 600 height 472
click at [113, 24] on span "Testing - Vostio" at bounding box center [84, 23] width 68 height 15
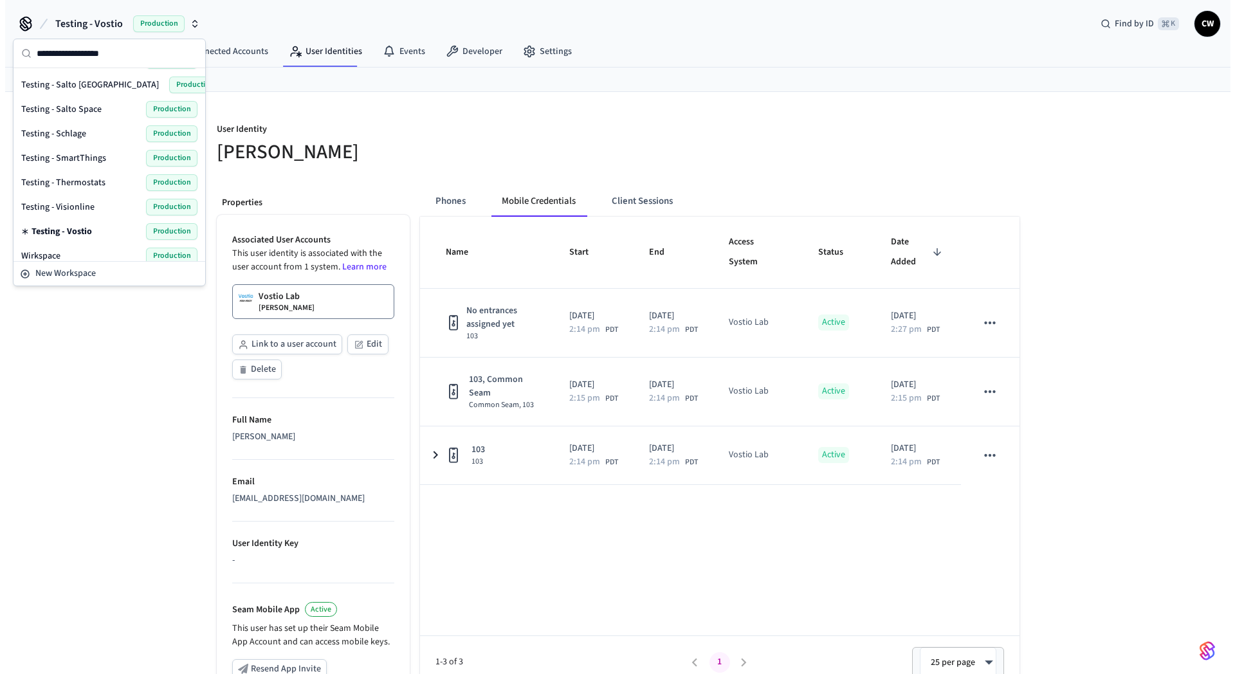
scroll to position [839, 0]
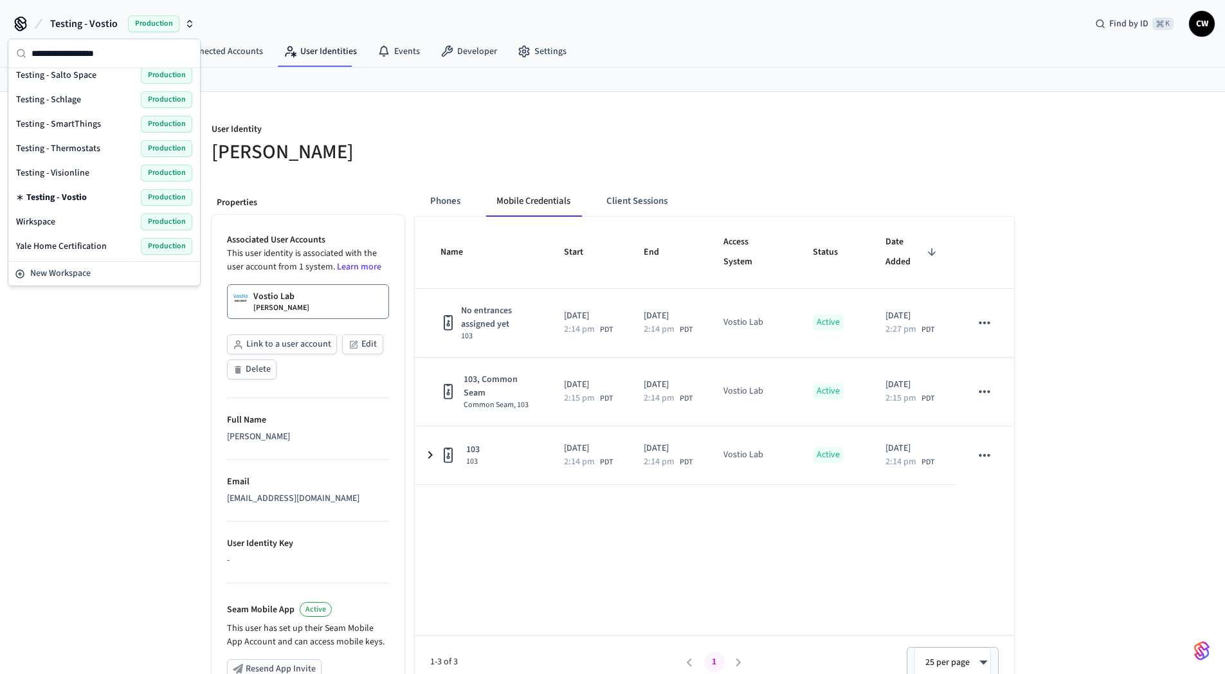
click at [82, 174] on span "Testing - Visionline" at bounding box center [52, 173] width 73 height 13
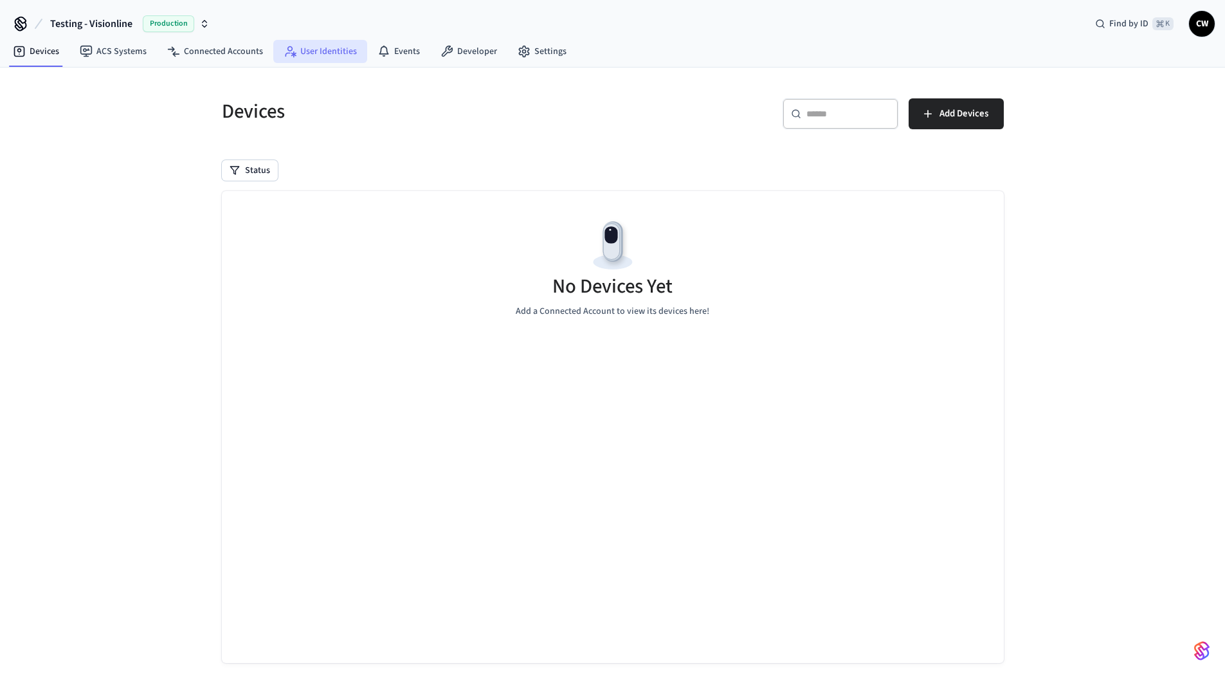
click at [338, 52] on link "User Identities" at bounding box center [320, 51] width 94 height 23
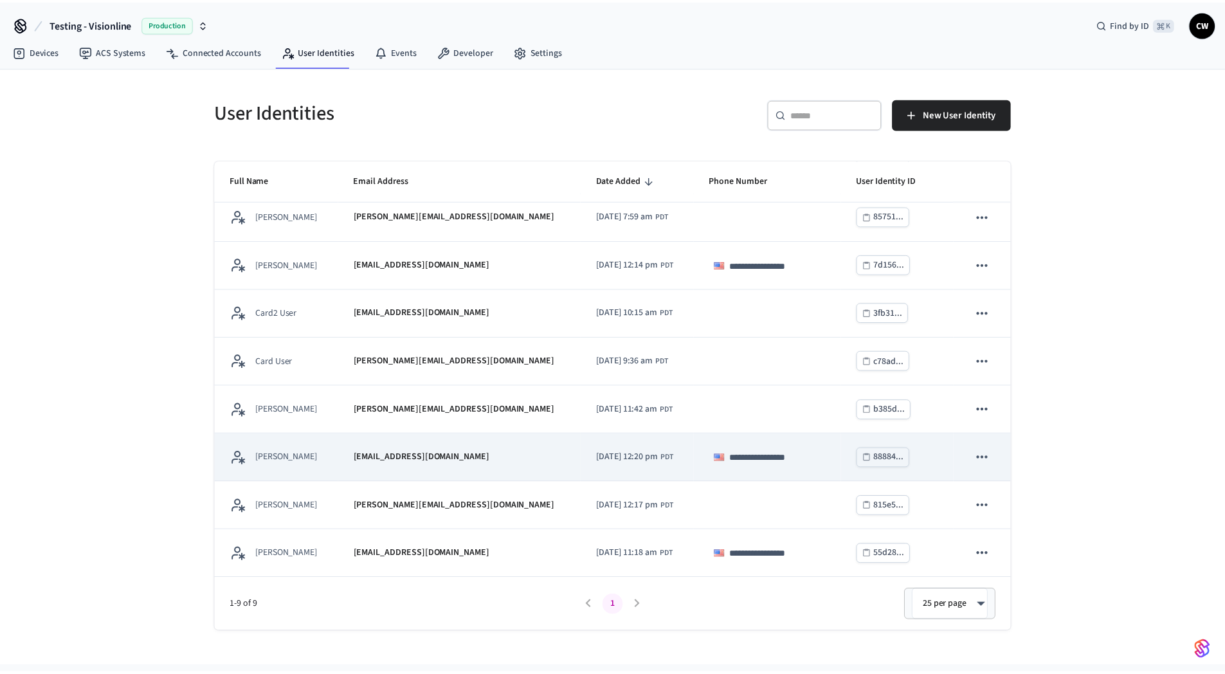
scroll to position [58, 0]
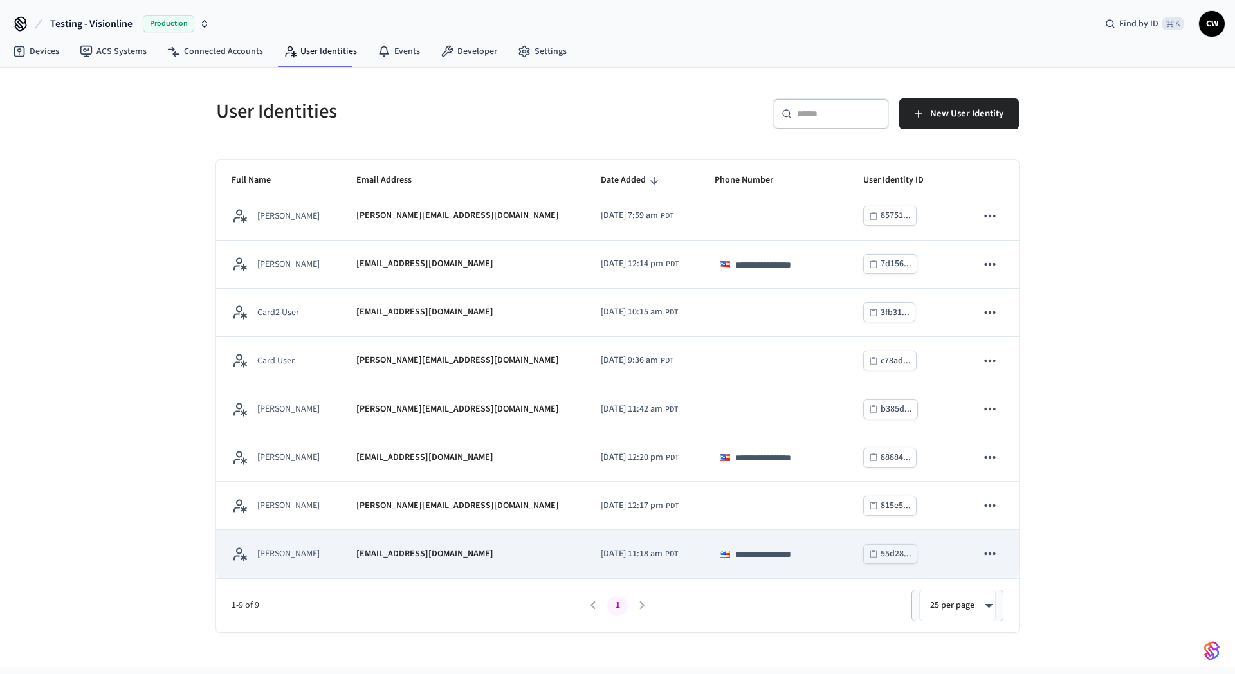
click at [334, 563] on td "Collin Wirkus" at bounding box center [278, 554] width 125 height 48
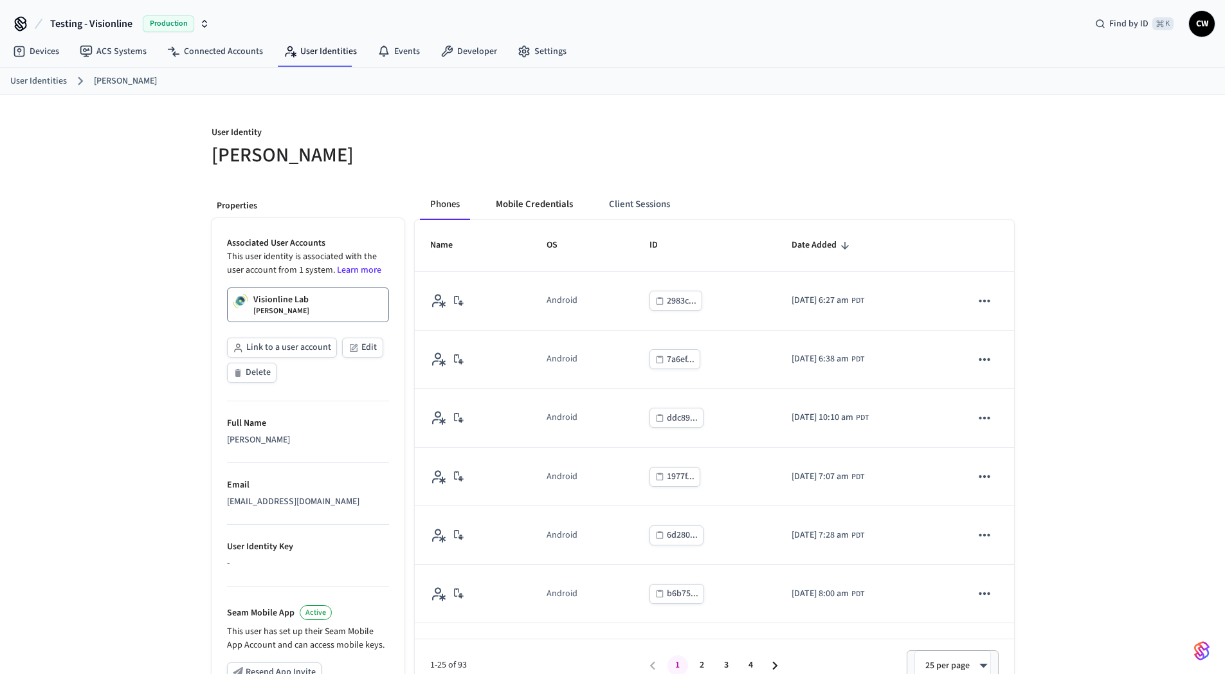
click at [538, 199] on button "Mobile Credentials" at bounding box center [535, 204] width 98 height 31
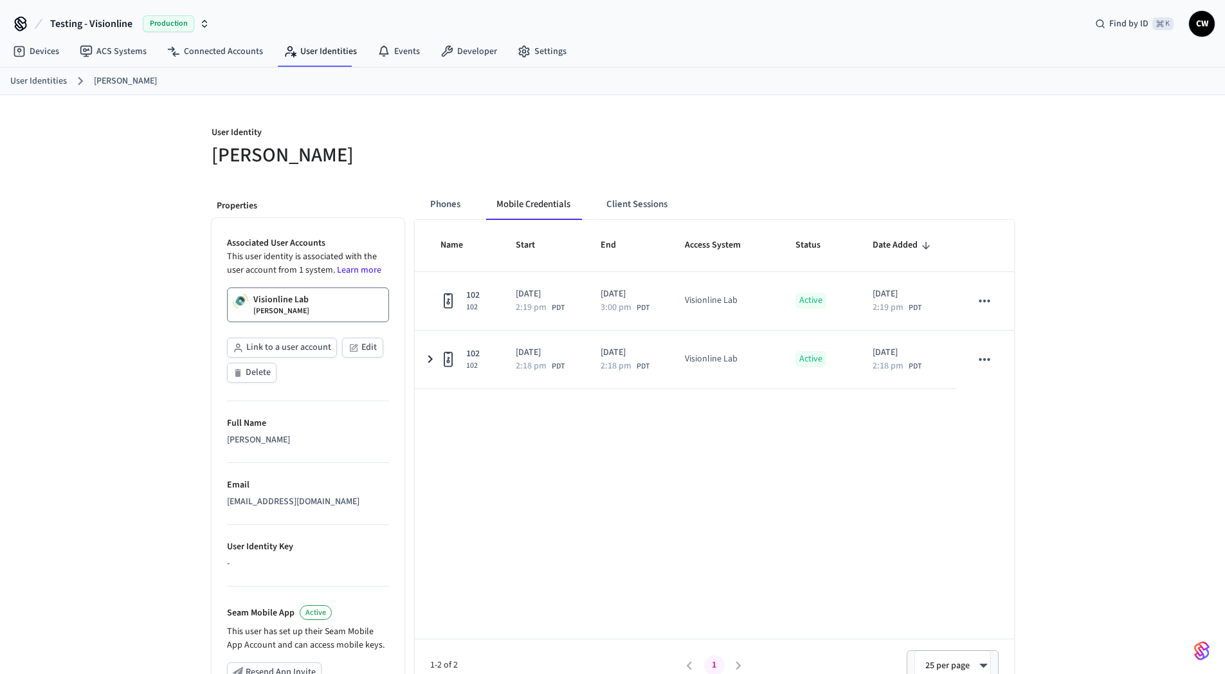
click at [68, 481] on div "User Identity Collin Wirkus Properties Associated User Accounts This user ident…" at bounding box center [612, 487] width 1225 height 784
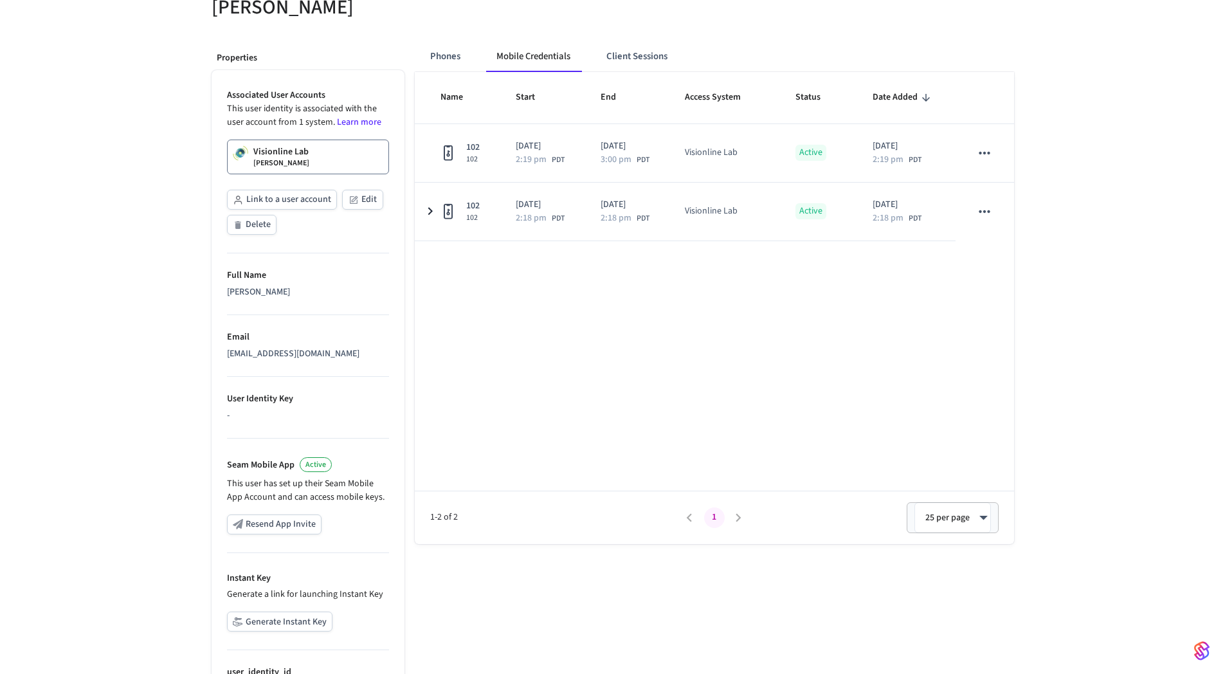
scroll to position [234, 0]
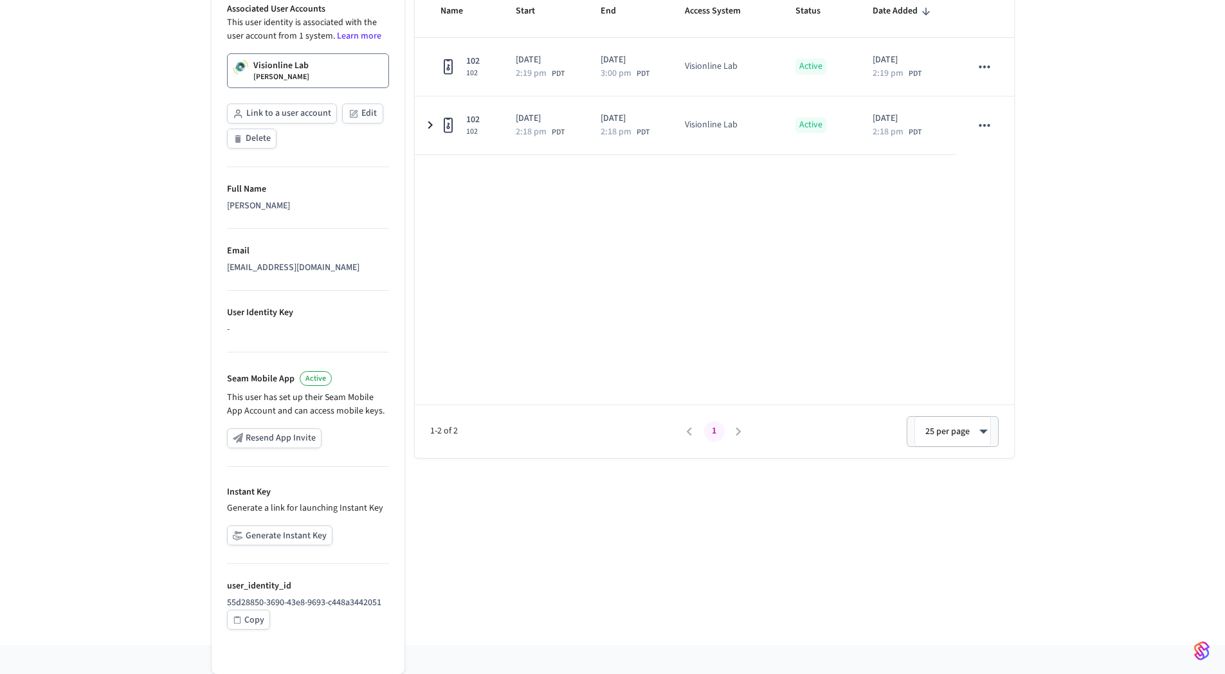
click at [295, 532] on button "Generate Instant Key" at bounding box center [279, 536] width 105 height 20
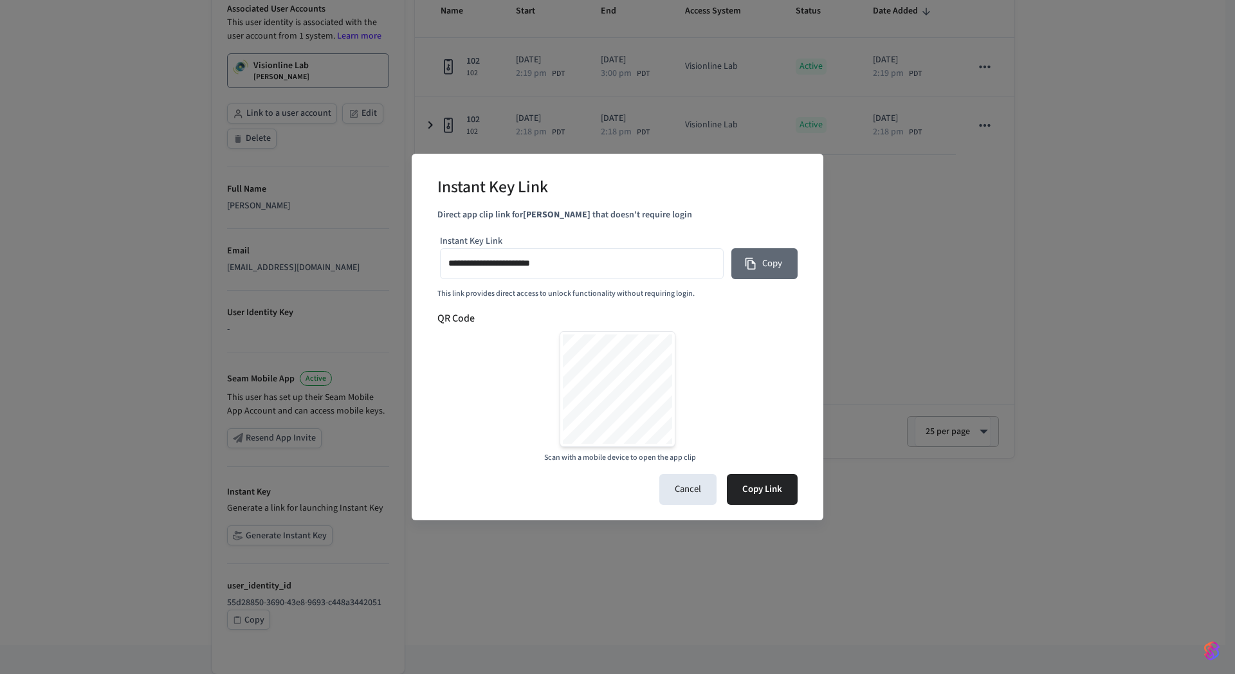
click at [764, 262] on button "Copy" at bounding box center [764, 263] width 66 height 31
click at [773, 266] on button "Copy" at bounding box center [764, 263] width 66 height 31
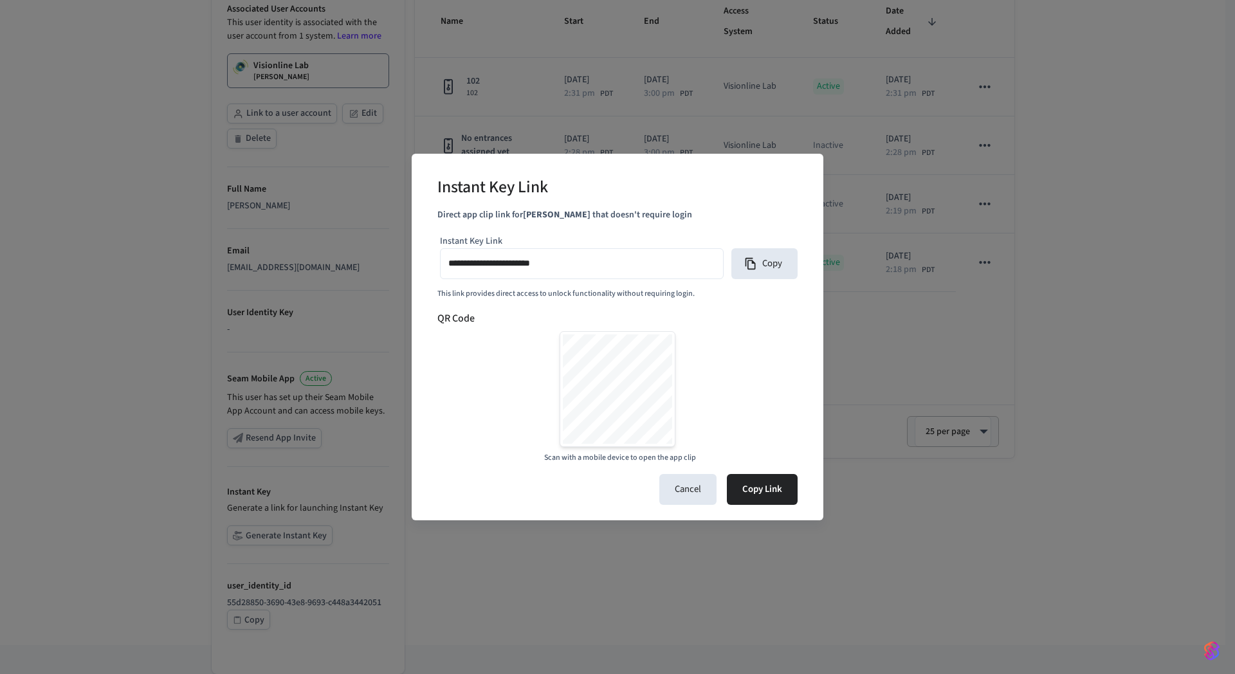
type input "**********"
click at [205, 138] on div "**********" at bounding box center [617, 337] width 1235 height 674
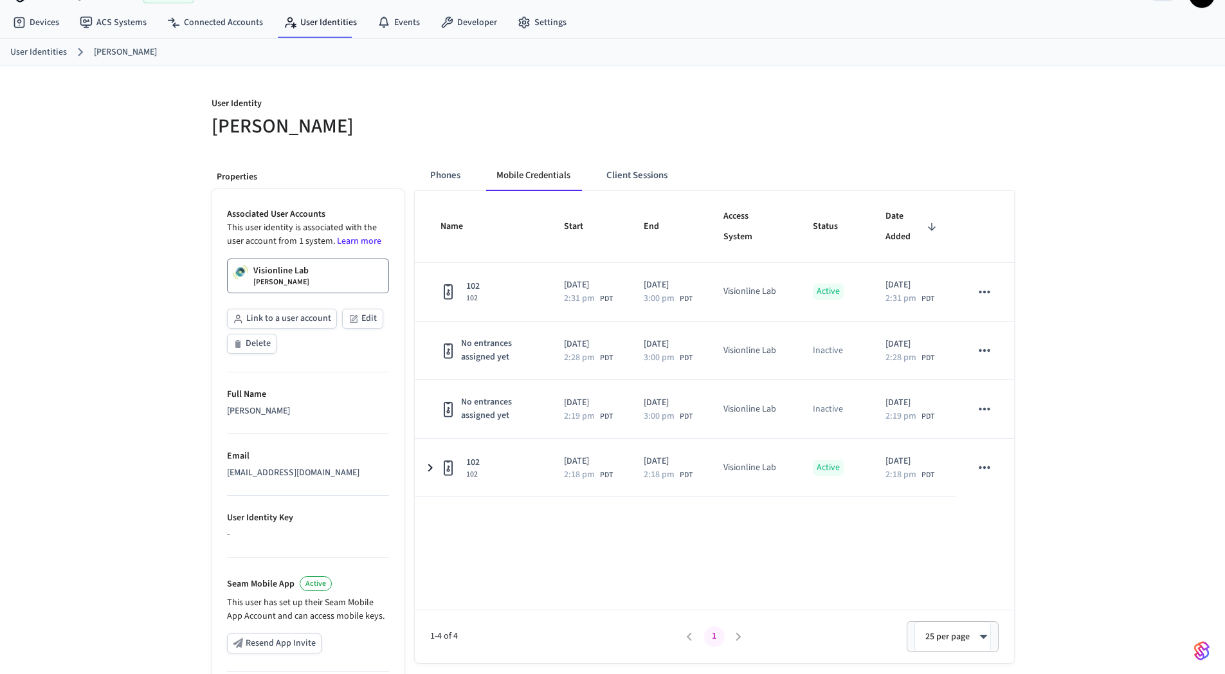
scroll to position [0, 0]
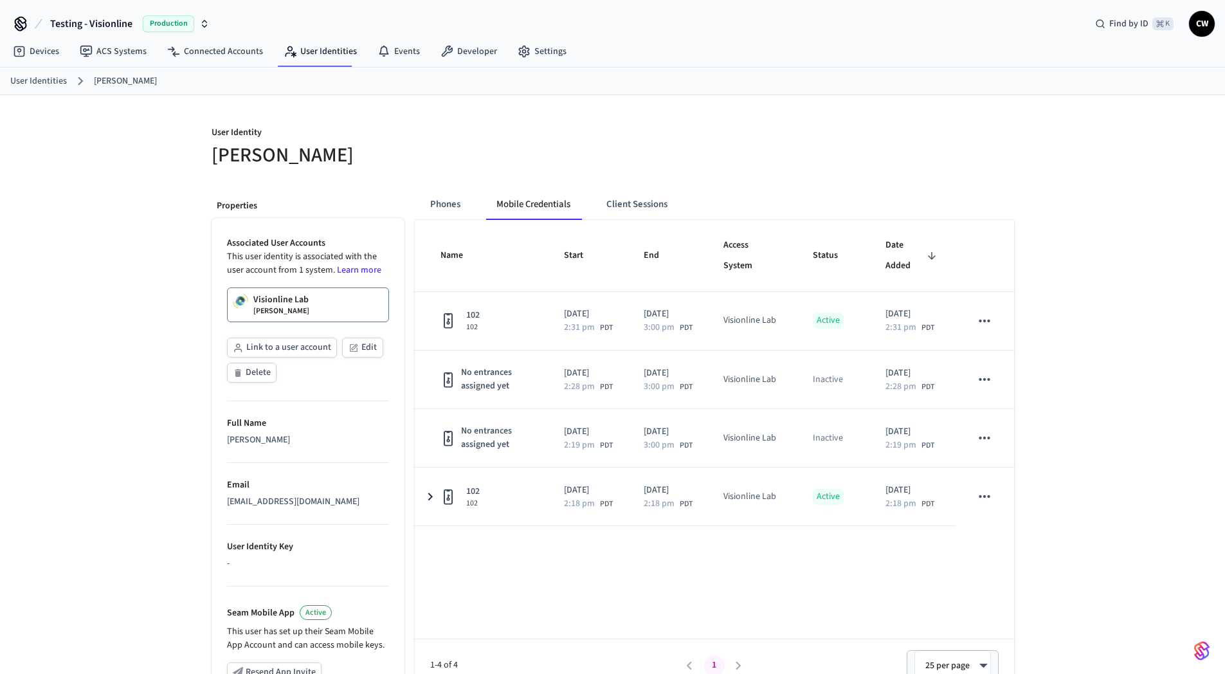
click at [129, 28] on span "Testing - Visionline" at bounding box center [91, 23] width 82 height 15
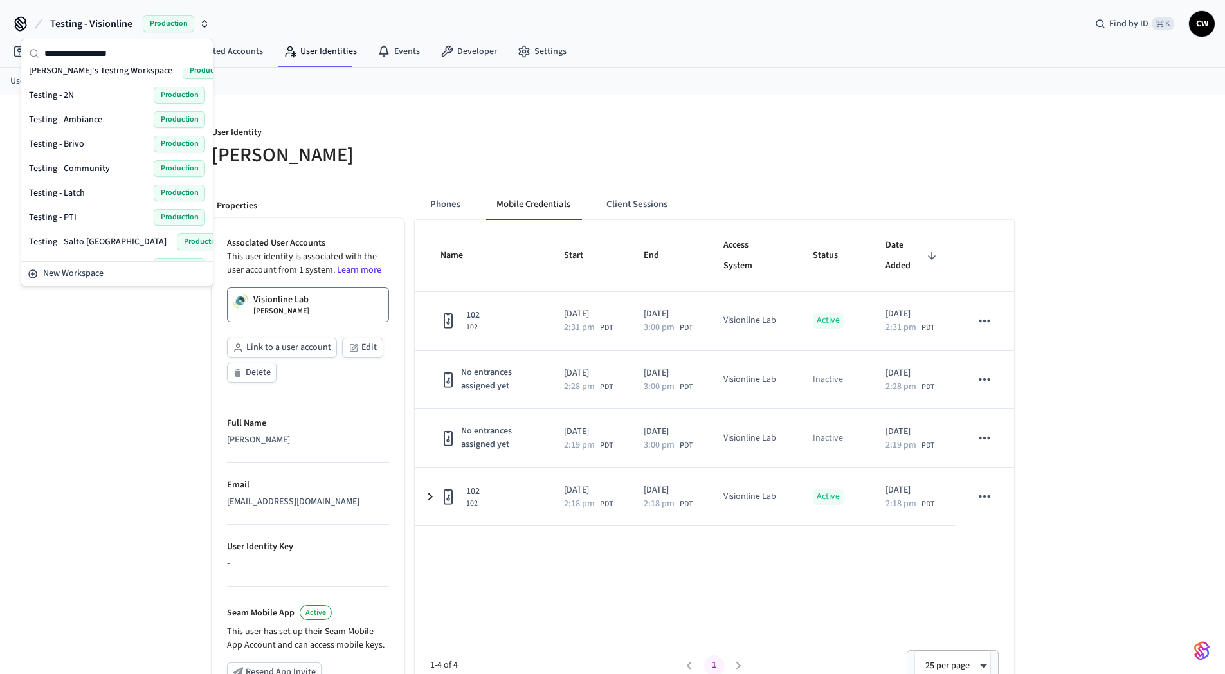
scroll to position [839, 0]
click at [94, 244] on span "Yale Home Certification" at bounding box center [74, 246] width 91 height 13
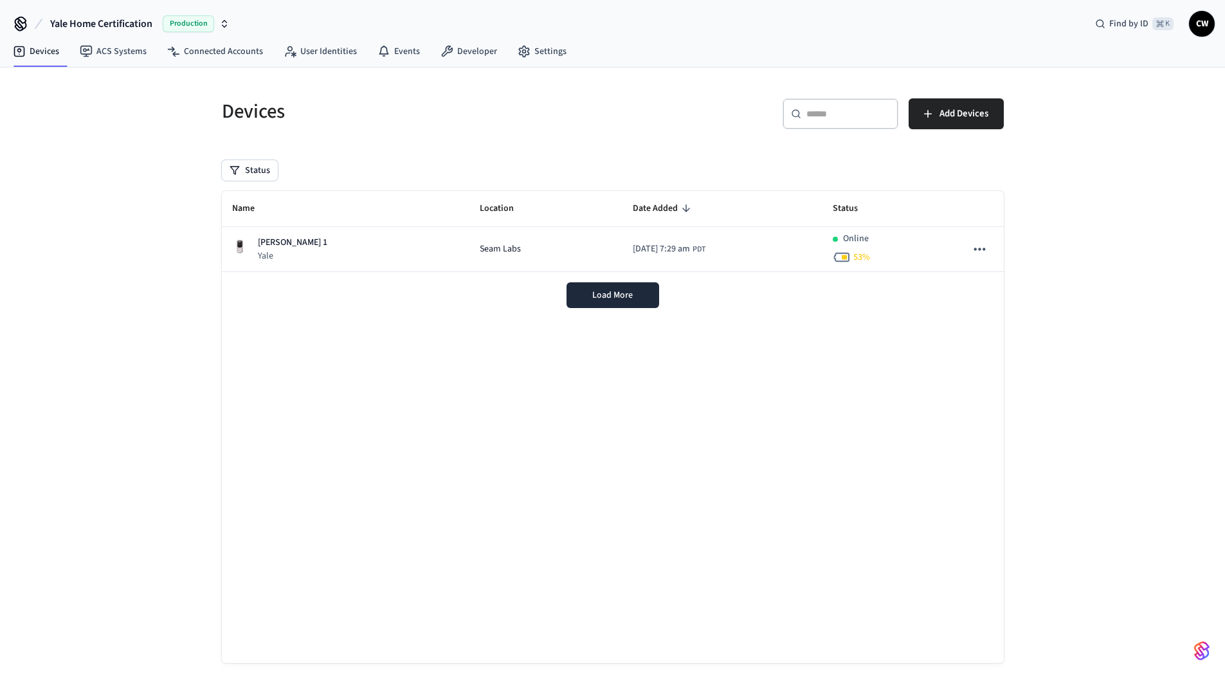
drag, startPoint x: 82, startPoint y: 298, endPoint x: 96, endPoint y: 262, distance: 38.5
click at [82, 298] on div "Devices ​ ​ Add Devices Status Name Location Date Added Status [PERSON_NAME] 1 …" at bounding box center [612, 383] width 1225 height 630
click at [116, 279] on div "Devices ​ ​ Add Devices Status Name Location Date Added Status [PERSON_NAME] 1 …" at bounding box center [612, 383] width 1225 height 630
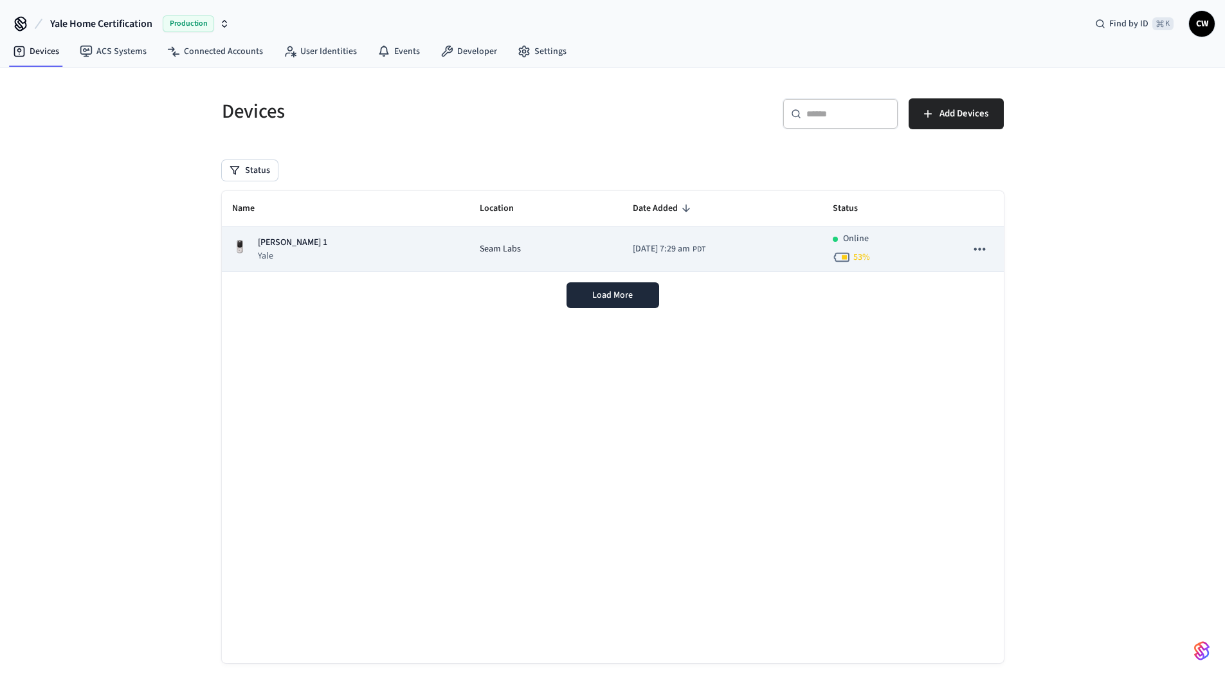
click at [300, 243] on div "[PERSON_NAME] 1 Yale" at bounding box center [346, 249] width 228 height 26
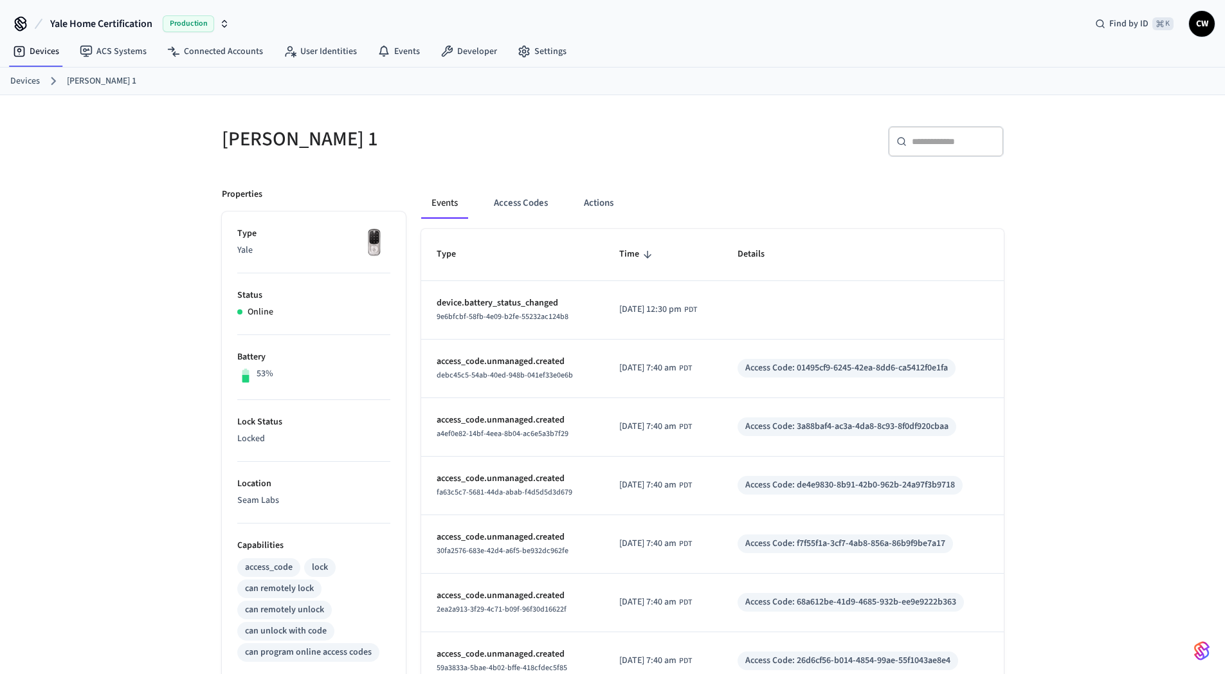
click at [428, 159] on div "[PERSON_NAME] 1" at bounding box center [405, 139] width 399 height 57
click at [536, 200] on button "Access Codes" at bounding box center [521, 203] width 75 height 31
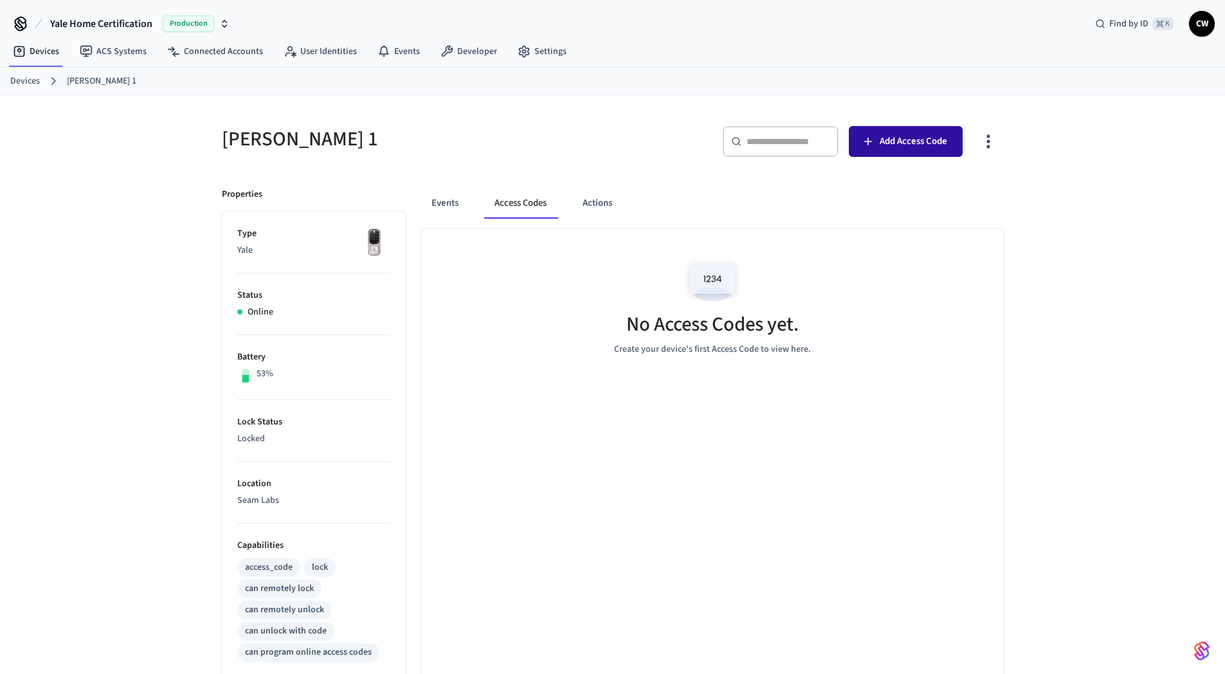
click at [906, 145] on span "Add Access Code" at bounding box center [914, 141] width 68 height 17
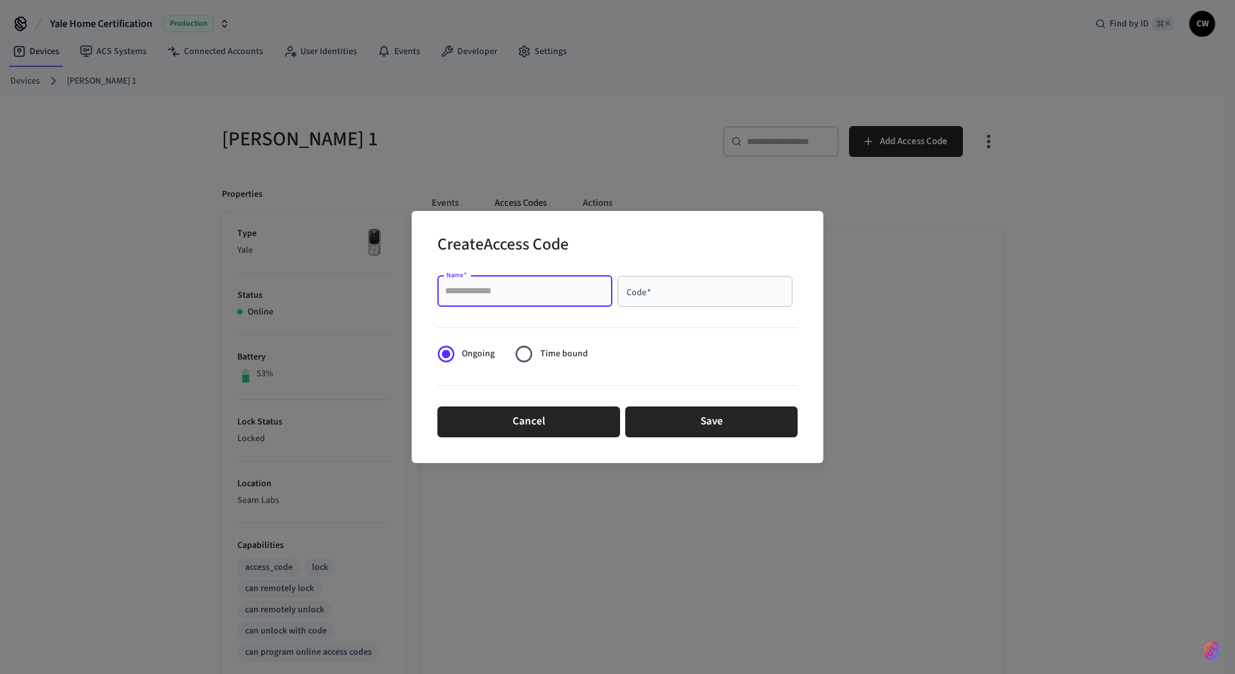
click at [532, 291] on input "Name   *" at bounding box center [525, 291] width 160 height 13
type input "*********"
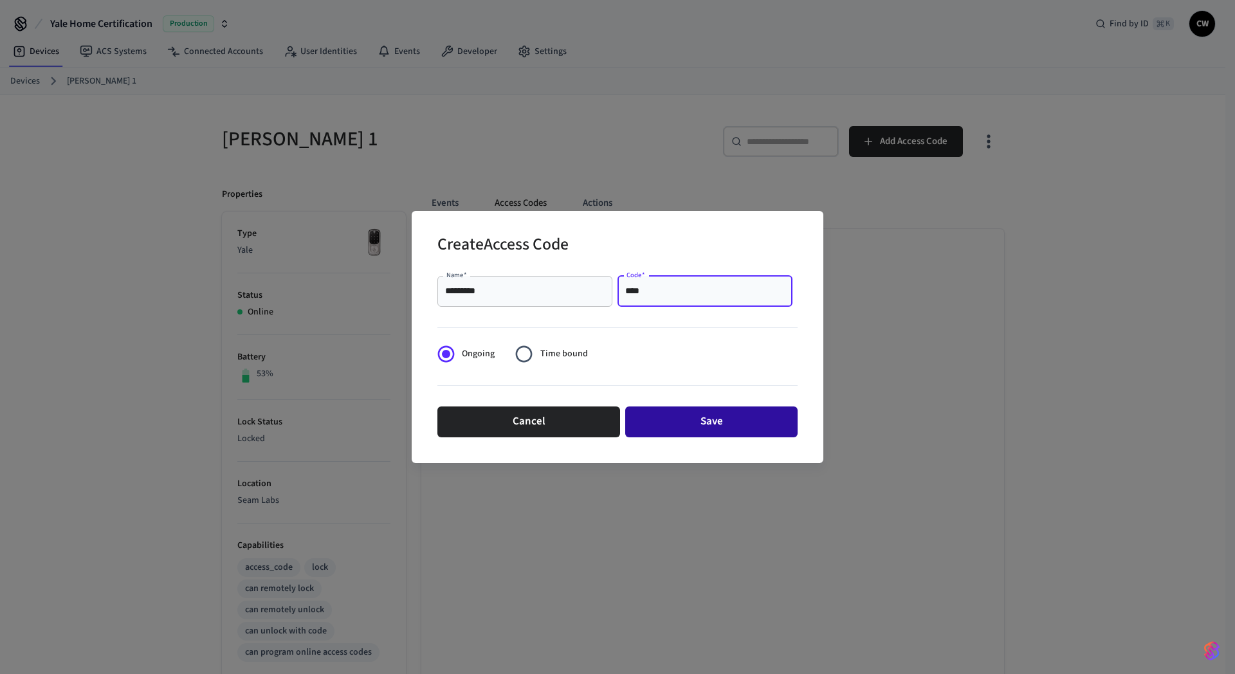
type input "****"
click at [737, 425] on button "Save" at bounding box center [711, 422] width 172 height 31
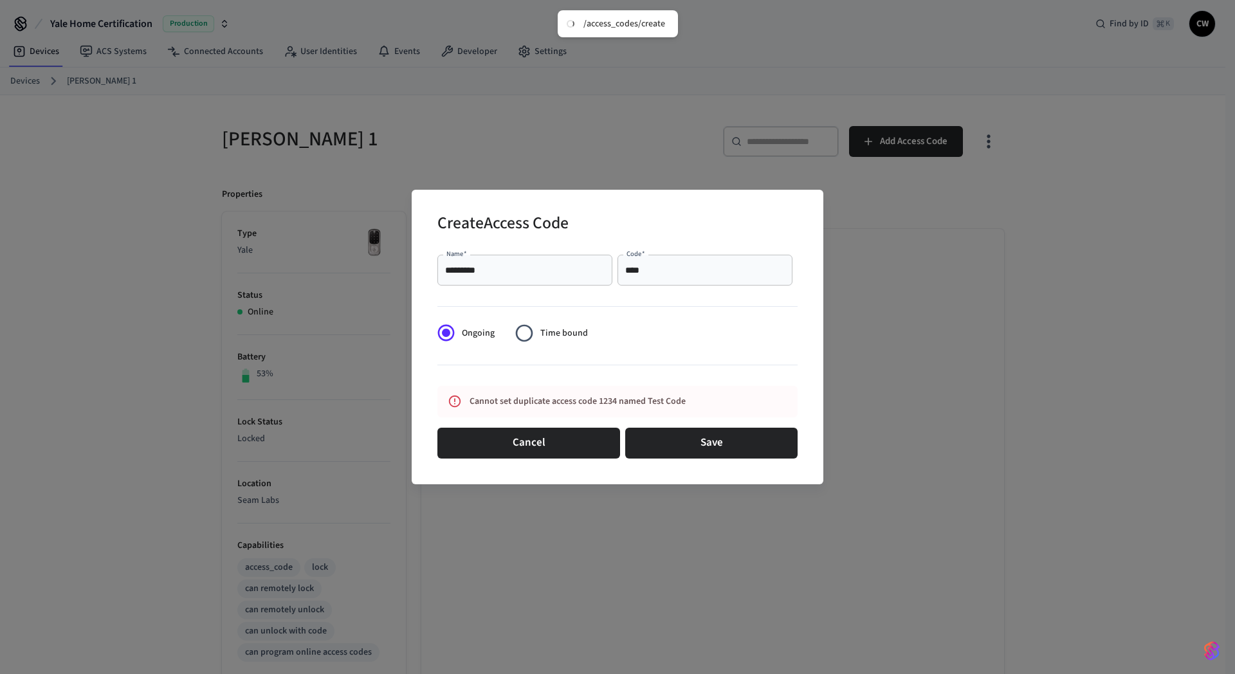
drag, startPoint x: 549, startPoint y: 401, endPoint x: 692, endPoint y: 407, distance: 143.6
click at [692, 407] on div "Cannot set duplicate access code 1234 named Test Code" at bounding box center [605, 402] width 271 height 24
click at [666, 271] on input "****" at bounding box center [705, 270] width 160 height 13
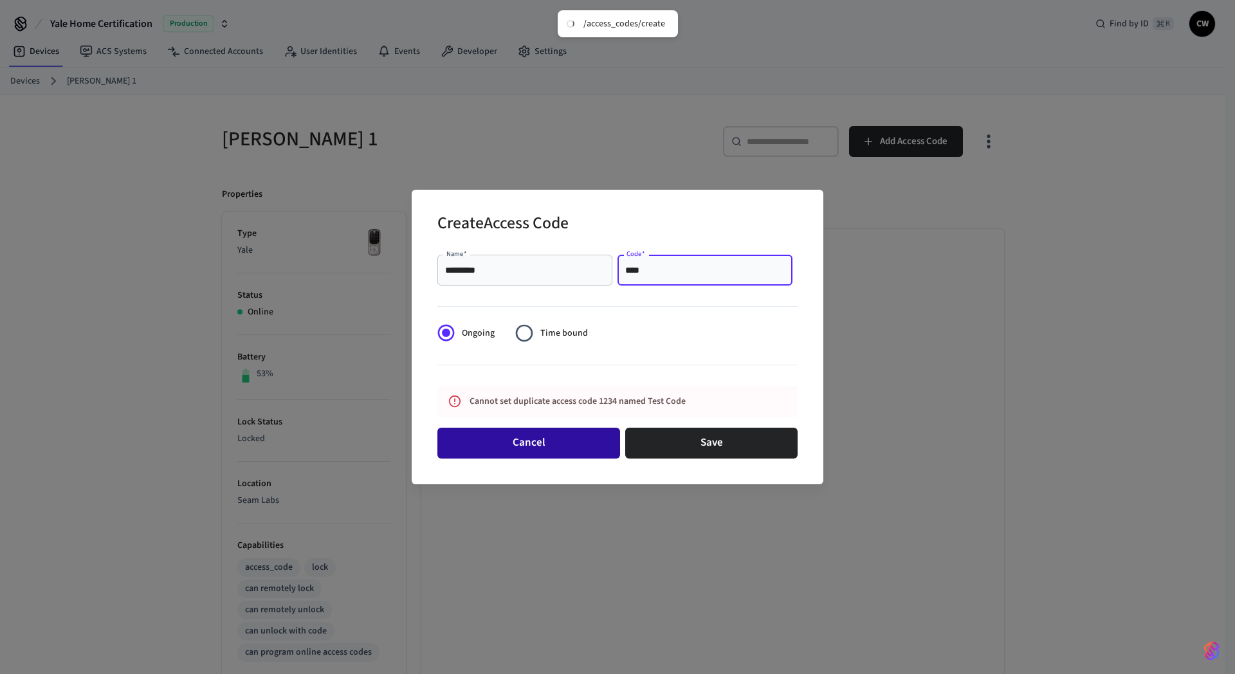
click at [558, 434] on button "Cancel" at bounding box center [528, 443] width 183 height 31
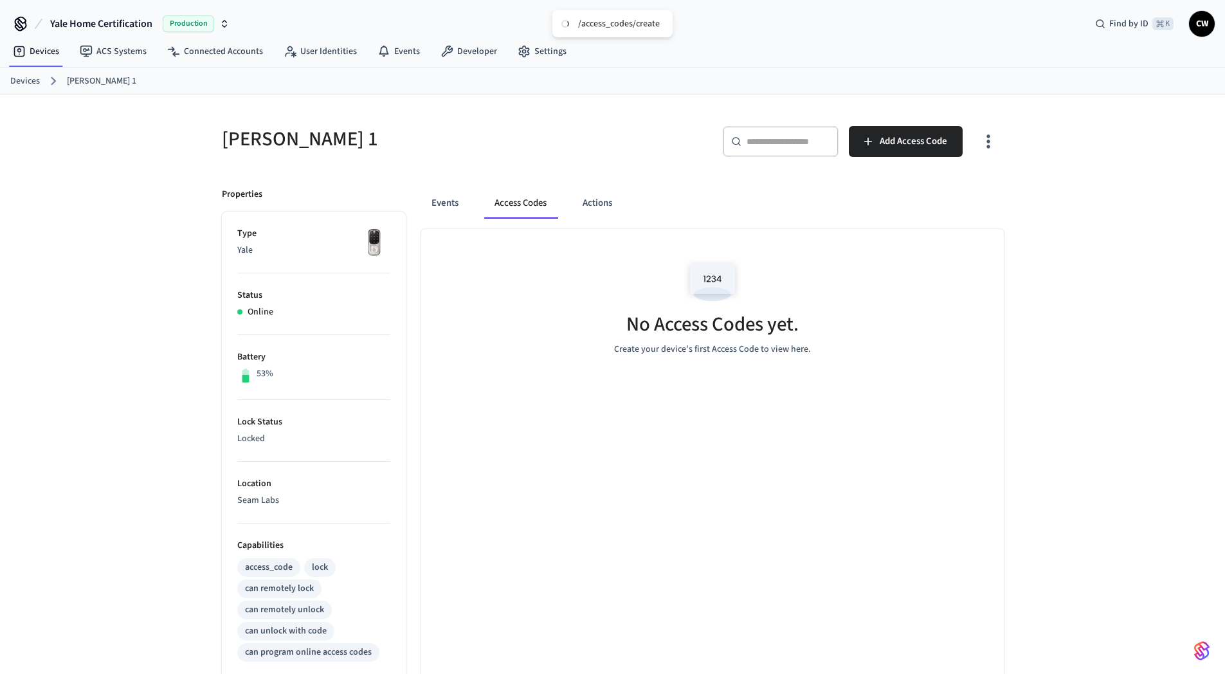
click at [22, 80] on link "Devices" at bounding box center [25, 82] width 30 height 14
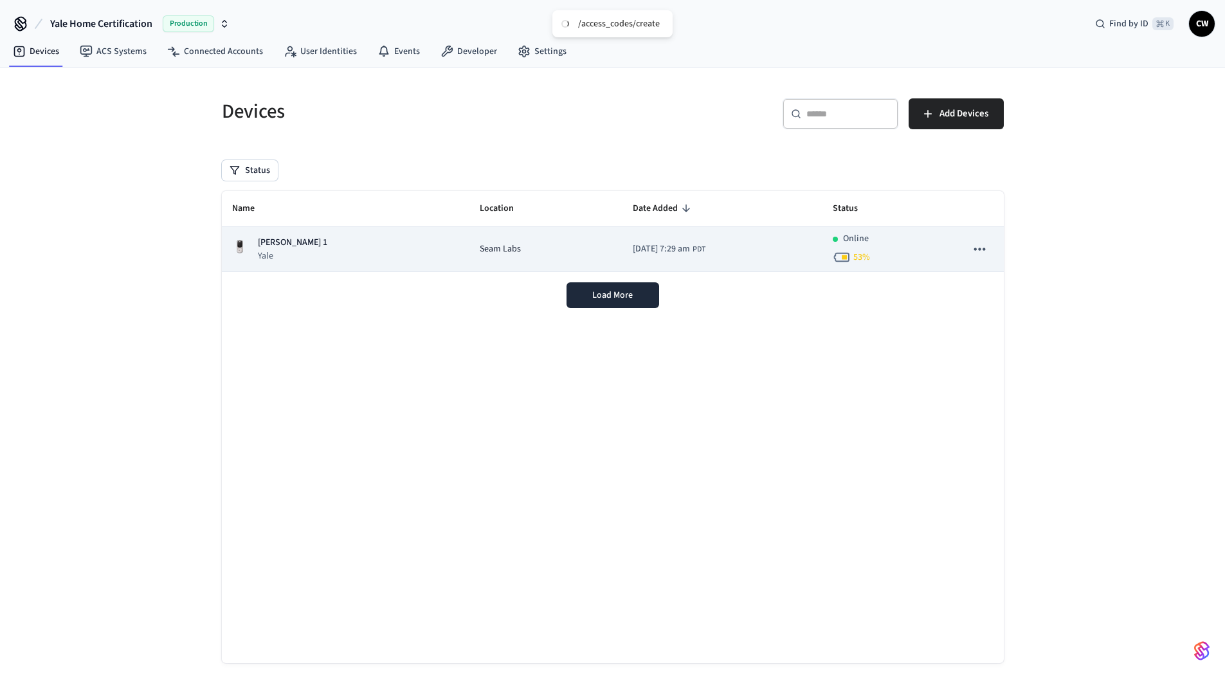
click at [332, 246] on div "[PERSON_NAME] 1 Yale" at bounding box center [346, 249] width 228 height 26
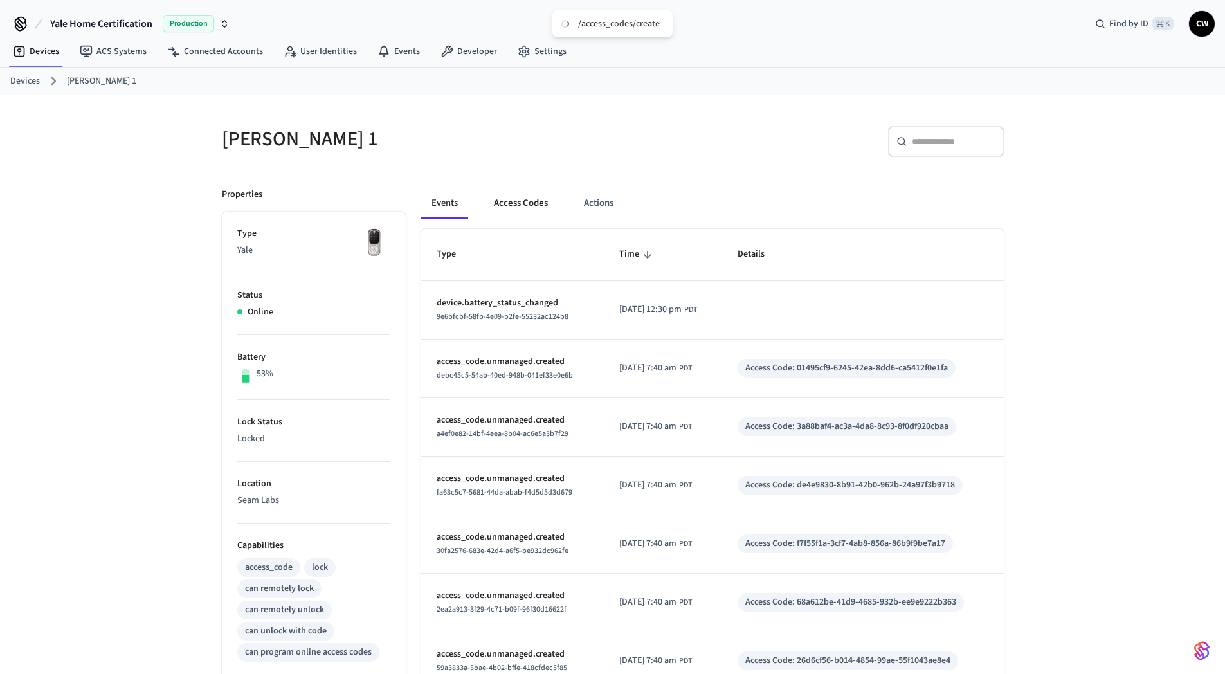
click at [535, 207] on button "Access Codes" at bounding box center [521, 203] width 75 height 31
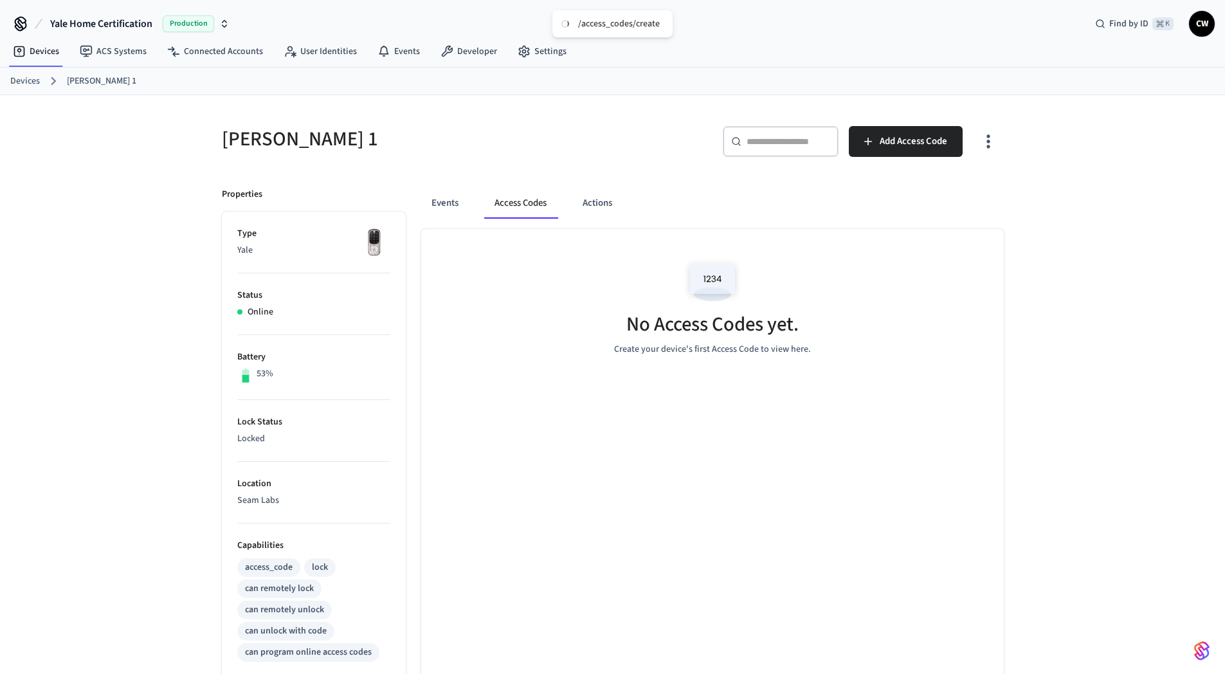
click at [630, 131] on div "​ ​ Add Access Code" at bounding box center [812, 146] width 383 height 41
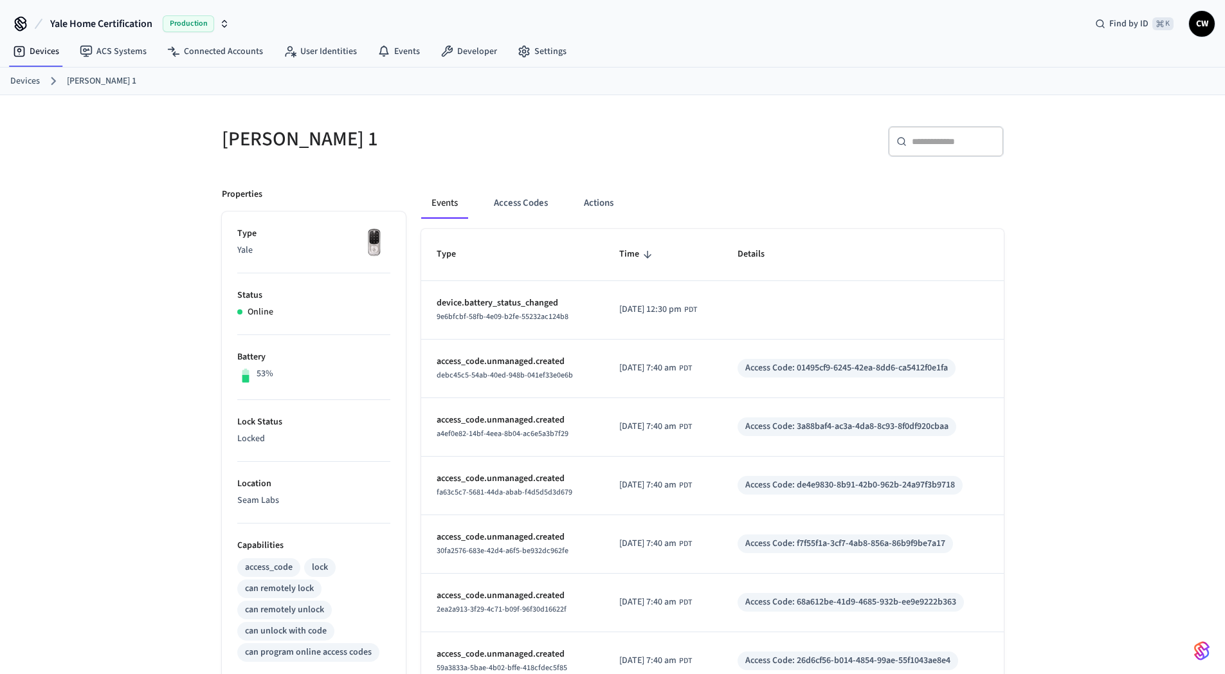
click at [128, 153] on div "[PERSON_NAME] 1 ​ ​ Properties Type Yale Status Online Battery 53% Lock Status …" at bounding box center [612, 517] width 1225 height 845
drag, startPoint x: 30, startPoint y: 89, endPoint x: 28, endPoint y: 83, distance: 6.7
click at [30, 89] on ol "Devices [PERSON_NAME] 1" at bounding box center [617, 81] width 1215 height 17
click at [28, 83] on link "Devices" at bounding box center [25, 82] width 30 height 14
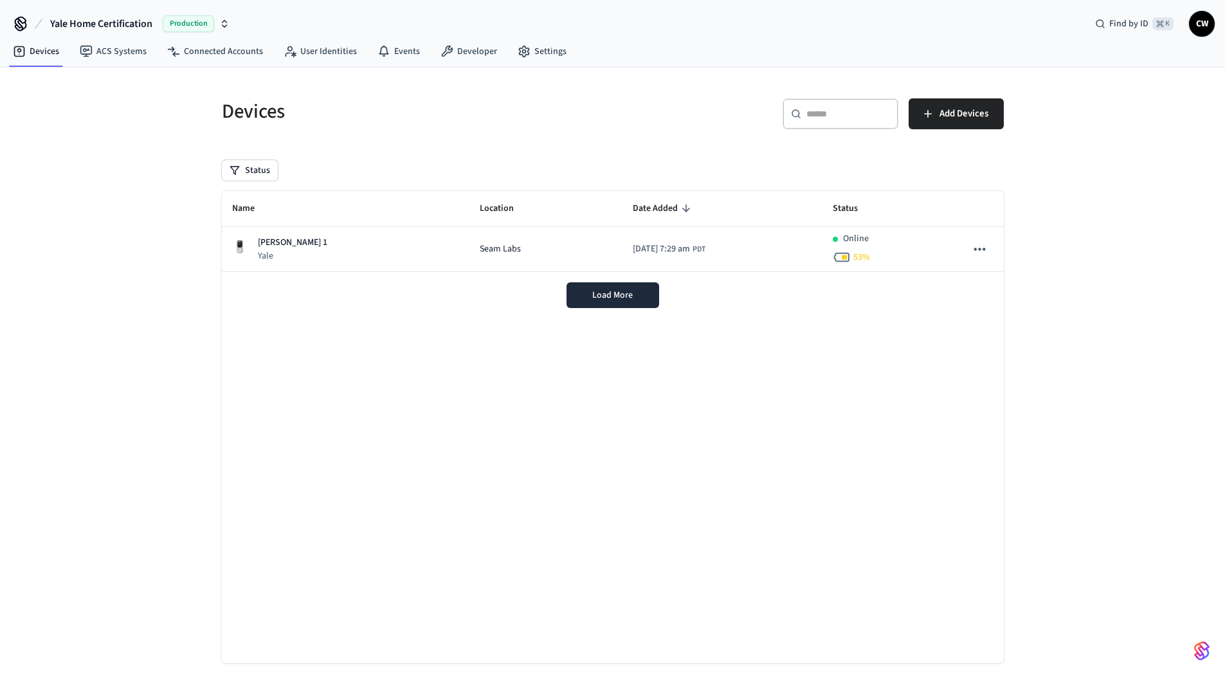
click at [84, 165] on div "Devices ​ ​ Add Devices Status Name Location Date Added Status [PERSON_NAME] 1 …" at bounding box center [612, 383] width 1225 height 630
click at [398, 373] on div "Name Location Date Added Status [PERSON_NAME] 1 Yale Seam Labs [DATE] 7:29 am P…" at bounding box center [613, 427] width 782 height 472
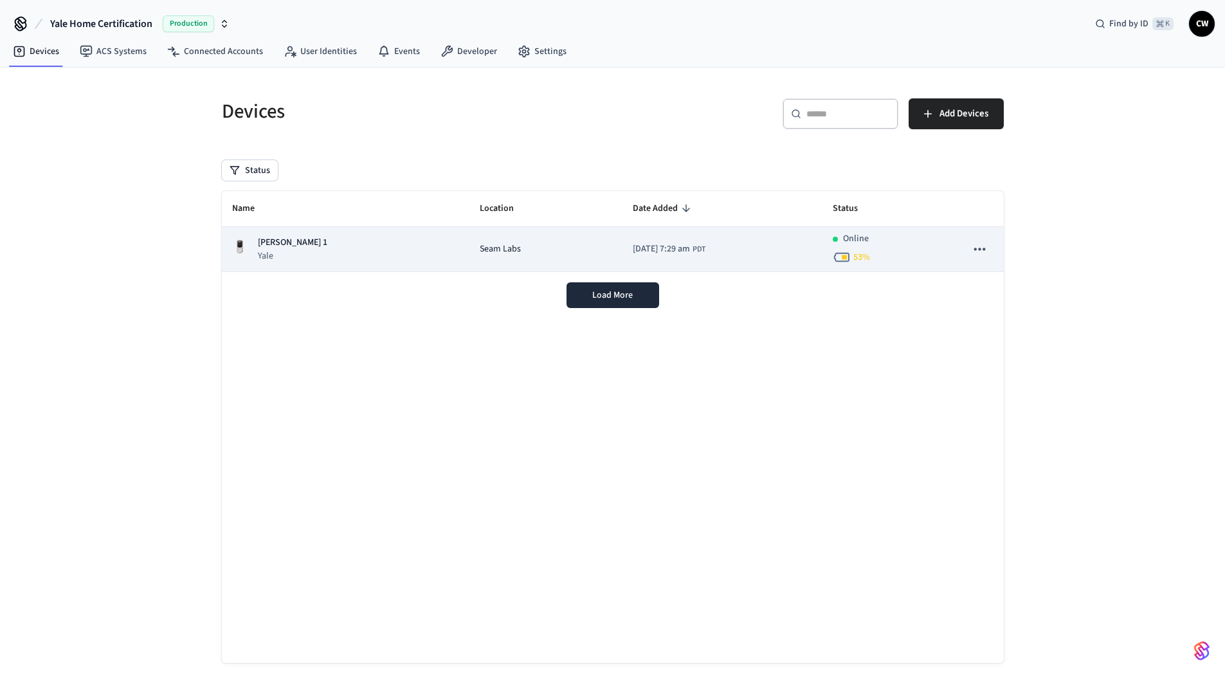
click at [312, 249] on div "[PERSON_NAME] 1 Yale" at bounding box center [346, 249] width 228 height 26
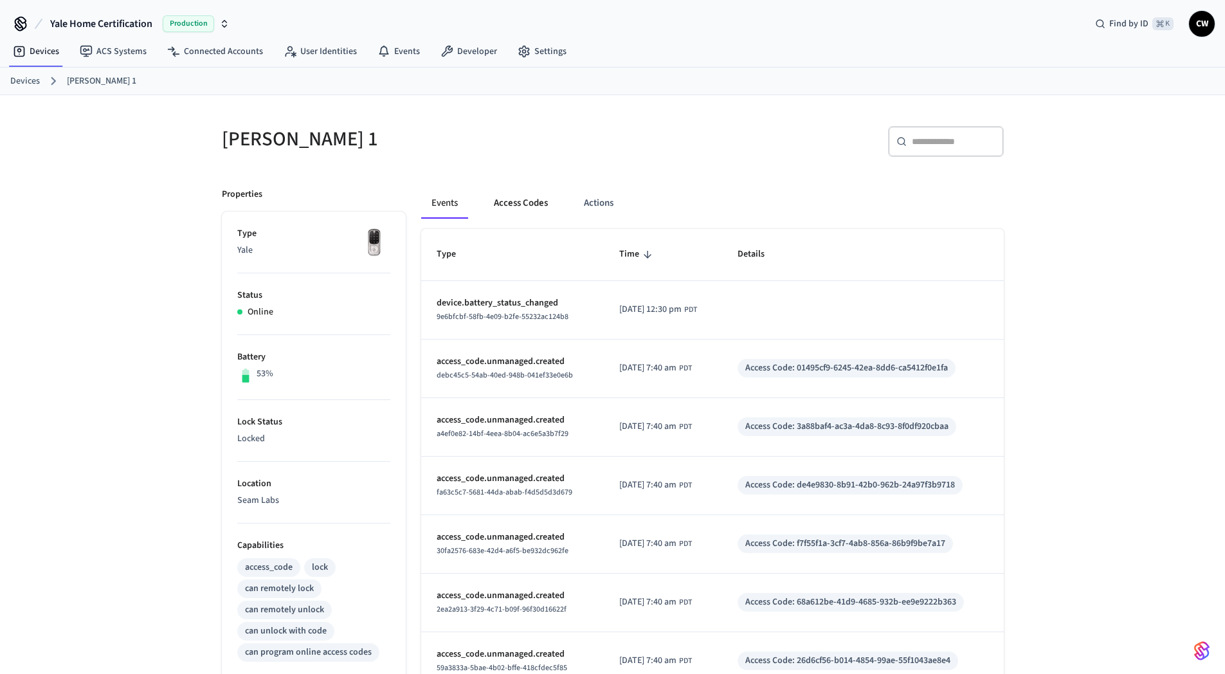
click at [524, 203] on button "Access Codes" at bounding box center [521, 203] width 75 height 31
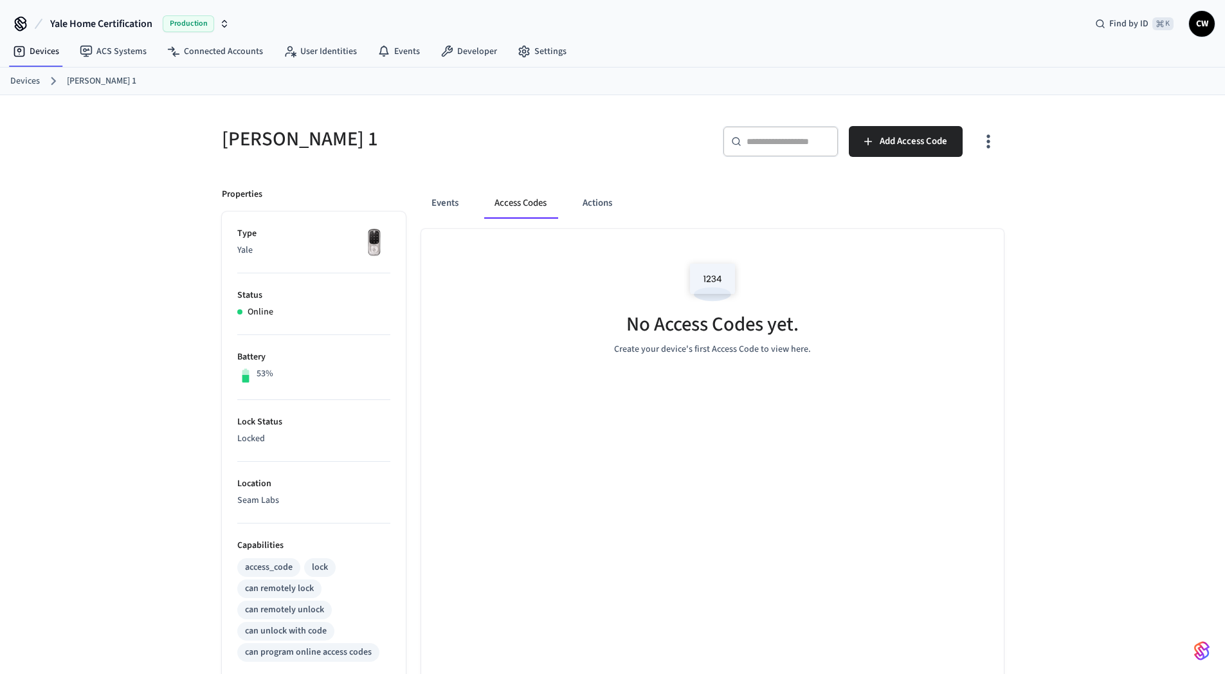
click at [645, 167] on div "​ ​ Add Access Code" at bounding box center [812, 146] width 383 height 41
click at [965, 141] on div "​ ​ Add Access Code" at bounding box center [812, 146] width 383 height 41
click at [939, 143] on span "Add Access Code" at bounding box center [914, 141] width 68 height 17
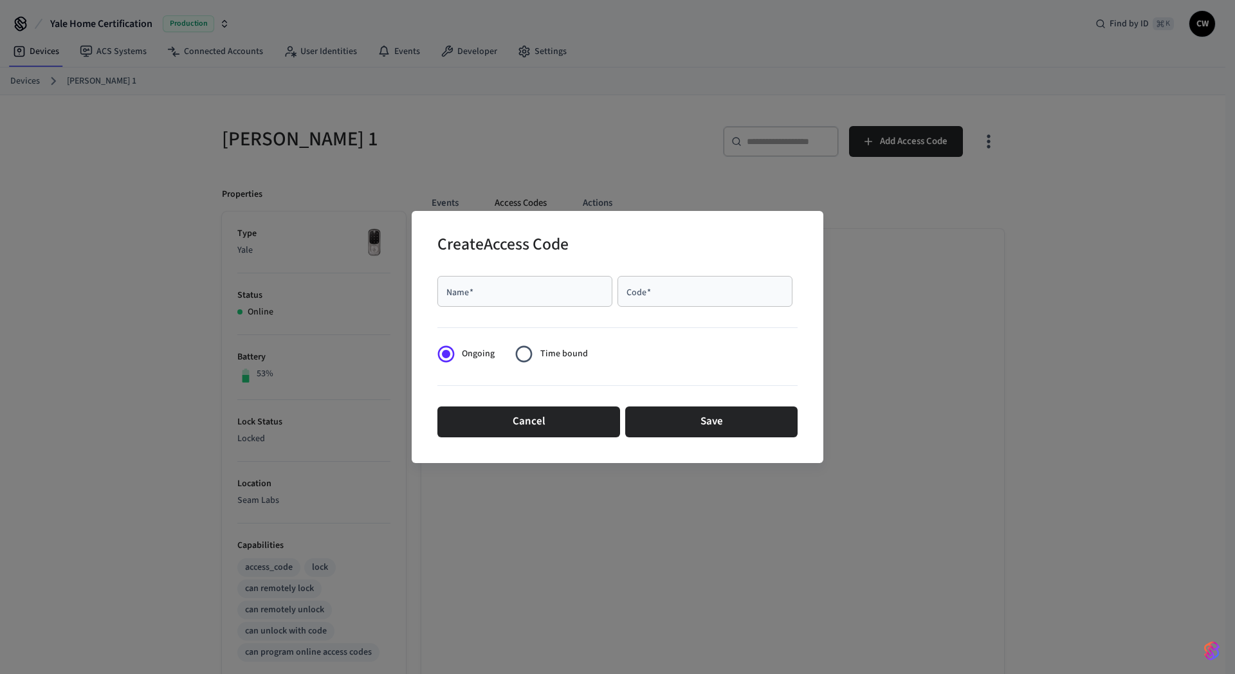
click at [558, 290] on input "Name   *" at bounding box center [525, 291] width 160 height 13
type input "*********"
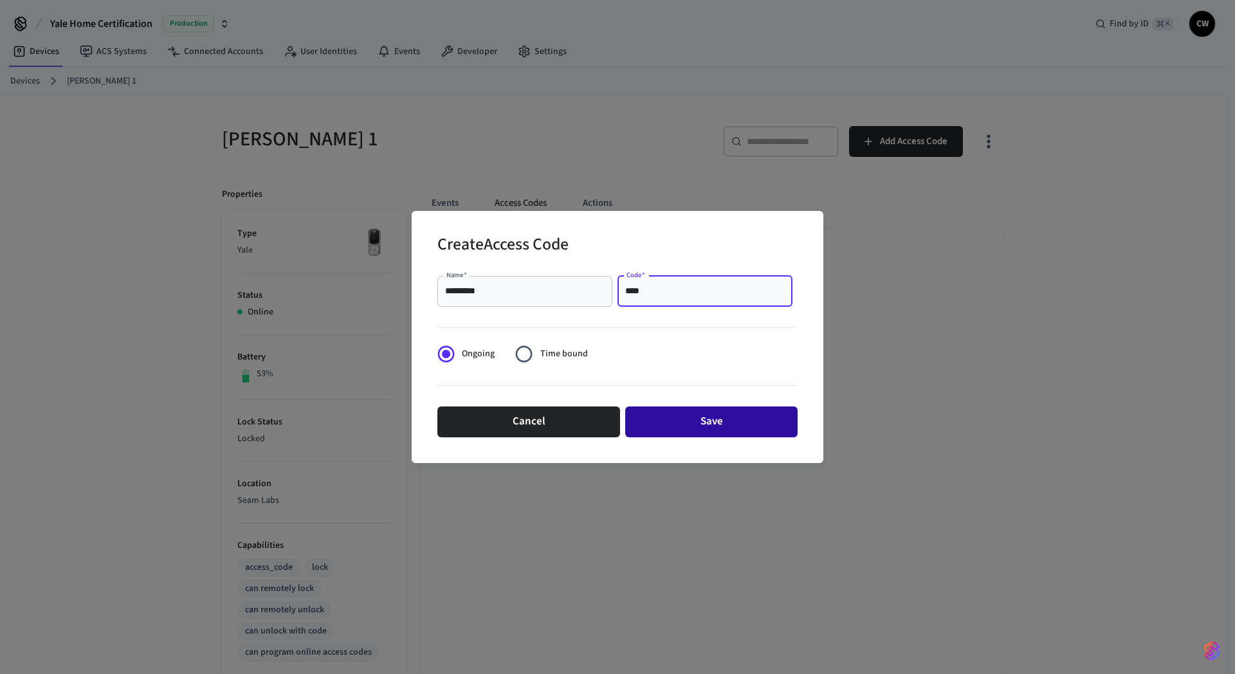
type input "****"
click at [735, 421] on button "Save" at bounding box center [711, 422] width 172 height 31
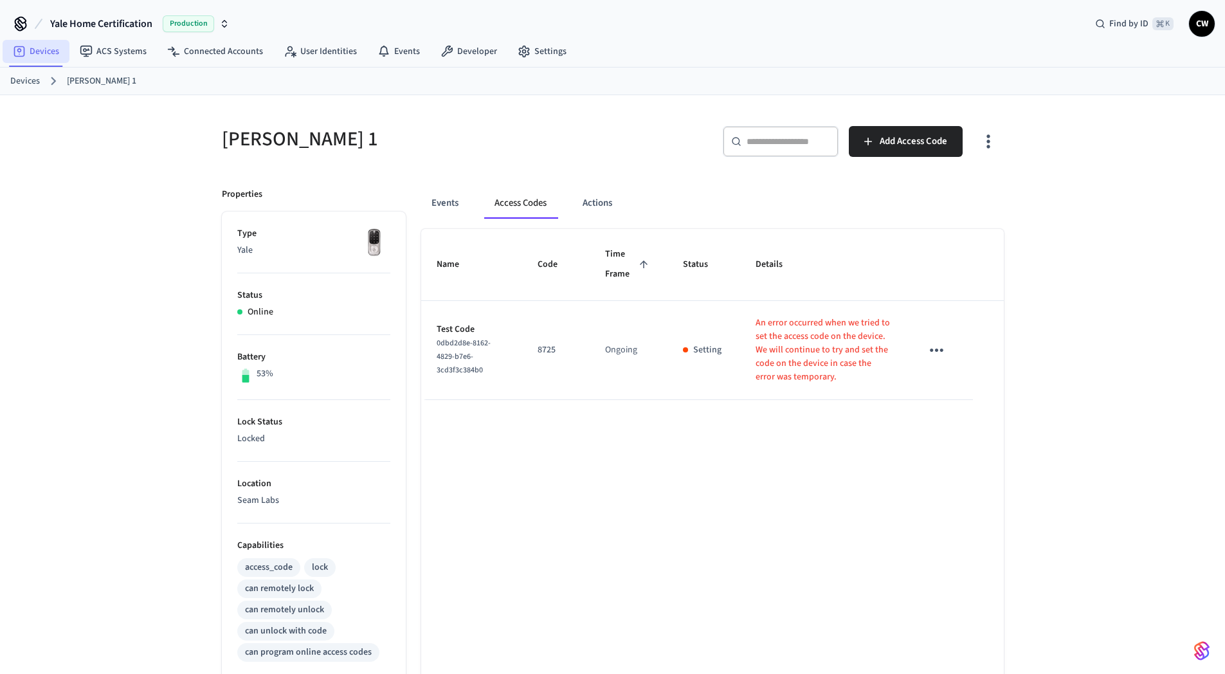
click at [39, 55] on link "Devices" at bounding box center [36, 51] width 67 height 23
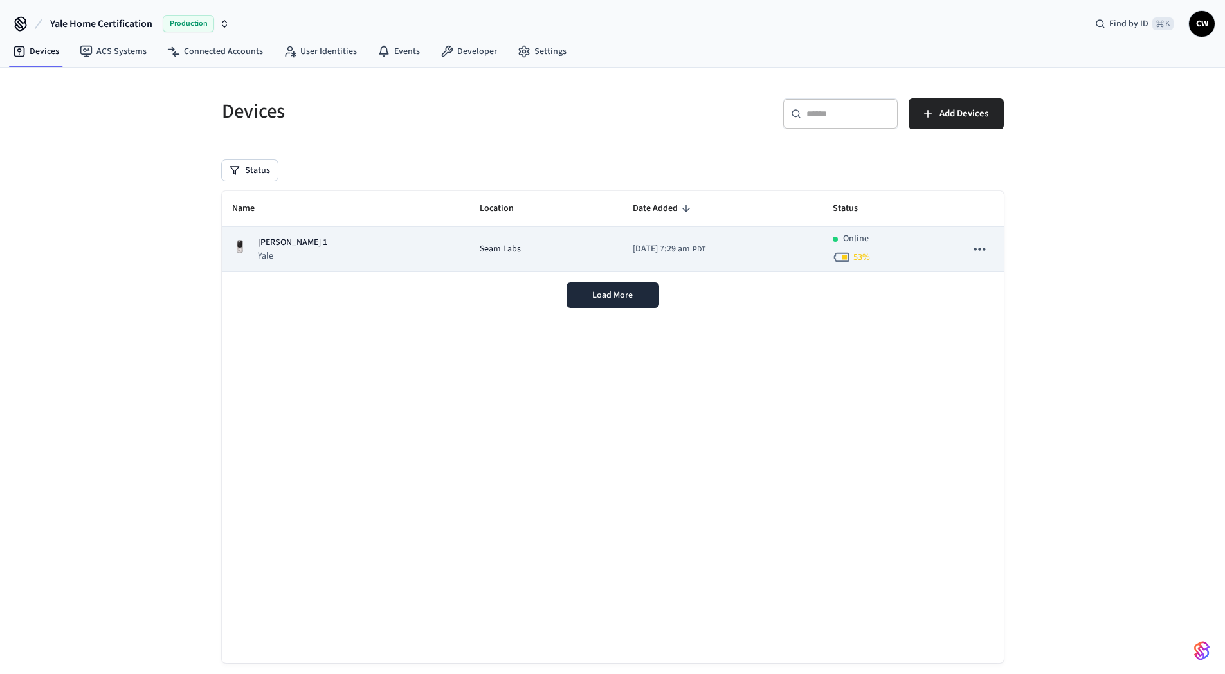
click at [288, 253] on div "[PERSON_NAME] 1 Yale" at bounding box center [346, 249] width 228 height 26
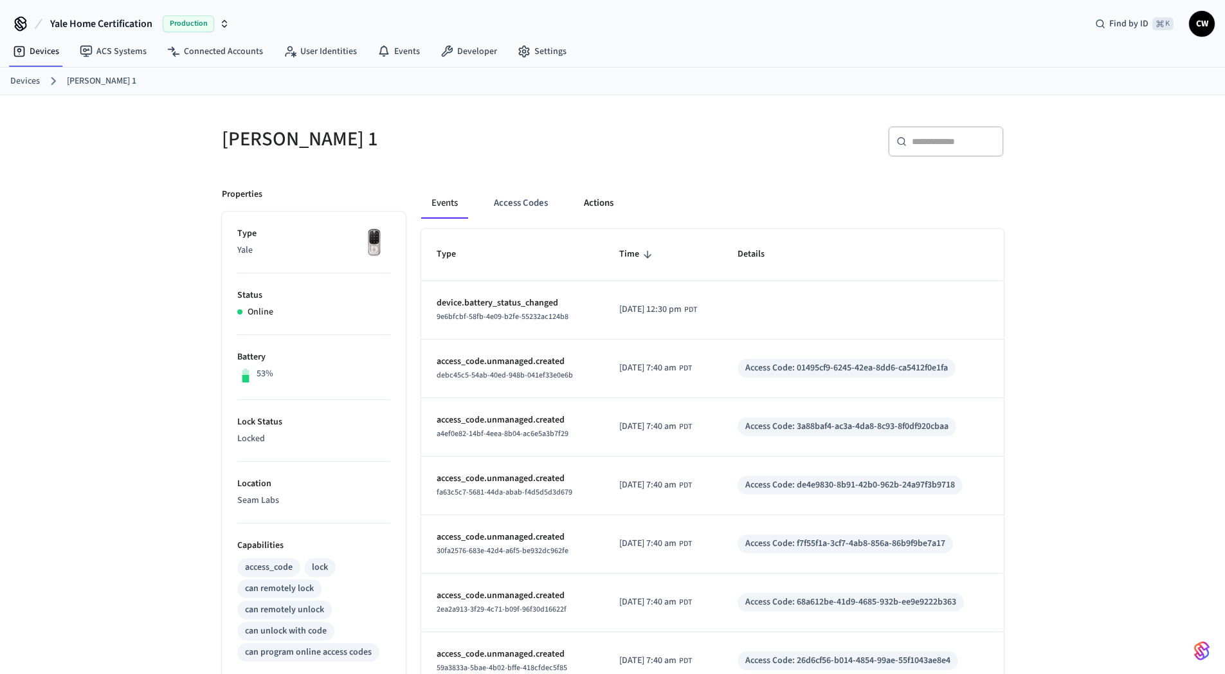
click at [612, 197] on button "Actions" at bounding box center [599, 203] width 50 height 31
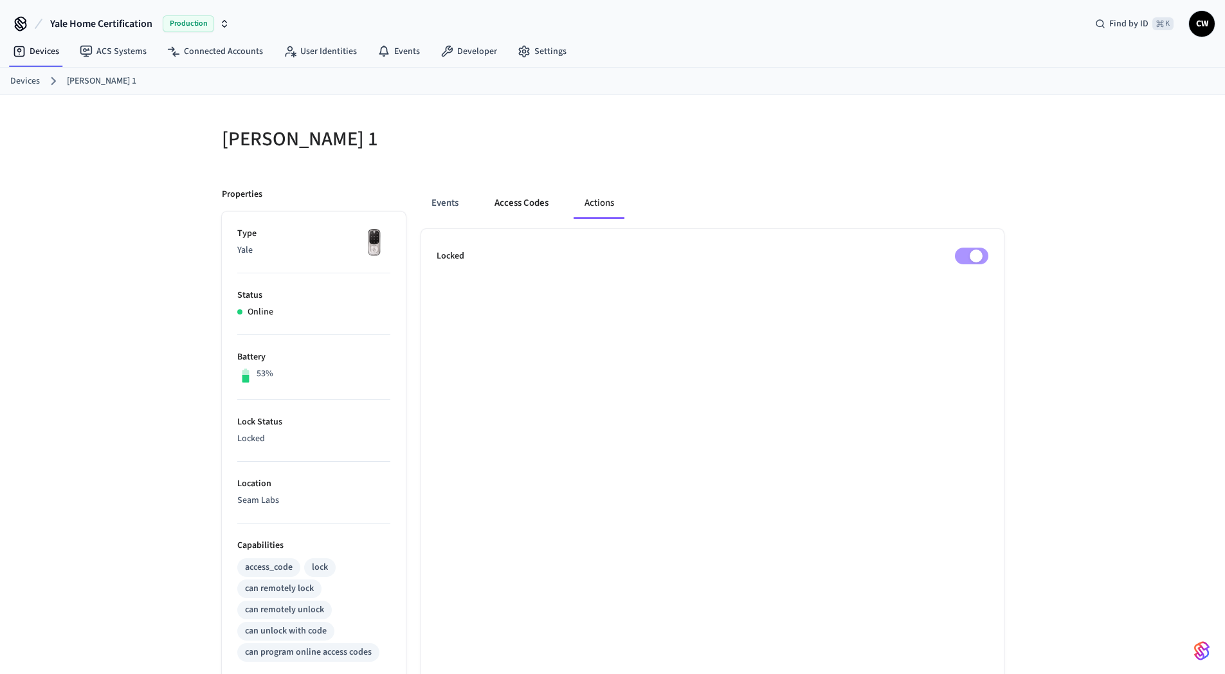
click at [514, 201] on button "Access Codes" at bounding box center [521, 203] width 75 height 31
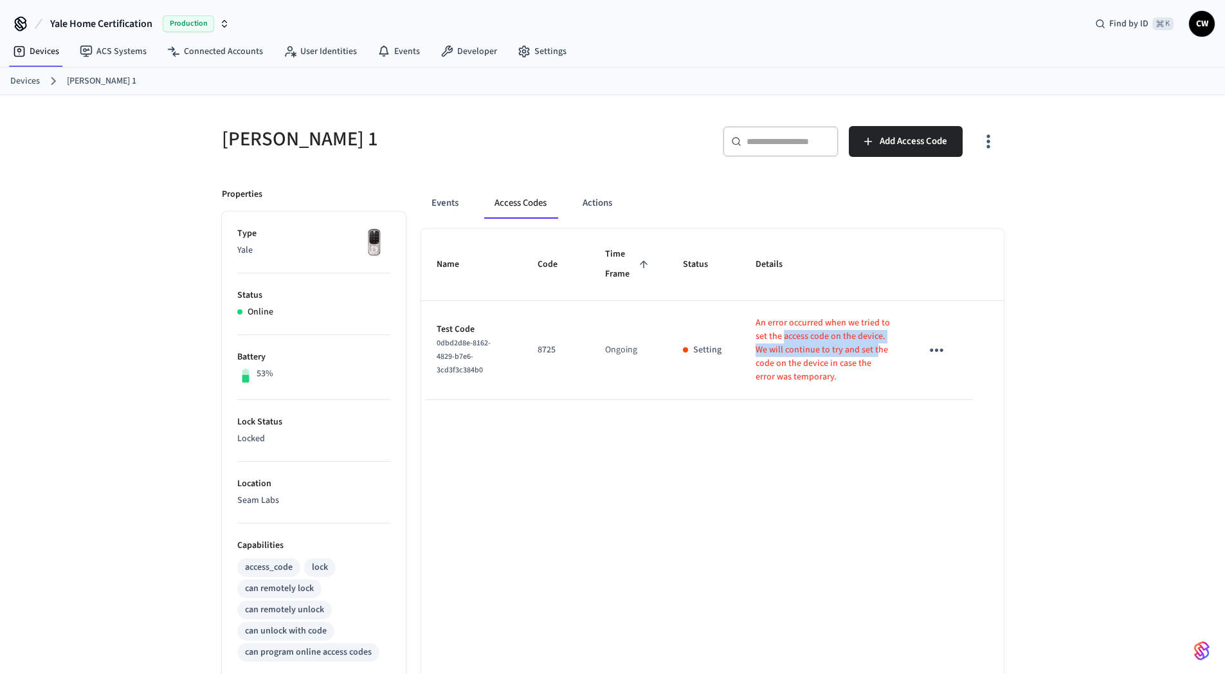
drag, startPoint x: 865, startPoint y: 344, endPoint x: 877, endPoint y: 345, distance: 11.6
click at [877, 345] on p "An error occurred when we tried to set the access code on the device. We will c…" at bounding box center [823, 350] width 135 height 68
click at [847, 356] on p "An error occurred when we tried to set the access code on the device. We will c…" at bounding box center [823, 350] width 135 height 68
click at [847, 357] on p "An error occurred when we tried to set the access code on the device. We will c…" at bounding box center [823, 350] width 135 height 68
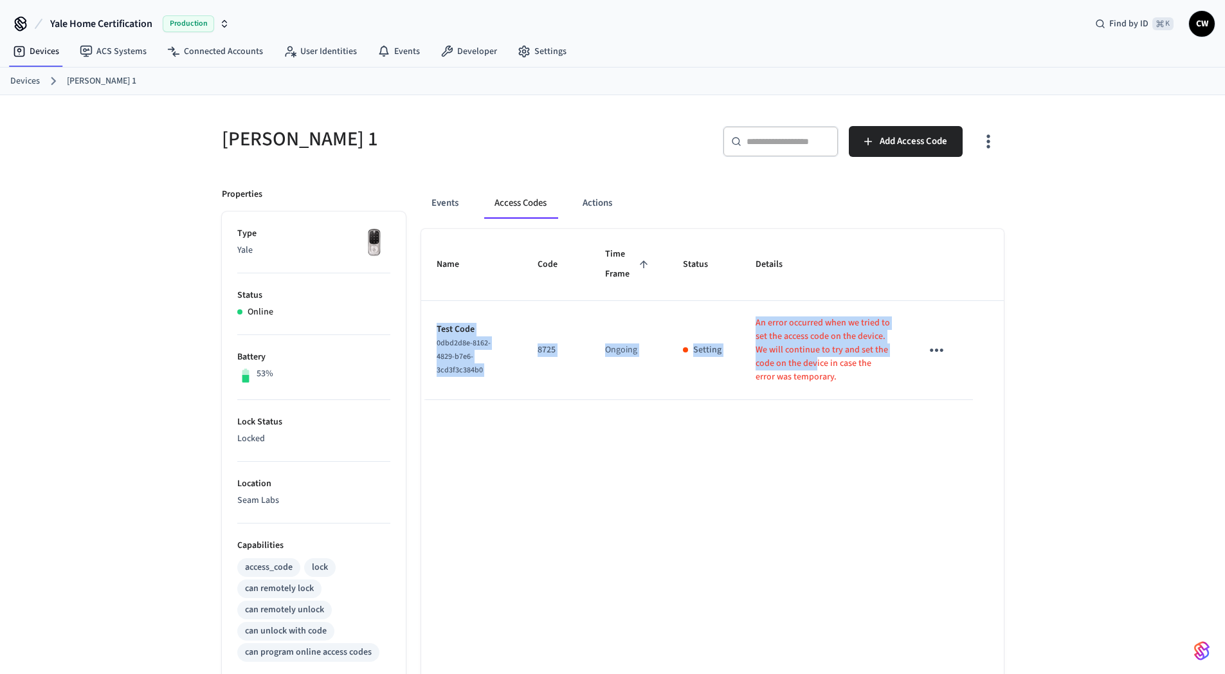
drag, startPoint x: 889, startPoint y: 368, endPoint x: 914, endPoint y: 369, distance: 25.1
click at [915, 369] on tr "Test Code 0dbd2d8e-8162-4829-b7e6-3cd3f3c384b0 8725 Ongoing Setting An error oc…" at bounding box center [712, 350] width 583 height 99
click at [814, 422] on div "Name Code Time Frame Status Details Test Code 0dbd2d8e-8162-4829-b7e6-3cd3f3c38…" at bounding box center [712, 584] width 583 height 711
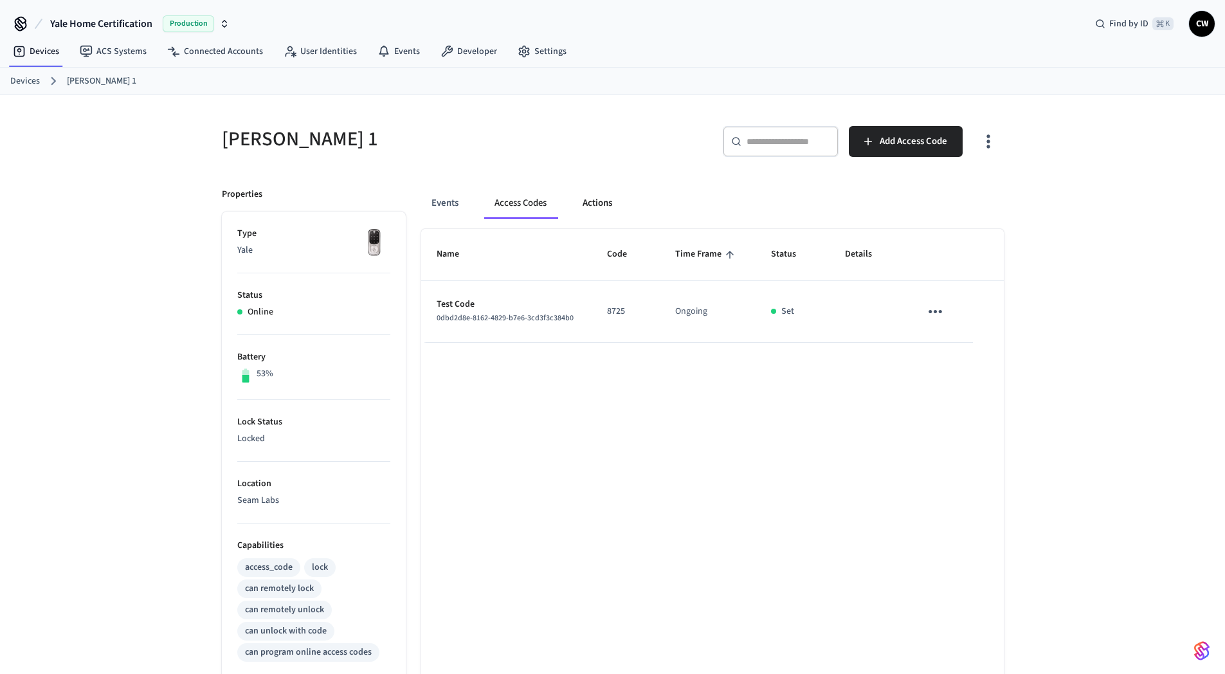
drag, startPoint x: 596, startPoint y: 197, endPoint x: 593, endPoint y: 205, distance: 8.7
click at [595, 204] on button "Actions" at bounding box center [598, 203] width 50 height 31
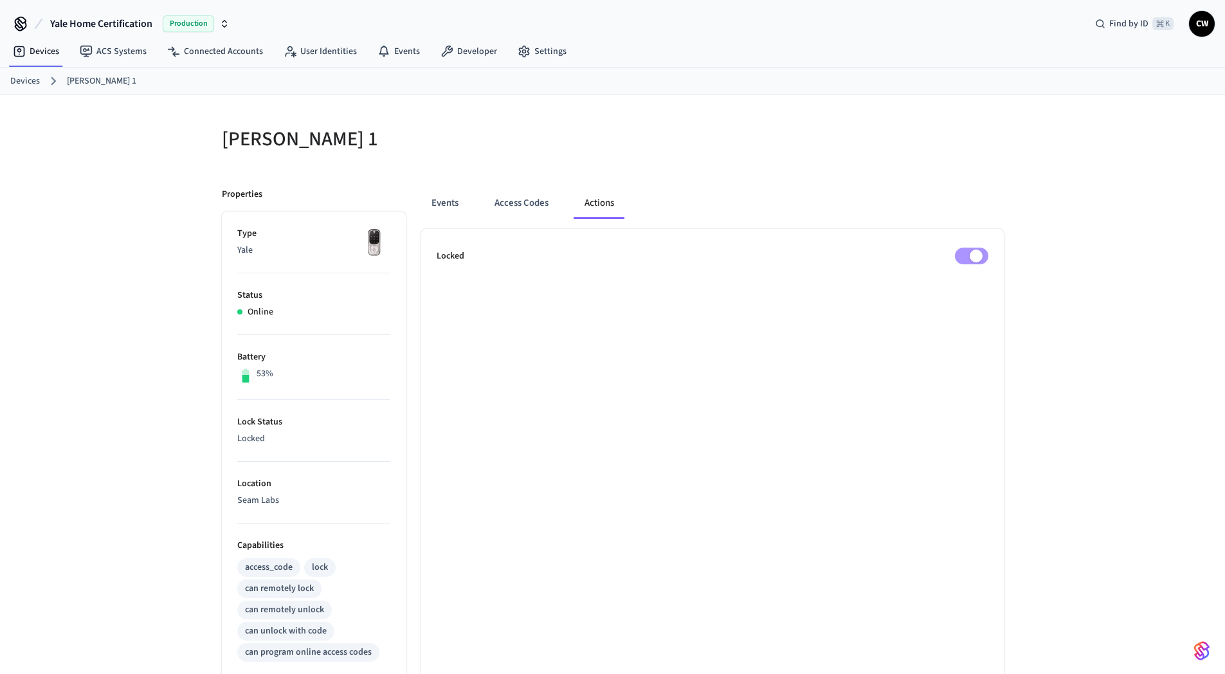
click at [950, 210] on div "Events Access Codes Actions" at bounding box center [712, 203] width 583 height 31
click at [841, 181] on div "Events Access Codes Actions Locked" at bounding box center [705, 556] width 598 height 768
click at [180, 172] on div "[PERSON_NAME] 1 Properties Type Yale Status Online Battery 53% Lock Status Lock…" at bounding box center [612, 517] width 1225 height 845
click at [513, 153] on div "[PERSON_NAME] 1" at bounding box center [405, 139] width 399 height 57
click at [383, 152] on h5 "[PERSON_NAME] 1" at bounding box center [413, 139] width 383 height 26
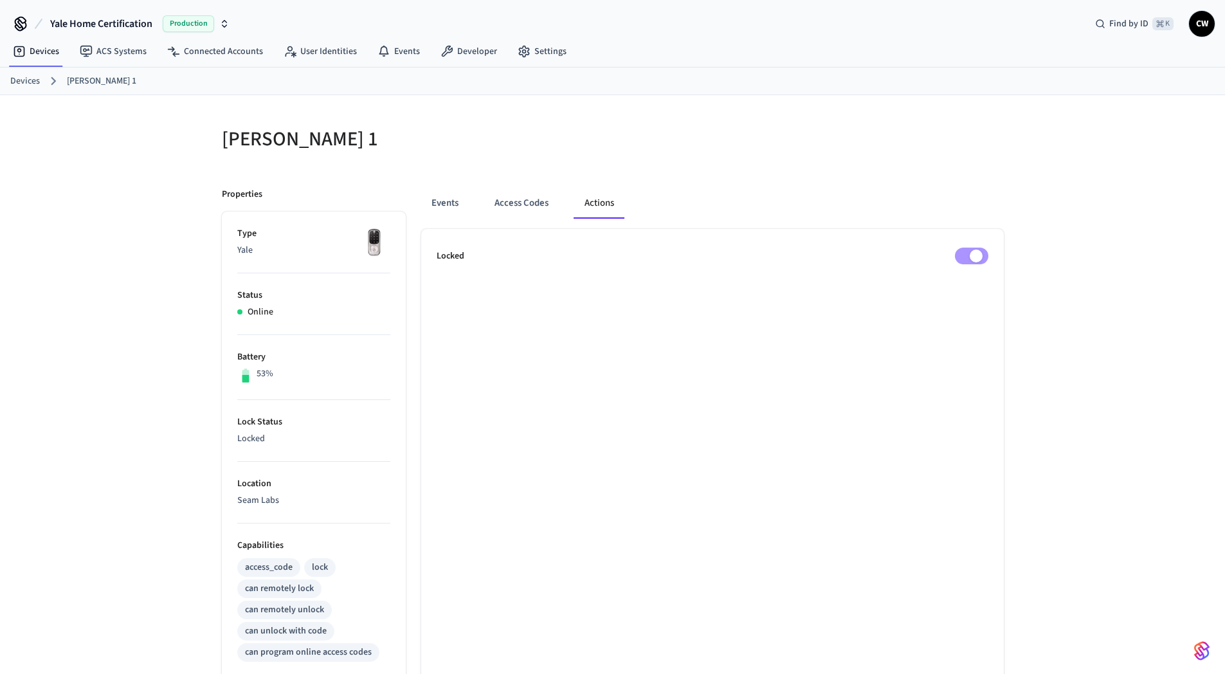
click at [125, 195] on div "[PERSON_NAME] 1 Properties Type Yale Status Online Battery 53% Lock Status Lock…" at bounding box center [612, 517] width 1225 height 845
click at [654, 146] on div at bounding box center [812, 146] width 383 height 41
